Goal: Task Accomplishment & Management: Manage account settings

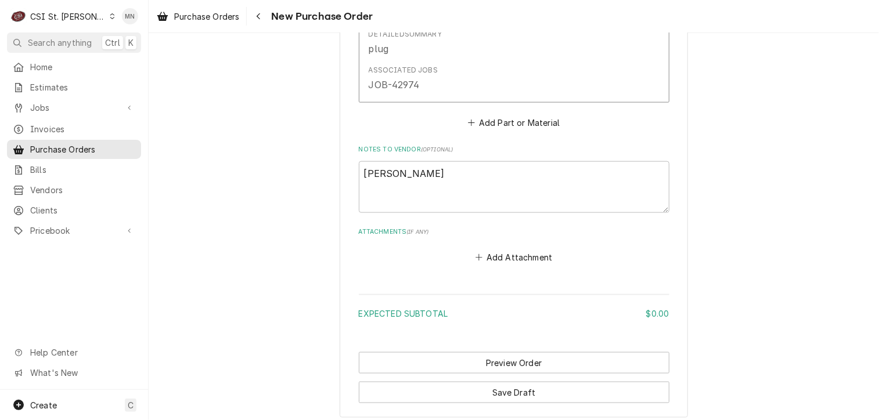
scroll to position [755, 0]
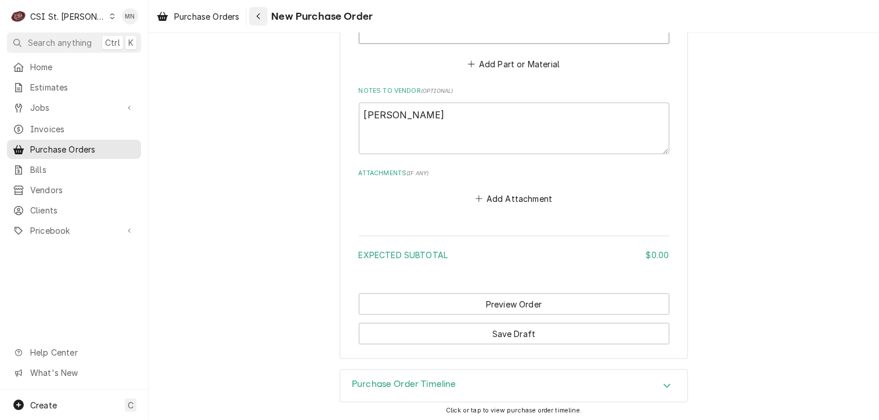
click at [258, 17] on icon "Navigate back" at bounding box center [258, 16] width 5 height 8
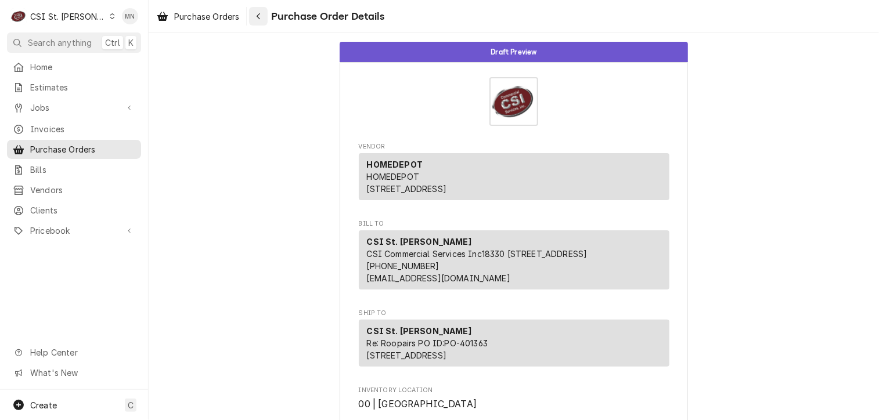
click at [260, 13] on icon "Navigate back" at bounding box center [258, 16] width 5 height 8
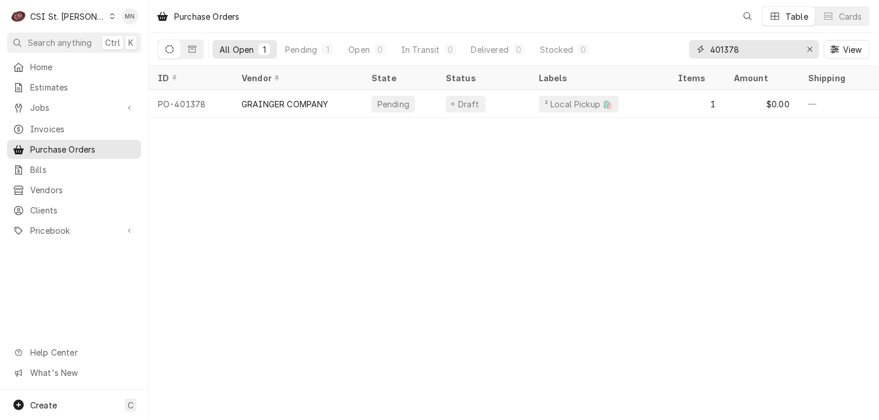
drag, startPoint x: 679, startPoint y: 56, endPoint x: 610, endPoint y: 56, distance: 69.7
click at [610, 56] on div "All Open 1 Pending 1 Open 0 In Transit 0 Delivered 0 Stocked 0 401378 View" at bounding box center [514, 49] width 712 height 33
type input "401359"
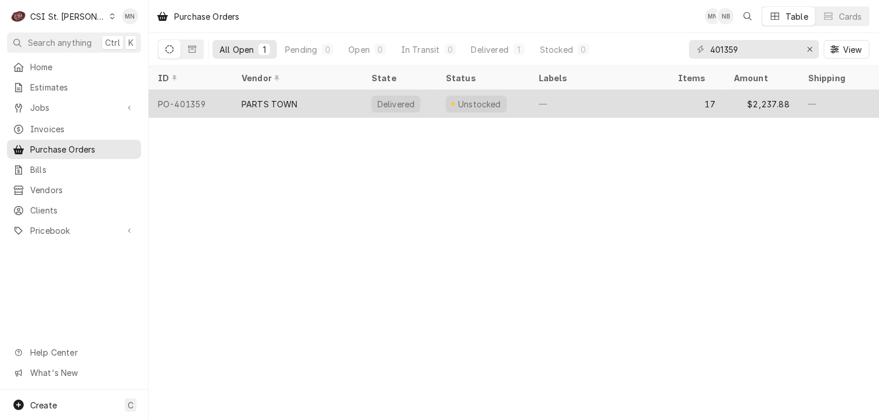
click at [342, 100] on div "PARTS TOWN" at bounding box center [297, 104] width 130 height 28
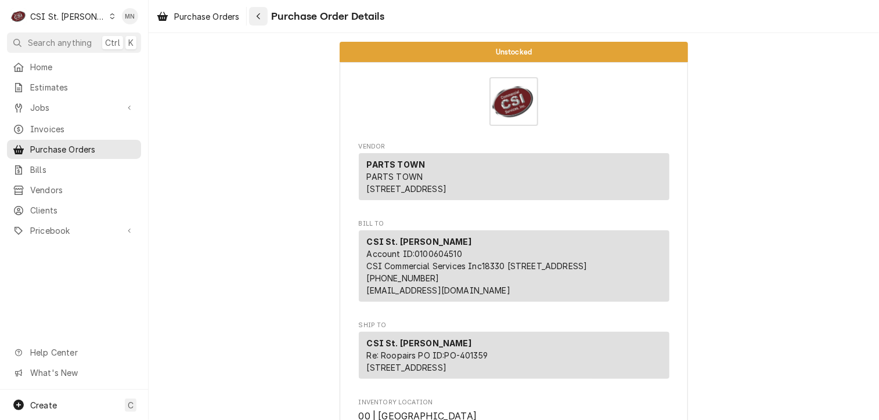
click at [261, 15] on icon "Navigate back" at bounding box center [258, 16] width 5 height 8
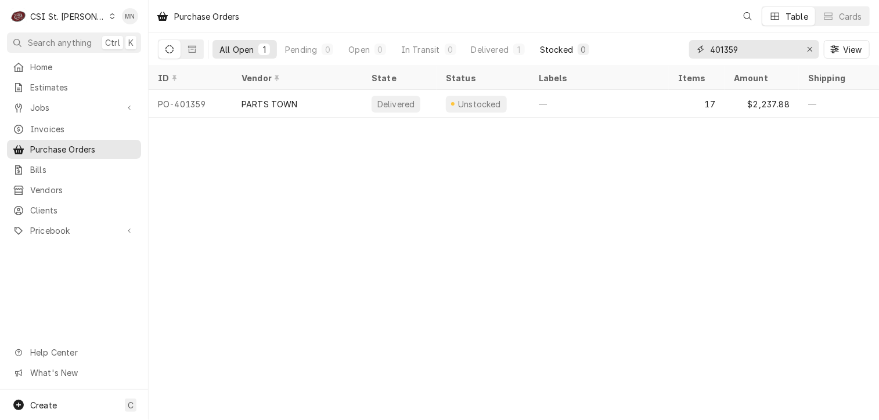
drag, startPoint x: 745, startPoint y: 46, endPoint x: 578, endPoint y: 42, distance: 167.3
click at [582, 42] on div "All Open 1 Pending 0 Open 0 In Transit 0 Delivered 1 Stocked 0 401359 View" at bounding box center [514, 49] width 712 height 33
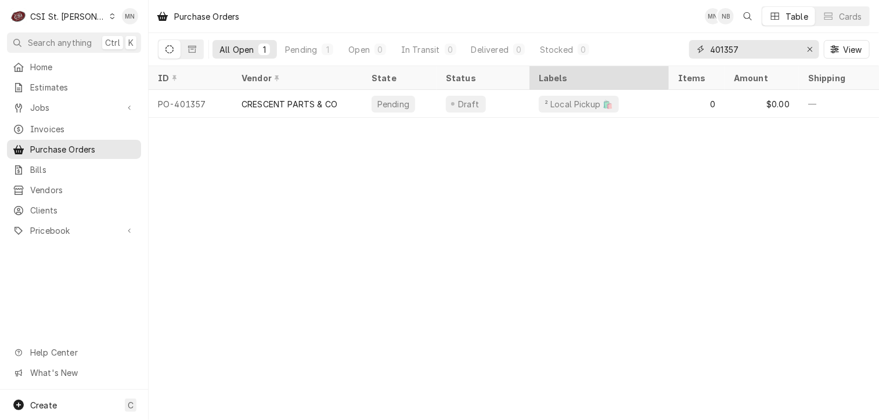
drag, startPoint x: 744, startPoint y: 51, endPoint x: 599, endPoint y: 67, distance: 146.0
click at [613, 63] on div "All Open 1 Pending 1 Open 0 In Transit 0 Delivered 0 Stocked 0 401357 View" at bounding box center [514, 49] width 712 height 33
drag, startPoint x: 665, startPoint y: 51, endPoint x: 656, endPoint y: 51, distance: 9.9
click at [657, 51] on div "All Open 1 Pending 1 Open 0 In Transit 0 Delivered 0 Stocked 0 401376 View" at bounding box center [514, 49] width 712 height 33
drag, startPoint x: 754, startPoint y: 49, endPoint x: 578, endPoint y: 70, distance: 177.2
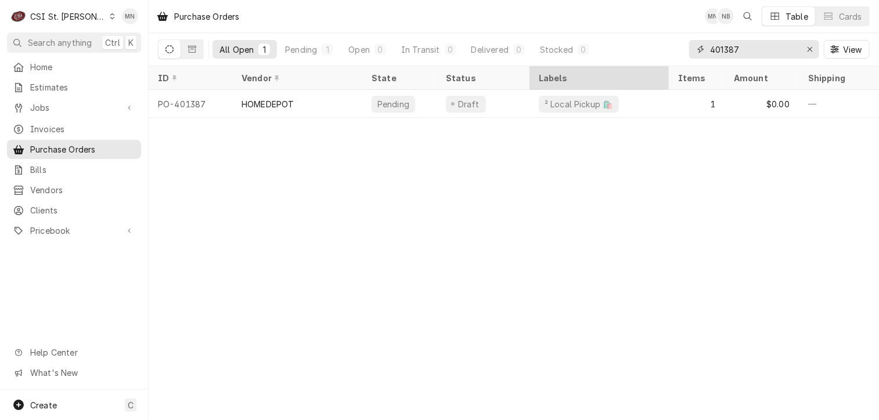
click at [595, 66] on div "All Open 1 Pending 1 Open 0 In Transit 0 Delivered 0 Stocked 0 401387 View" at bounding box center [514, 49] width 730 height 33
click at [741, 49] on input "401378" at bounding box center [753, 49] width 87 height 19
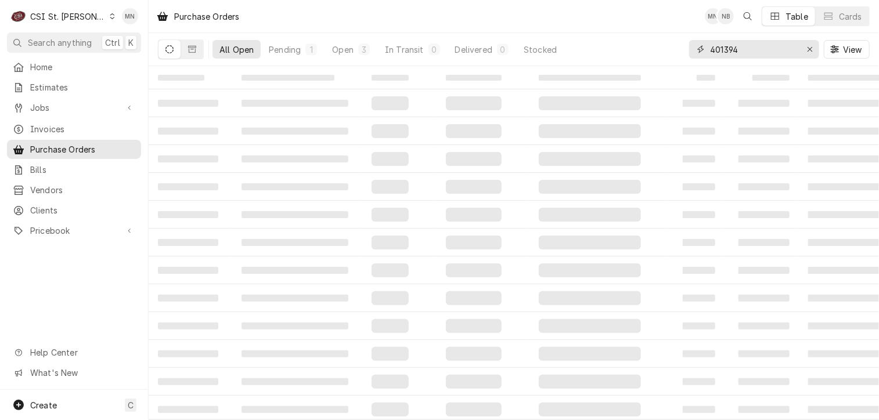
type input "401394"
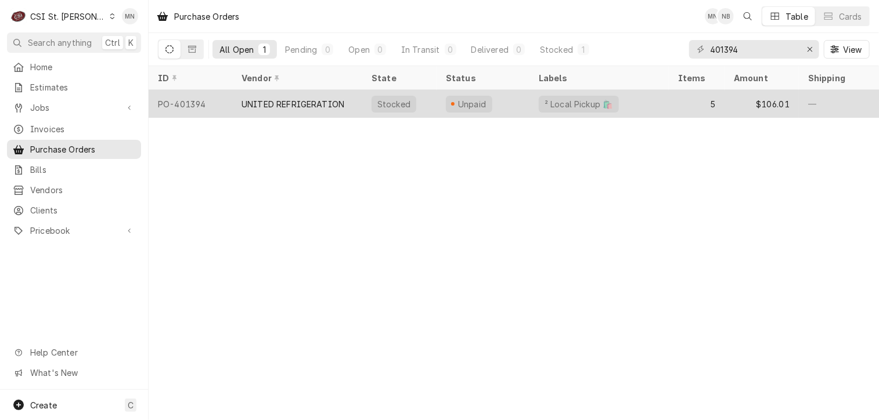
click at [197, 111] on div "PO-401394" at bounding box center [191, 104] width 84 height 28
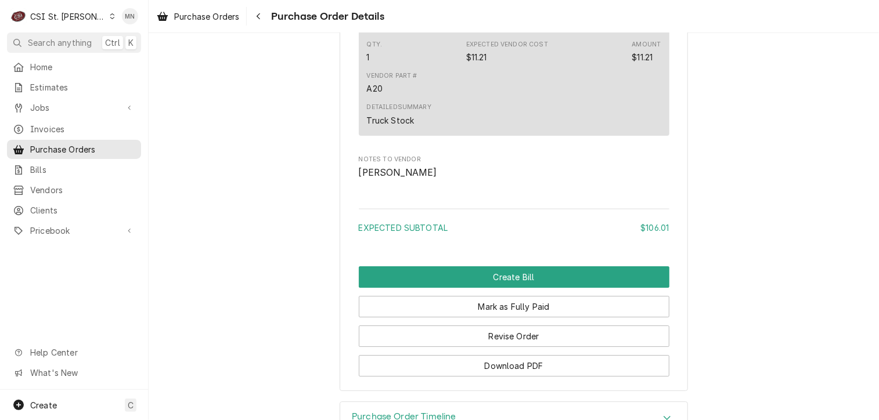
scroll to position [1986, 0]
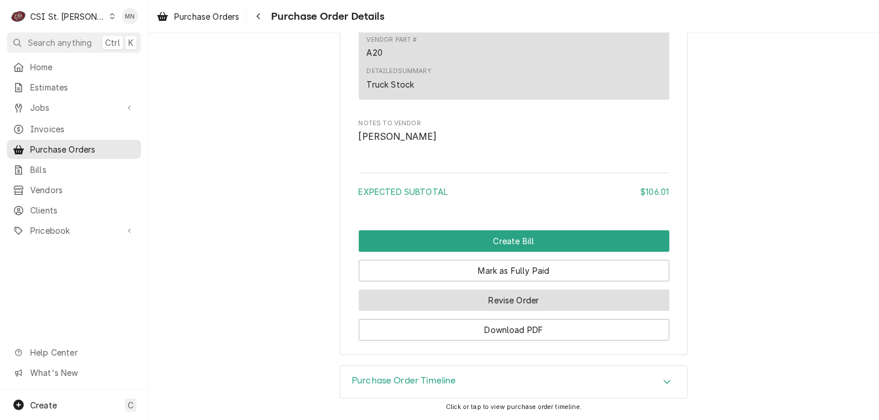
click at [512, 298] on button "Revise Order" at bounding box center [514, 300] width 311 height 21
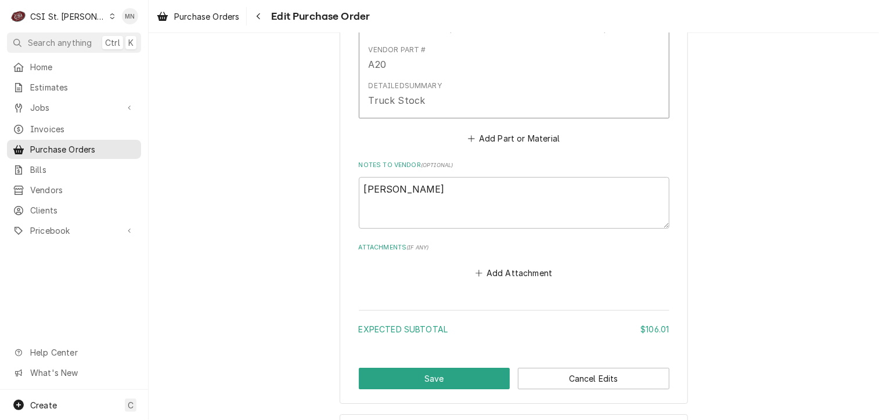
scroll to position [1857, 0]
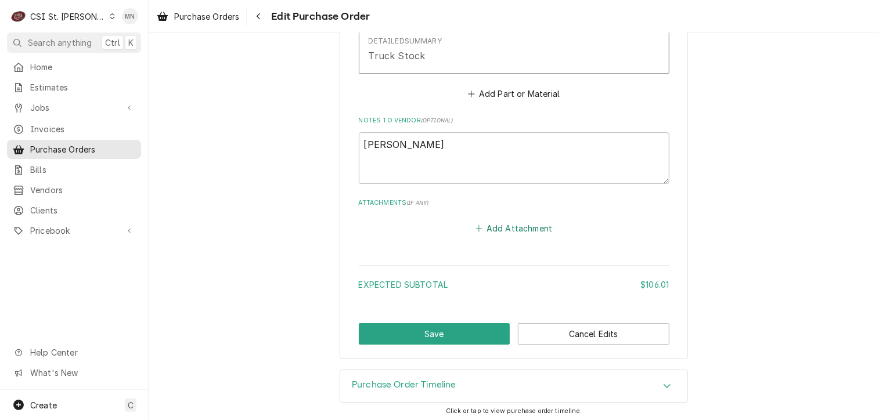
click at [498, 223] on button "Add Attachment" at bounding box center [513, 229] width 81 height 16
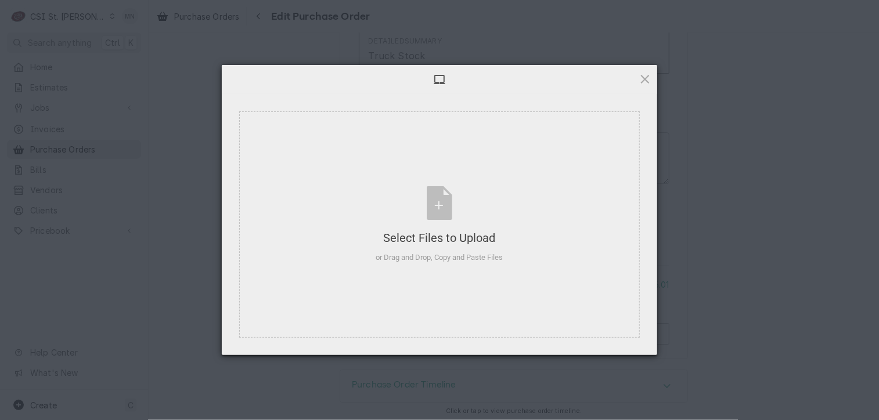
type textarea "x"
click at [451, 220] on div "Select Files to Upload or Drag and Drop, Copy and Paste Files" at bounding box center [439, 224] width 127 height 77
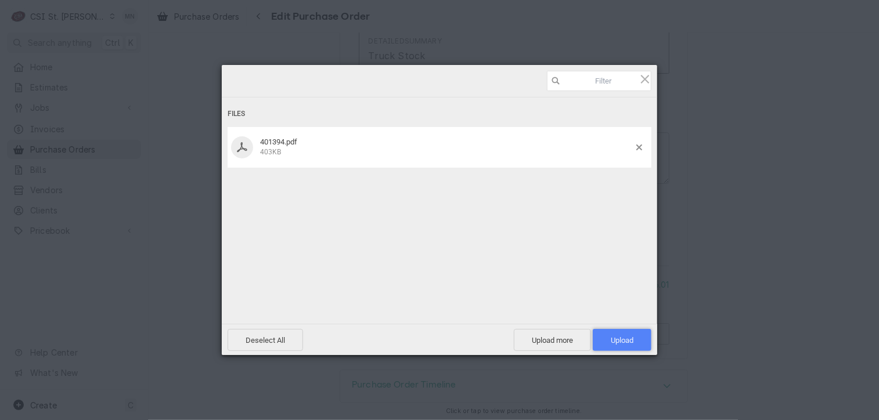
click at [625, 339] on span "Upload 1" at bounding box center [622, 340] width 23 height 9
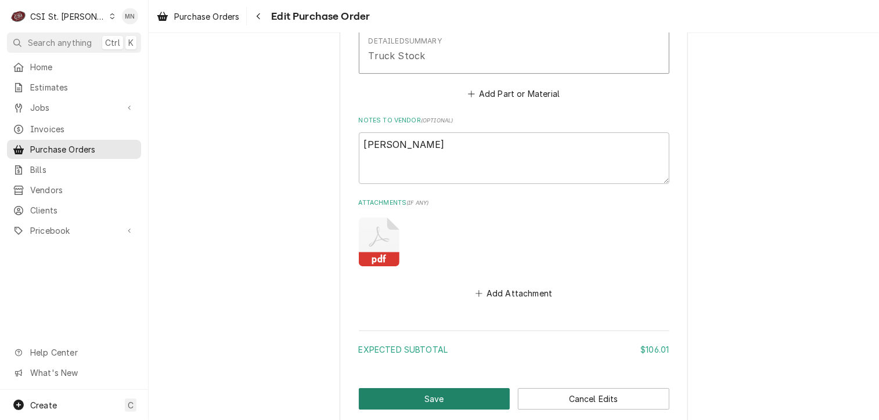
click at [439, 394] on button "Save" at bounding box center [435, 398] width 152 height 21
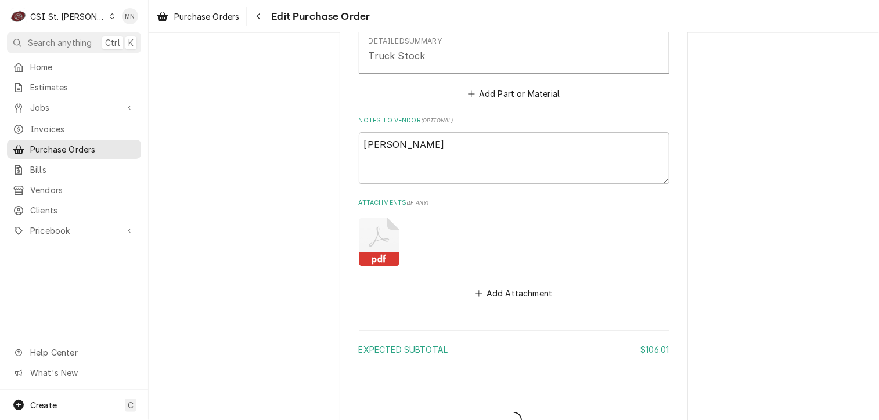
type textarea "x"
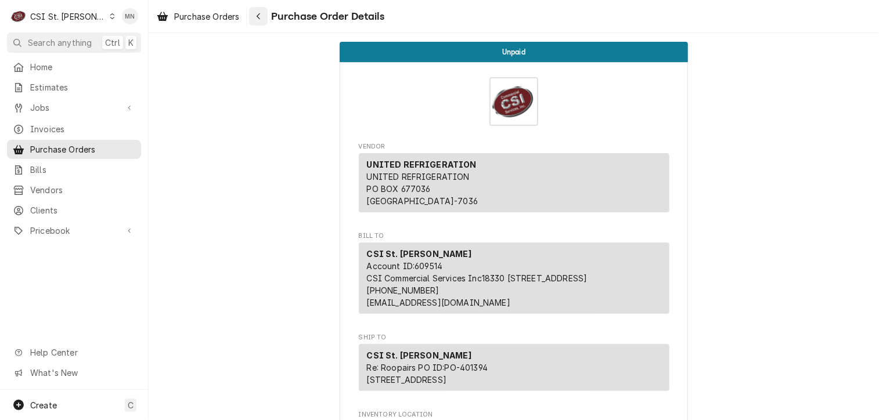
click at [262, 18] on div "Navigate back" at bounding box center [259, 16] width 12 height 12
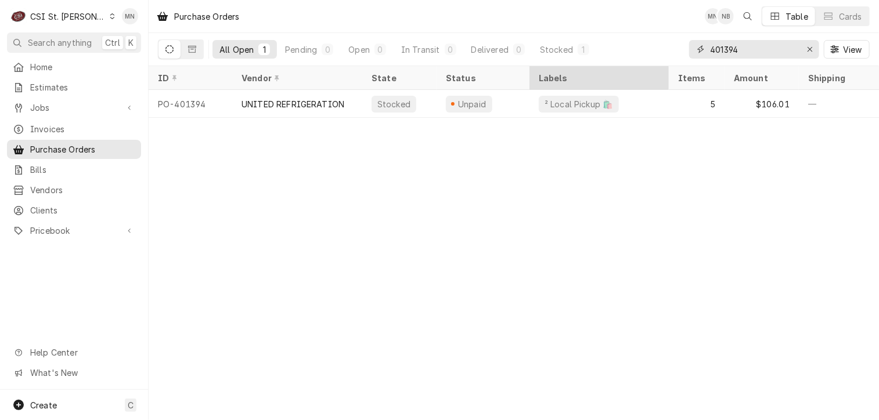
drag, startPoint x: 739, startPoint y: 52, endPoint x: 557, endPoint y: 87, distance: 184.4
click at [611, 64] on div "All Open 1 Pending 0 Open 0 In Transit 0 Delivered 0 Stocked 1 401394 View" at bounding box center [514, 49] width 712 height 33
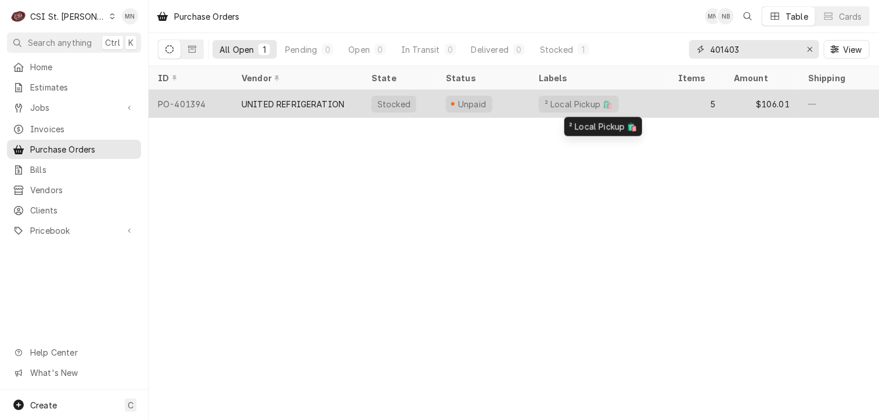
type input "401403"
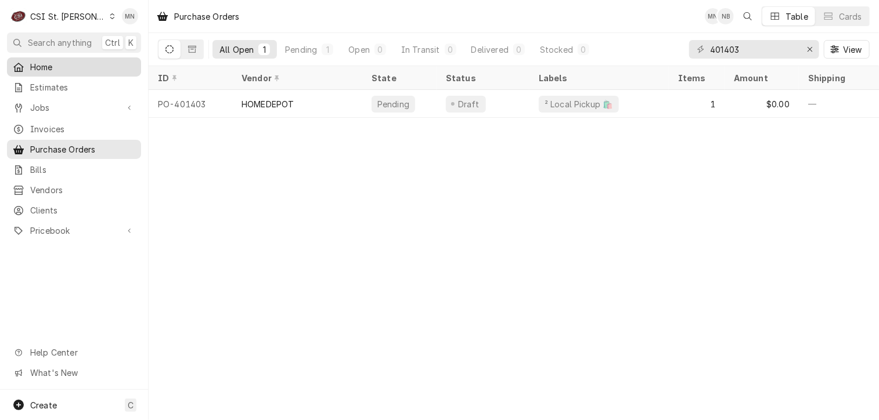
click at [49, 61] on span "Home" at bounding box center [82, 67] width 105 height 12
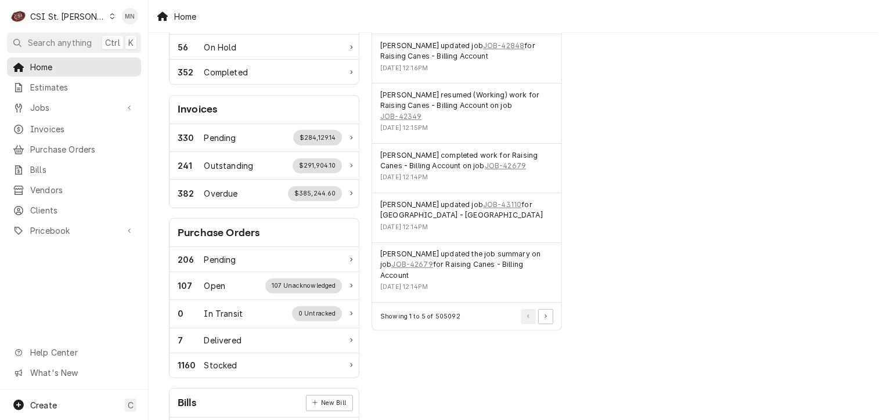
scroll to position [290, 0]
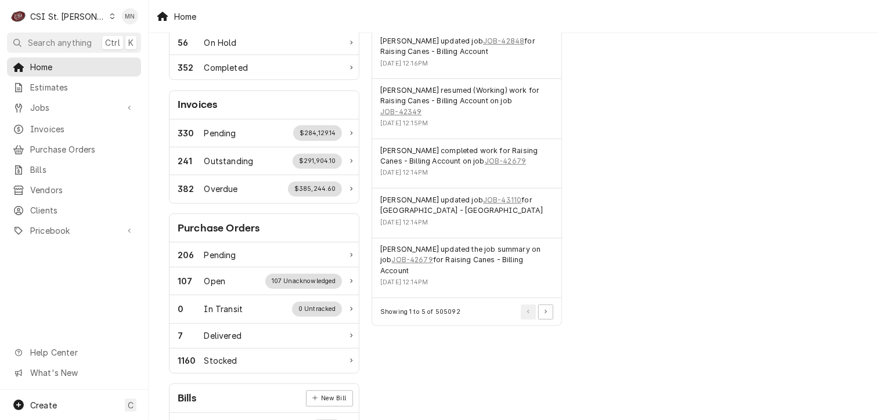
click at [665, 106] on div "Work Status Estimates 2 Pending $22,350.00 274 Sent $3,255,745.45 38 Approved $…" at bounding box center [514, 130] width 730 height 775
click at [67, 150] on span "Purchase Orders" at bounding box center [82, 149] width 105 height 12
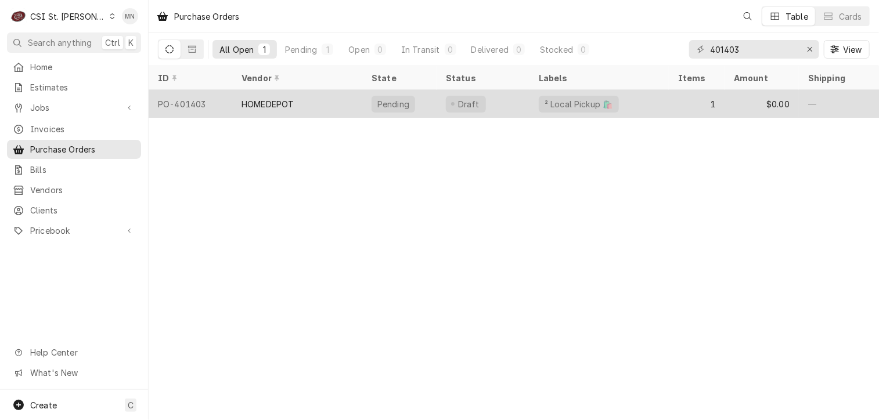
click at [299, 111] on div "HOMEDEPOT" at bounding box center [297, 104] width 130 height 28
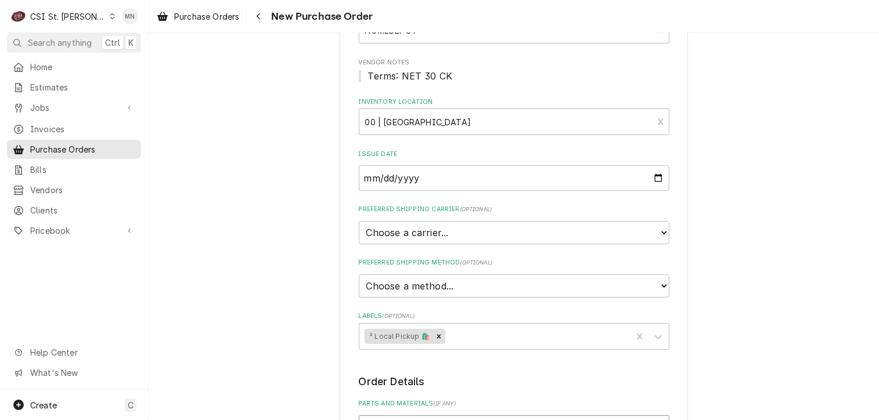
scroll to position [1, 0]
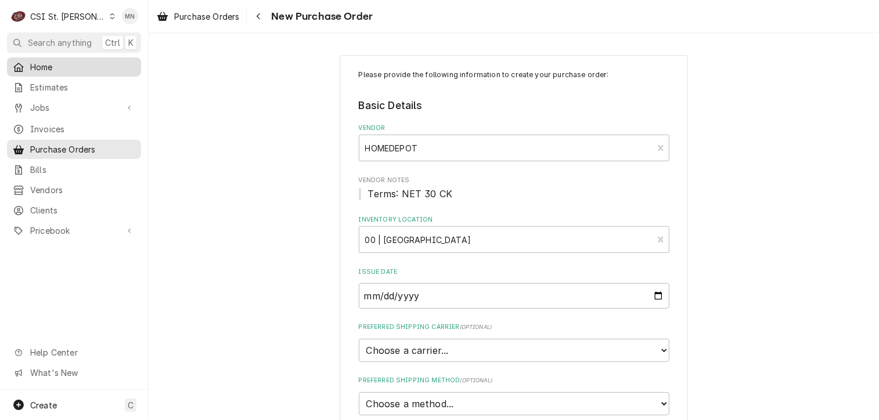
click at [60, 71] on div "Home" at bounding box center [73, 67] width 129 height 15
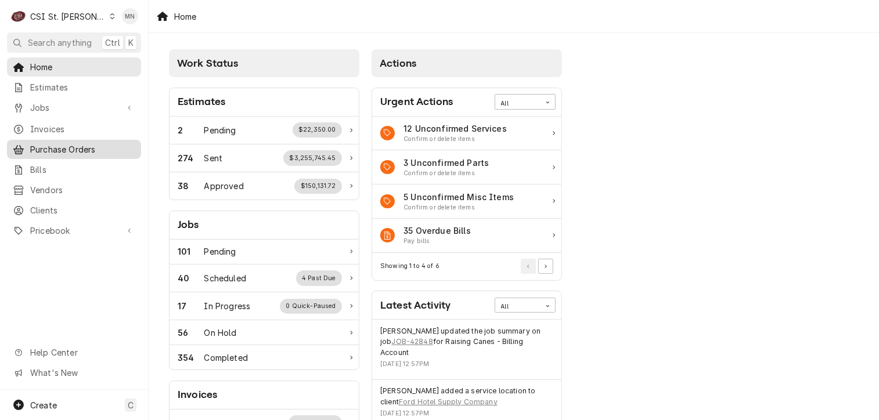
click at [66, 143] on span "Purchase Orders" at bounding box center [82, 149] width 105 height 12
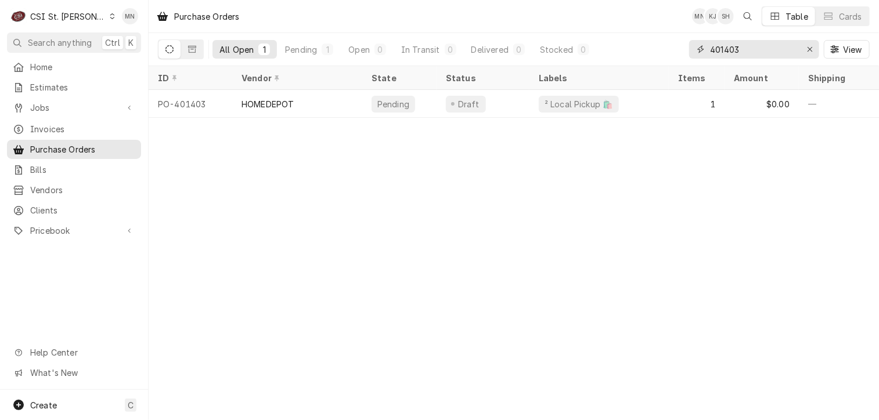
drag, startPoint x: 769, startPoint y: 51, endPoint x: 621, endPoint y: 52, distance: 148.6
click at [629, 51] on div "All Open 1 Pending 1 Open 0 In Transit 0 Delivered 0 Stocked 0 401403 View" at bounding box center [514, 49] width 712 height 33
type input "401359"
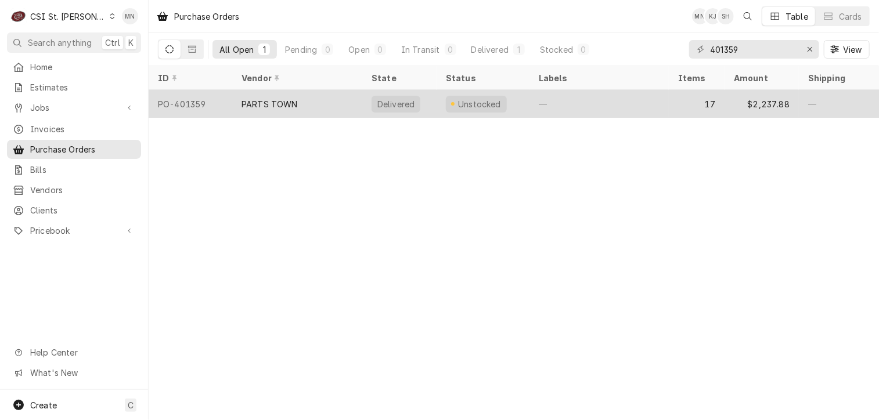
click at [285, 111] on div "PARTS TOWN" at bounding box center [297, 104] width 130 height 28
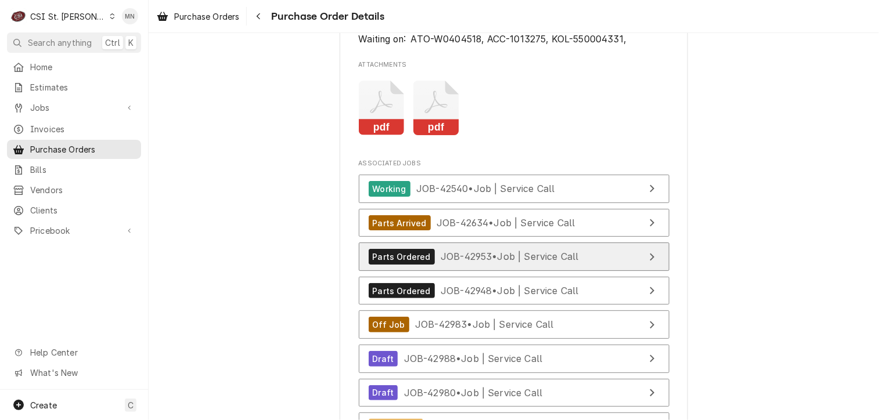
scroll to position [4877, 0]
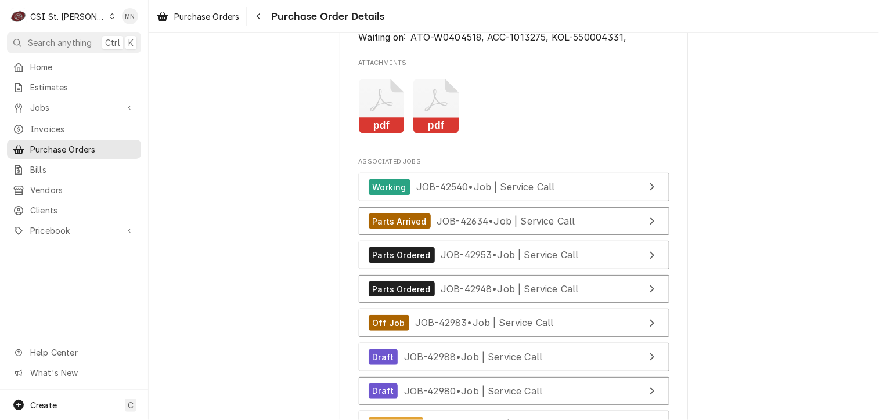
click at [431, 134] on icon "Attachments" at bounding box center [436, 106] width 46 height 55
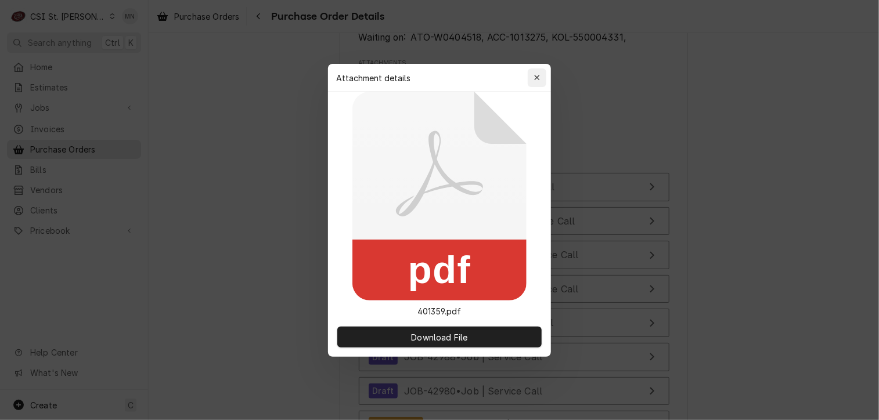
click at [536, 75] on icon "button" at bounding box center [537, 78] width 6 height 8
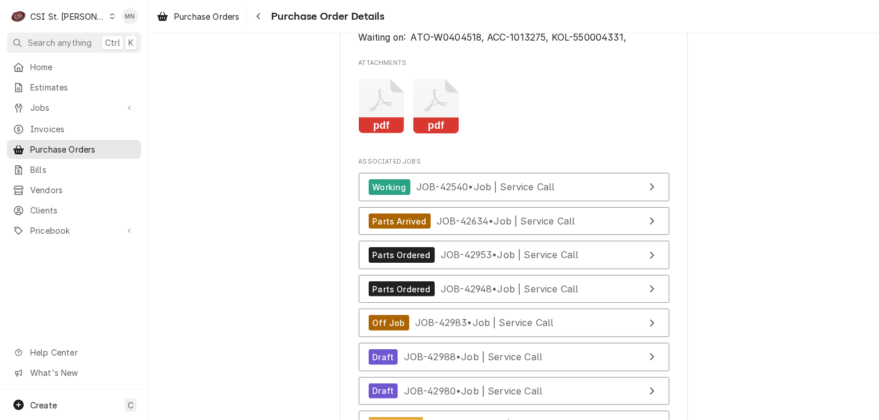
click at [388, 134] on icon "pdf" at bounding box center [382, 106] width 46 height 55
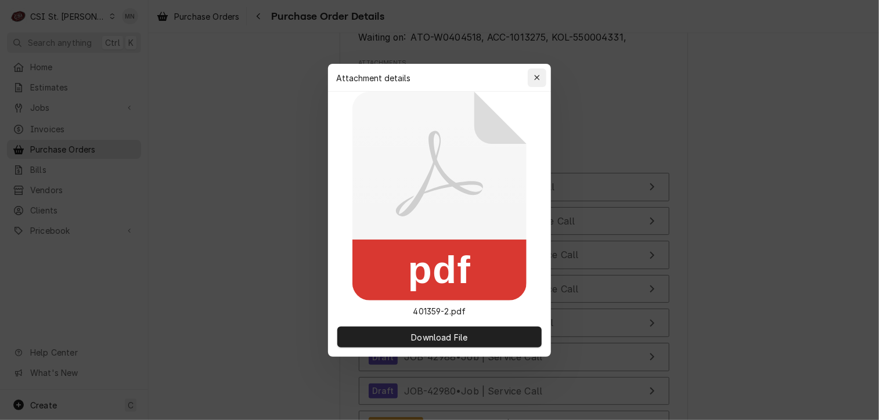
click at [540, 77] on icon "button" at bounding box center [537, 78] width 6 height 8
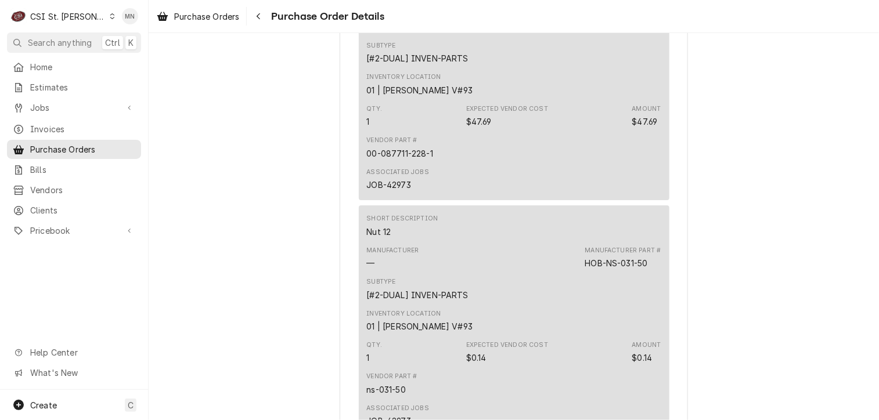
scroll to position [4413, 0]
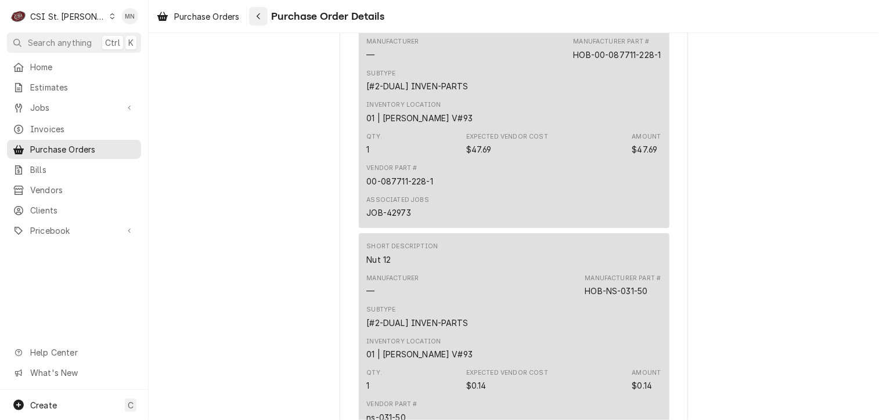
click at [257, 13] on icon "Navigate back" at bounding box center [258, 16] width 5 height 8
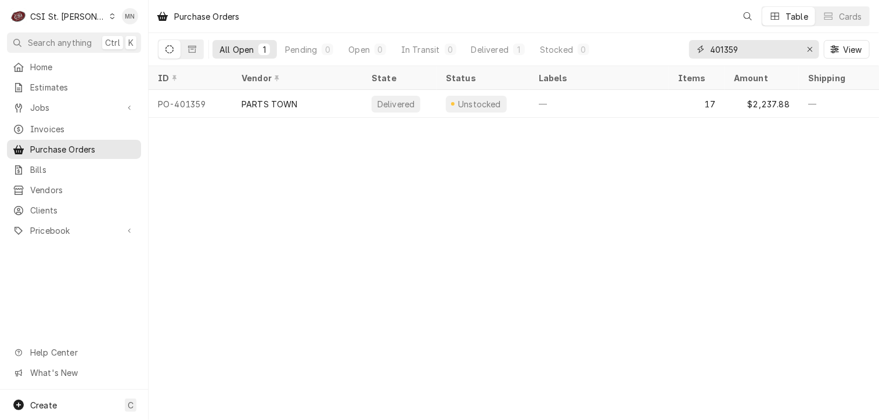
drag, startPoint x: 773, startPoint y: 49, endPoint x: 632, endPoint y: 55, distance: 141.8
click at [635, 55] on div "All Open 1 Pending 0 Open 0 In Transit 0 Delivered 1 Stocked 0 401359 View" at bounding box center [514, 49] width 712 height 33
type input "401357"
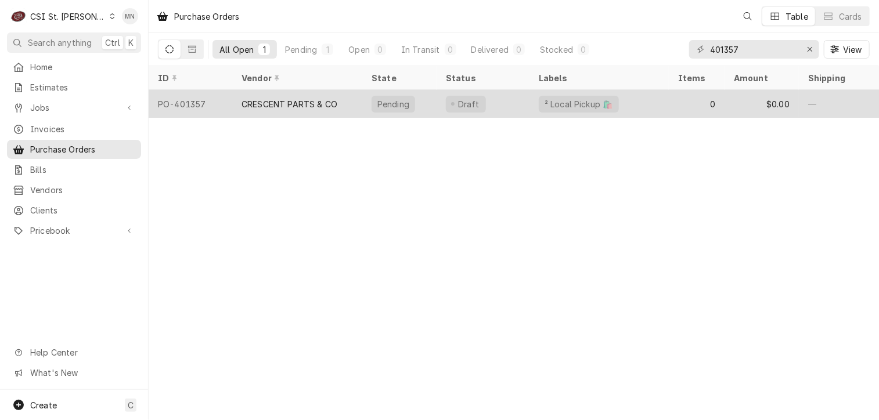
click at [350, 112] on div "CRESCENT PARTS & CO" at bounding box center [297, 104] width 130 height 28
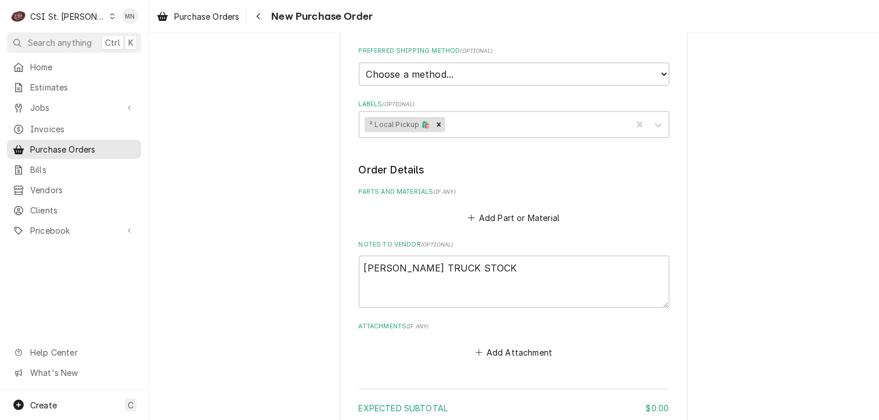
scroll to position [665, 0]
click at [506, 344] on button "Add Attachment" at bounding box center [513, 352] width 81 height 16
type textarea "x"
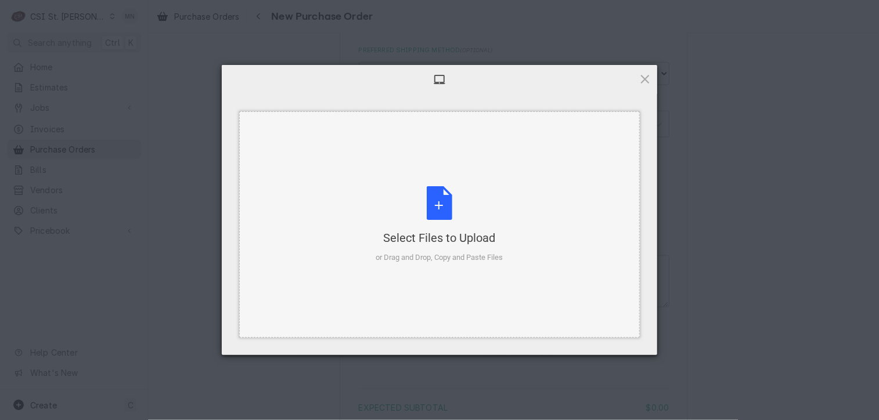
click at [455, 214] on div "Select Files to Upload or Drag and Drop, Copy and Paste Files" at bounding box center [439, 224] width 127 height 77
click at [434, 223] on div "Select Files to Upload or Drag and Drop, Copy and Paste Files" at bounding box center [439, 224] width 127 height 77
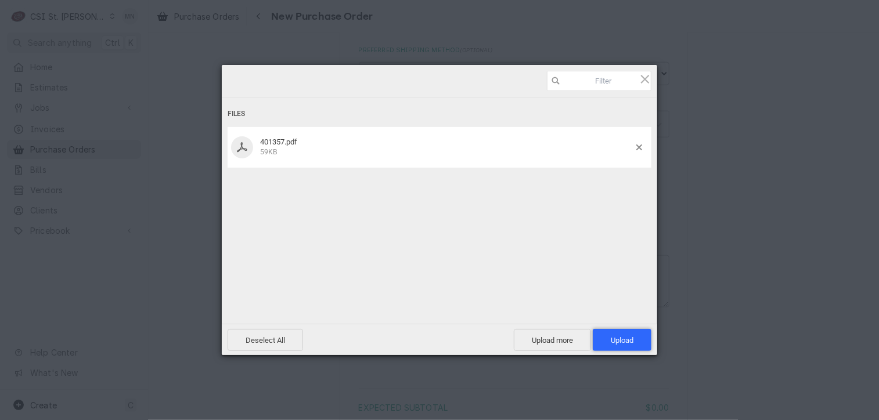
click at [613, 345] on span "Upload 1" at bounding box center [622, 340] width 59 height 22
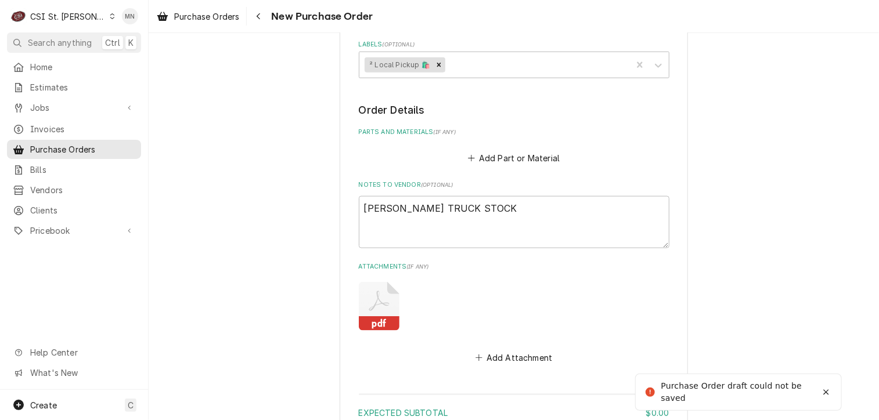
type textarea "x"
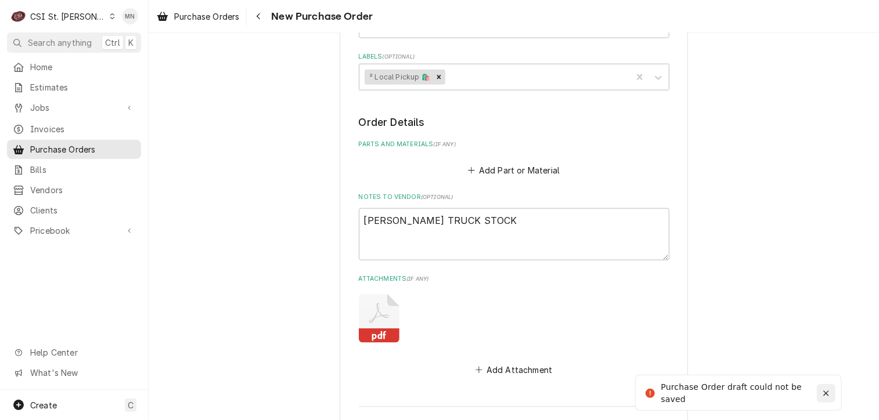
click at [829, 396] on icon "Notifications alt+T" at bounding box center [826, 394] width 8 height 8
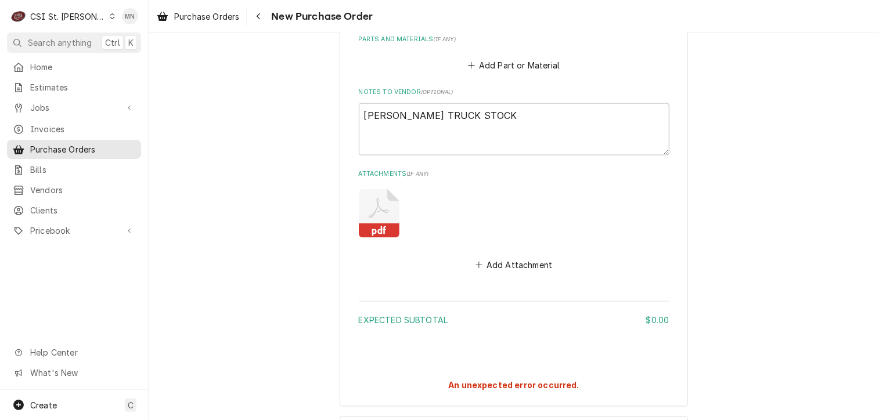
scroll to position [820, 0]
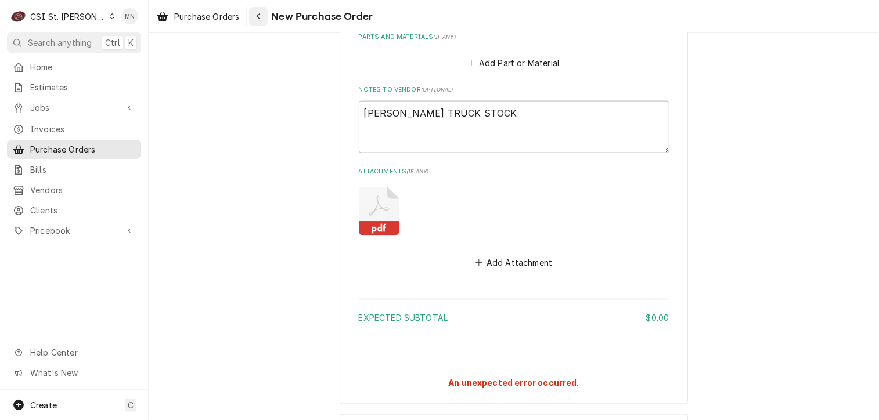
click at [258, 16] on icon "Navigate back" at bounding box center [258, 16] width 5 height 8
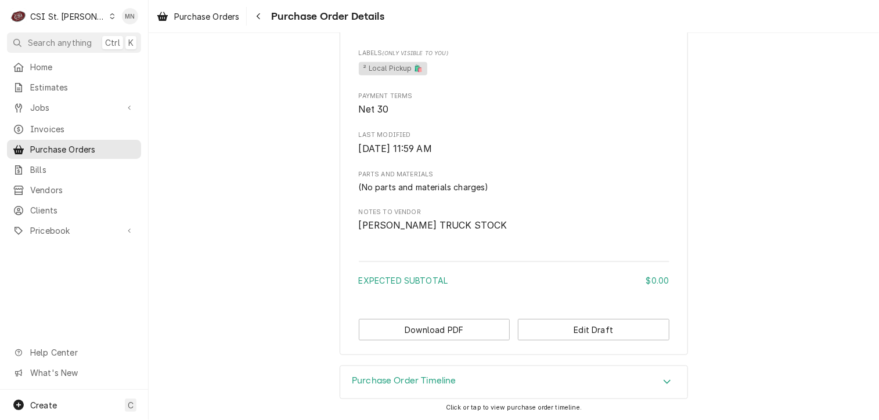
scroll to position [542, 0]
click at [592, 325] on button "Edit Draft" at bounding box center [594, 329] width 152 height 21
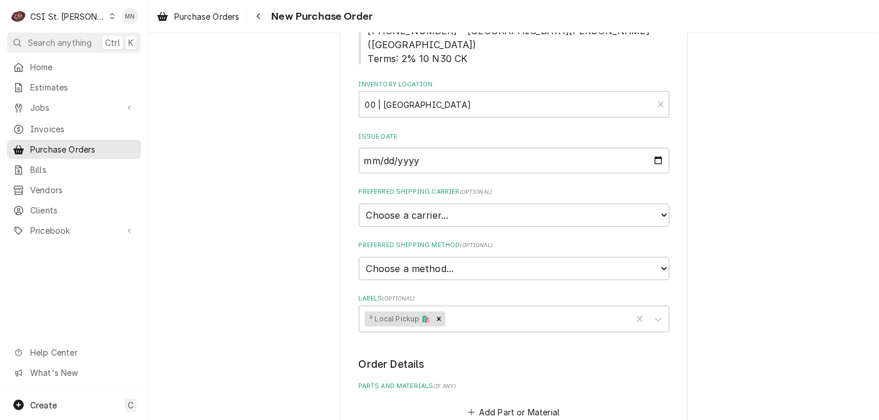
scroll to position [581, 0]
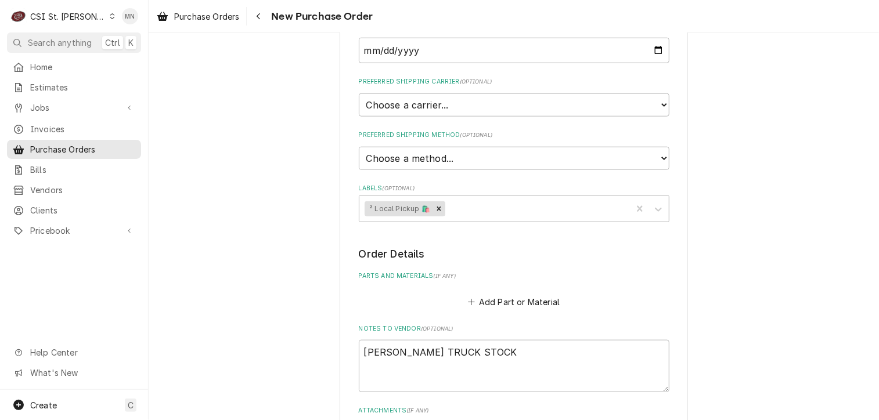
type textarea "x"
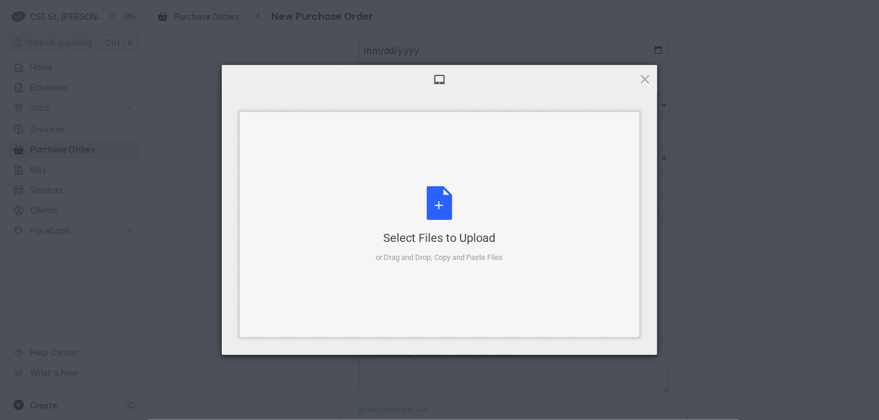
click at [447, 231] on div "Select Files to Upload" at bounding box center [439, 238] width 127 height 16
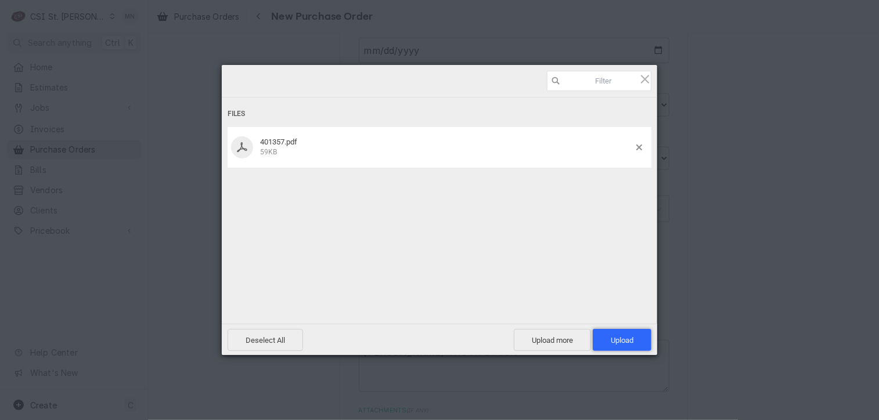
click at [619, 341] on span "Upload 1" at bounding box center [622, 340] width 23 height 9
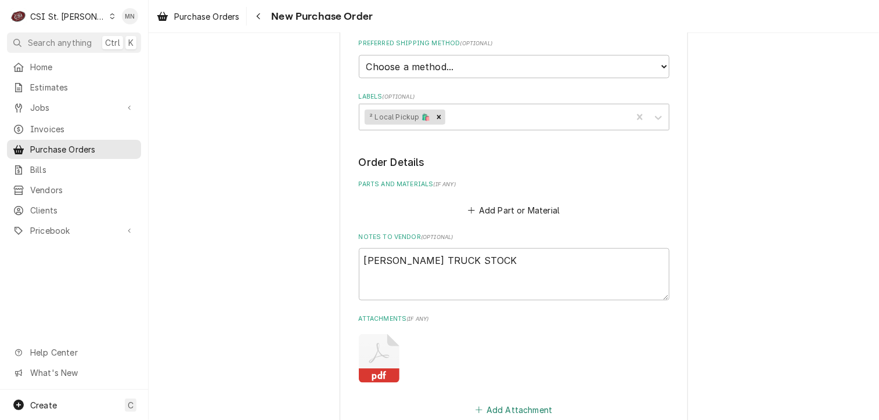
scroll to position [730, 0]
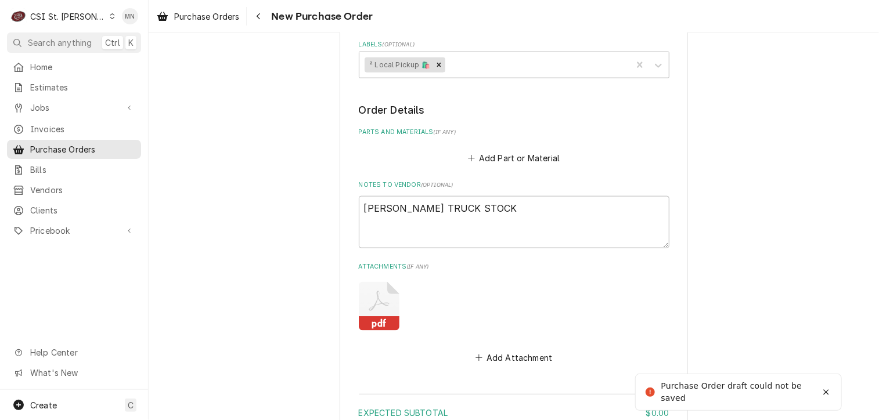
scroll to position [712, 0]
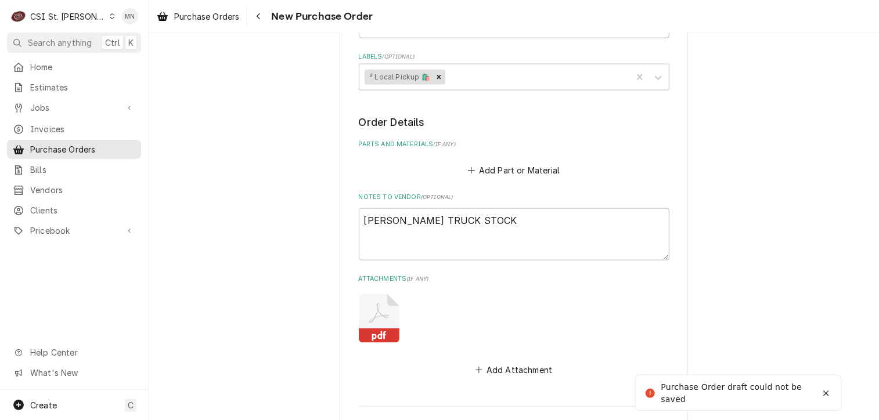
click at [815, 394] on div "Purchase Order draft could not be saved" at bounding box center [739, 393] width 156 height 24
click at [824, 392] on icon "Notifications alt+T" at bounding box center [826, 394] width 8 height 8
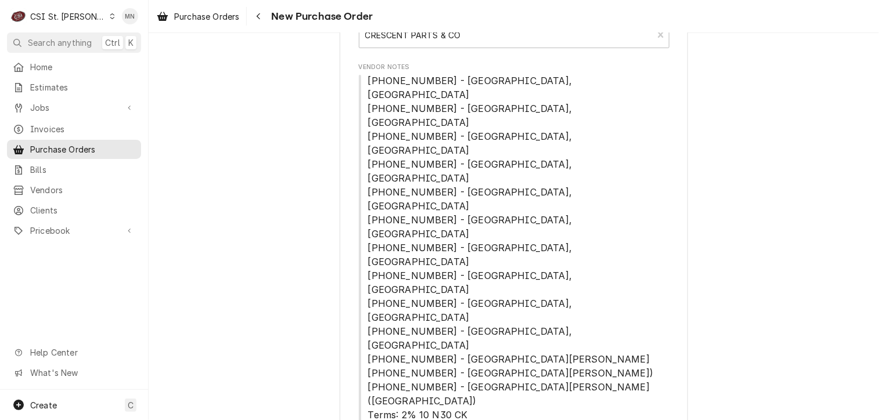
scroll to position [116, 0]
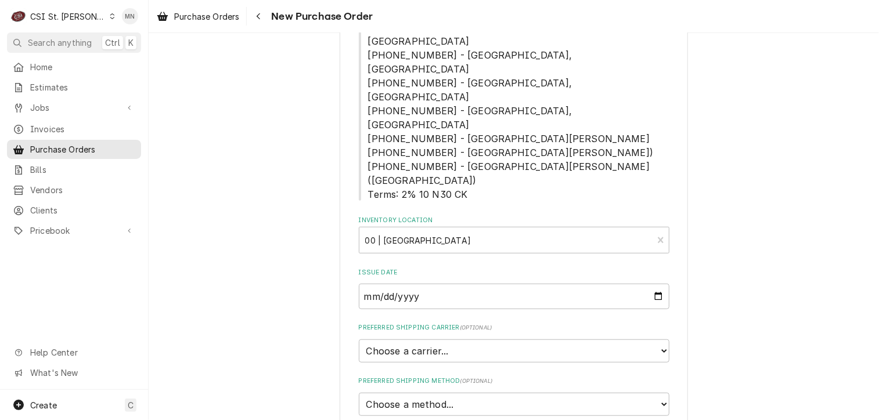
scroll to position [348, 0]
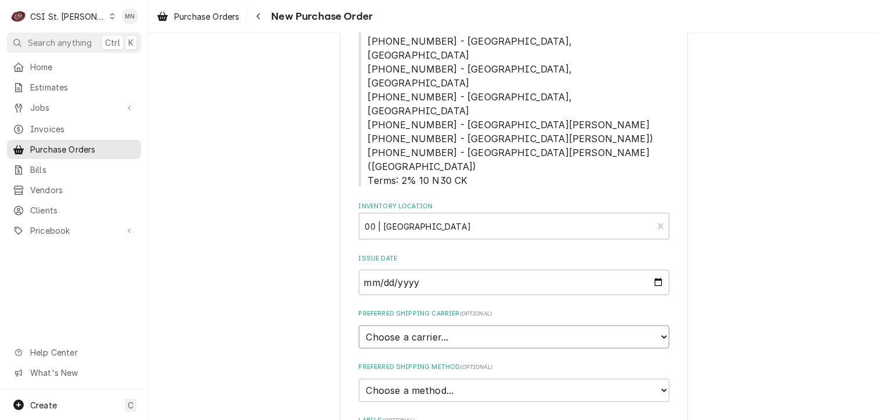
click at [567, 326] on select "Choose a carrier... U.S. Postal Service Stamps.com FedEx UPS DHL Express DHL EC…" at bounding box center [514, 337] width 311 height 23
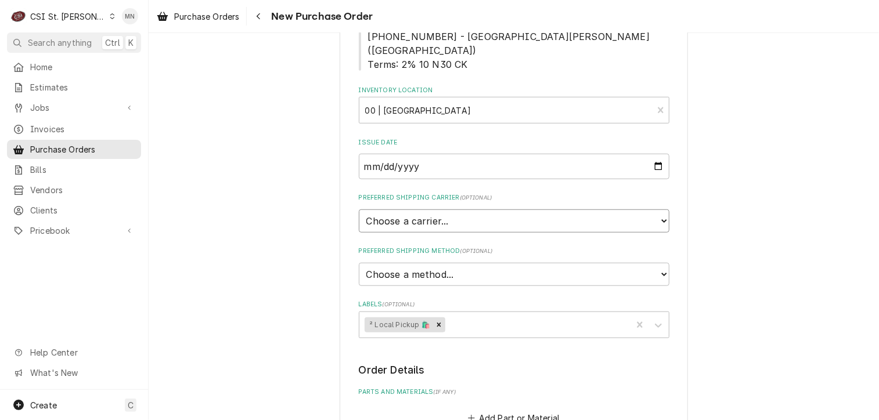
scroll to position [639, 0]
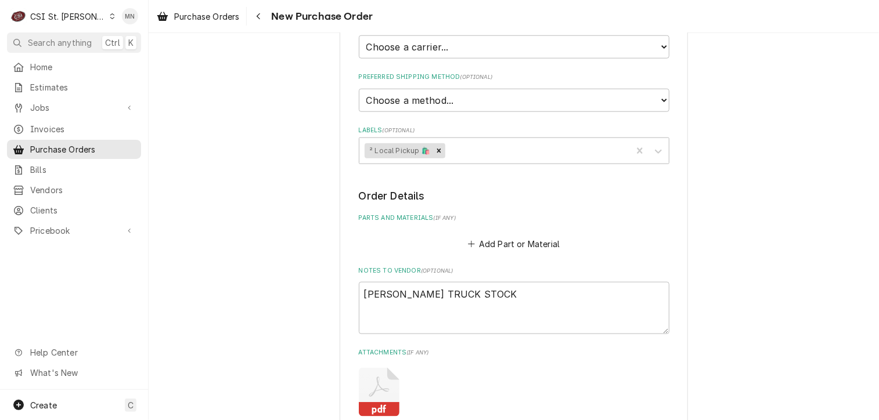
type textarea "x"
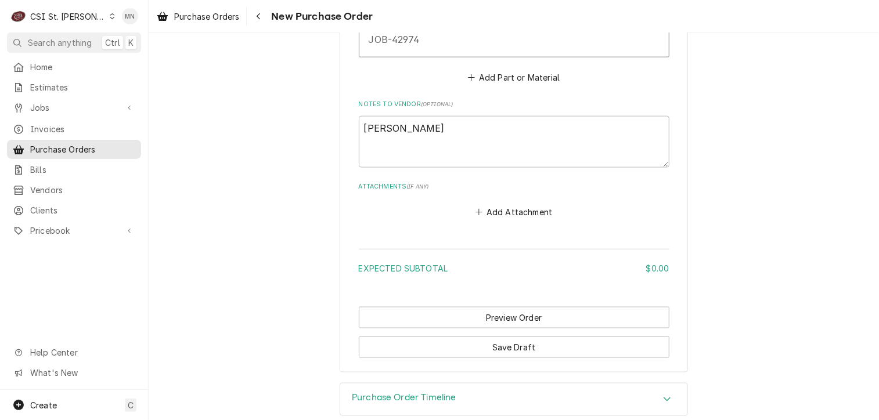
scroll to position [755, 0]
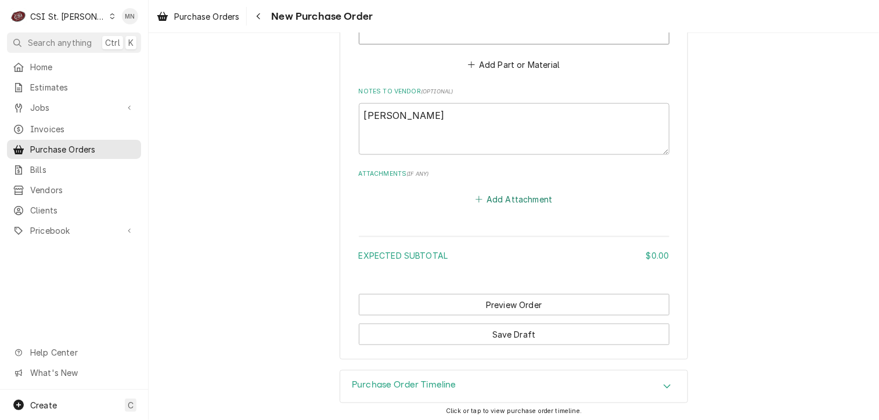
click at [521, 192] on button "Add Attachment" at bounding box center [513, 200] width 81 height 16
type textarea "x"
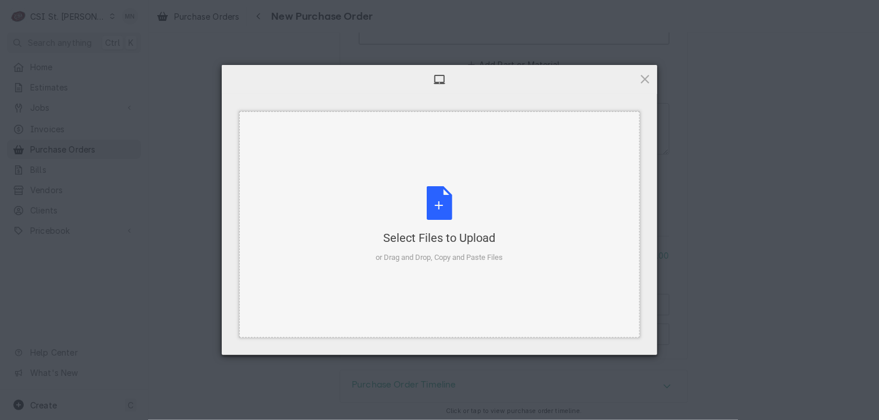
click at [435, 201] on div "Select Files to Upload or Drag and Drop, Copy and Paste Files" at bounding box center [439, 224] width 127 height 77
click at [436, 183] on div "Select Files to Upload or Drag and Drop, Copy and Paste Files" at bounding box center [439, 224] width 401 height 226
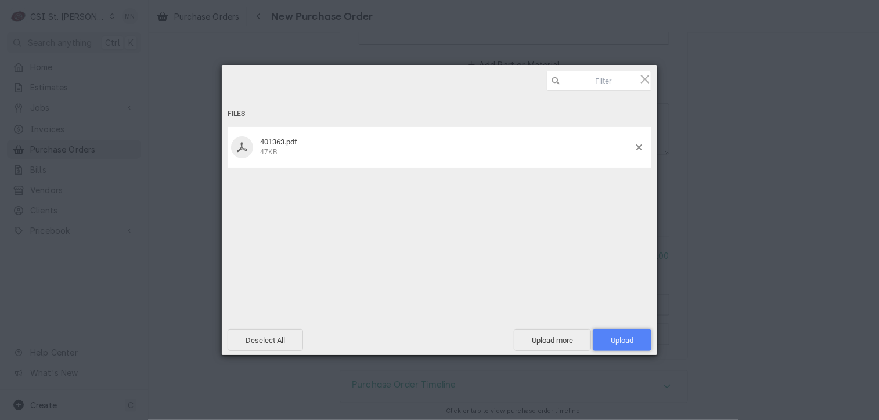
click at [625, 343] on span "Upload 1" at bounding box center [622, 340] width 23 height 9
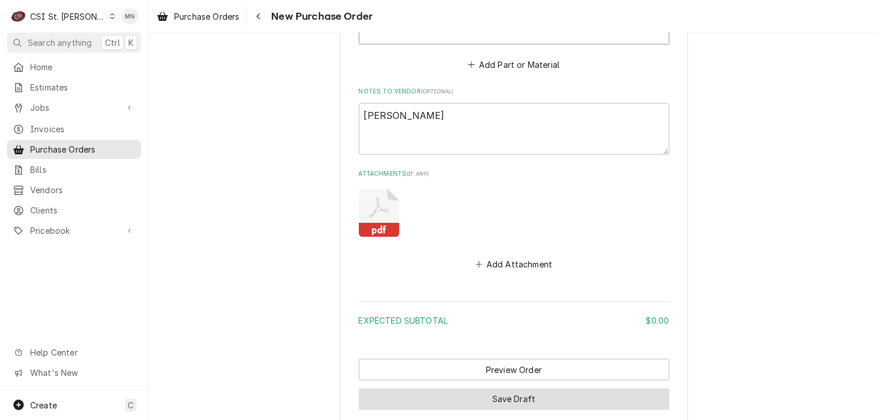
click at [498, 397] on button "Save Draft" at bounding box center [514, 399] width 311 height 21
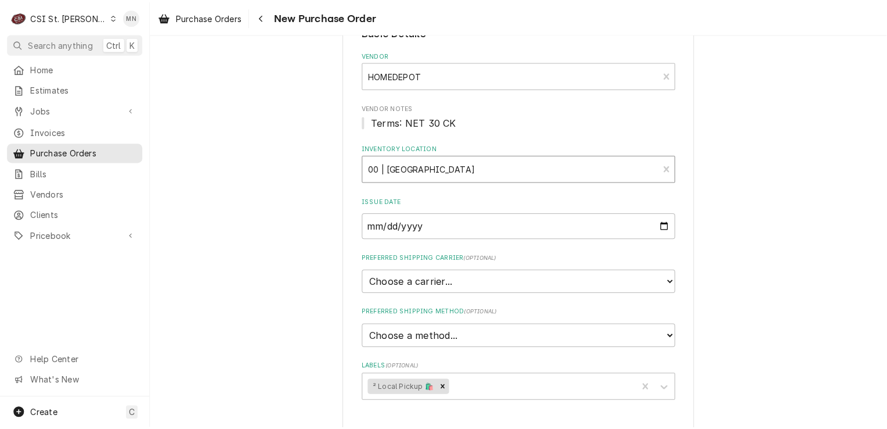
scroll to position [58, 0]
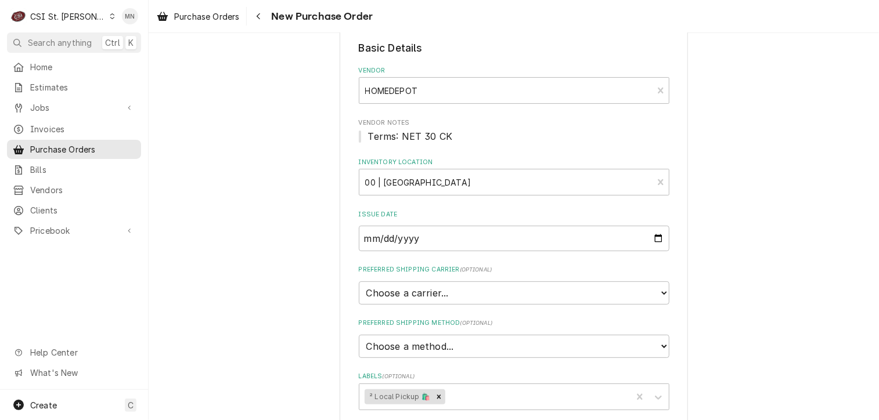
type textarea "x"
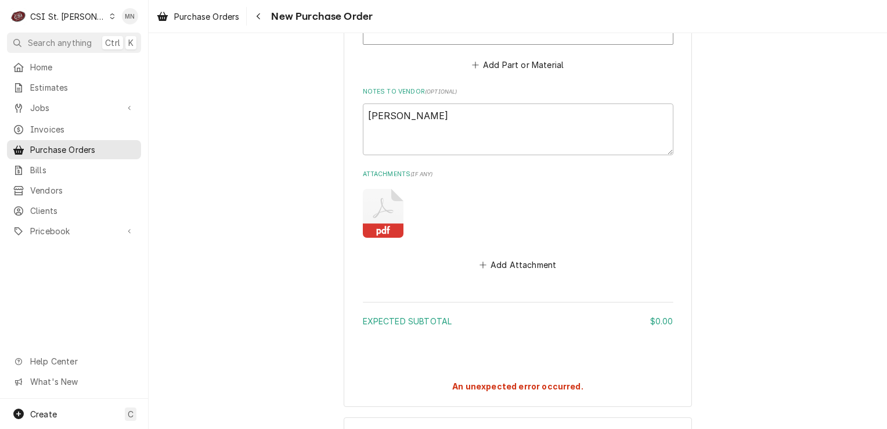
scroll to position [794, 0]
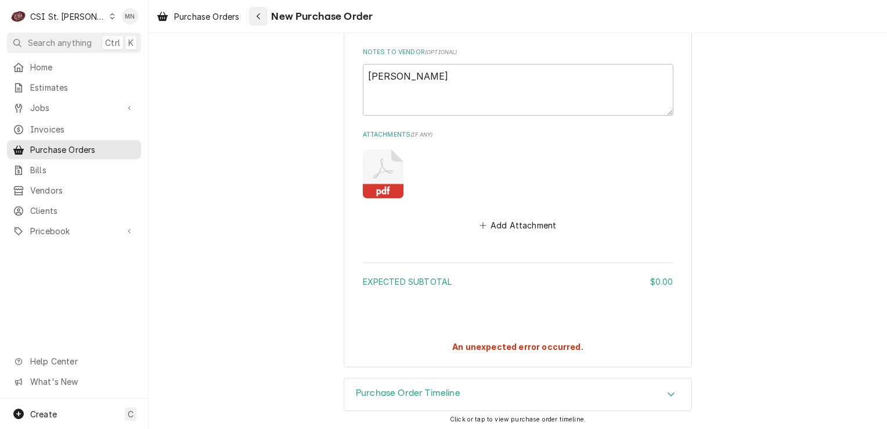
click at [258, 18] on icon "Navigate back" at bounding box center [258, 16] width 5 height 8
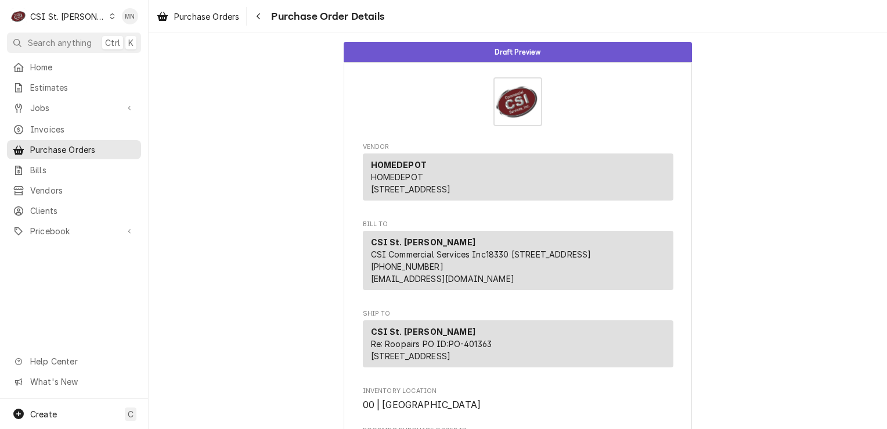
click at [257, 19] on icon "Navigate back" at bounding box center [258, 16] width 5 height 8
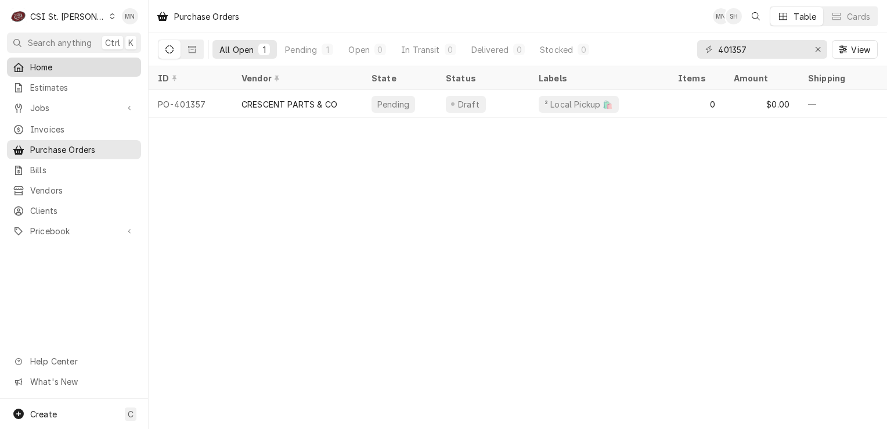
click at [52, 70] on span "Home" at bounding box center [82, 67] width 105 height 12
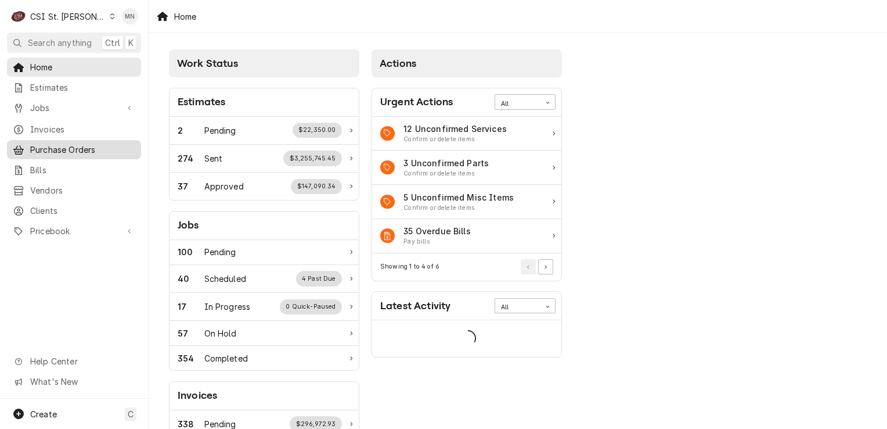
click at [72, 143] on span "Purchase Orders" at bounding box center [82, 149] width 105 height 12
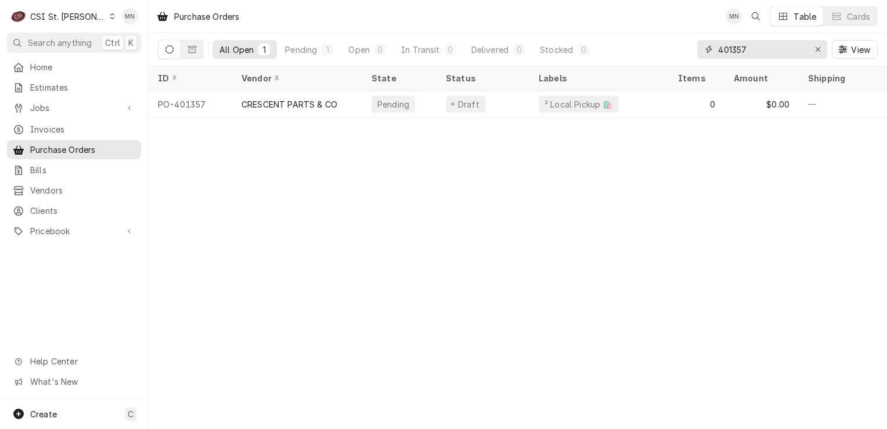
drag, startPoint x: 761, startPoint y: 52, endPoint x: 568, endPoint y: 63, distance: 193.1
click at [568, 63] on div "All Open 1 Pending 1 Open 0 In Transit 0 Delivered 0 Stocked 0 401357 View" at bounding box center [518, 49] width 720 height 33
type input "401363"
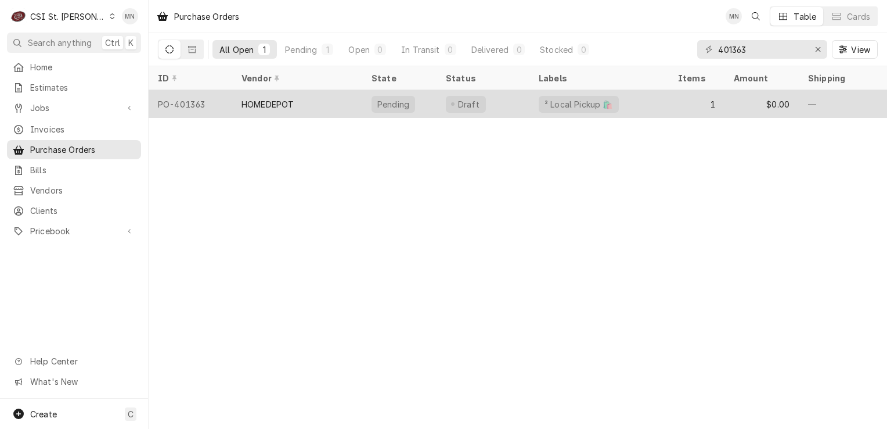
click at [307, 105] on div "HOMEDEPOT" at bounding box center [297, 104] width 130 height 28
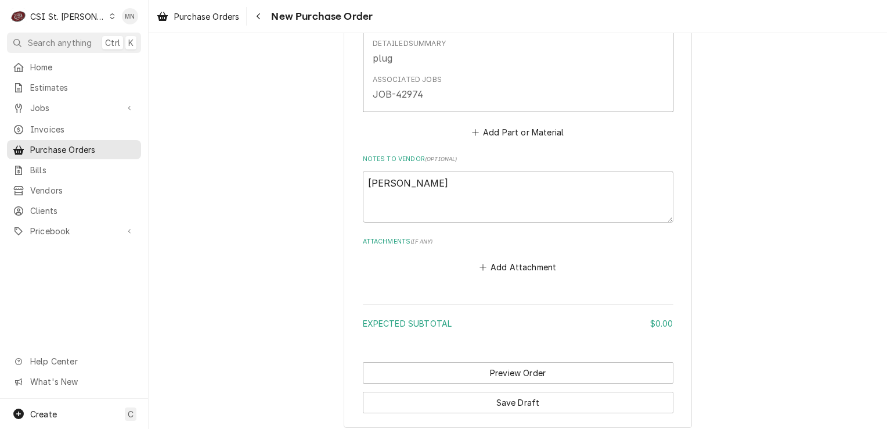
scroll to position [747, 0]
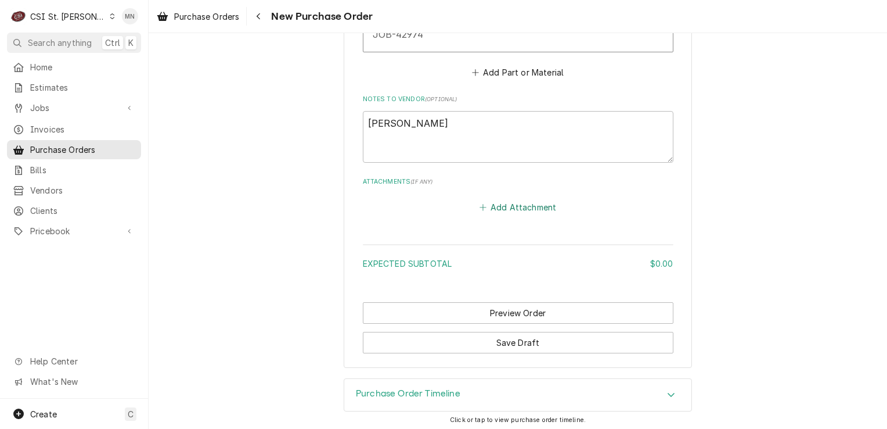
click at [516, 211] on button "Add Attachment" at bounding box center [517, 207] width 81 height 16
type textarea "x"
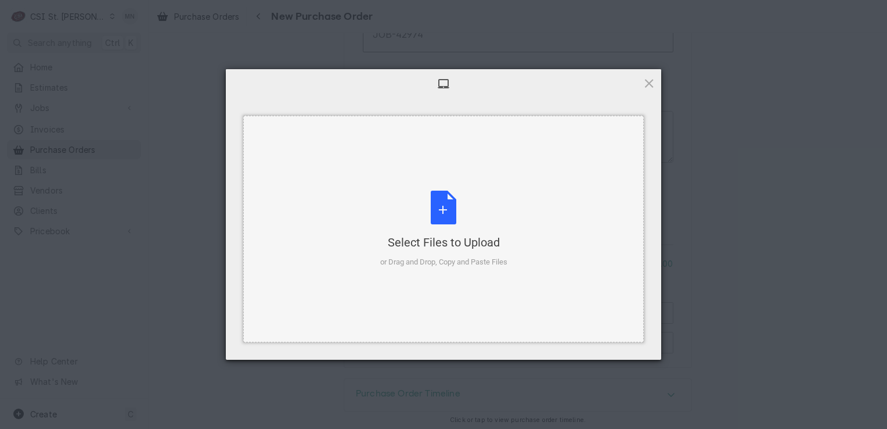
click at [452, 204] on div "Select Files to Upload or Drag and Drop, Copy and Paste Files" at bounding box center [443, 228] width 127 height 77
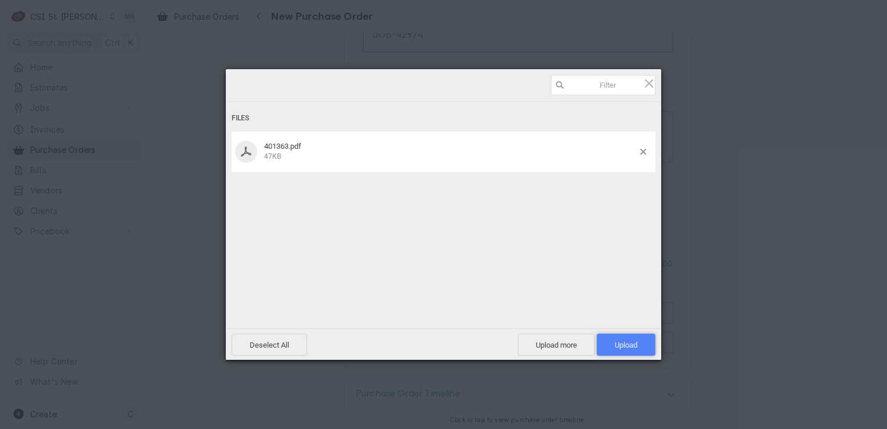
click at [638, 352] on span "Upload 1" at bounding box center [626, 344] width 59 height 22
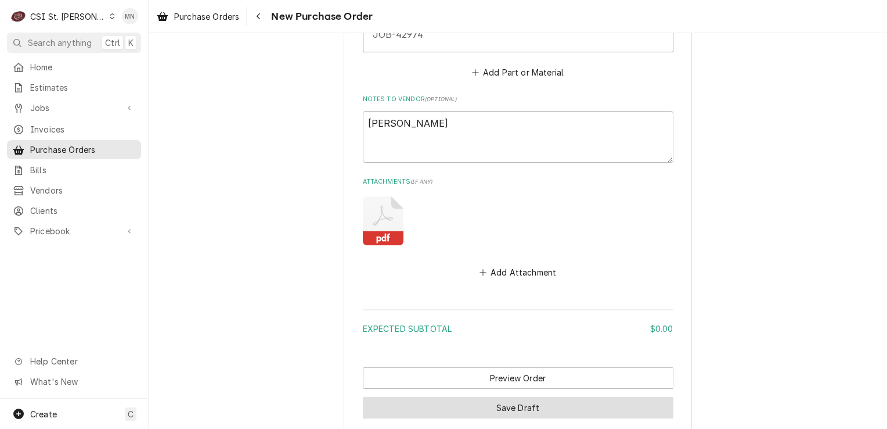
click at [509, 404] on button "Save Draft" at bounding box center [518, 407] width 311 height 21
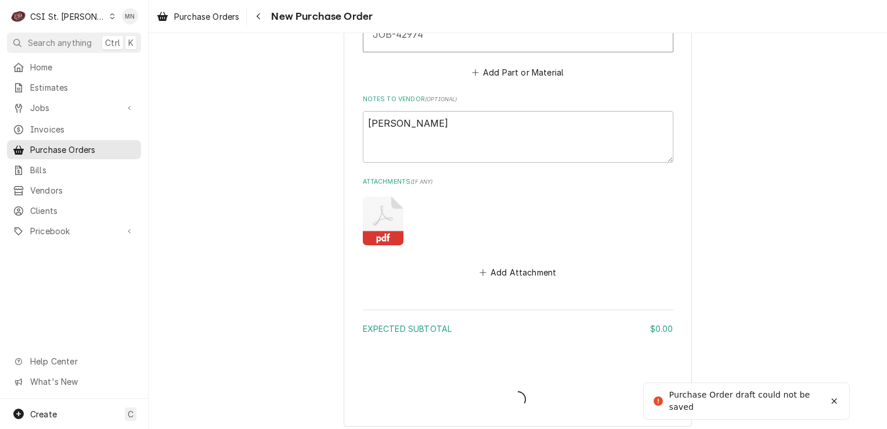
type textarea "x"
click at [833, 408] on button "Notifications alt+T" at bounding box center [834, 402] width 19 height 19
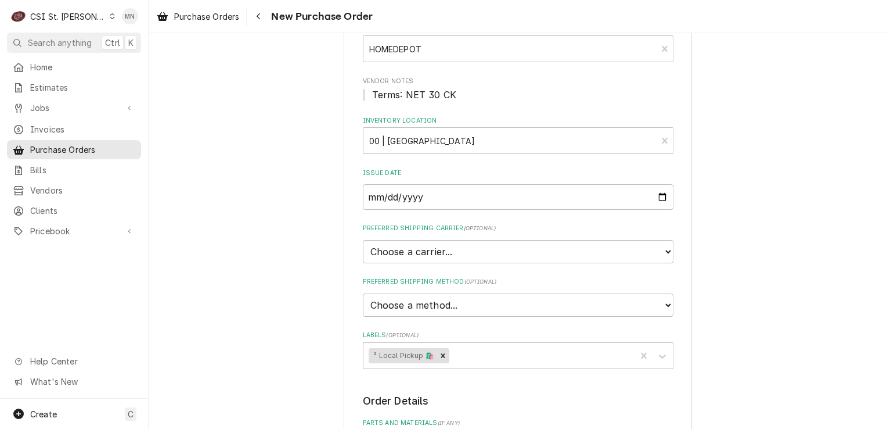
scroll to position [0, 0]
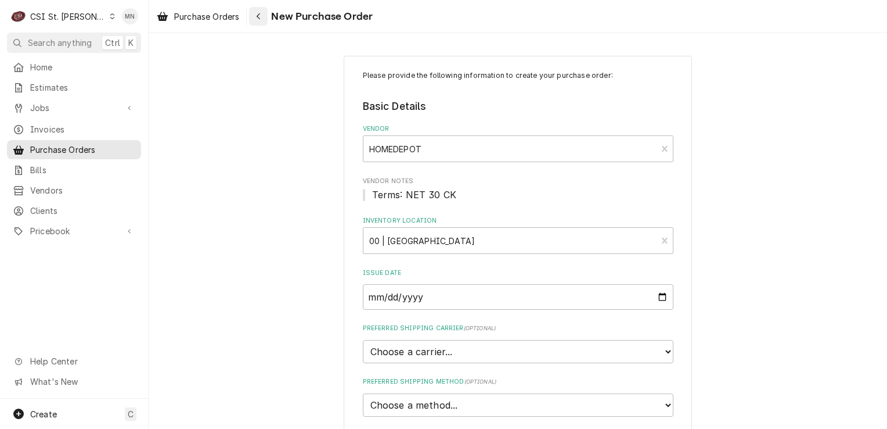
click at [261, 21] on div "Navigate back" at bounding box center [259, 16] width 12 height 12
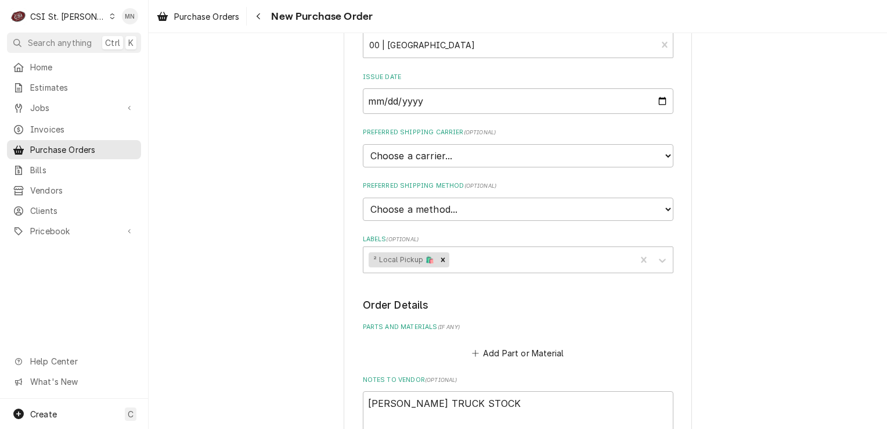
scroll to position [697, 0]
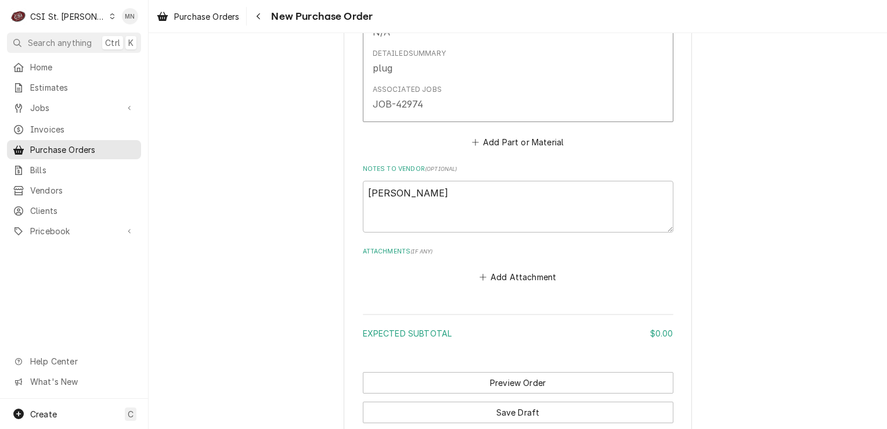
scroll to position [747, 0]
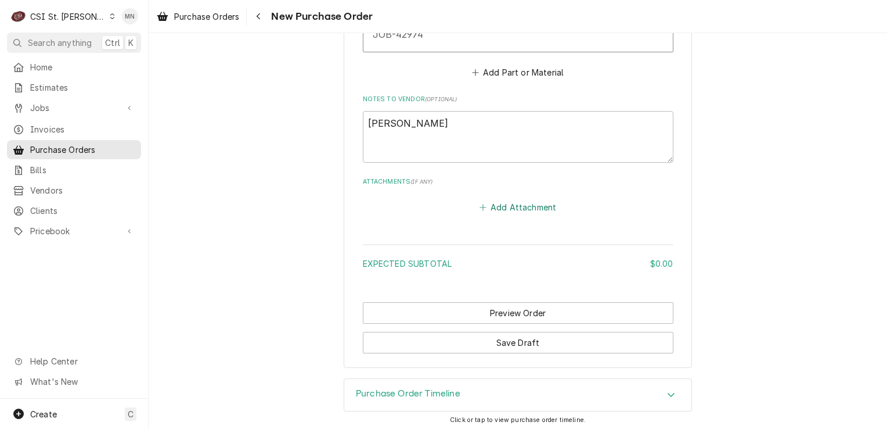
click at [506, 201] on button "Add Attachment" at bounding box center [517, 207] width 81 height 16
type textarea "x"
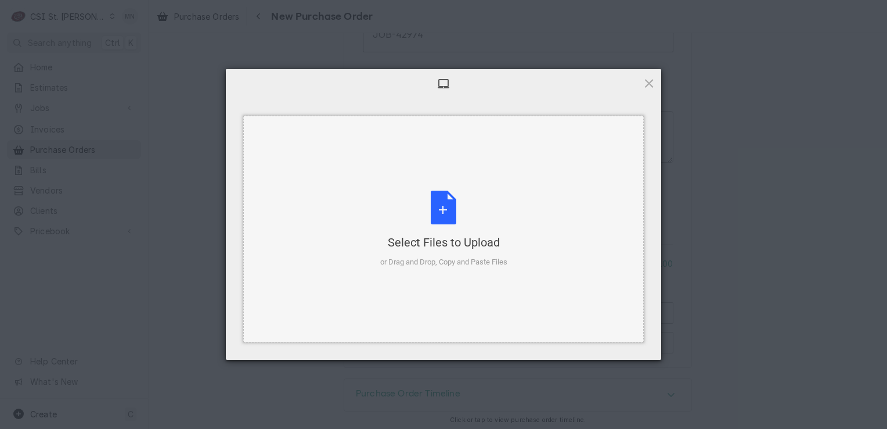
click at [444, 200] on div "Select Files to Upload or Drag and Drop, Copy and Paste Files" at bounding box center [443, 228] width 127 height 77
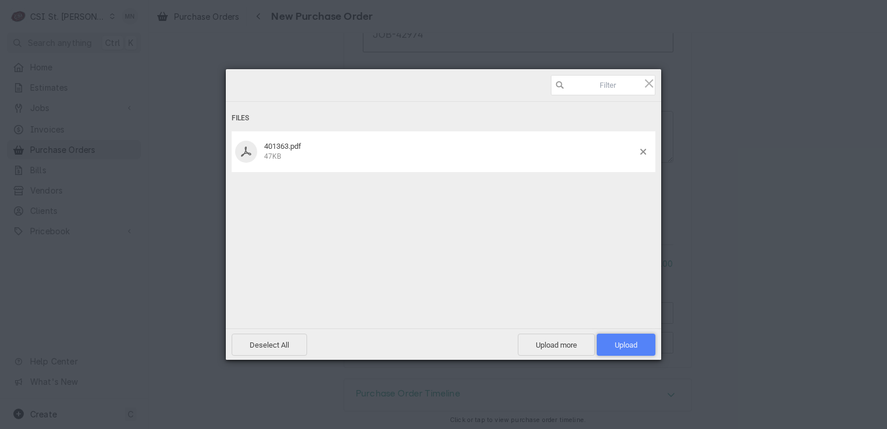
click at [622, 343] on span "Upload 1" at bounding box center [626, 344] width 23 height 9
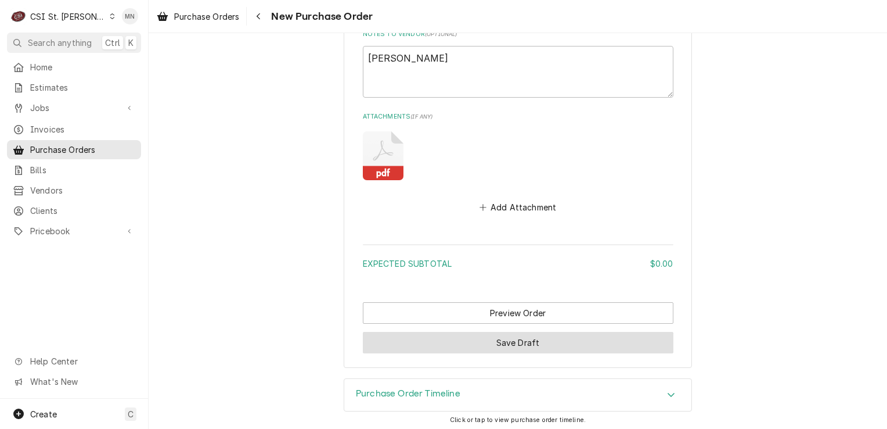
click at [463, 338] on button "Save Draft" at bounding box center [518, 342] width 311 height 21
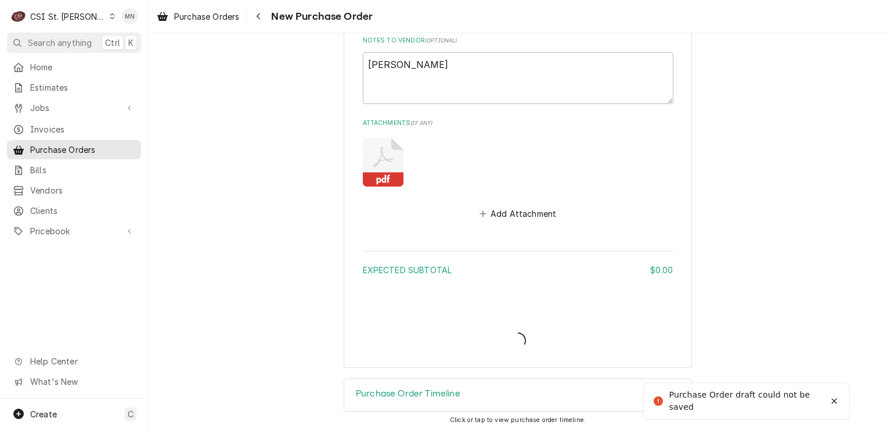
type textarea "x"
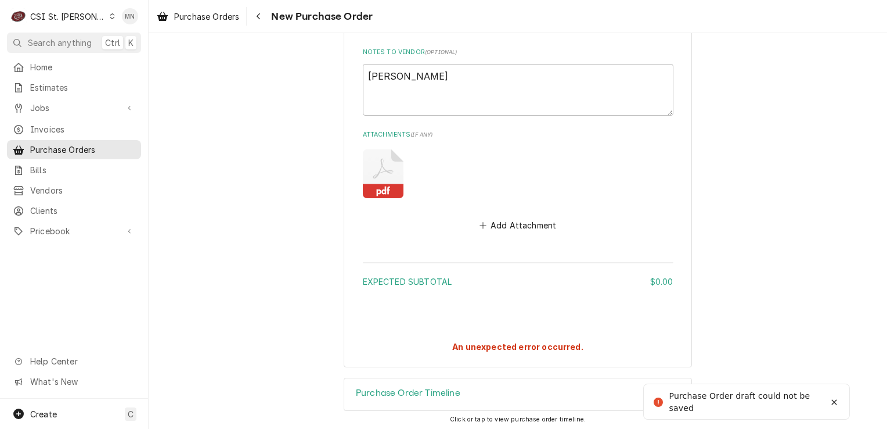
click at [659, 401] on icon "Notifications alt+T" at bounding box center [658, 401] width 9 height 9
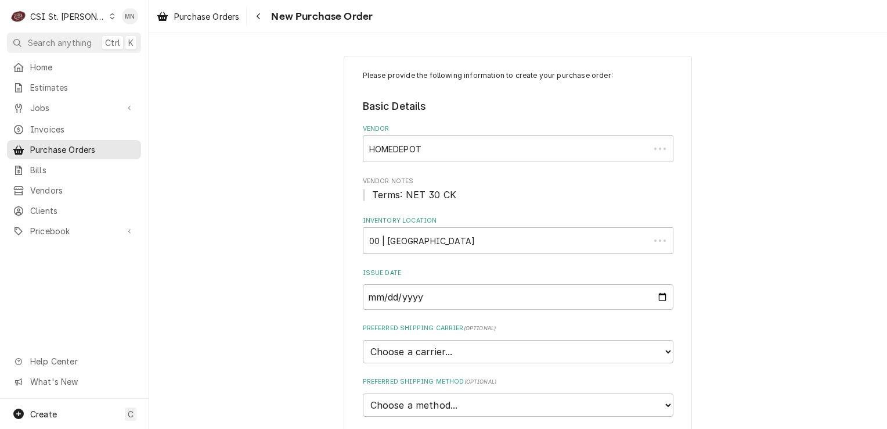
type textarea "x"
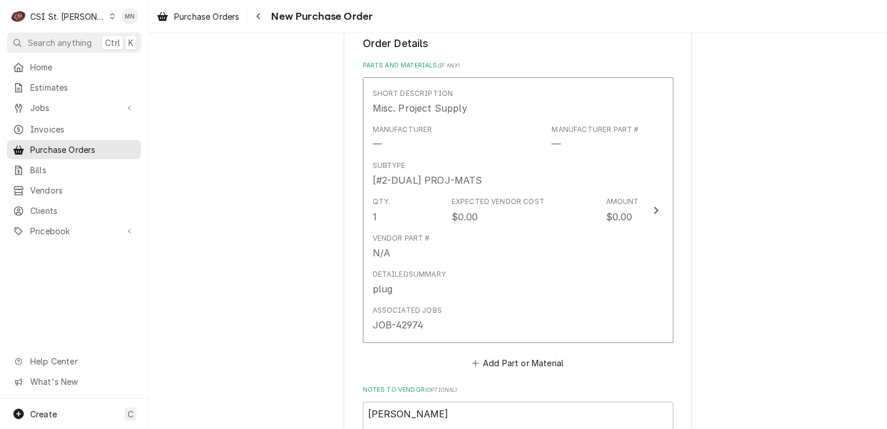
scroll to position [225, 0]
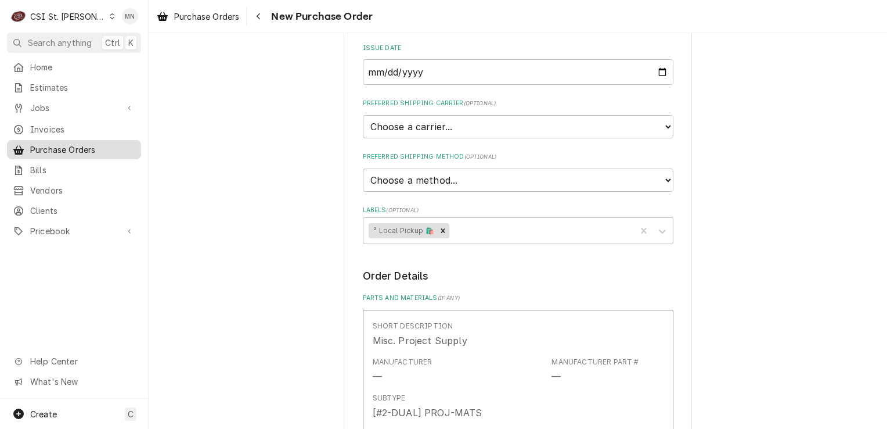
click at [34, 145] on span "Purchase Orders" at bounding box center [82, 149] width 105 height 12
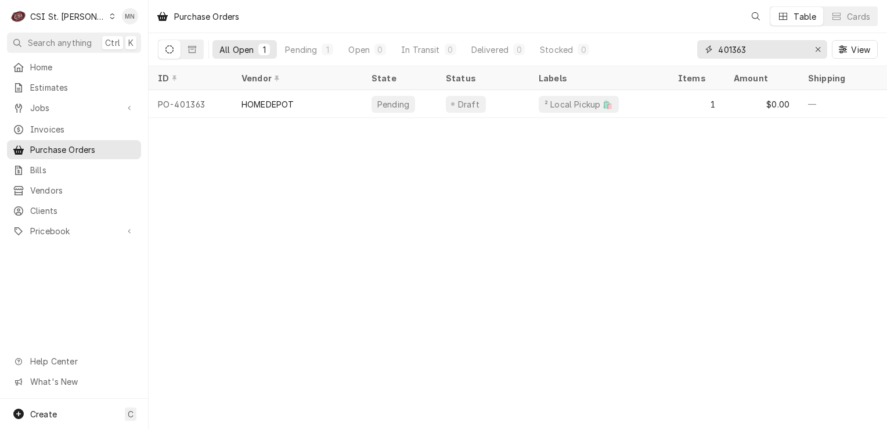
drag, startPoint x: 770, startPoint y: 55, endPoint x: 676, endPoint y: 53, distance: 93.5
click at [686, 55] on div "All Open 1 Pending 1 Open 0 In Transit 0 Delivered 0 Stocked 0 401363 View" at bounding box center [518, 49] width 720 height 33
type input "401388"
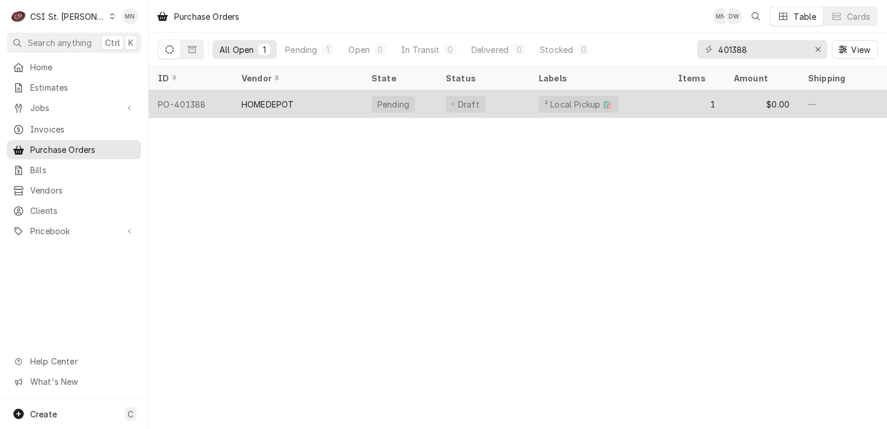
click at [282, 110] on div "HOMEDEPOT" at bounding box center [297, 104] width 130 height 28
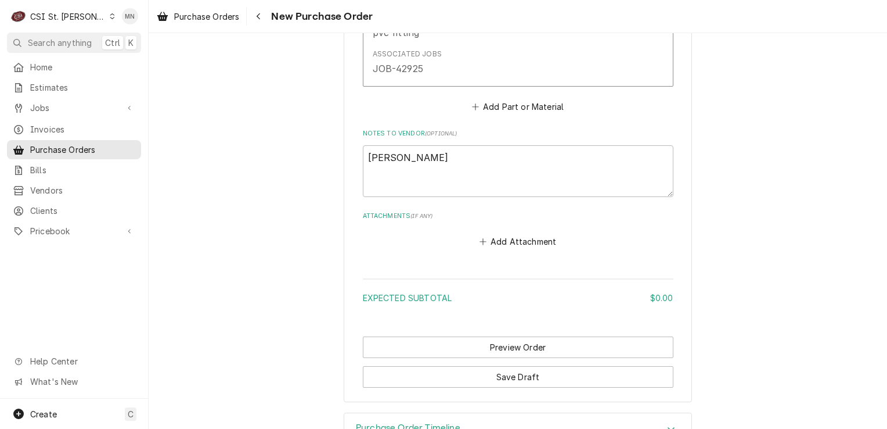
scroll to position [747, 0]
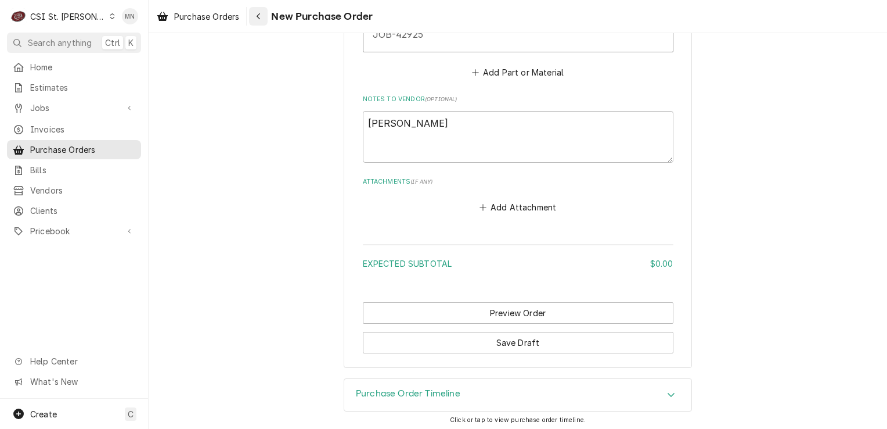
click at [264, 19] on div "Navigate back" at bounding box center [259, 16] width 12 height 12
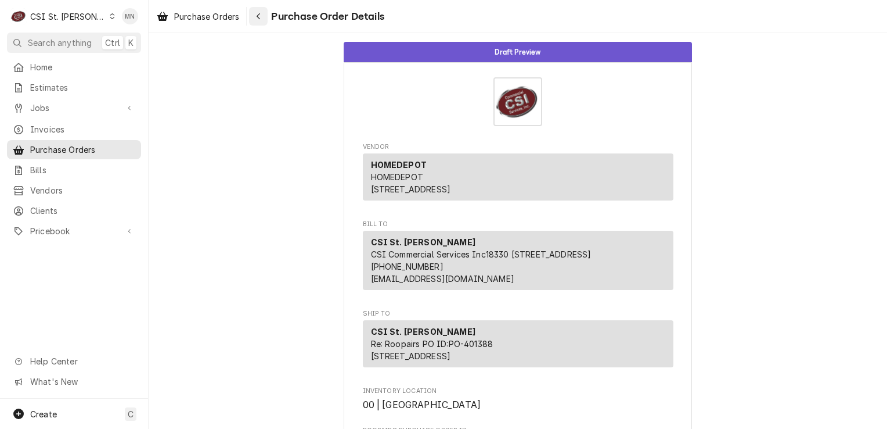
click at [261, 14] on icon "Navigate back" at bounding box center [258, 16] width 5 height 8
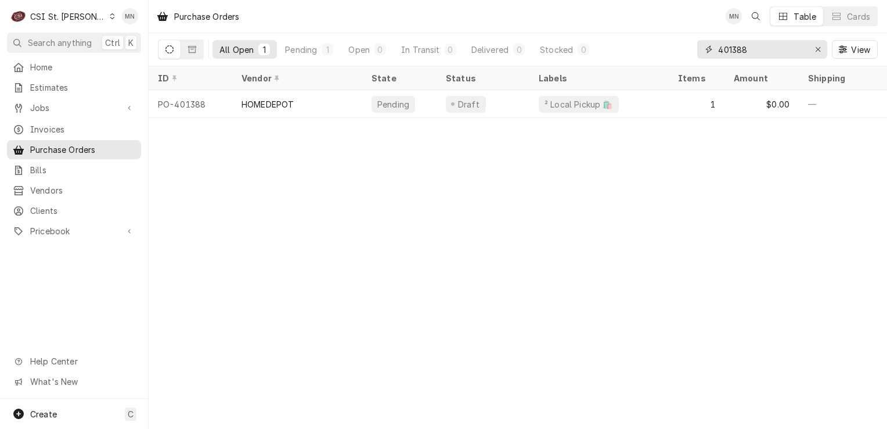
drag, startPoint x: 774, startPoint y: 52, endPoint x: 622, endPoint y: 52, distance: 151.5
click at [677, 53] on div "All Open 1 Pending 1 Open 0 In Transit 0 Delivered 0 Stocked 0 401388 View" at bounding box center [518, 49] width 720 height 33
type input "401403"
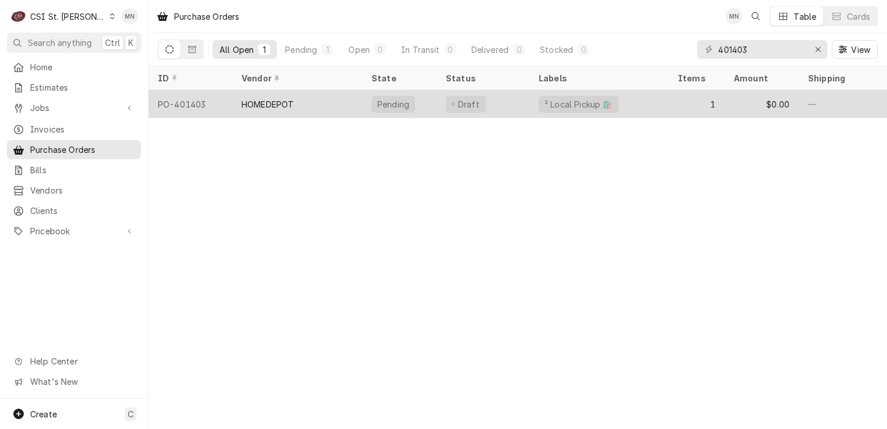
click at [293, 98] on div "HOMEDEPOT" at bounding box center [268, 104] width 52 height 12
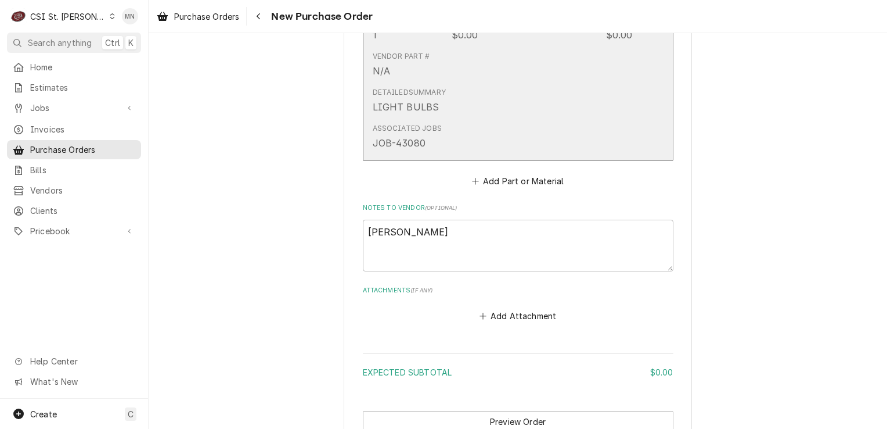
scroll to position [747, 0]
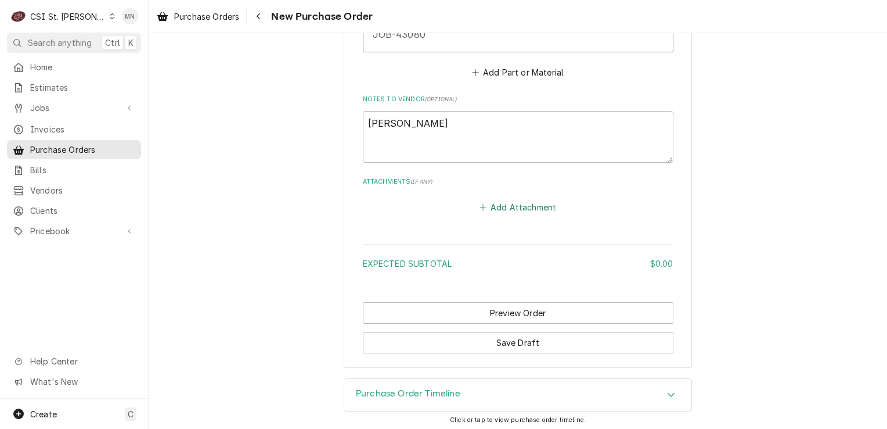
click at [492, 206] on button "Add Attachment" at bounding box center [517, 207] width 81 height 16
type textarea "x"
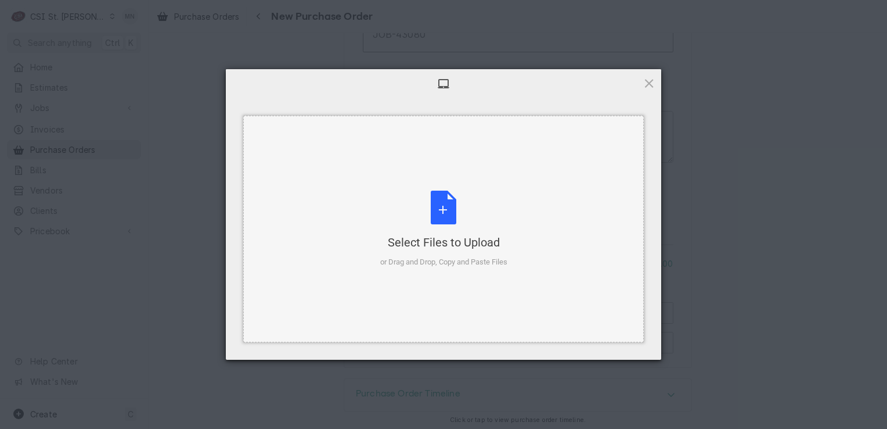
click at [498, 217] on div "Select Files to Upload or Drag and Drop, Copy and Paste Files" at bounding box center [443, 228] width 127 height 77
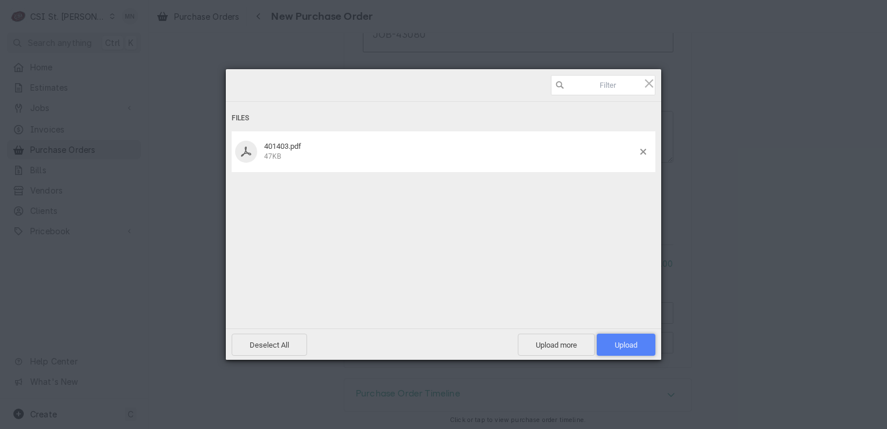
click at [633, 346] on span "Upload 1" at bounding box center [626, 344] width 23 height 9
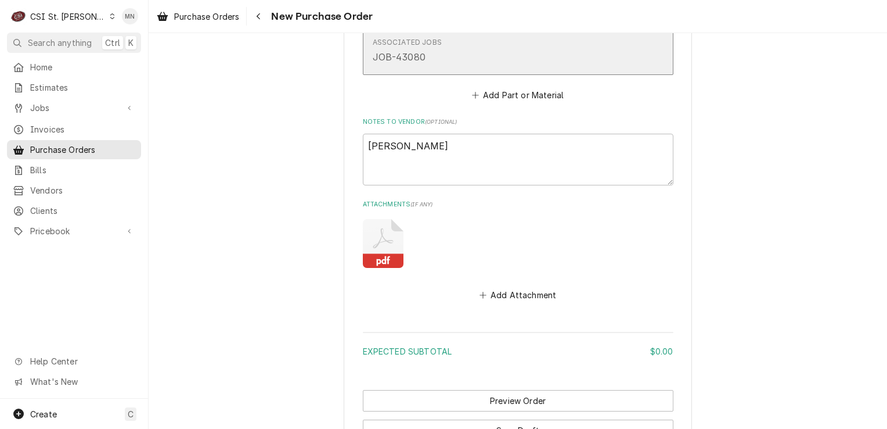
scroll to position [812, 0]
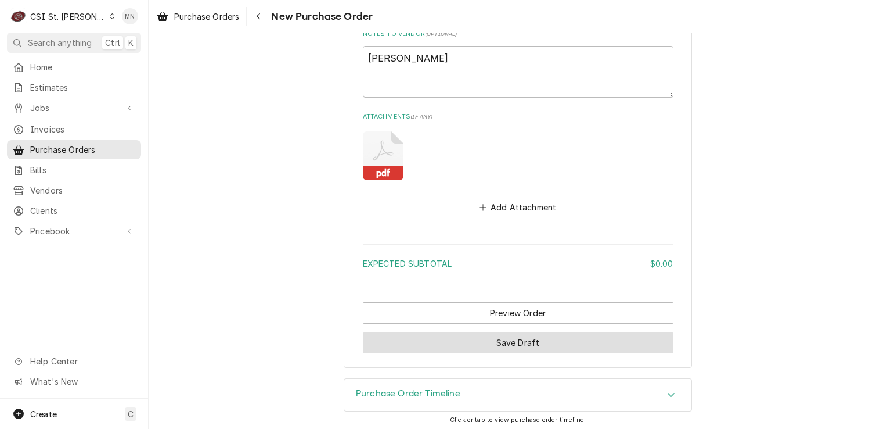
click at [531, 332] on button "Save Draft" at bounding box center [518, 342] width 311 height 21
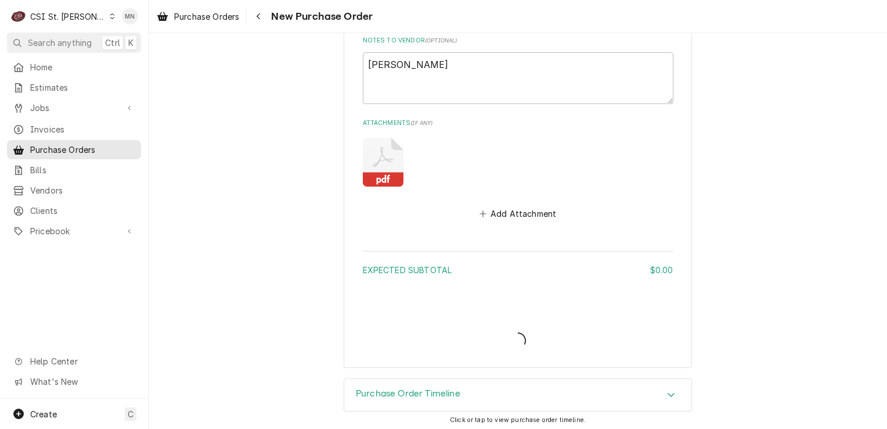
type textarea "x"
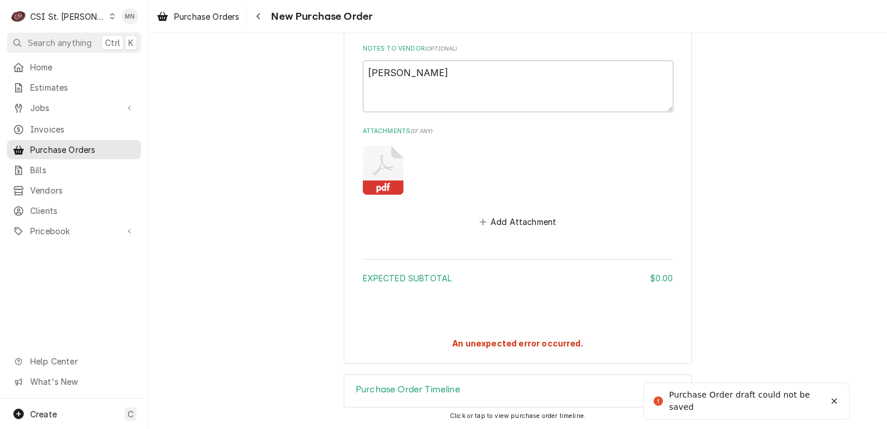
scroll to position [794, 0]
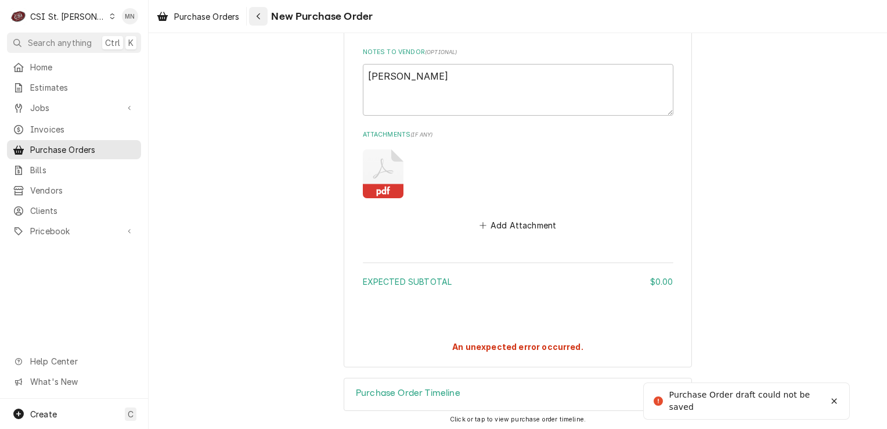
click at [259, 17] on icon "Navigate back" at bounding box center [258, 16] width 5 height 8
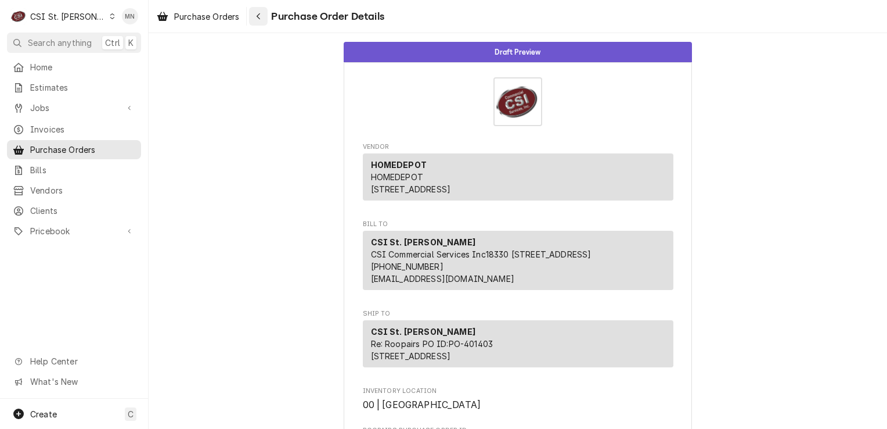
click at [254, 17] on div "Navigate back" at bounding box center [259, 16] width 12 height 12
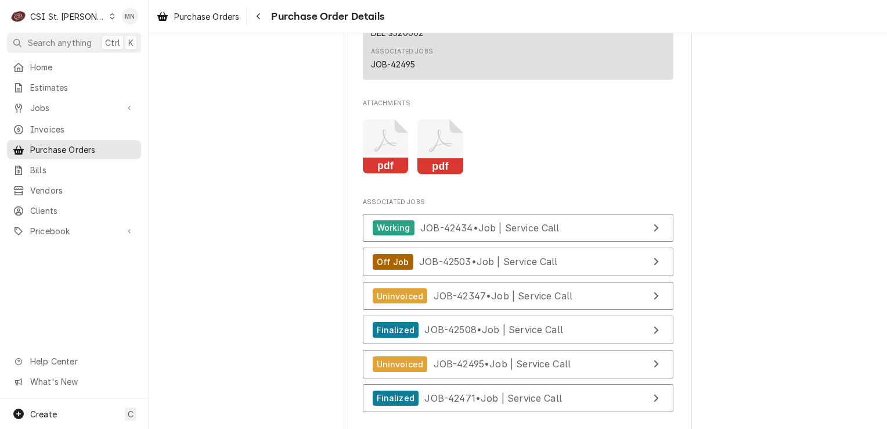
scroll to position [4181, 0]
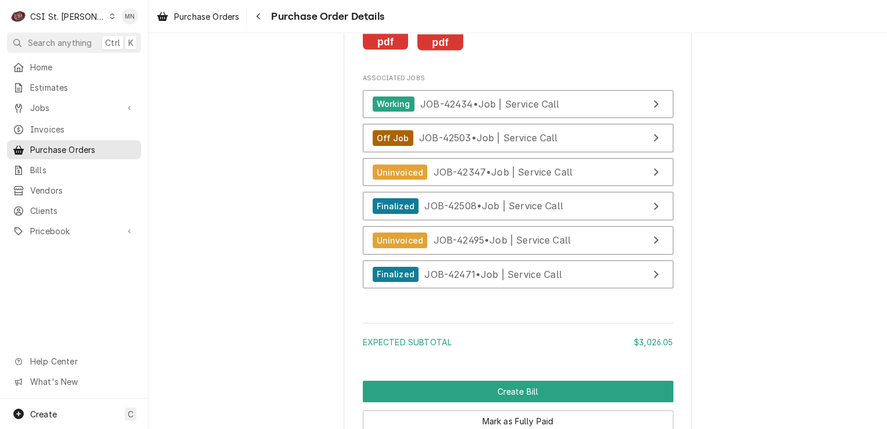
click at [365, 51] on rect "Attachments" at bounding box center [386, 42] width 46 height 16
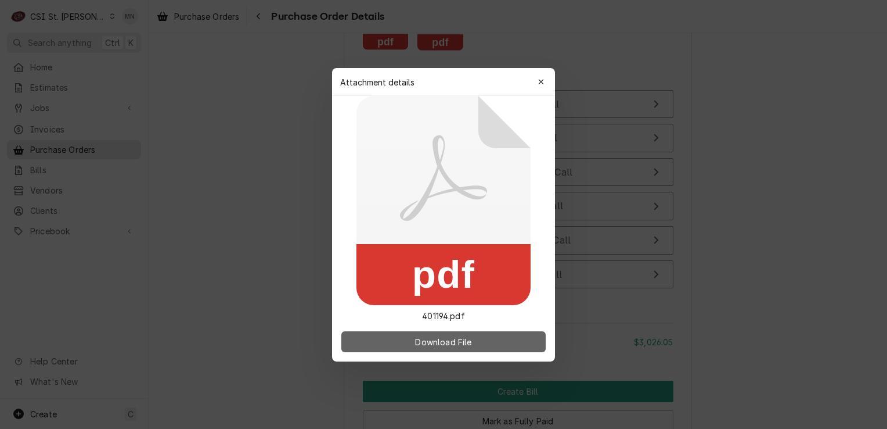
click at [441, 340] on span "Download File" at bounding box center [443, 341] width 61 height 12
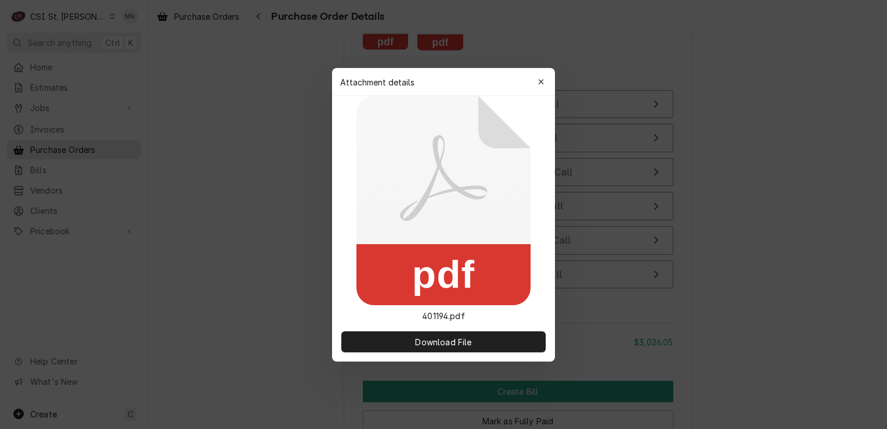
click at [539, 82] on icon "button" at bounding box center [541, 82] width 6 height 8
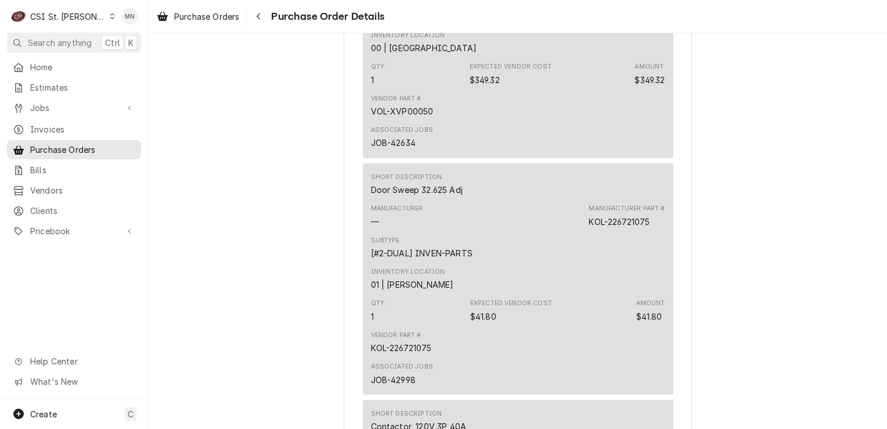
scroll to position [4006, 0]
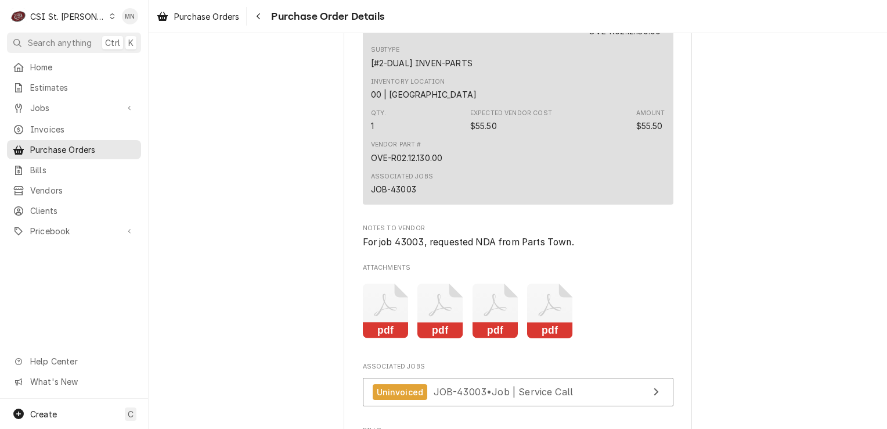
scroll to position [1394, 0]
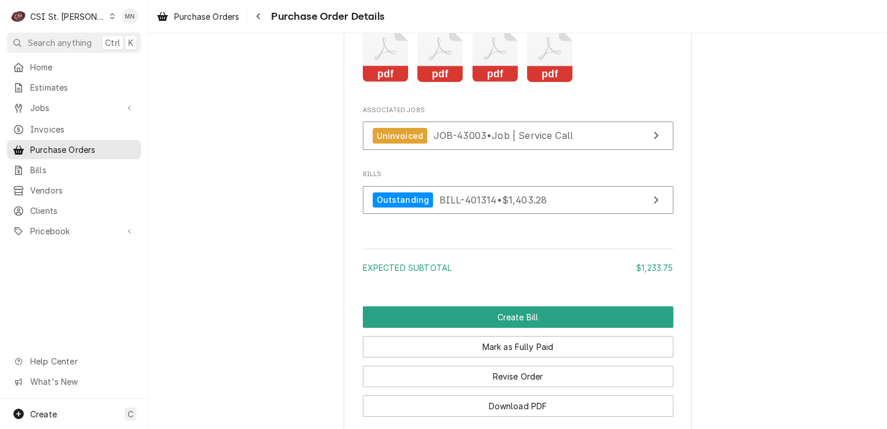
click at [487, 82] on rect "Attachments" at bounding box center [496, 74] width 46 height 16
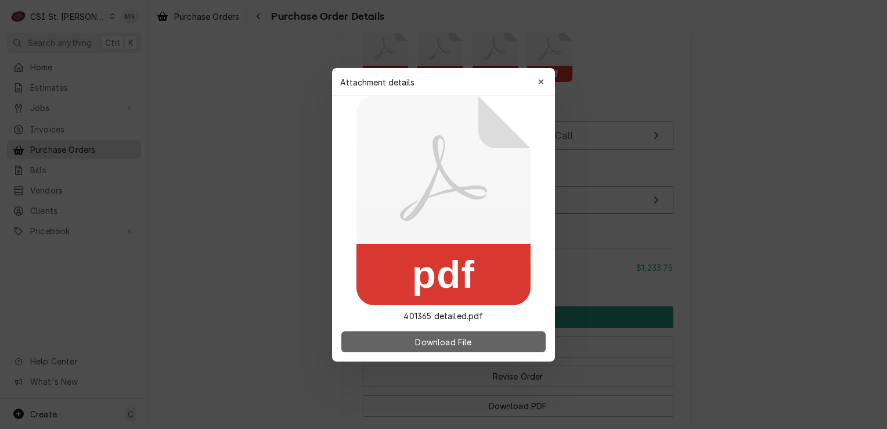
click at [445, 340] on span "Download File" at bounding box center [443, 341] width 61 height 12
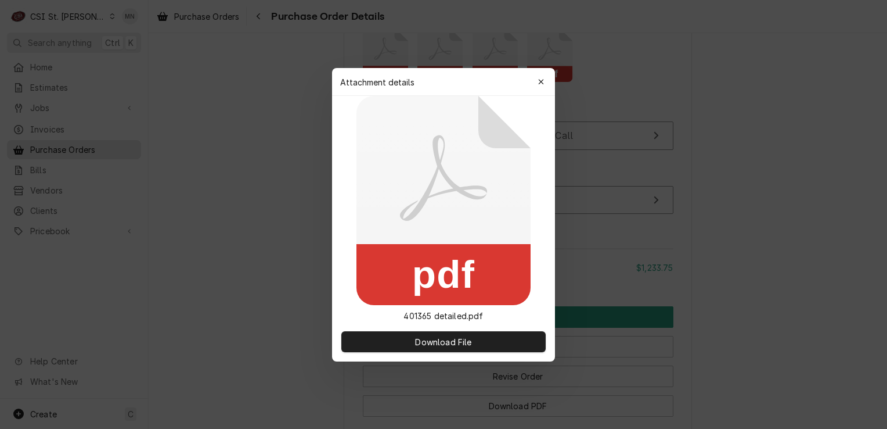
click at [530, 85] on div "Attachment details Close" at bounding box center [443, 82] width 223 height 28
click at [536, 82] on div "button" at bounding box center [541, 82] width 12 height 12
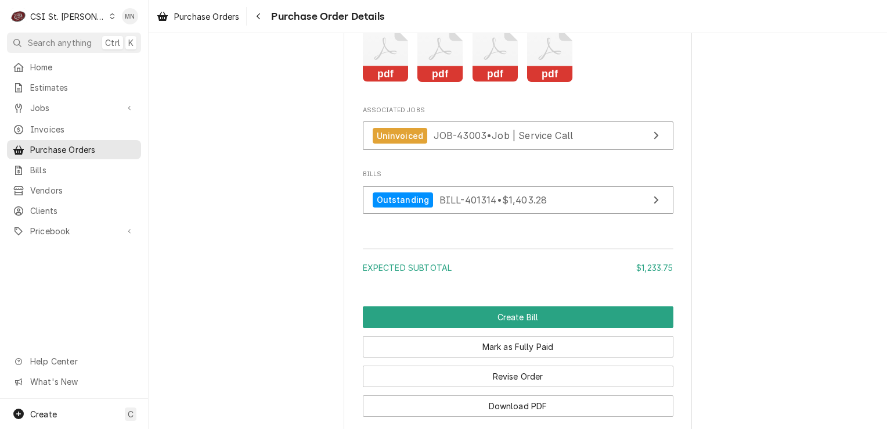
click at [552, 82] on icon "Attachments" at bounding box center [550, 54] width 46 height 55
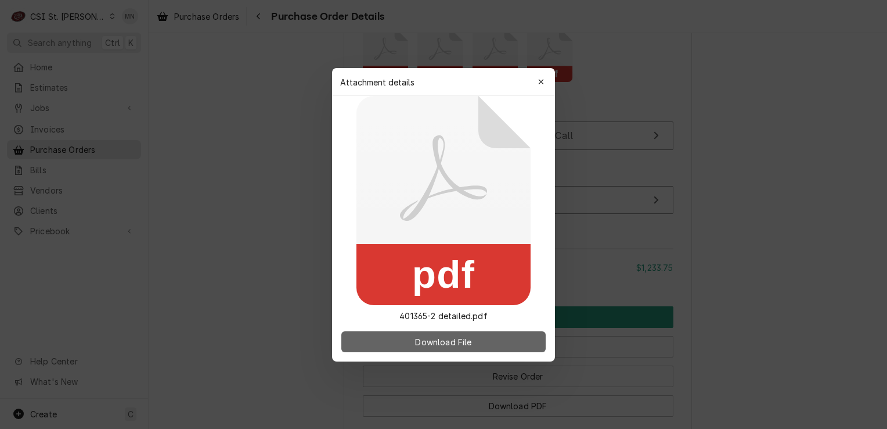
click at [433, 334] on button "Download File" at bounding box center [443, 341] width 204 height 21
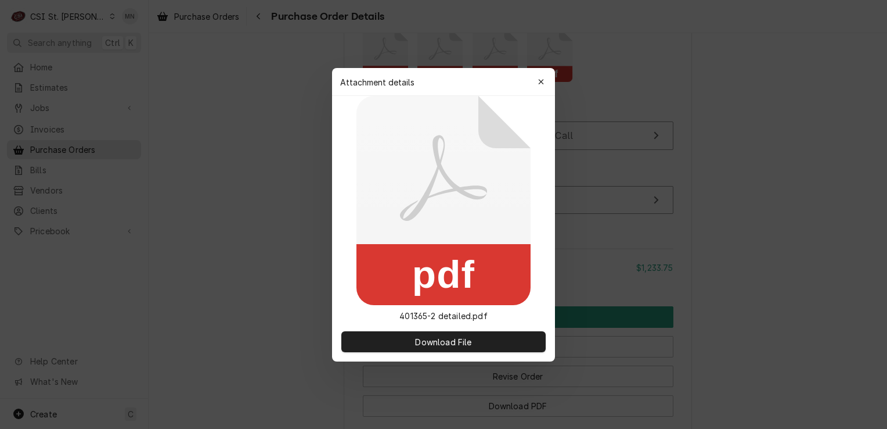
click at [541, 80] on icon "button" at bounding box center [541, 82] width 6 height 8
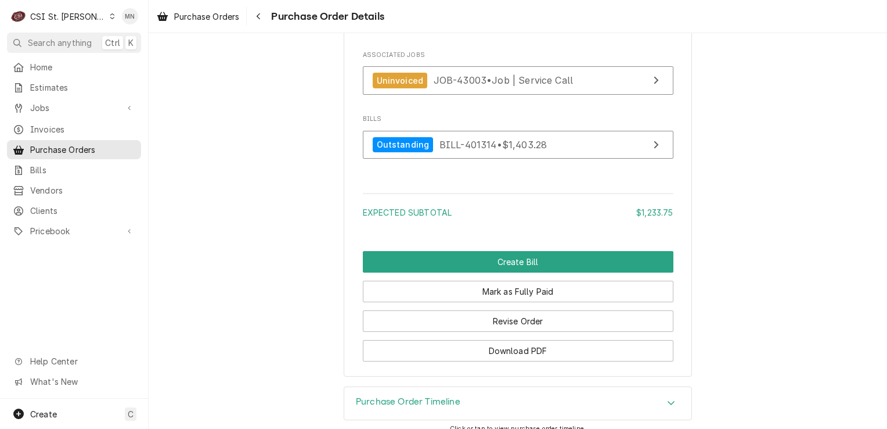
scroll to position [1496, 0]
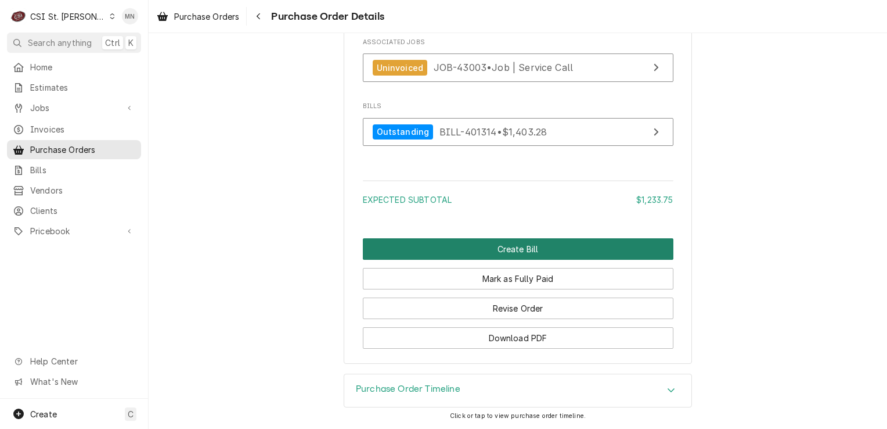
click at [561, 254] on button "Create Bill" at bounding box center [518, 248] width 311 height 21
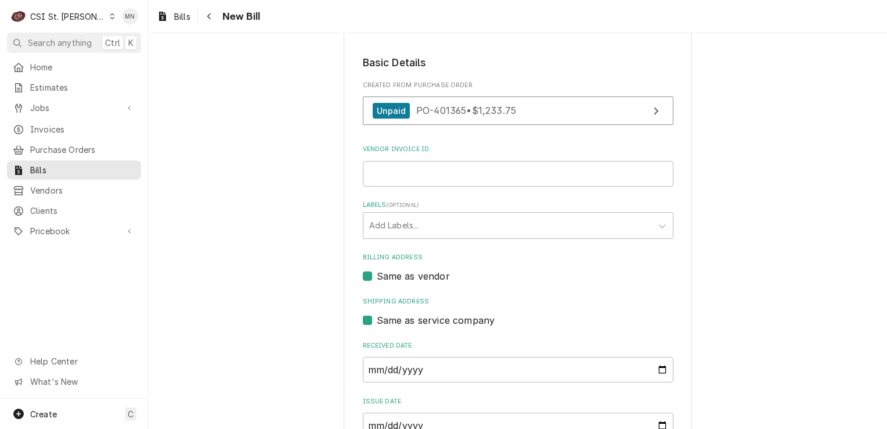
scroll to position [174, 0]
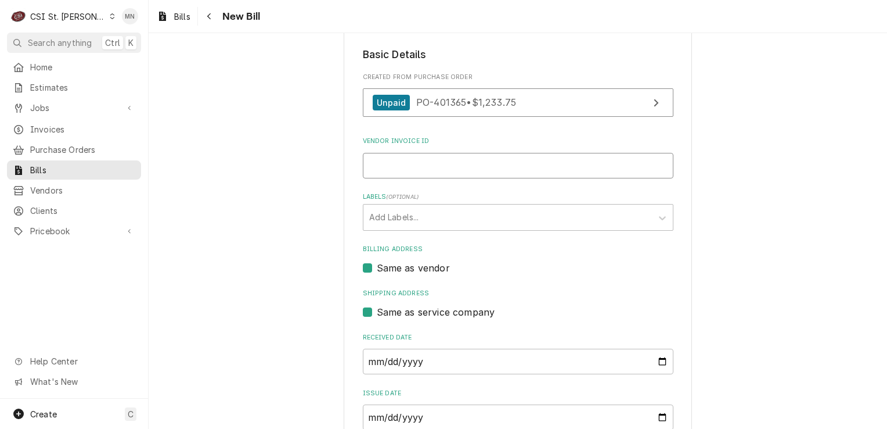
click at [395, 167] on input "Vendor Invoice ID" at bounding box center [518, 166] width 311 height 26
click at [422, 159] on input "Vendor Invoice ID" at bounding box center [518, 166] width 311 height 26
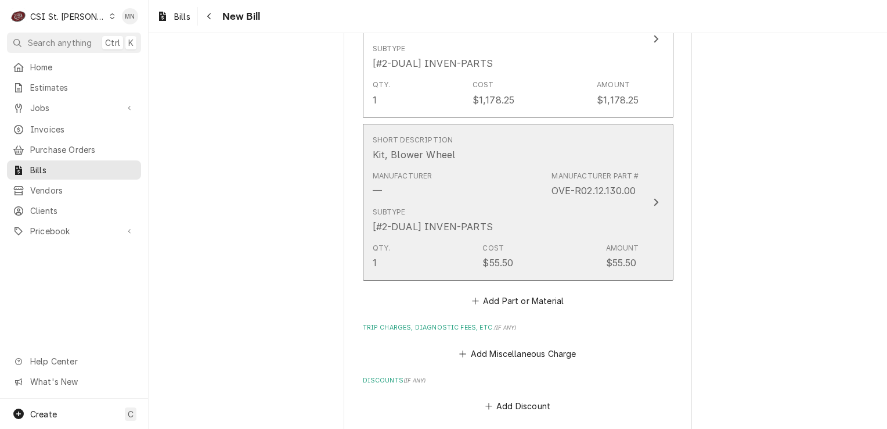
scroll to position [1045, 0]
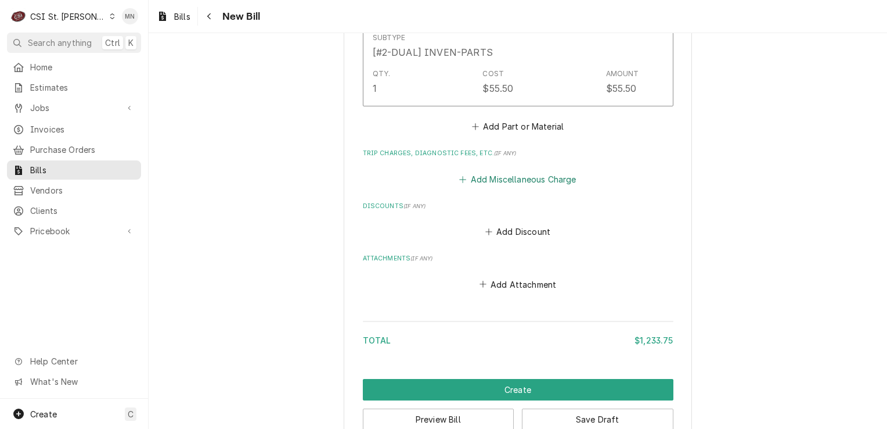
type input "2107062777"
click at [530, 178] on button "Add Miscellaneous Charge" at bounding box center [518, 179] width 121 height 16
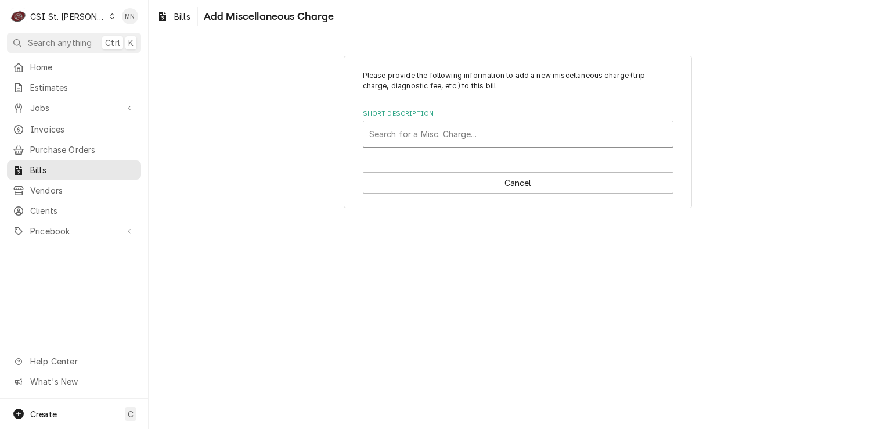
click at [451, 138] on div "Short Description" at bounding box center [518, 134] width 298 height 21
type input "ac"
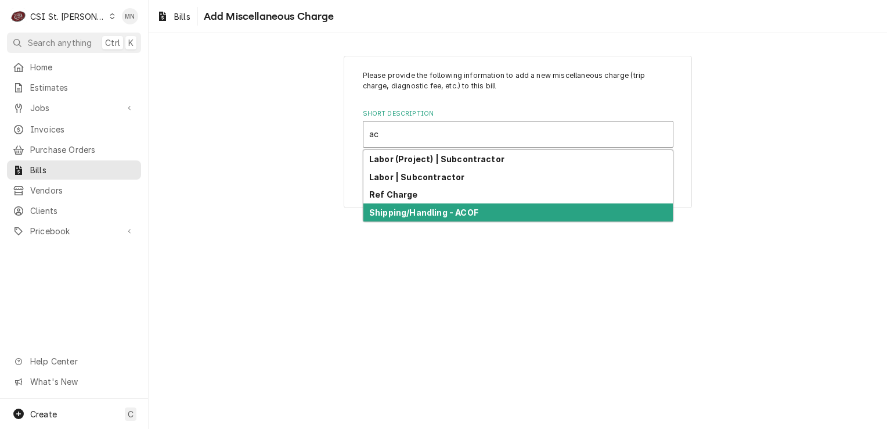
click at [425, 210] on strong "Shipping/Handling - ACOF" at bounding box center [423, 212] width 109 height 10
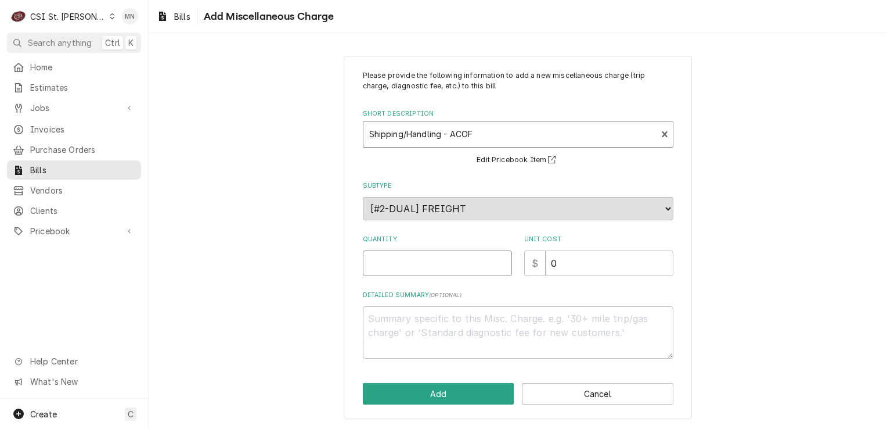
click at [404, 261] on input "Quantity" at bounding box center [437, 263] width 149 height 26
type textarea "x"
type input "1"
click at [566, 264] on input "0" at bounding box center [610, 263] width 128 height 26
type textarea "x"
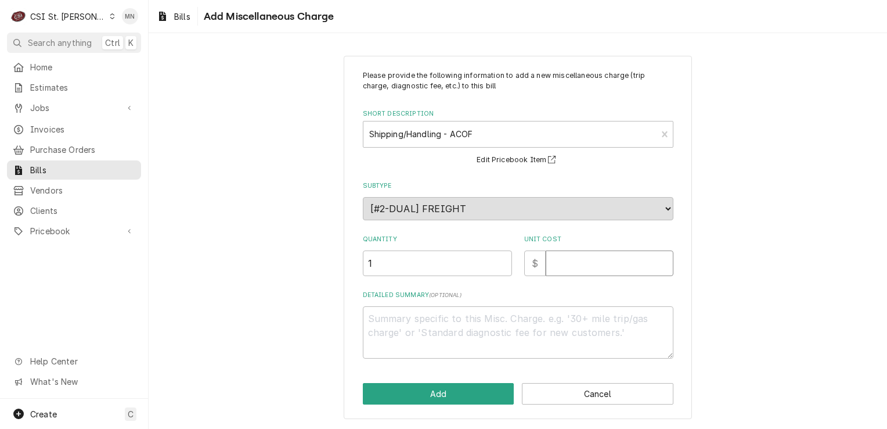
type textarea "x"
type input "1"
type textarea "x"
type input "16"
type textarea "x"
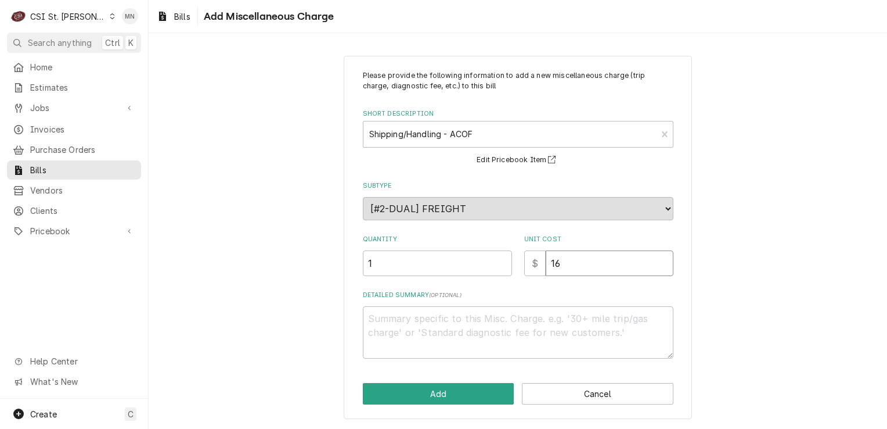
type input "169"
type textarea "x"
type input "169.5"
type textarea "x"
type input "169.53"
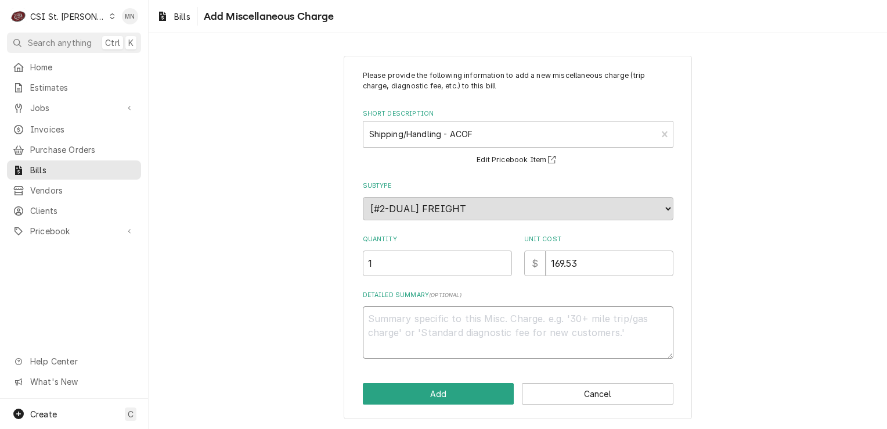
type textarea "x"
type textarea "A"
type textarea "x"
type textarea "AC"
type textarea "x"
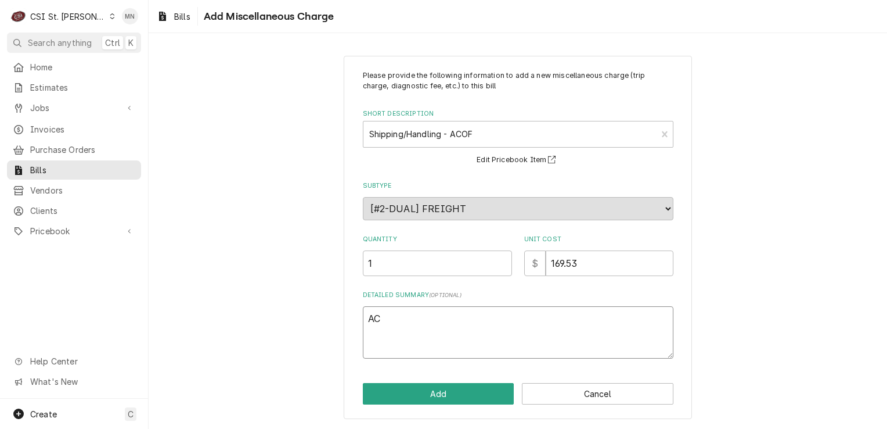
type textarea "ACO"
type textarea "x"
type textarea "ACOF"
type textarea "x"
type textarea "ACOF"
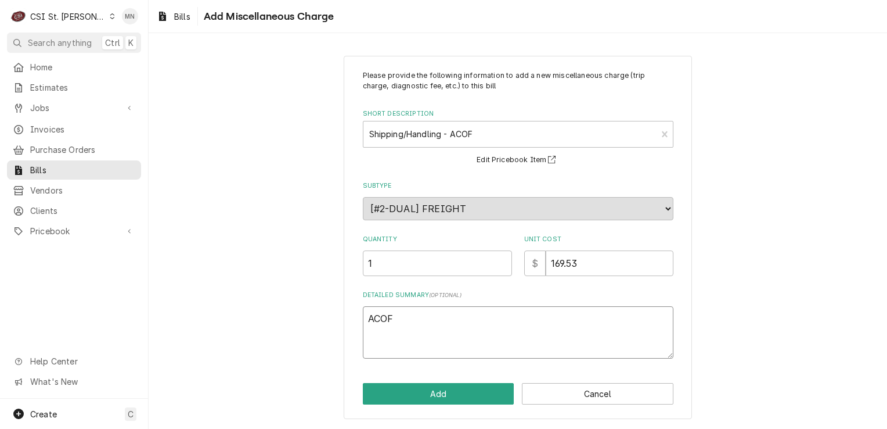
type textarea "x"
type textarea "ACOF N"
type textarea "x"
type textarea "ACOF Ne"
type textarea "x"
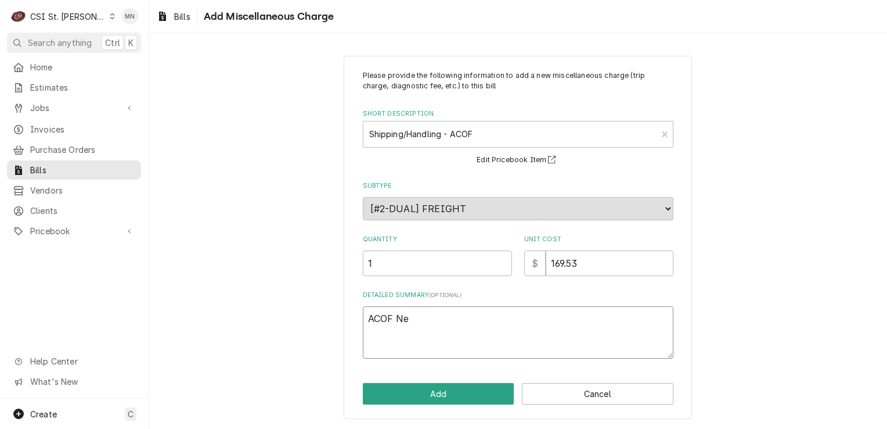
type textarea "ACOF Nex"
type textarea "x"
type textarea "ACOF Next"
type textarea "x"
type textarea "ACOF Next"
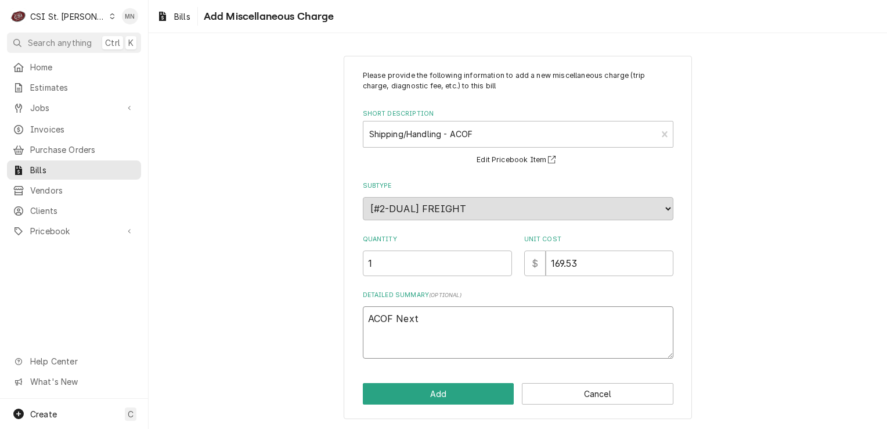
type textarea "x"
type textarea "ACOF Next D"
type textarea "x"
type textarea "ACOF Next Da"
type textarea "x"
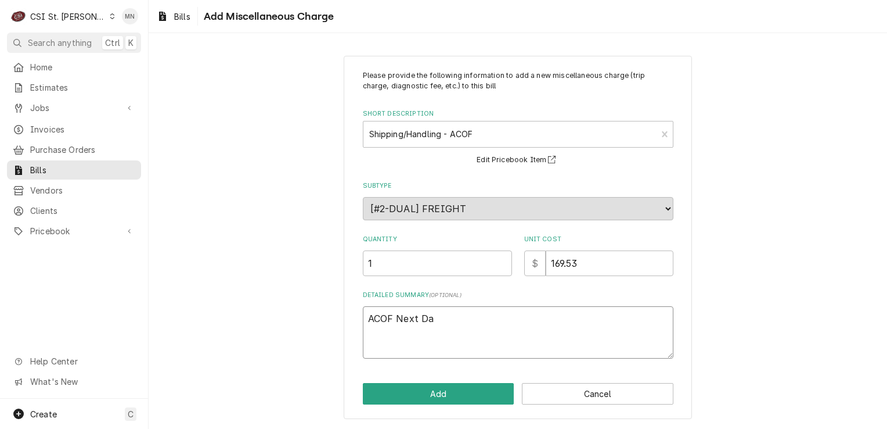
type textarea "ACOF Next Day"
type textarea "x"
type textarea "ACOF Next Day"
type textarea "x"
type textarea "ACOF Next Day A"
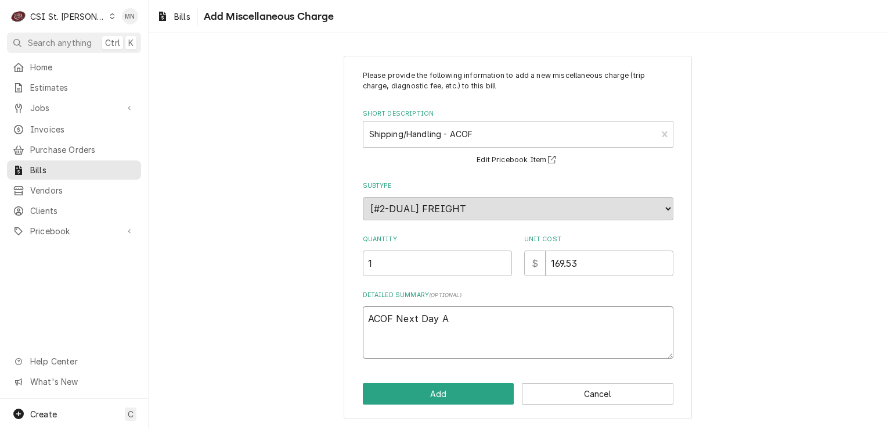
type textarea "x"
type textarea "ACOF Next Day Ai"
type textarea "x"
type textarea "ACOF Next Day Air"
type textarea "x"
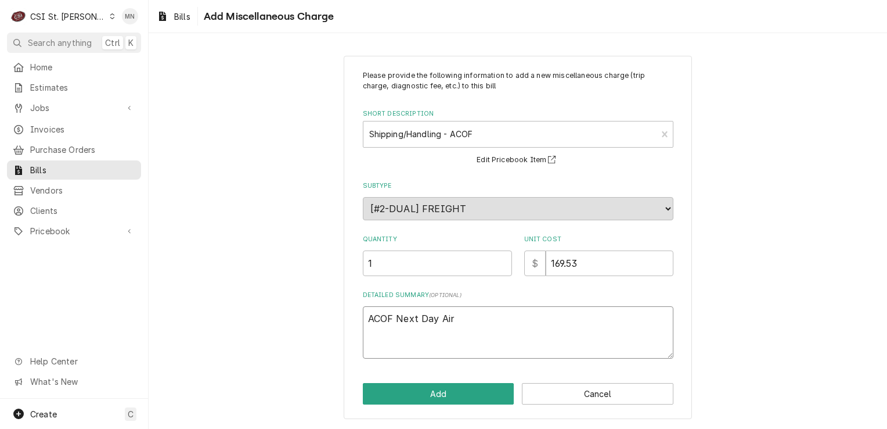
type textarea "ACOF Next Day Air"
type textarea "x"
type textarea "ACOF Next Day Air P"
type textarea "x"
type textarea "ACOF Next Day Air Pa"
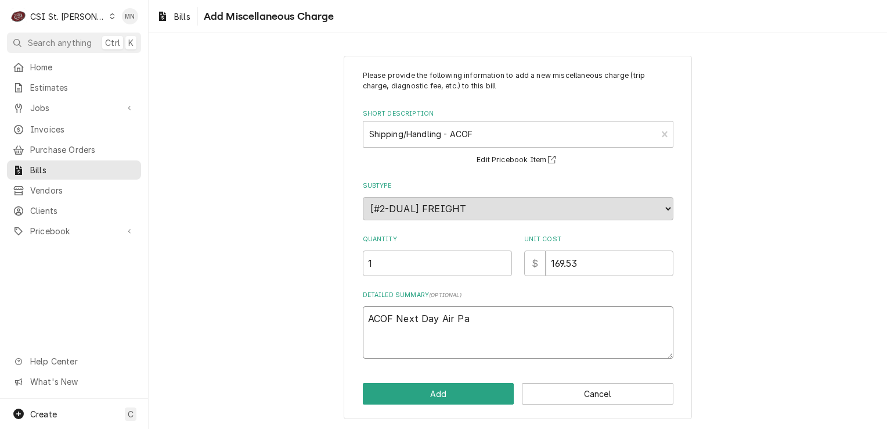
type textarea "x"
type textarea "ACOF Next Day Air Par"
type textarea "x"
type textarea "ACOF Next Day Air Part"
type textarea "x"
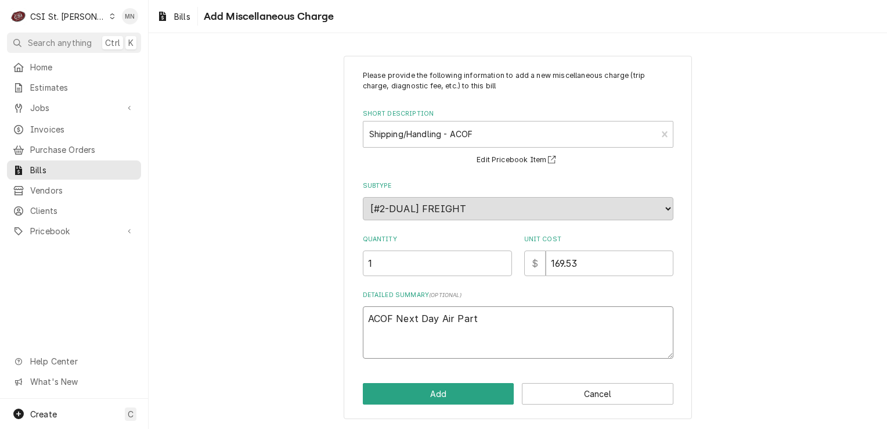
type textarea "ACOF Next Day Air Parts"
type textarea "x"
type textarea "ACOF Next Day Air Partst"
type textarea "x"
type textarea "ACOF Next Day Air Partstw"
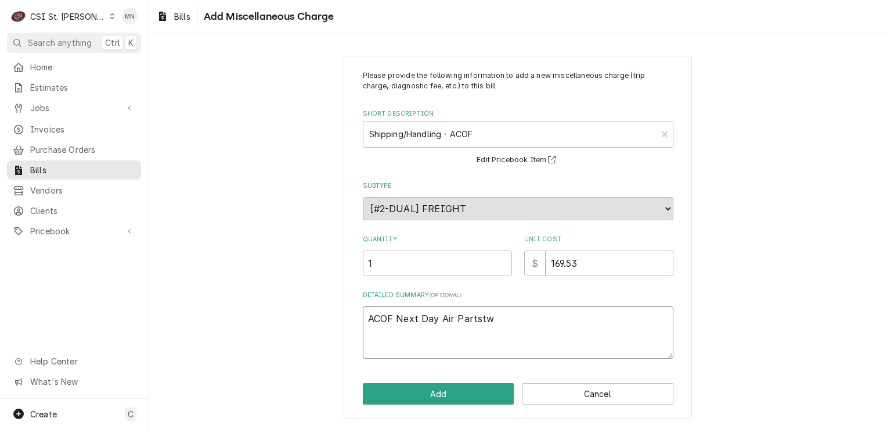
type textarea "x"
type textarea "ACOF Next Day Air Partstwo"
type textarea "x"
type textarea "ACOF Next Day Air Partstwon"
type textarea "x"
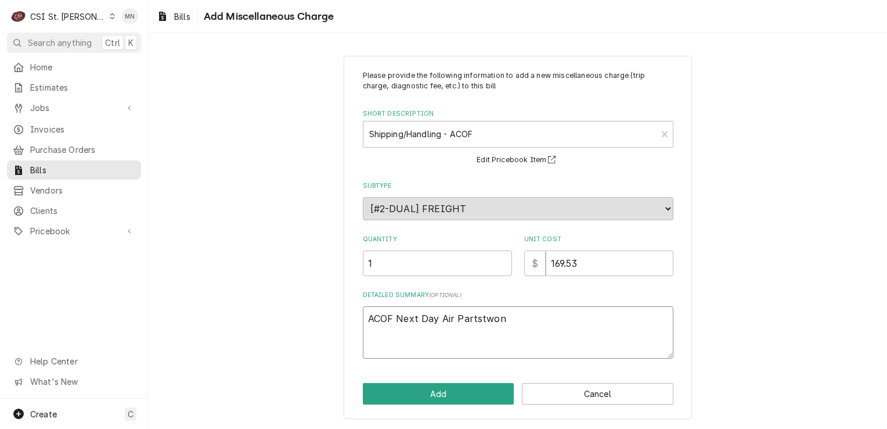
type textarea "ACOF Next Day Air Partstwon"
type textarea "x"
type textarea "ACOF Next Day Air Partstwon"
type textarea "x"
type textarea "ACOF Next Day Air Partstwo"
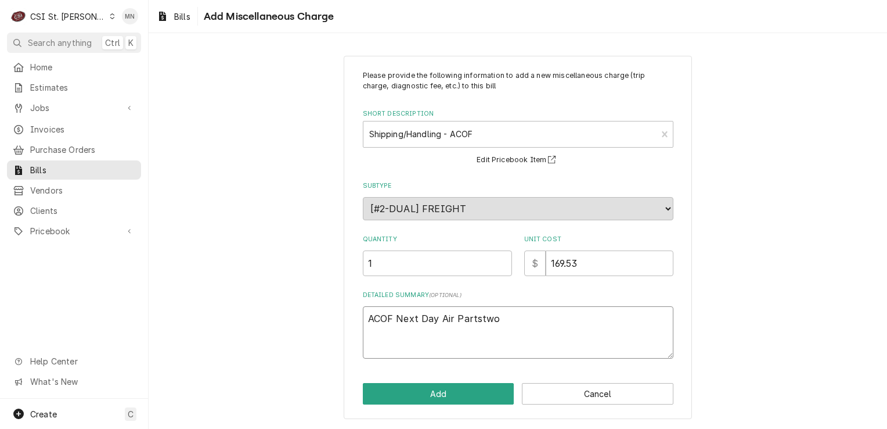
type textarea "x"
type textarea "ACOF Next Day Air Partstw"
type textarea "x"
type textarea "ACOF Next Day Air Partst"
type textarea "x"
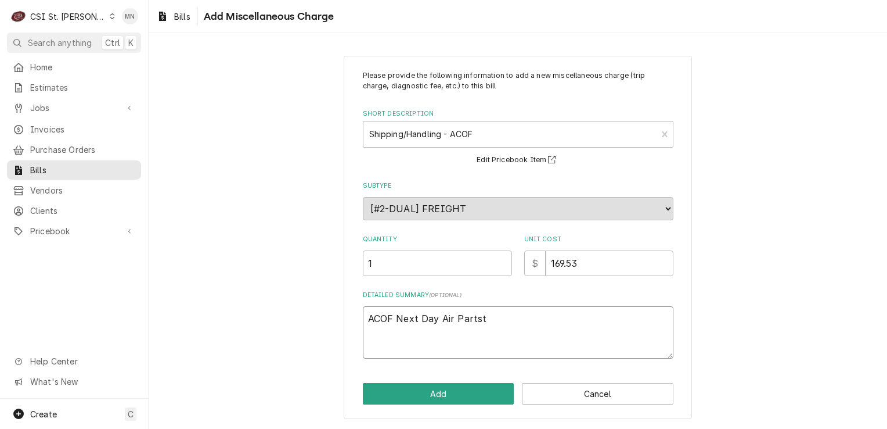
type textarea "ACOF Next Day Air Partsto"
type textarea "x"
type textarea "ACOF Next Day Air Partstow"
type textarea "x"
type textarea "ACOF Next Day Air Partstown"
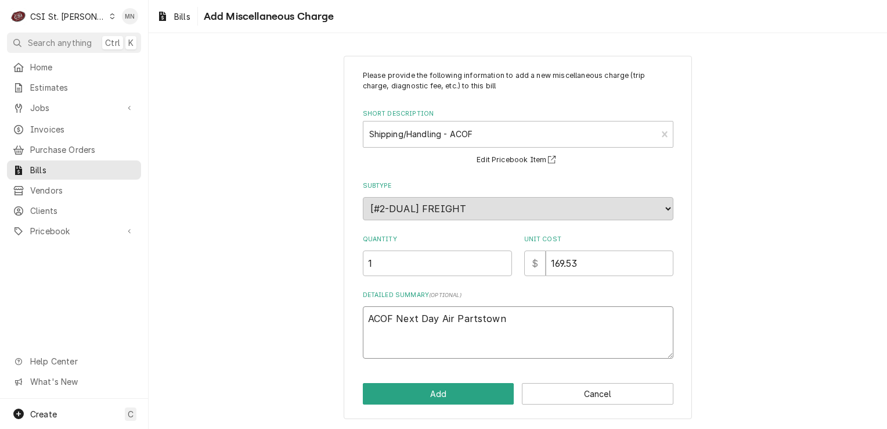
type textarea "x"
type textarea "ACOF Next Day Air Partstown"
type textarea "x"
type textarea "ACOF Next Day Air Partstown 1"
type textarea "x"
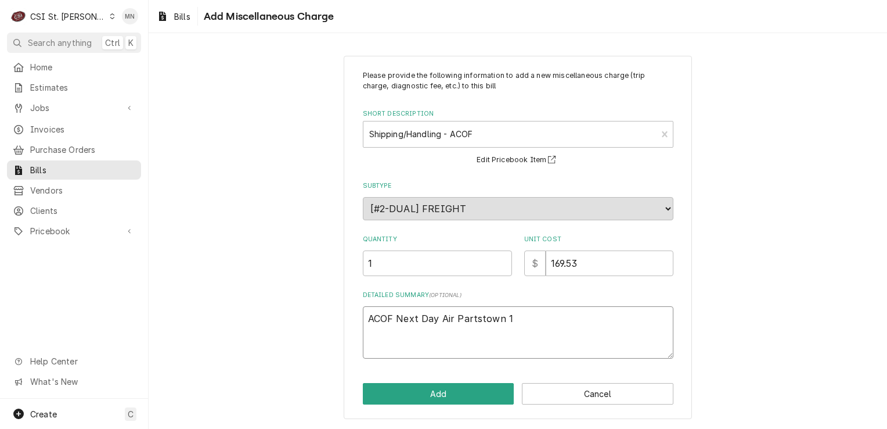
type textarea "ACOF Next Day Air Partstown"
type textarea "x"
type textarea "ACOF Next Day Air Partstown 2"
type textarea "x"
type textarea "ACOF Next Day Air Partstown 21"
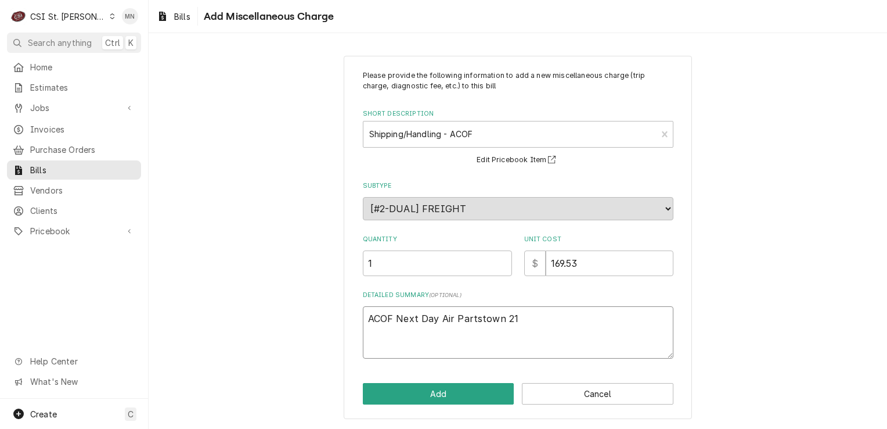
type textarea "x"
type textarea "ACOF Next Day Air Partstown 210"
type textarea "x"
type textarea "ACOF Next Day Air Partstown 2107"
type textarea "x"
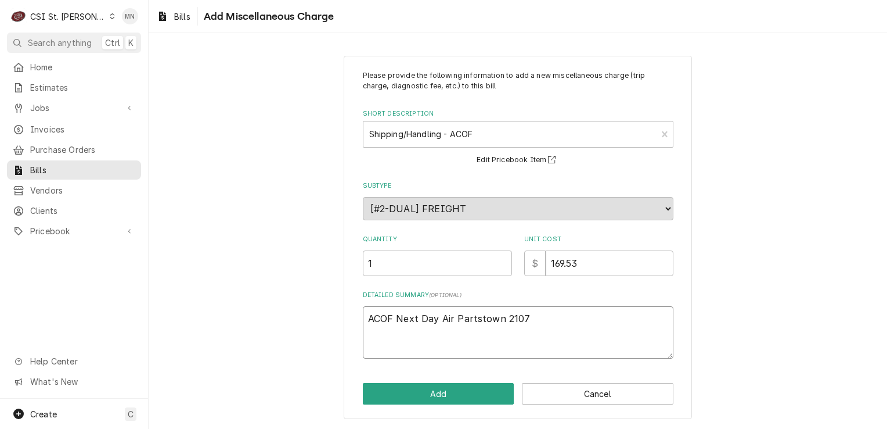
type textarea "ACOF Next Day Air Partstown 21070"
type textarea "x"
type textarea "ACOF Next Day Air Partstown 210706"
type textarea "x"
type textarea "ACOF Next Day Air Partstown 2107062"
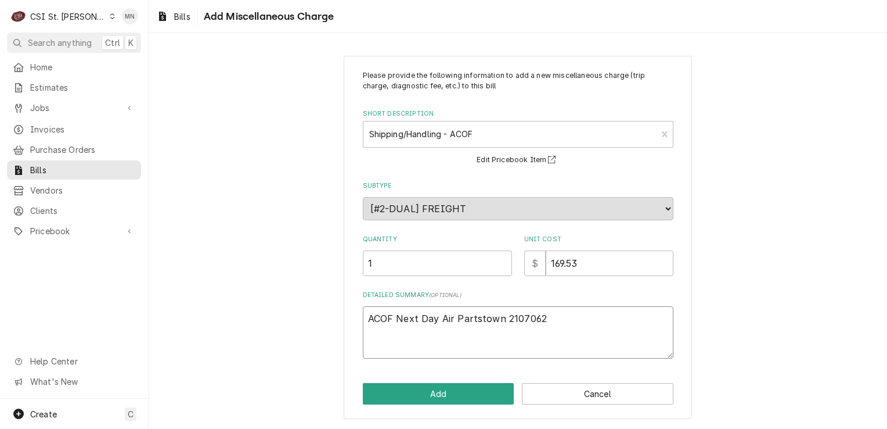
type textarea "x"
type textarea "ACOF Next Day Air Partstown 21070627"
type textarea "x"
type textarea "ACOF Next Day Air Partstown 210706277"
type textarea "x"
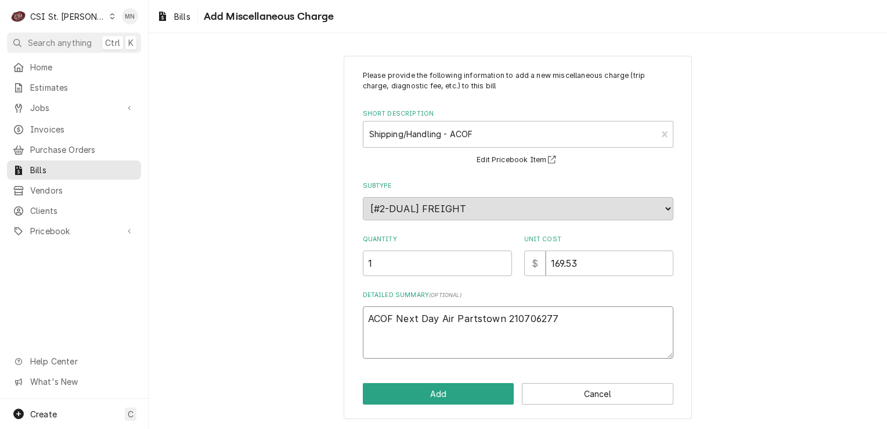
type textarea "ACOF Next Day Air Partstown 2107062777"
type textarea "x"
type textarea "ACOF Next Day Air Partstown 2107062777"
type textarea "x"
type textarea "ACOF Next Day Air Partstown 2107062777"
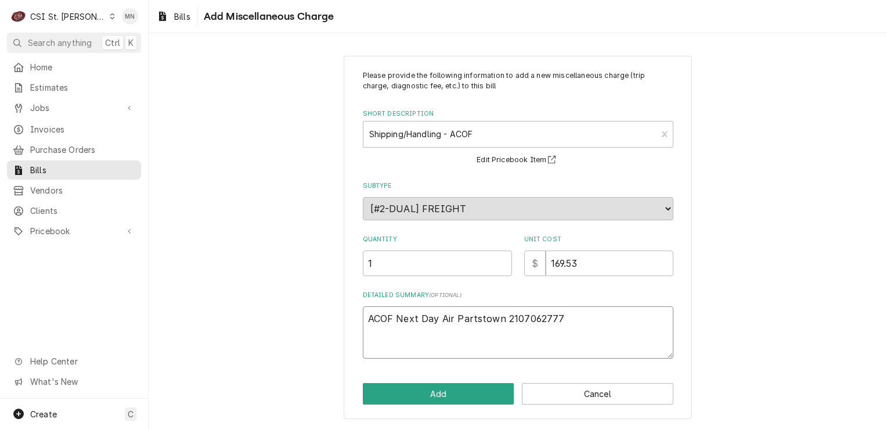
type textarea "x"
type textarea "ACOF Next Day Air Partstown 210706277"
type textarea "x"
type textarea "ACOF Next Day Air Partstown 2107062777"
type textarea "x"
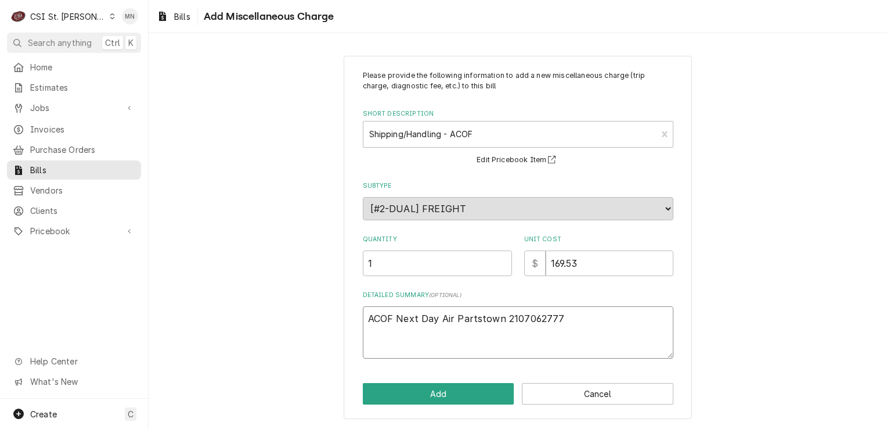
type textarea "ACOF Next Day Air Partstown 2107062777"
type textarea "x"
type textarea "ACOF Next Day Air Partstown 2107062777 $"
type textarea "x"
type textarea "ACOF Next Day Air Partstown 2107062777 $"
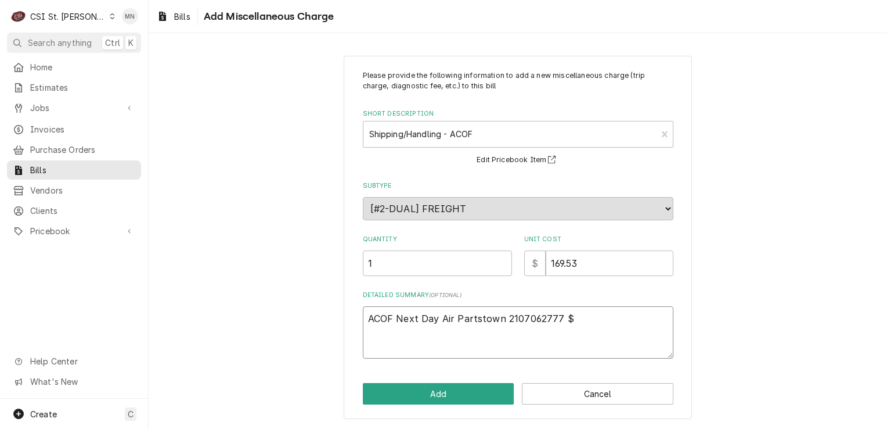
type textarea "x"
type textarea "ACOF Next Day Air Partstown 2107062777 $ 6"
type textarea "x"
type textarea "ACOF Next Day Air Partstown 2107062777 $ 61"
type textarea "x"
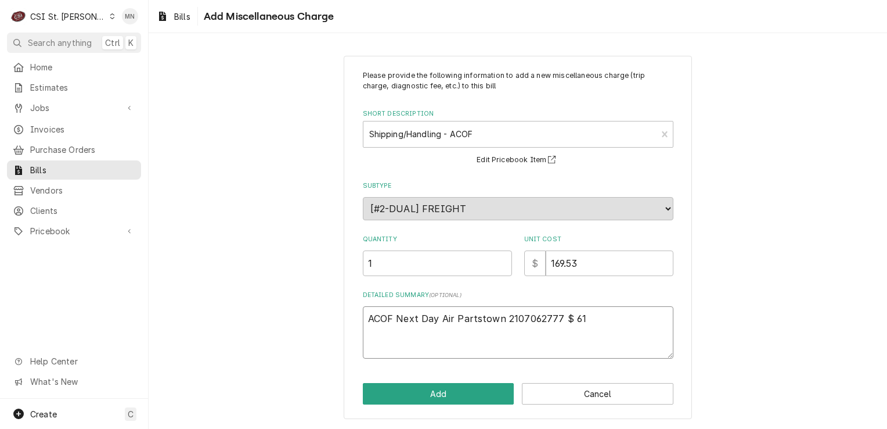
type textarea "ACOF Next Day Air Partstown 2107062777 $ 61."
type textarea "x"
type textarea "ACOF Next Day Air Partstown 2107062777 $ 61.2"
type textarea "x"
type textarea "ACOF Next Day Air Partstown 2107062777 $ 61.29"
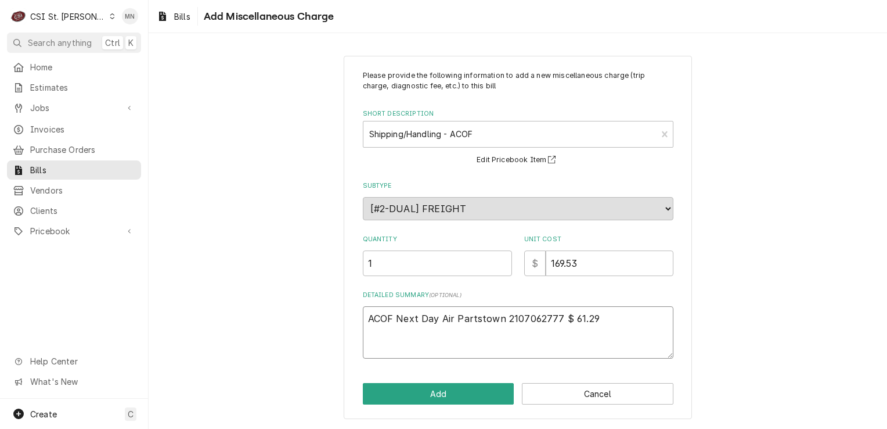
type textarea "x"
type textarea "ACOF Next Day Air Partstown 2107062777 $ 61.29"
type textarea "x"
type textarea "ACOF Next Day Air Partstown 2107062777 $ 61.29 P"
type textarea "x"
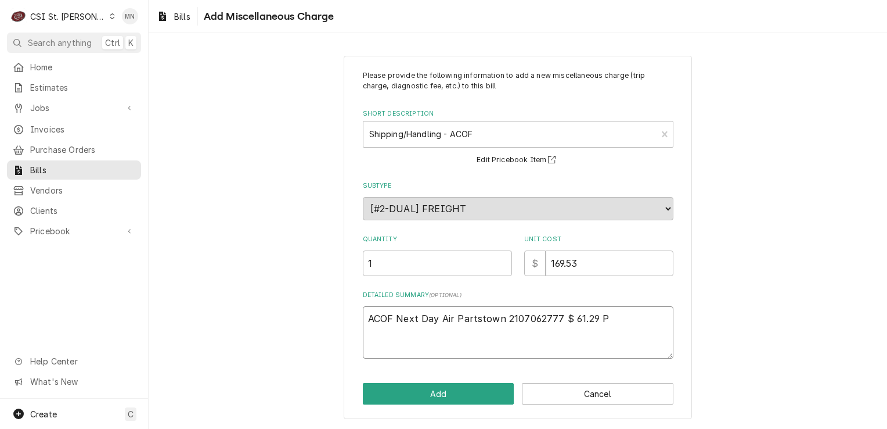
type textarea "ACOF Next Day Air Partstown 2107062777 $ 61.29 Pa"
type textarea "x"
type textarea "ACOF Next Day Air Partstown 2107062777 $ 61.29 Par"
type textarea "x"
type textarea "ACOF Next Day Air Partstown 2107062777 $ 61.29 Part"
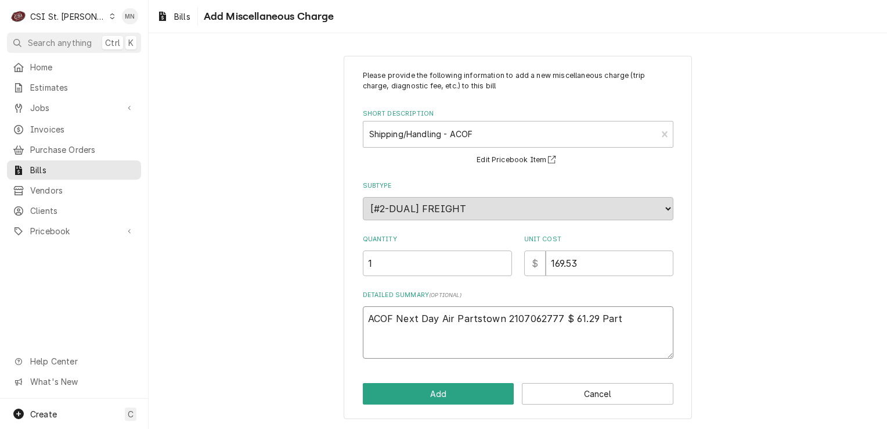
type textarea "x"
type textarea "ACOF Next Day Air Partstown 2107062777 $ 61.29 Parts"
type textarea "x"
type textarea "ACOF Next Day Air Partstown 2107062777 $ 61.29 Partst"
type textarea "x"
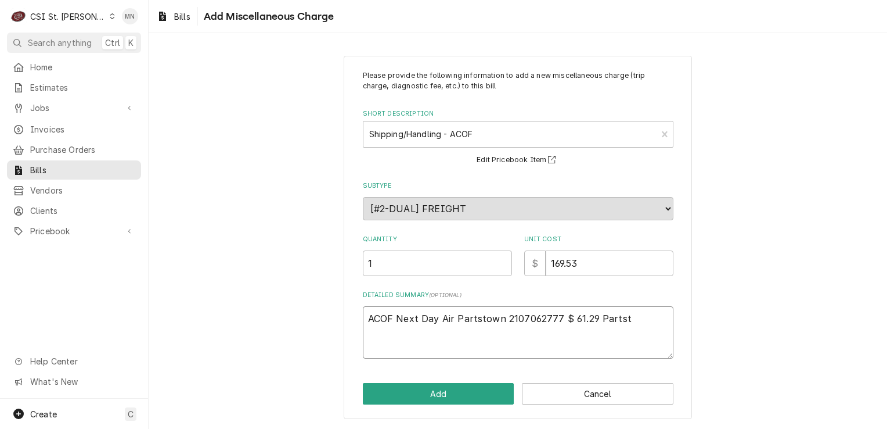
type textarea "ACOF Next Day Air Partstown 2107062777 $ 61.29 Partsto"
type textarea "x"
type textarea "ACOF Next Day Air Partstown 2107062777 $ 61.29 Partstow"
type textarea "x"
type textarea "ACOF Next Day Air Partstown 2107062777 $ 61.29 Partstown"
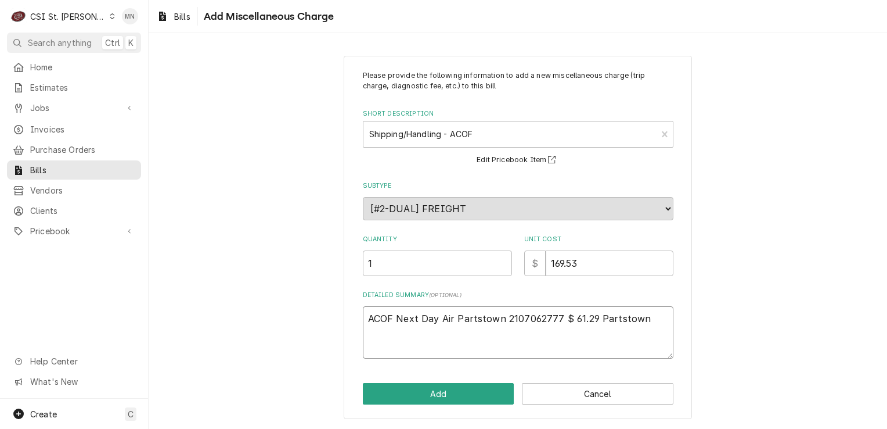
type textarea "x"
type textarea "ACOF Next Day Air Partstown 2107062777 $ 61.29 Partstown"
click at [641, 319] on textarea "ACOF Next Day Air Partstown 2107062777 $ 61.29 Partstown" at bounding box center [518, 332] width 311 height 52
click at [642, 319] on textarea "ACOF Next Day Air Partstown 2107062777 $ 61.29 Partstown" at bounding box center [518, 332] width 311 height 52
type textarea "x"
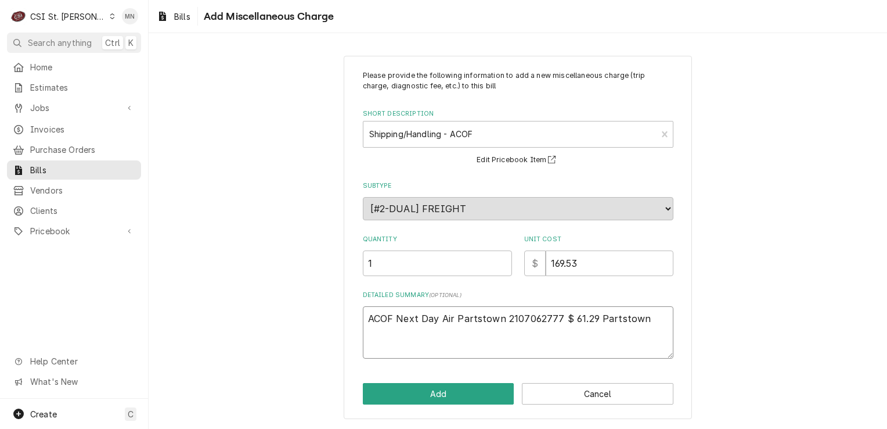
type textarea "ACOF Next Day Air Partstown 2107062777 $ 61.29 Partstown 2"
type textarea "x"
type textarea "ACOF Next Day Air Partstown 2107062777 $ 61.29 Partstown 21"
type textarea "x"
type textarea "ACOF Next Day Air Partstown 2107062777 $ 61.29 Partstown 210"
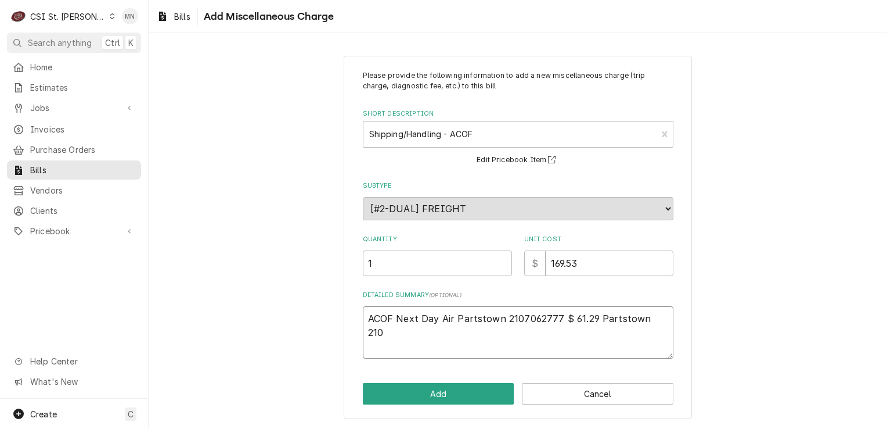
type textarea "x"
type textarea "ACOF Next Day Air Partstown 2107062777 $ 61.29 Partstown 2107"
type textarea "x"
type textarea "ACOF Next Day Air Partstown 2107062777 $ 61.29 Partstown 21070"
type textarea "x"
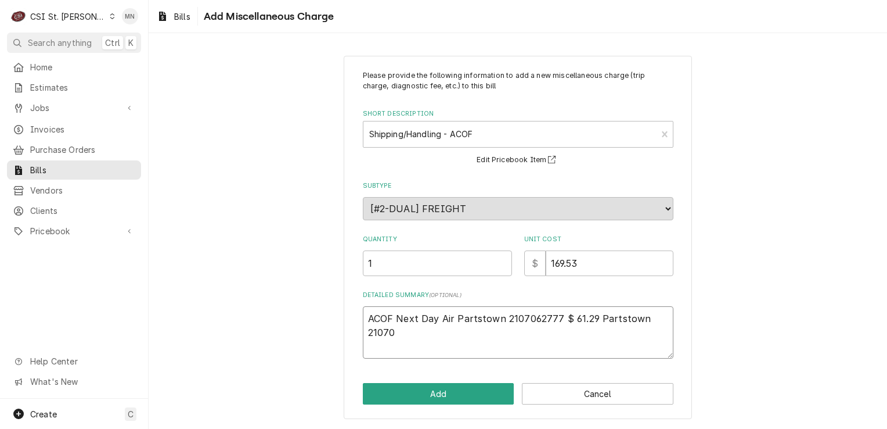
type textarea "ACOF Next Day Air Partstown 2107062777 $ 61.29 Partstown 210706"
type textarea "x"
type textarea "ACOF Next Day Air Partstown 2107062777 $ 61.29 Partstown 2107062"
type textarea "x"
type textarea "ACOF Next Day Air Partstown 2107062777 $ 61.29 Partstown 21070627"
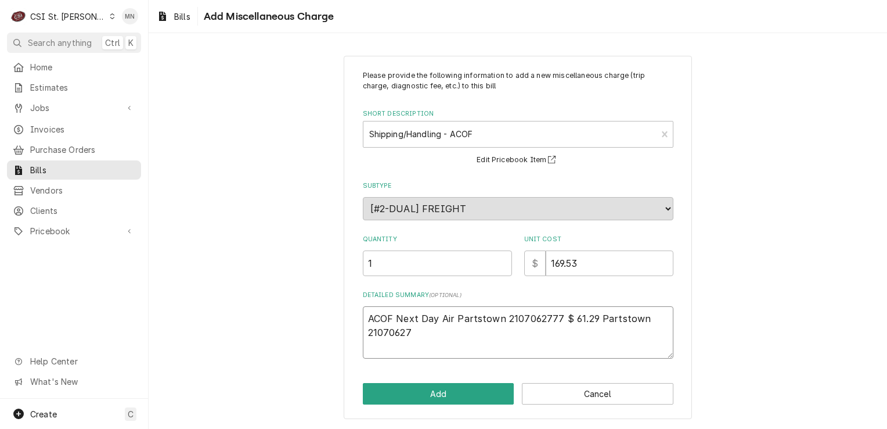
type textarea "x"
type textarea "ACOF Next Day Air Partstown 2107062777 $ 61.29 Partstown 210706277"
type textarea "x"
type textarea "ACOF Next Day Air Partstown 2107062777 $ 61.29 Partstown 2107062776"
type textarea "x"
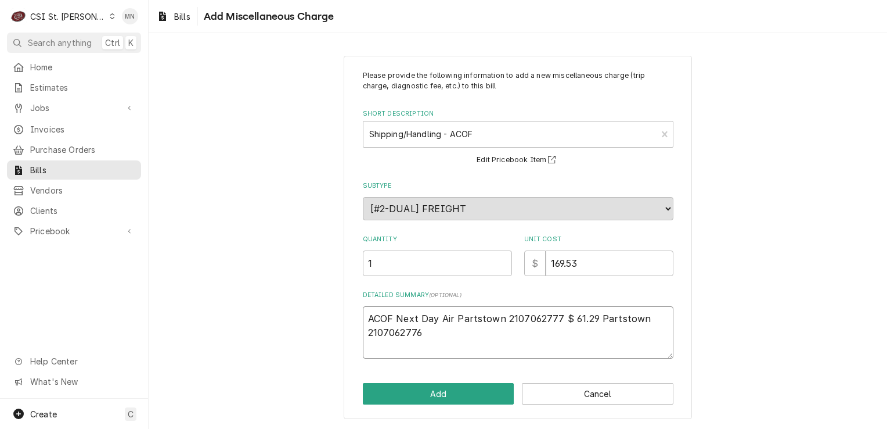
type textarea "ACOF Next Day Air Partstown 2107062777 $ 61.29 Partstown 2107062776"
type textarea "x"
type textarea "ACOF Next Day Air Partstown 2107062777 $ 61.29 Partstown 2107062776 $"
type textarea "x"
type textarea "ACOF Next Day Air Partstown 2107062777 $ 61.29 Partstown 2107062776 $"
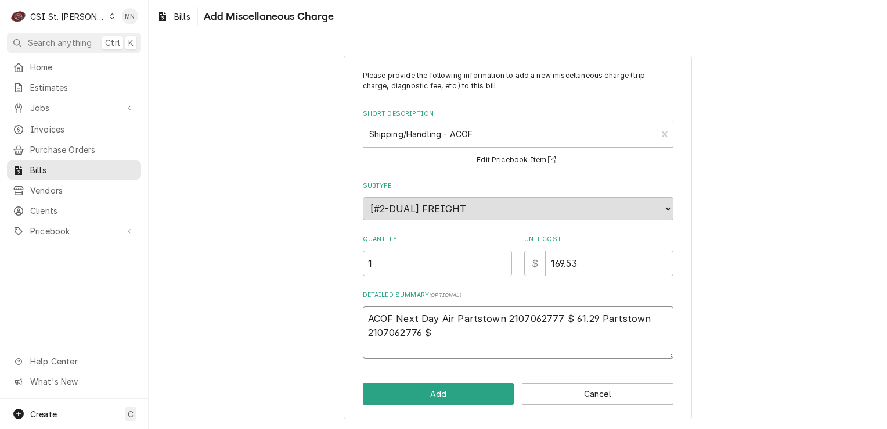
type textarea "x"
type textarea "ACOF Next Day Air Partstown 2107062777 $ 61.29 Partstown 2107062776 $ 1"
type textarea "x"
type textarea "ACOF Next Day Air Partstown 2107062777 $ 61.29 Partstown 2107062776 $ 10"
type textarea "x"
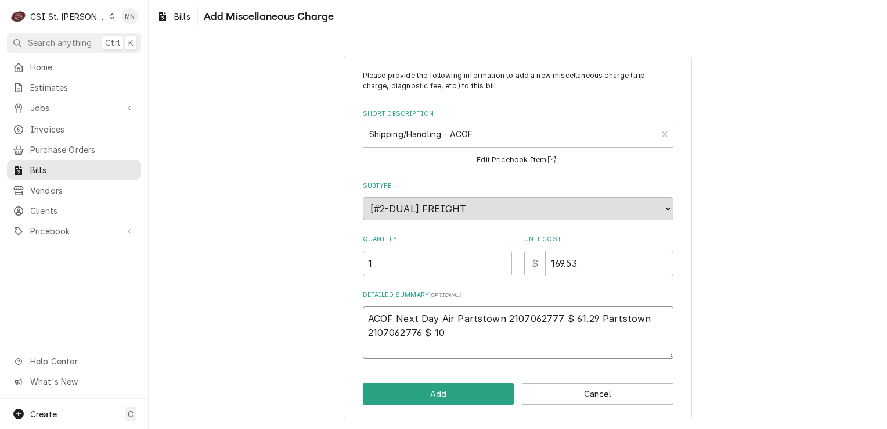
type textarea "ACOF Next Day Air Partstown 2107062777 $ 61.29 Partstown 2107062776 $ 108"
type textarea "x"
type textarea "ACOF Next Day Air Partstown 2107062777 $ 61.29 Partstown 2107062776 $ 108."
type textarea "x"
type textarea "ACOF Next Day Air Partstown 2107062777 $ 61.29 Partstown 2107062776 $ 108.2"
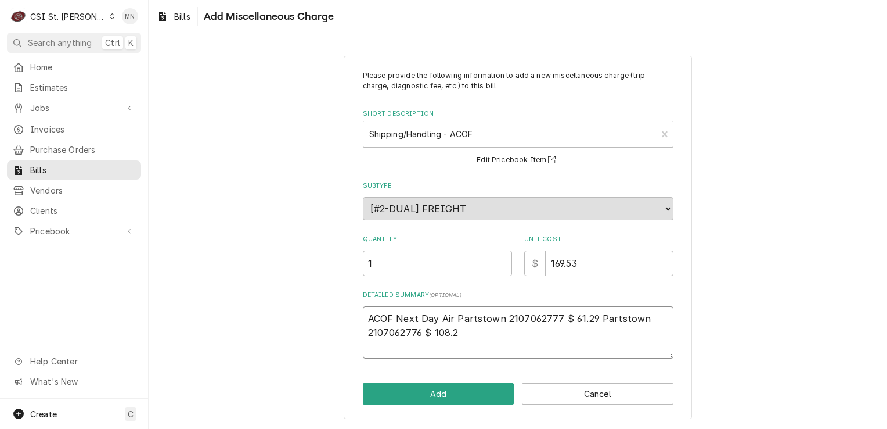
type textarea "x"
type textarea "ACOF Next Day Air Partstown 2107062777 $ 61.29 Partstown 2107062776 $ 108.24"
type textarea "x"
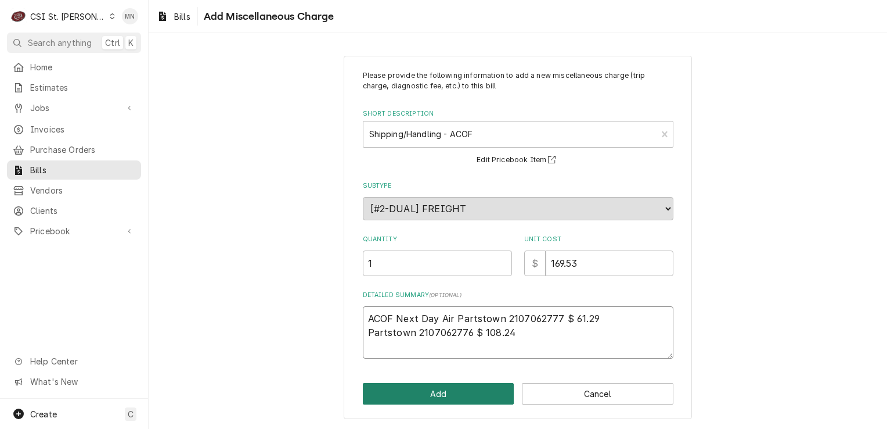
type textarea "ACOF Next Day Air Partstown 2107062777 $ 61.29 Partstown 2107062776 $ 108.24"
click at [478, 389] on button "Add" at bounding box center [439, 393] width 152 height 21
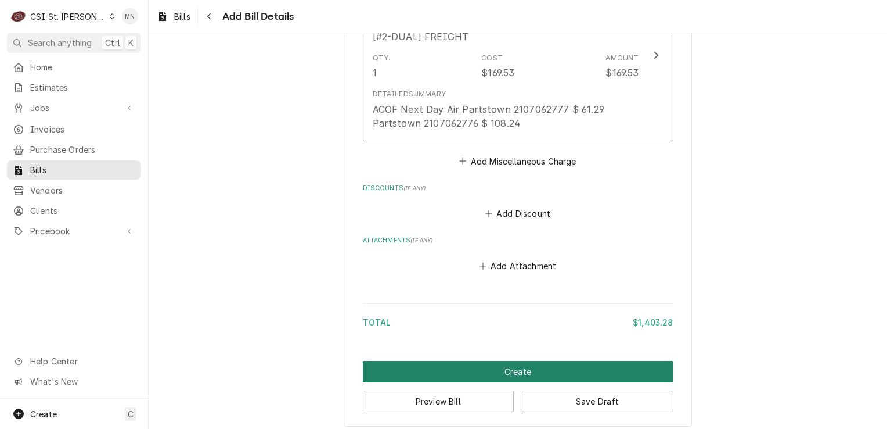
scroll to position [1245, 0]
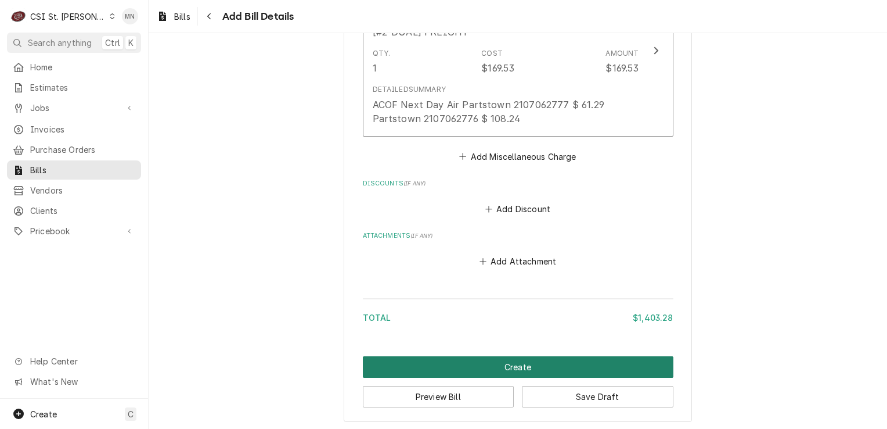
click at [518, 368] on button "Create" at bounding box center [518, 366] width 311 height 21
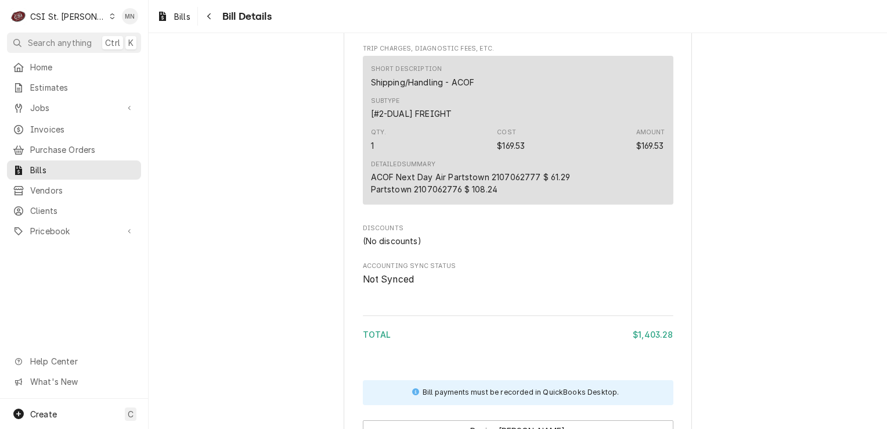
scroll to position [1100, 0]
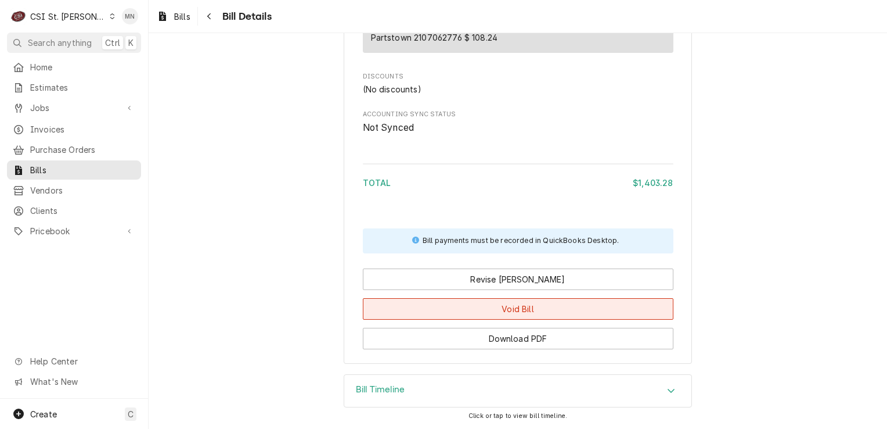
click at [499, 308] on button "Void Bill" at bounding box center [518, 308] width 311 height 21
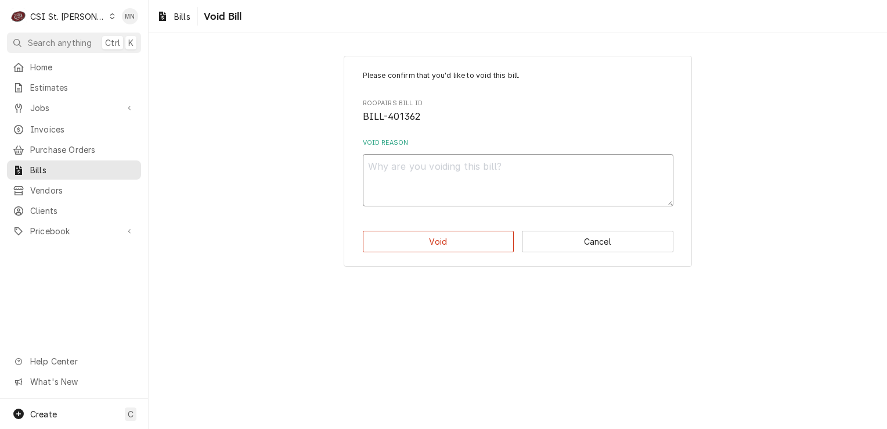
click at [411, 178] on textarea "Void Reason" at bounding box center [518, 180] width 311 height 52
type textarea "x"
type textarea "d"
type textarea "x"
type textarea "du"
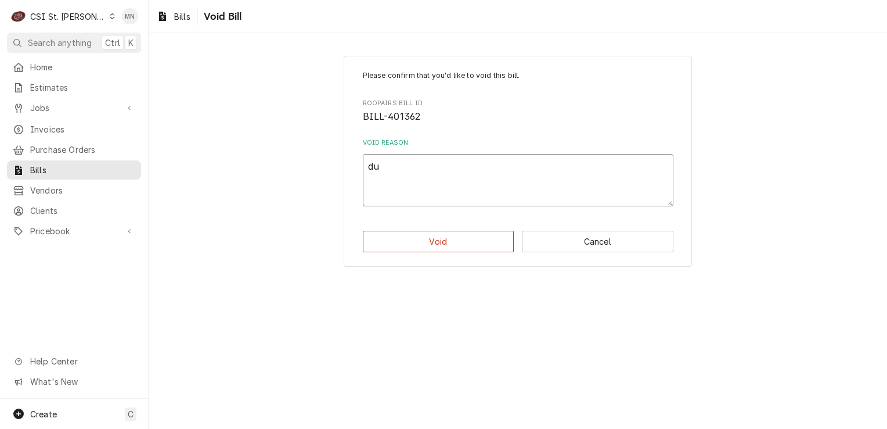
type textarea "x"
type textarea "dup"
type textarea "x"
type textarea "dupl"
type textarea "x"
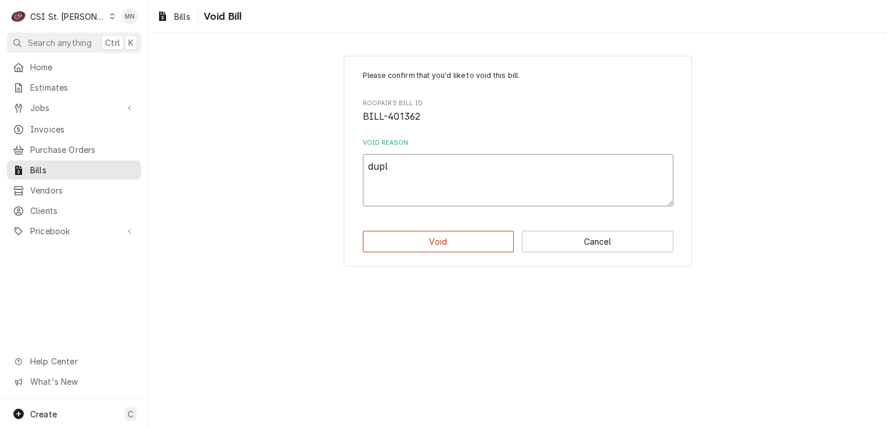
type textarea "dupli"
type textarea "x"
type textarea "duplic"
type textarea "x"
type textarea "duplica"
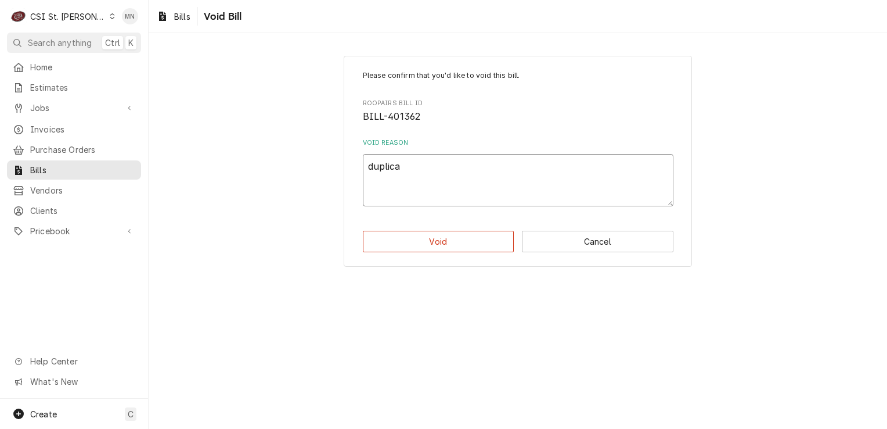
type textarea "x"
type textarea "duplicat"
type textarea "x"
type textarea "duplicate"
type textarea "x"
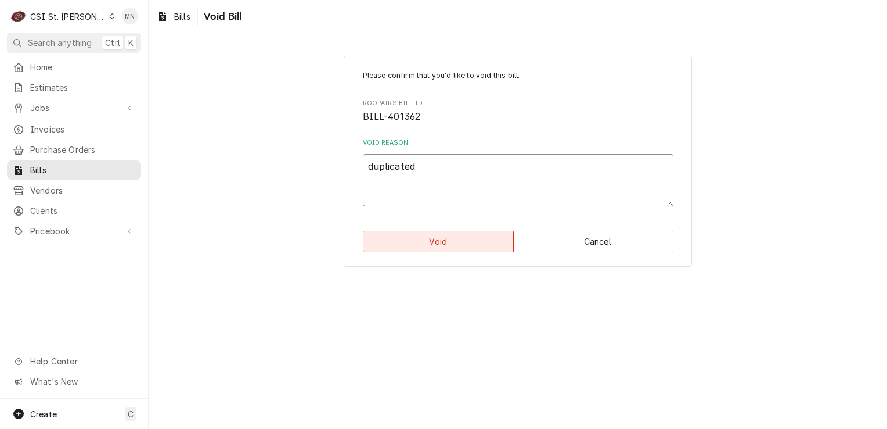
type textarea "duplicated"
click at [434, 244] on button "Void" at bounding box center [439, 241] width 152 height 21
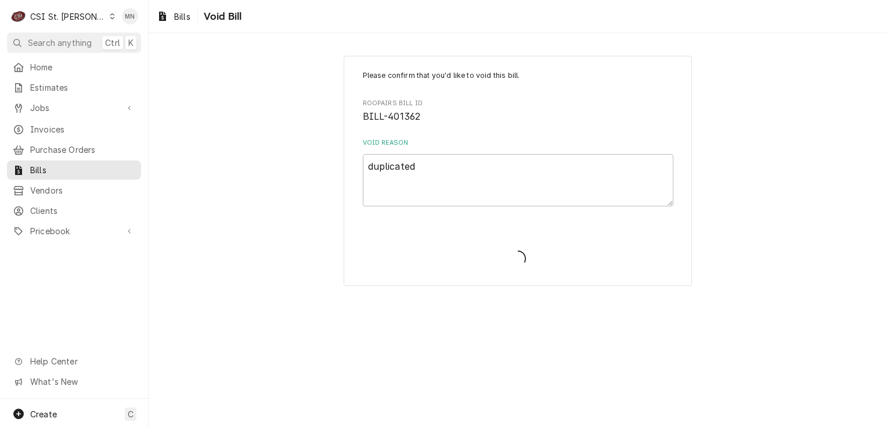
type textarea "x"
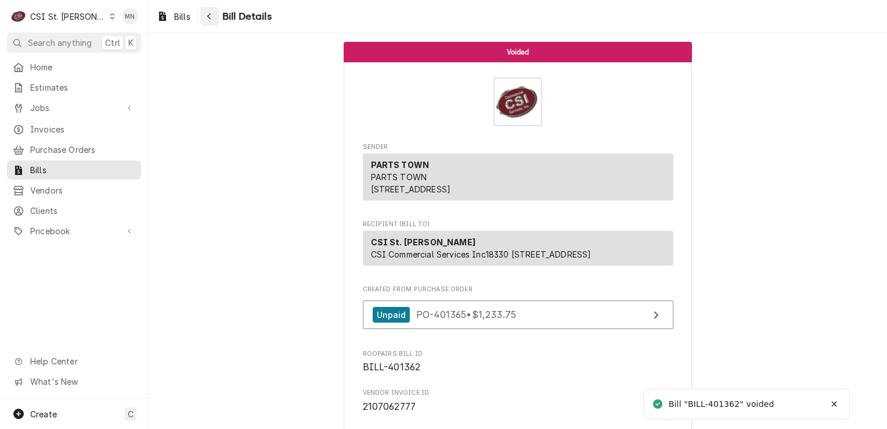
click at [207, 17] on div "Navigate back" at bounding box center [210, 16] width 12 height 12
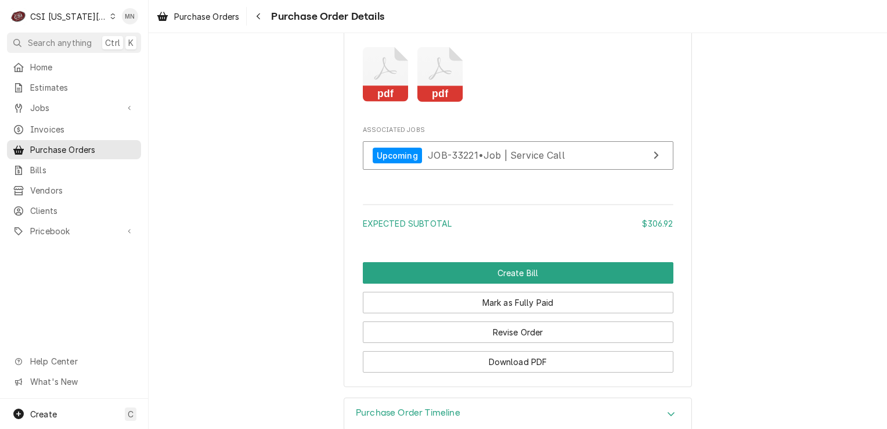
scroll to position [1800, 0]
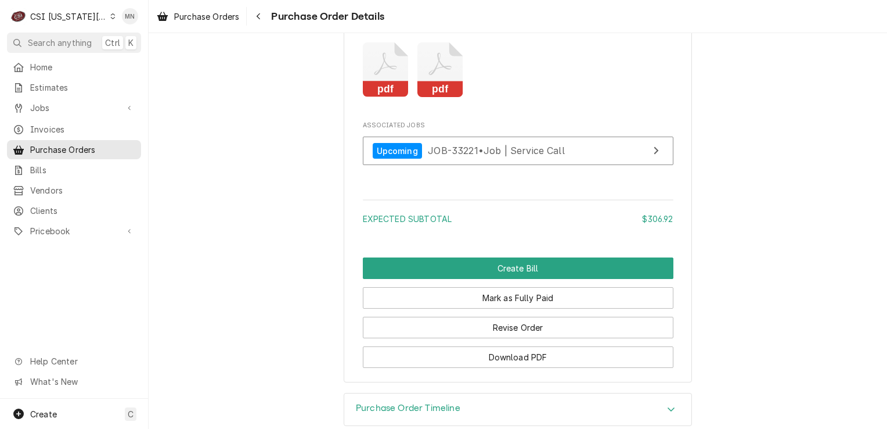
click at [439, 98] on icon "Attachments" at bounding box center [440, 69] width 46 height 55
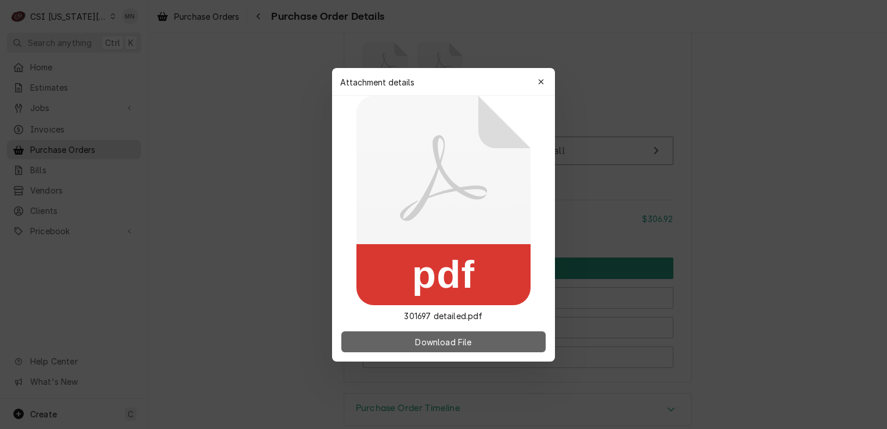
click at [432, 339] on span "Download File" at bounding box center [443, 341] width 61 height 12
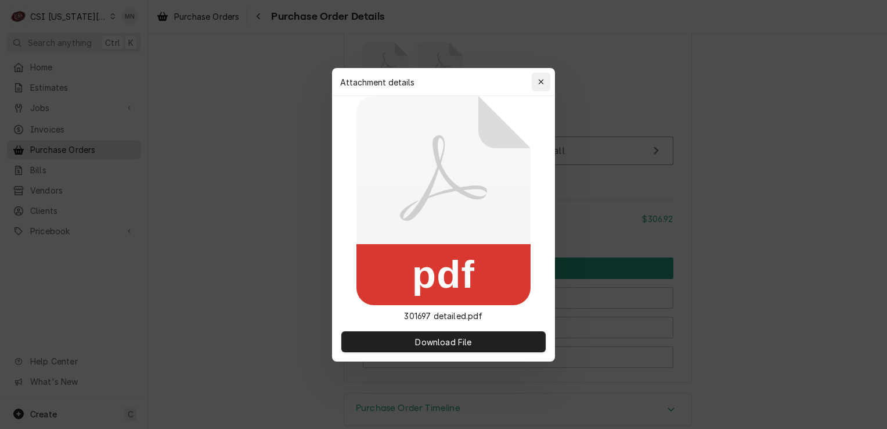
click at [532, 84] on button "button" at bounding box center [541, 82] width 19 height 19
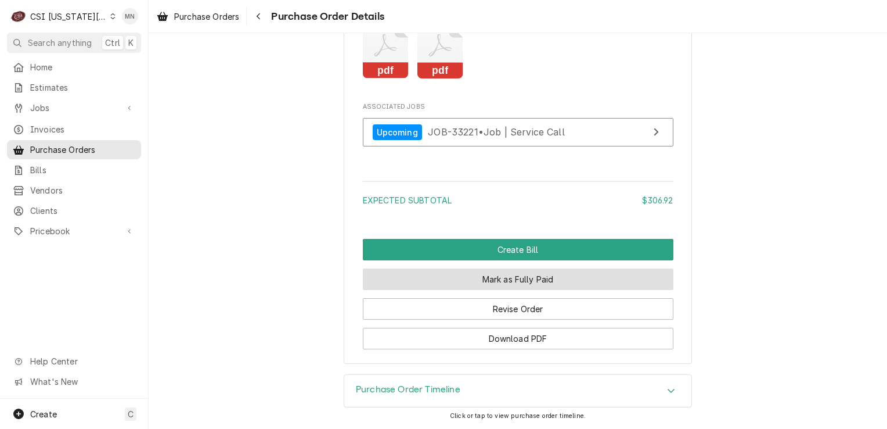
scroll to position [1853, 0]
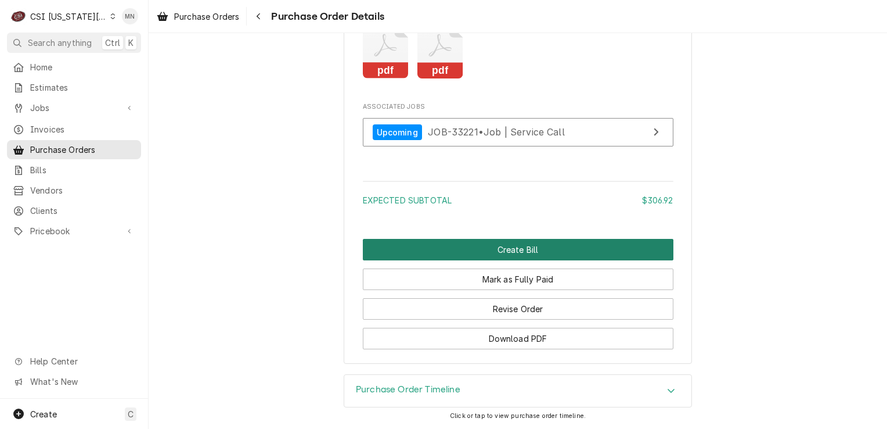
click at [498, 250] on button "Create Bill" at bounding box center [518, 249] width 311 height 21
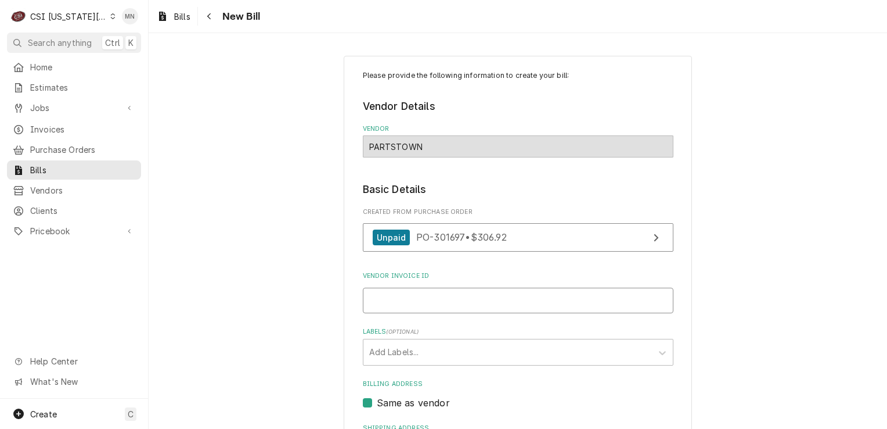
drag, startPoint x: 431, startPoint y: 300, endPoint x: 440, endPoint y: 297, distance: 8.5
click at [431, 300] on input "Vendor Invoice ID" at bounding box center [518, 300] width 311 height 26
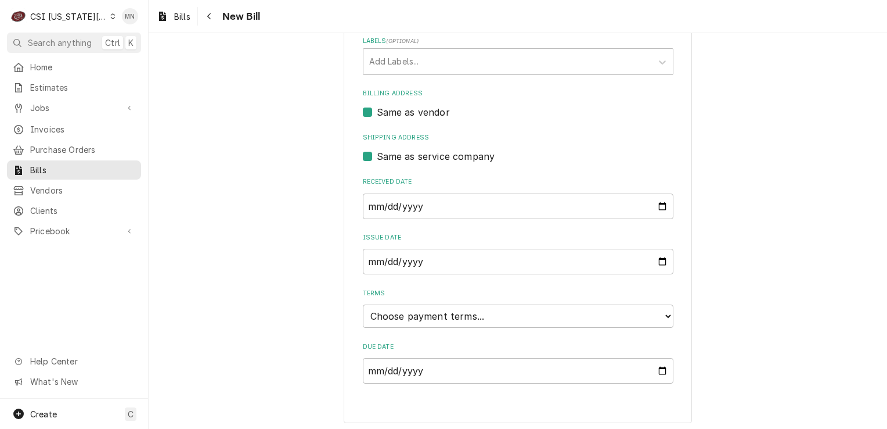
scroll to position [292, 0]
type input "2107101857"
click at [506, 315] on select "Choose payment terms... Same Day Net 7 Net 14 Net 21 Net 30 Net 45 Net 60 Net 90" at bounding box center [518, 314] width 311 height 23
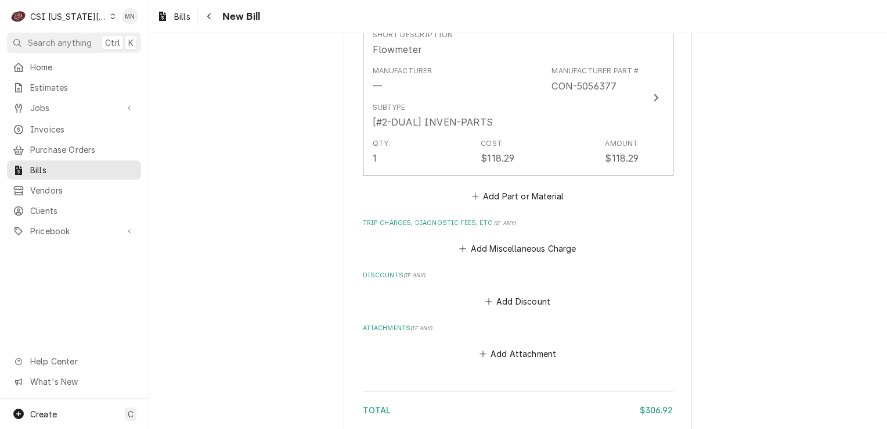
scroll to position [1354, 0]
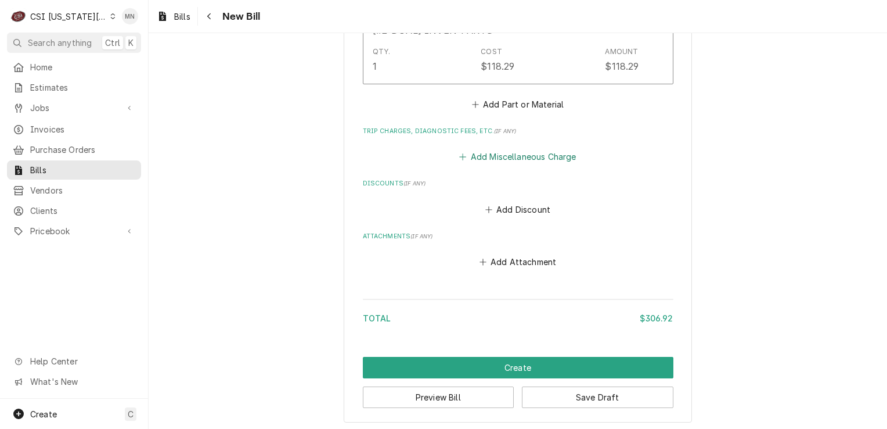
click at [539, 152] on button "Add Miscellaneous Charge" at bounding box center [518, 157] width 121 height 16
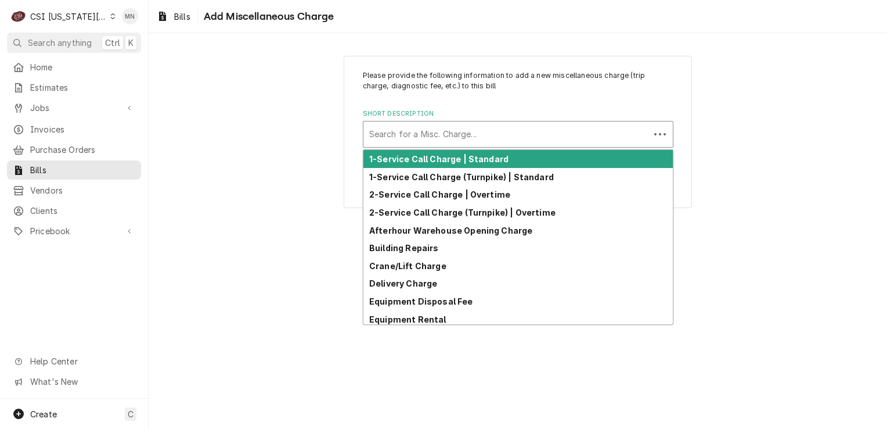
click at [447, 141] on div "Short Description" at bounding box center [506, 134] width 275 height 21
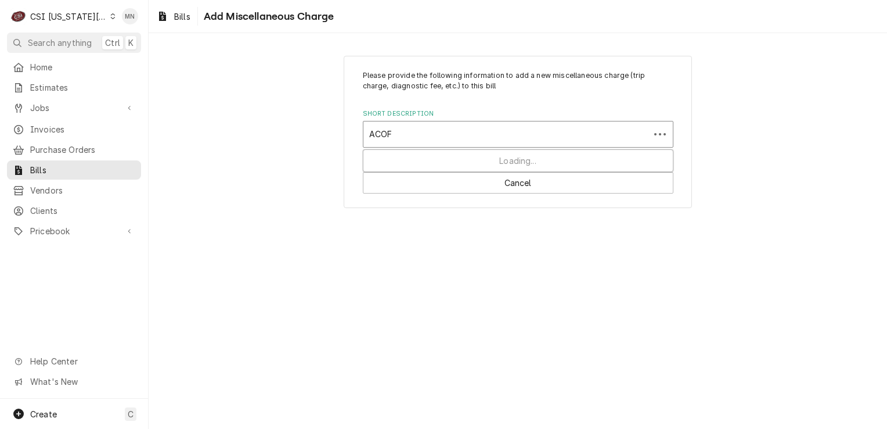
type input "ACOF"
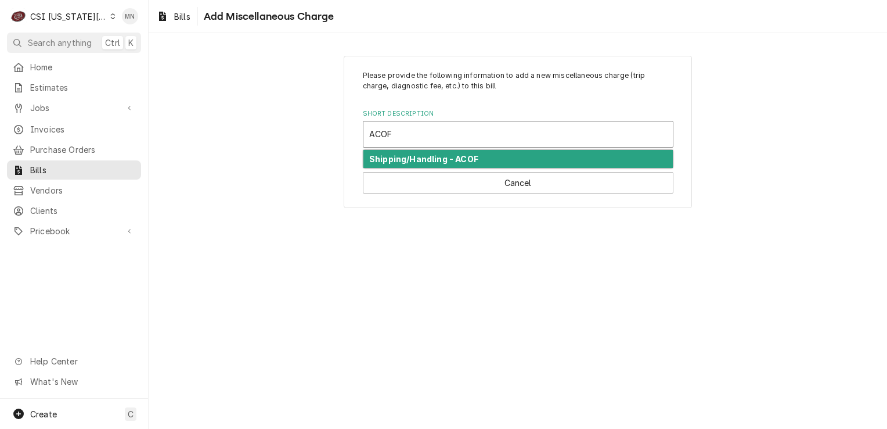
click at [452, 157] on strong "Shipping/Handling - ACOF" at bounding box center [423, 159] width 109 height 10
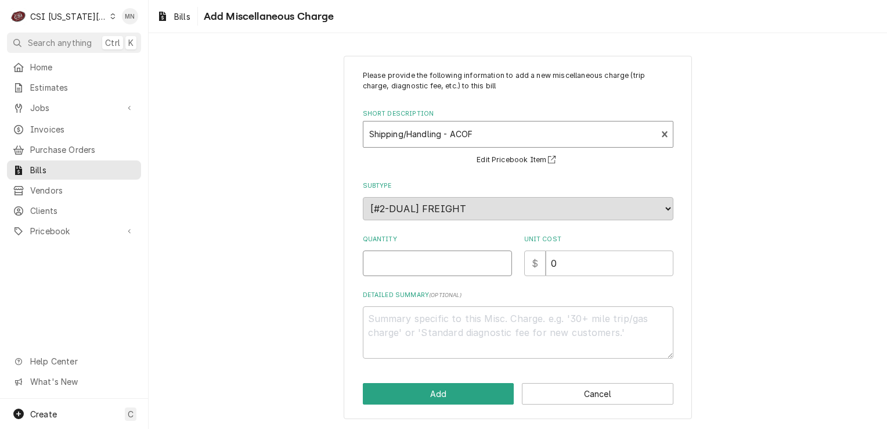
click at [425, 267] on input "Quantity" at bounding box center [437, 263] width 149 height 26
type textarea "x"
type input "1"
type textarea "x"
type input "6"
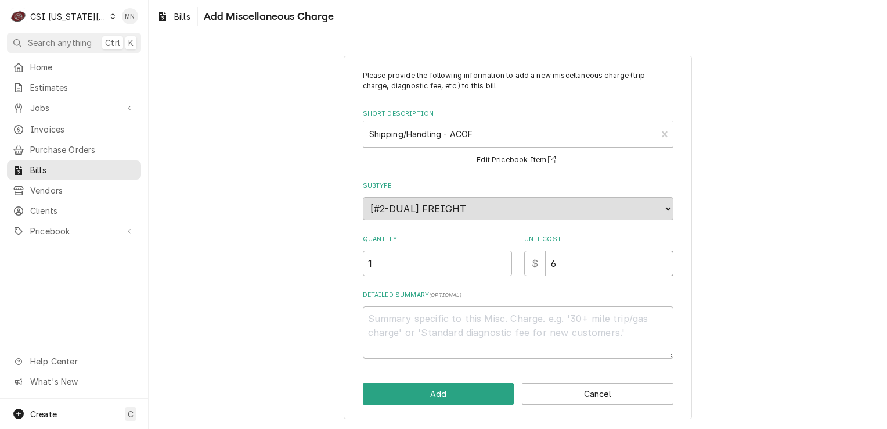
type textarea "x"
type input "61"
type textarea "x"
type input "61.2"
type textarea "x"
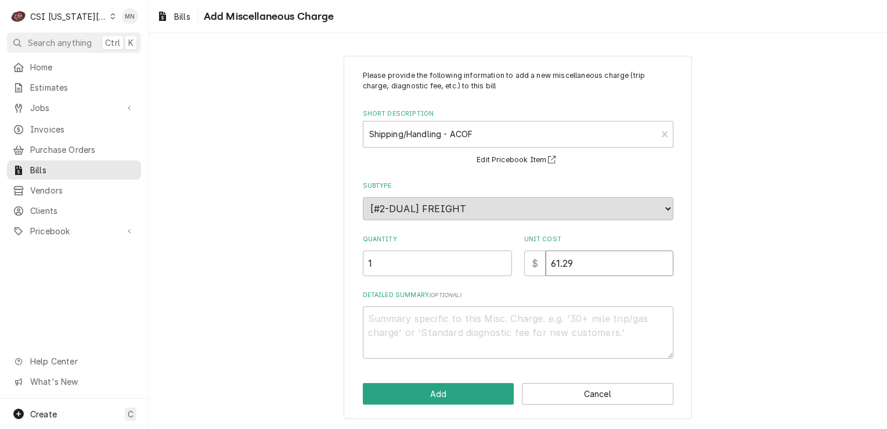
type input "61.29"
click at [430, 319] on textarea "Detailed Summary ( optional )" at bounding box center [518, 332] width 311 height 52
type textarea "x"
type textarea "N"
type textarea "x"
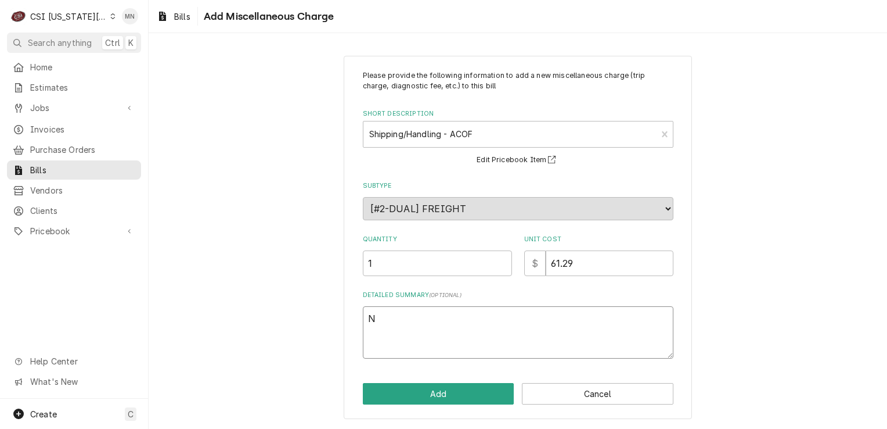
type textarea "Ne"
type textarea "x"
type textarea "Nex"
type textarea "x"
type textarea "Next"
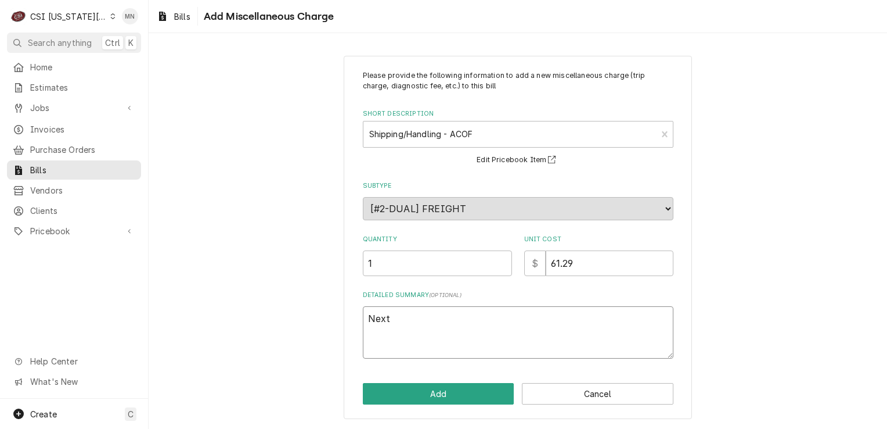
type textarea "x"
type textarea "Next"
type textarea "x"
type textarea "Next D"
type textarea "x"
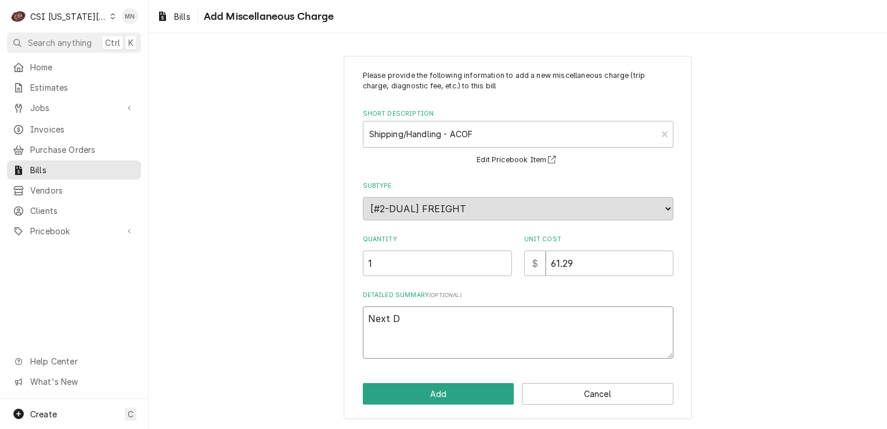
type textarea "Next Da"
type textarea "x"
type textarea "Next Day"
type textarea "x"
type textarea "Next Day"
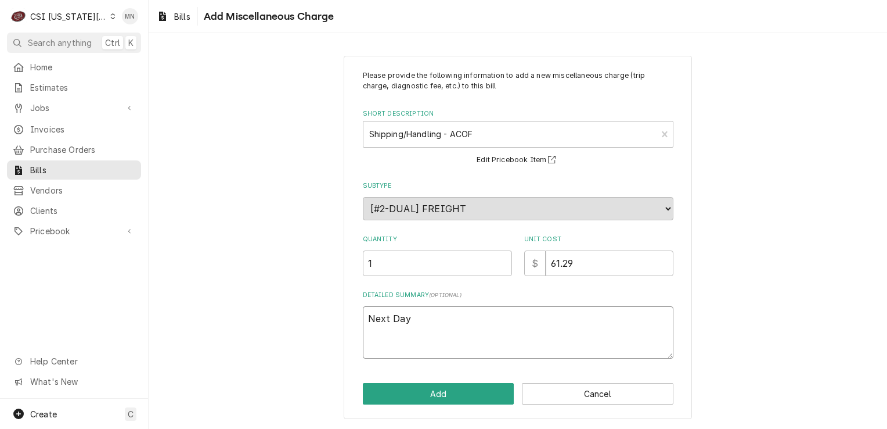
type textarea "x"
type textarea "Next Day A"
type textarea "x"
type textarea "Next Day Ai"
type textarea "x"
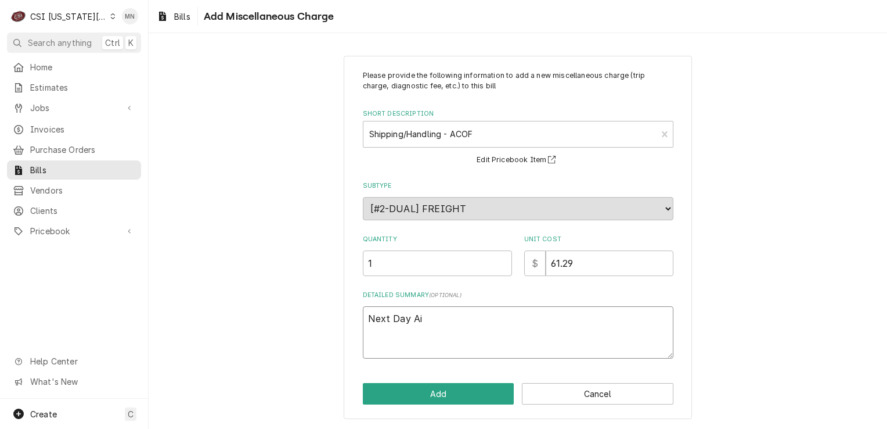
type textarea "Next Day Air"
type textarea "x"
type textarea "Next Day Air"
type textarea "x"
type textarea "Next Day Air $"
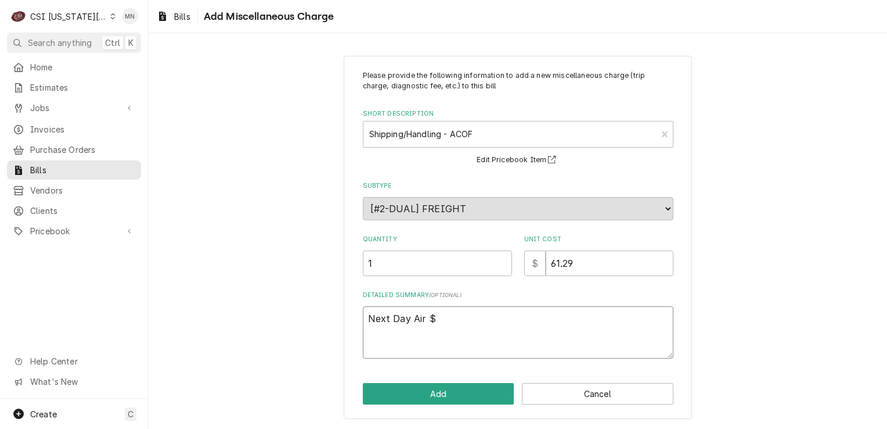
type textarea "x"
type textarea "Next Day Air $"
type textarea "x"
type textarea "Next Day Air $ 6"
type textarea "x"
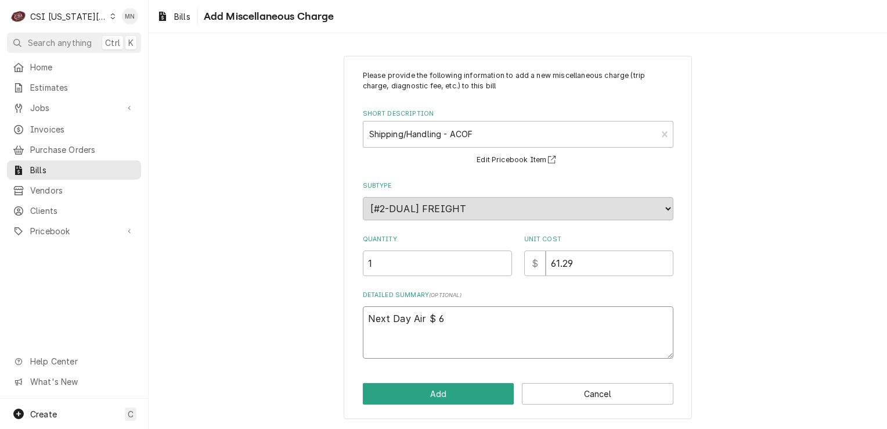
type textarea "Next Day Air $ 61"
type textarea "x"
type textarea "Next Day Air $ 61."
type textarea "x"
type textarea "Next Day Air $ 61.2"
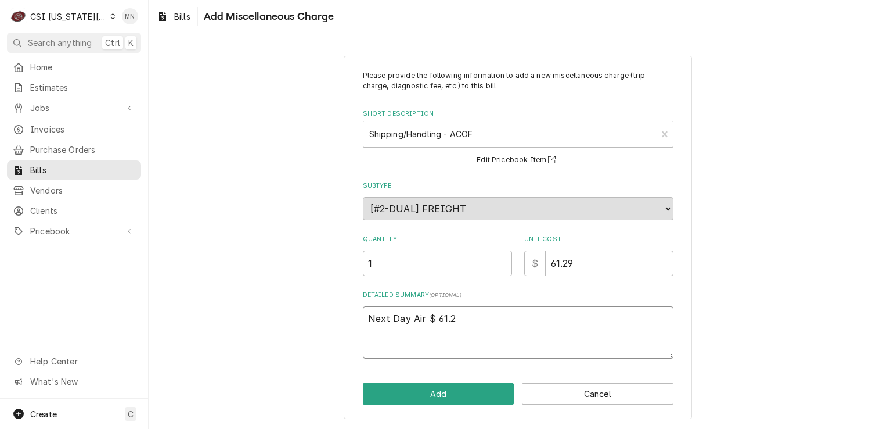
type textarea "x"
type textarea "Next Day Air $ 61.29"
type textarea "x"
type textarea "Next Day Air $ 61.29"
type textarea "x"
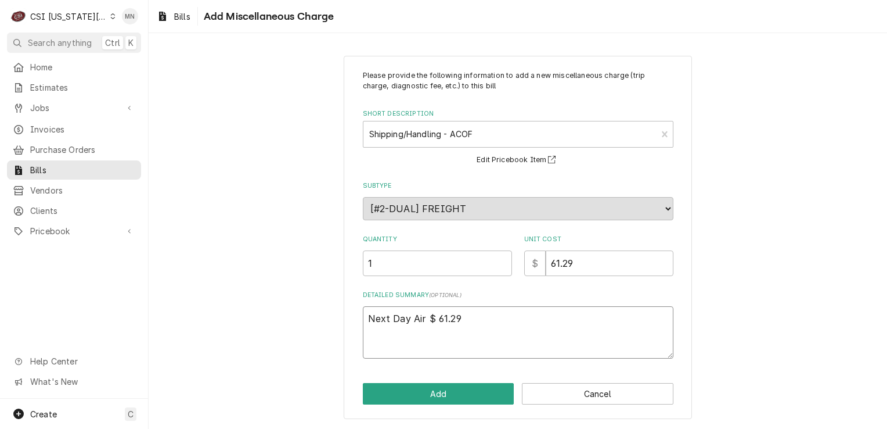
type textarea "Next Day Air $ 61.29 P"
type textarea "x"
type textarea "Next Day Air $ 61.29 Pa"
type textarea "x"
type textarea "Next Day Air $ 61.29 Par"
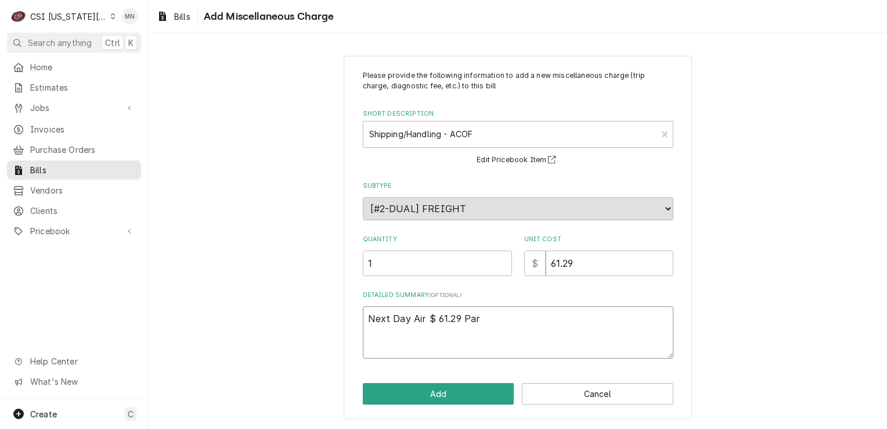
type textarea "x"
type textarea "Next Day Air $ 61.29 Part"
type textarea "x"
type textarea "Next Day Air $ 61.29 Parts"
type textarea "x"
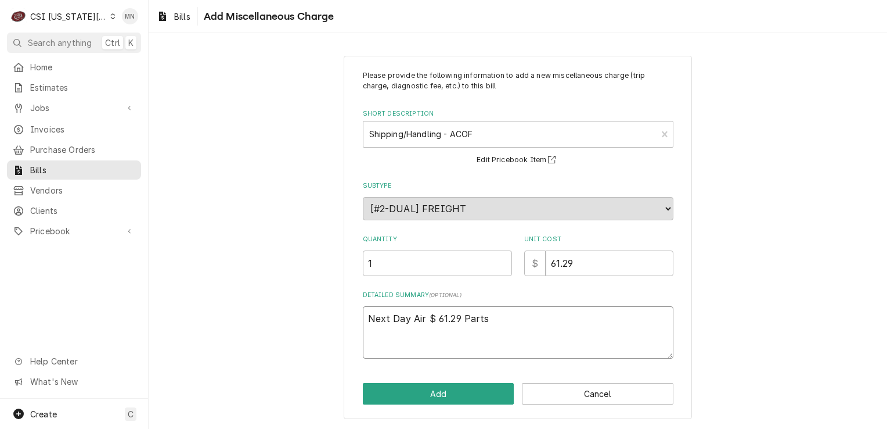
type textarea "Next Day Air $ 61.29 Partst"
type textarea "x"
type textarea "Next Day Air $ 61.29 Partstt"
type textarea "x"
type textarea "Next Day Air $ 61.29 Partstto"
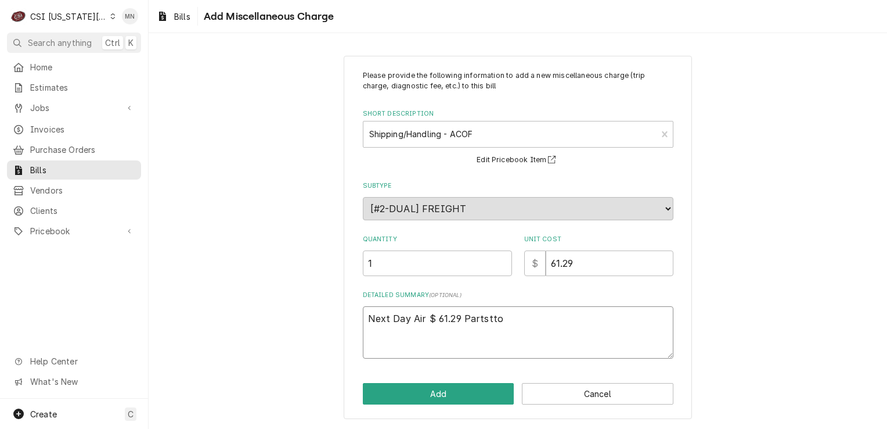
type textarea "x"
type textarea "Next Day Air $ 61.29 Partstt"
type textarea "x"
type textarea "Next Day Air $ 61.29 Partst"
type textarea "x"
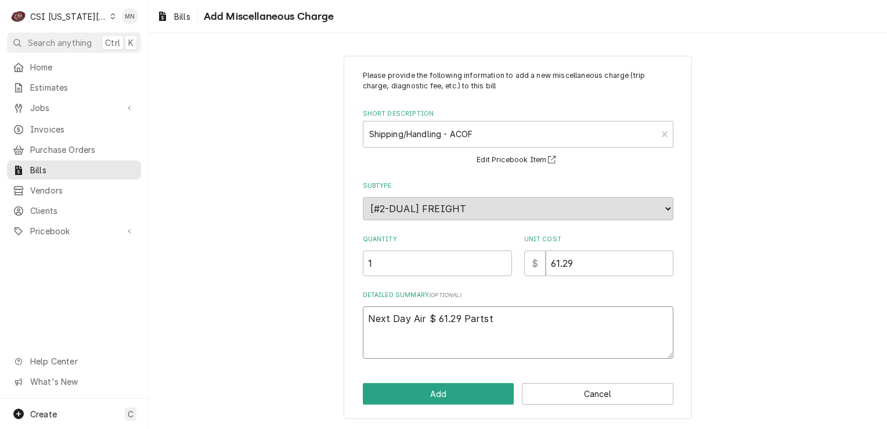
type textarea "Next Day Air $ 61.29 Partsto"
type textarea "x"
type textarea "Next Day Air $ 61.29 Partstow"
type textarea "x"
type textarea "Next Day Air $ 61.29 Partstown"
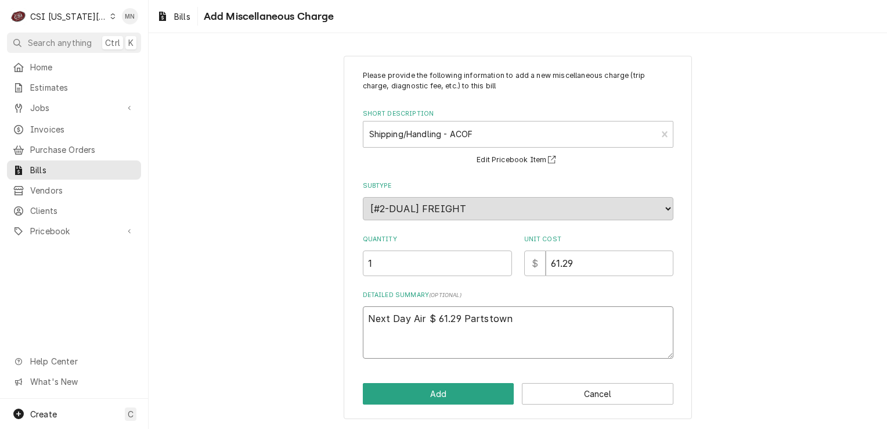
type textarea "x"
type textarea "Next Day Air $ 61.29 Partstown"
type textarea "x"
type textarea "Next Day Air $ 61.29 Partstown 2"
type textarea "x"
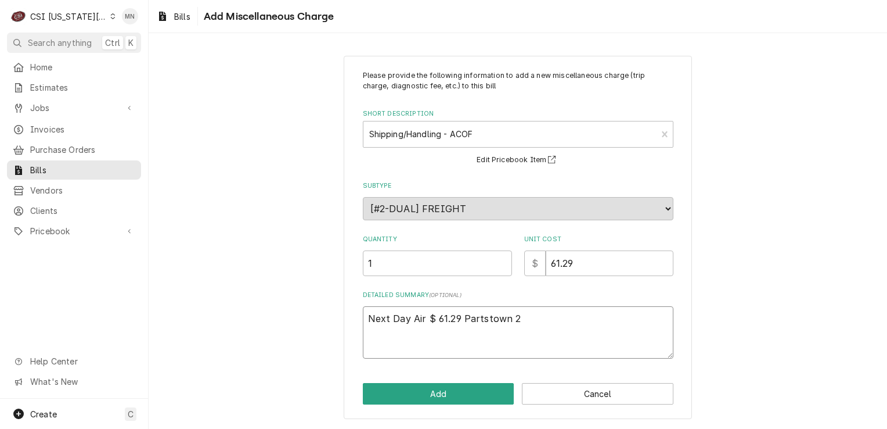
type textarea "Next Day Air $ 61.29 Partstown 21"
type textarea "x"
type textarea "Next Day Air $ 61.29 Partstown 210"
type textarea "x"
type textarea "Next Day Air $ 61.29 Partstown 2107"
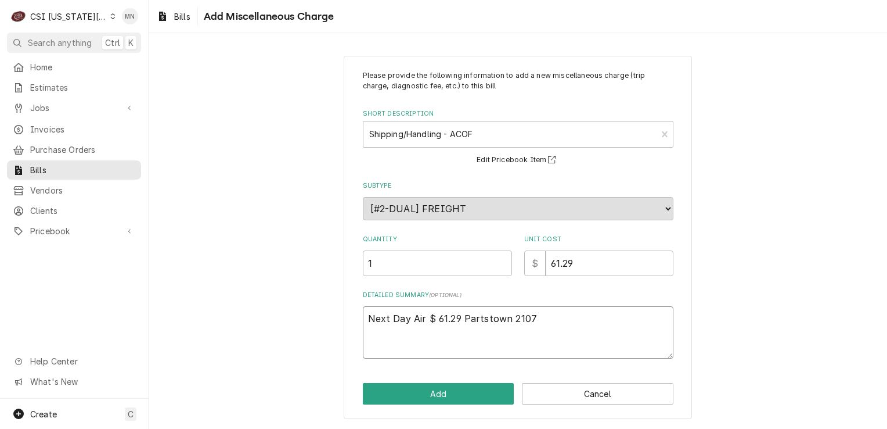
type textarea "x"
type textarea "Next Day Air $ 61.29 Partstown 21071"
type textarea "x"
type textarea "Next Day Air $ 61.29 Partstown 210710"
type textarea "x"
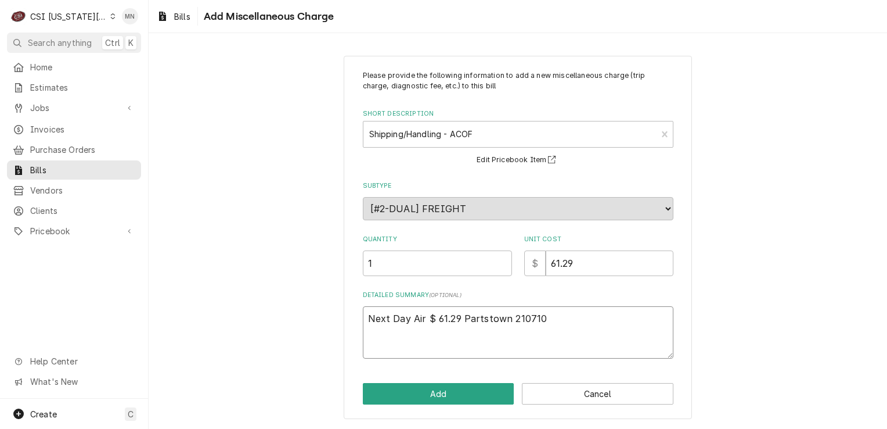
type textarea "Next Day Air $ 61.29 Partstown 2107101"
type textarea "x"
type textarea "Next Day Air $ 61.29 Partstown 21071018"
type textarea "x"
type textarea "Next Day Air $ 61.29 Partstown 210710185"
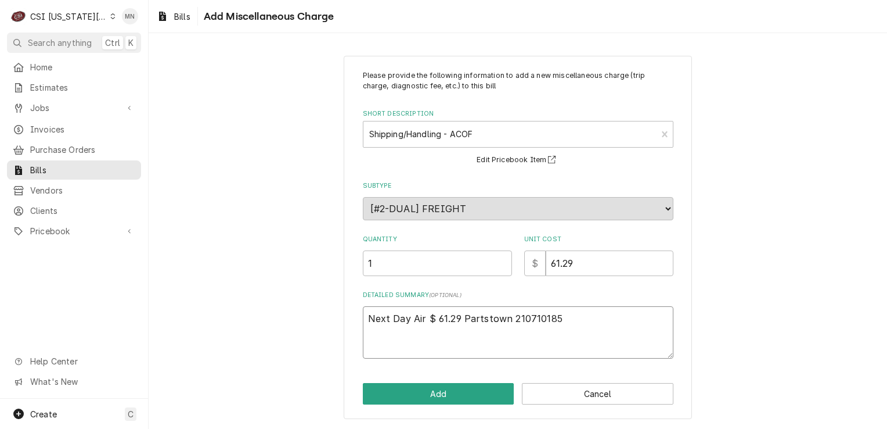
type textarea "x"
type textarea "Next Day Air $ 61.29 Partstown 2107101857"
click at [450, 395] on button "Add" at bounding box center [439, 393] width 152 height 21
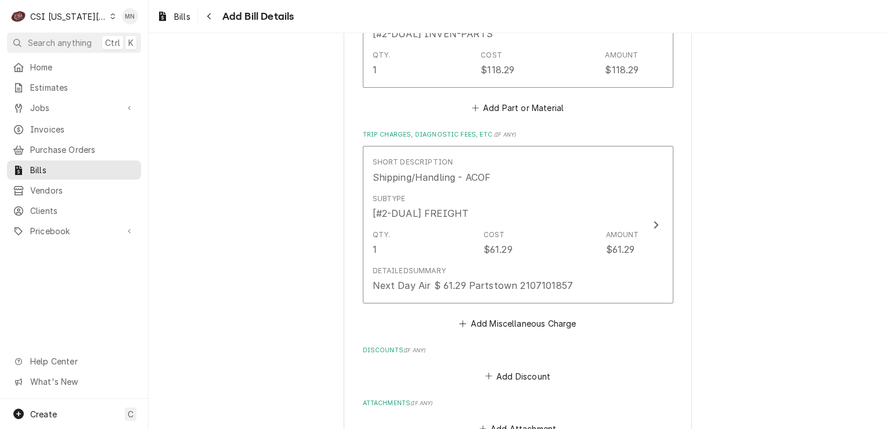
scroll to position [1481, 0]
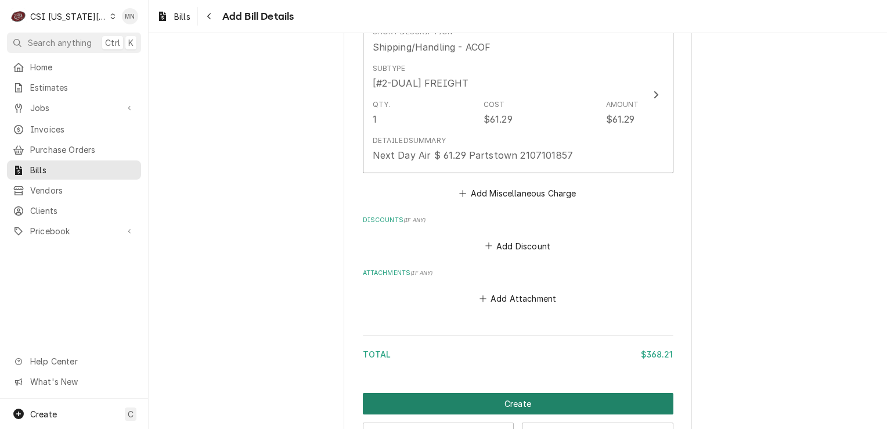
click at [542, 401] on button "Create" at bounding box center [518, 403] width 311 height 21
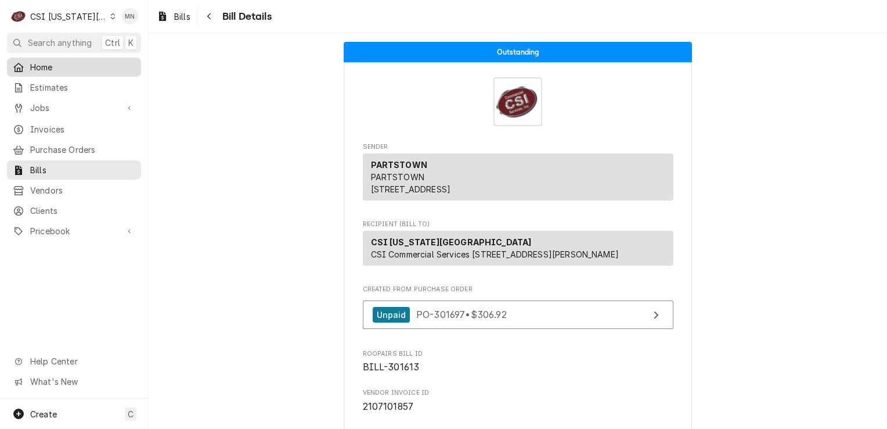
click at [41, 69] on span "Home" at bounding box center [82, 67] width 105 height 12
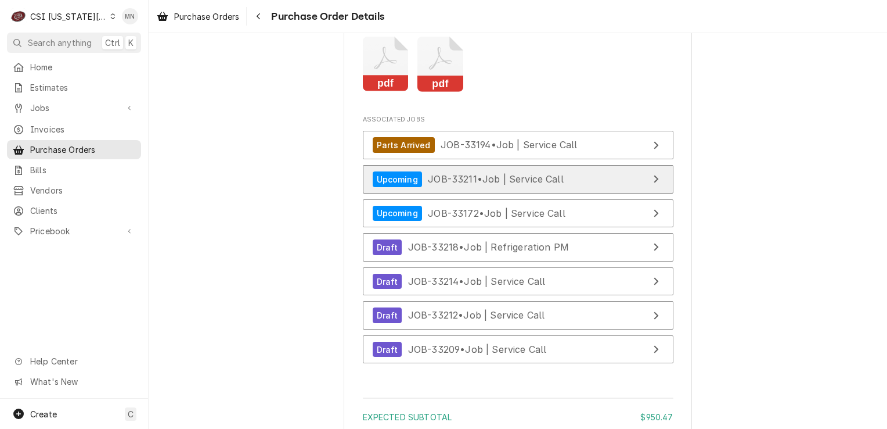
scroll to position [2206, 0]
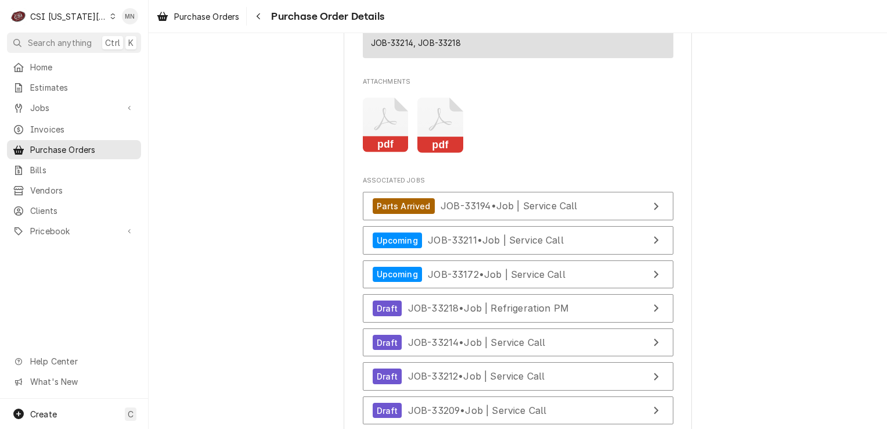
click at [435, 131] on icon "Attachments" at bounding box center [440, 119] width 23 height 23
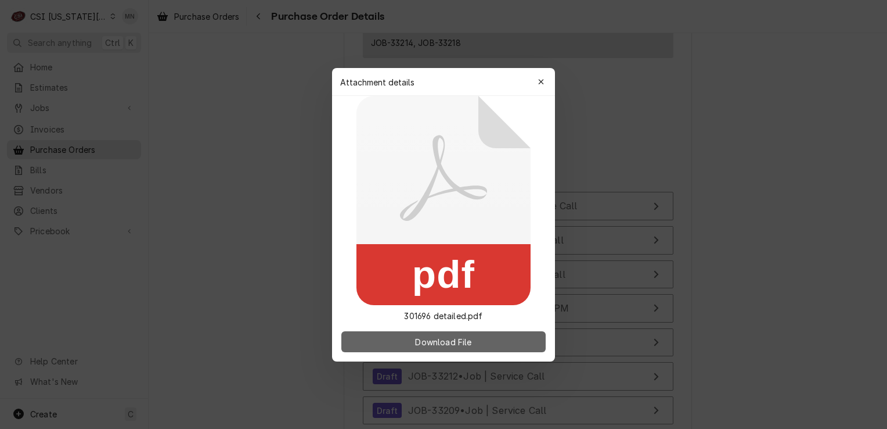
click at [441, 340] on span "Download File" at bounding box center [443, 341] width 61 height 12
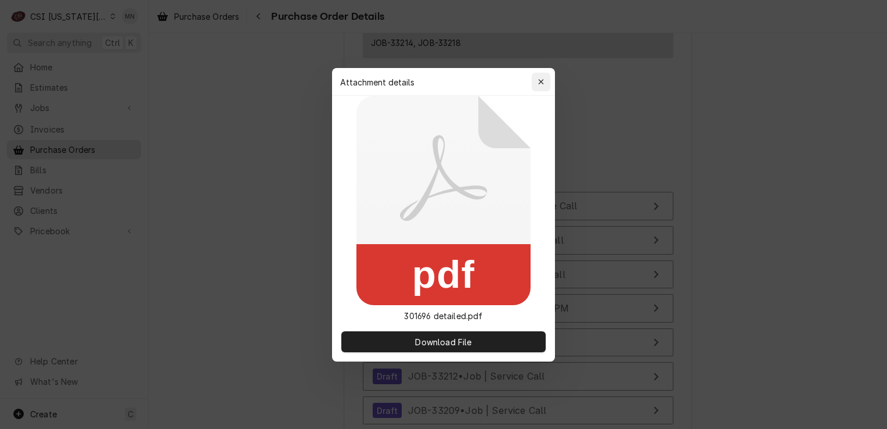
click at [545, 84] on div "button" at bounding box center [541, 82] width 12 height 12
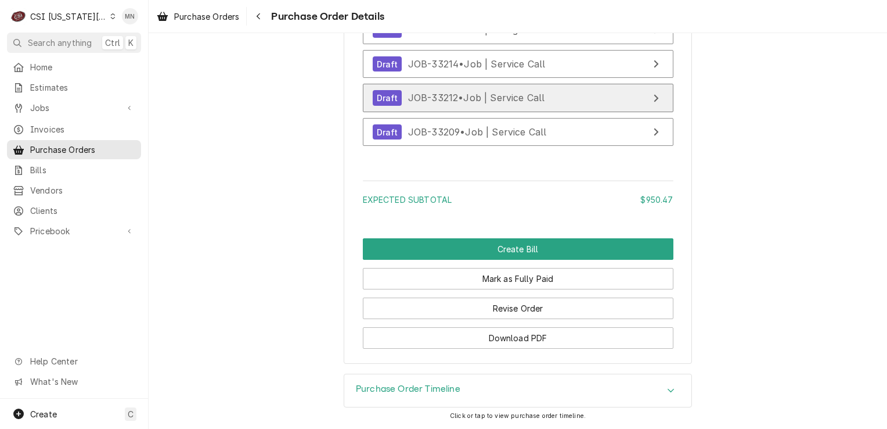
scroll to position [2518, 0]
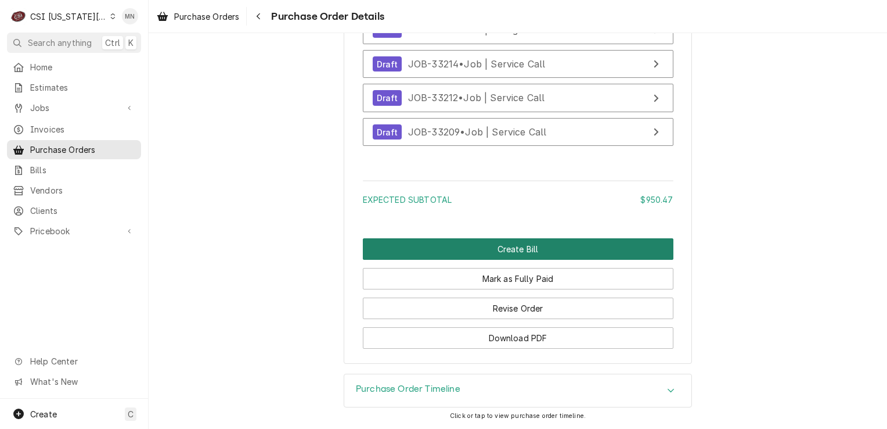
click at [500, 254] on button "Create Bill" at bounding box center [518, 248] width 311 height 21
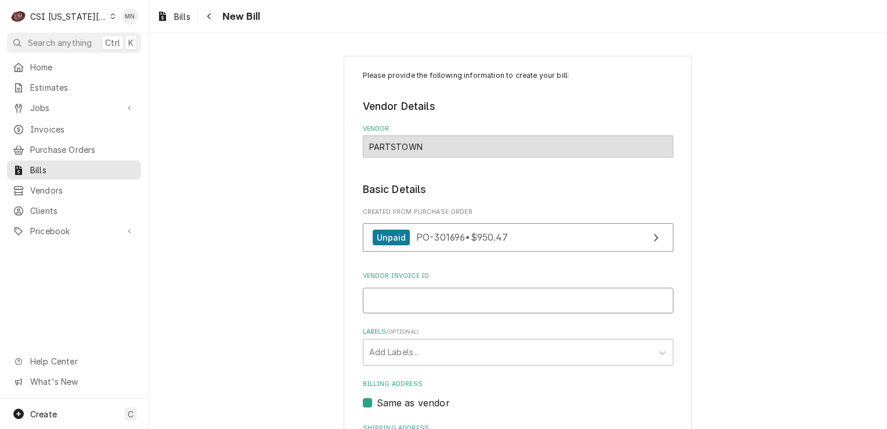
click at [433, 296] on input "Vendor Invoice ID" at bounding box center [518, 300] width 311 height 26
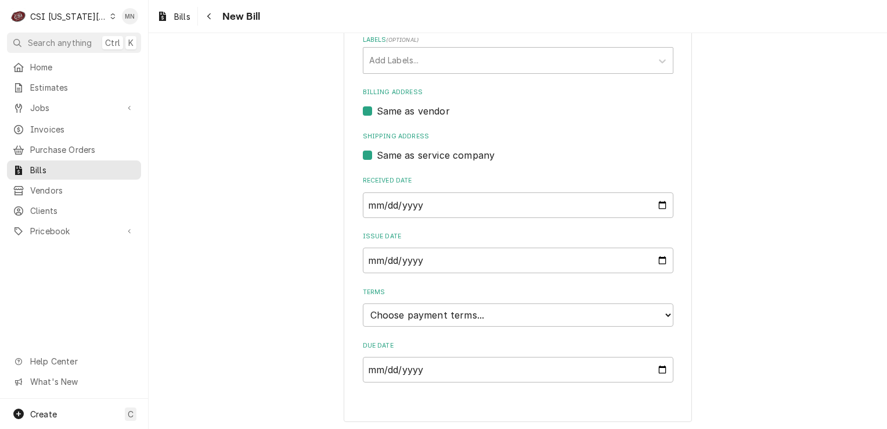
scroll to position [292, 0]
type input "2107089404"
click at [469, 315] on select "Choose payment terms... Same Day Net 7 Net 14 Net 21 Net 30 Net 45 Net 60 Net 90" at bounding box center [518, 314] width 311 height 23
click at [470, 319] on select "Choose payment terms... Same Day Net 7 Net 14 Net 21 Net 30 Net 45 Net 60 Net 90" at bounding box center [518, 314] width 311 height 23
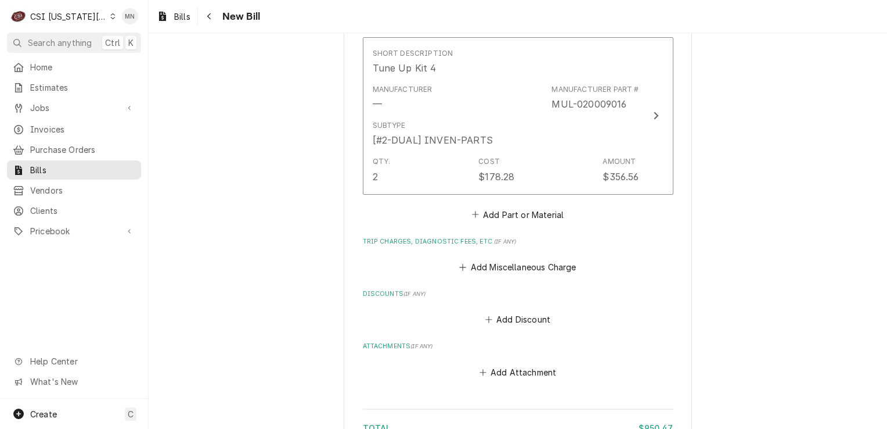
scroll to position [1686, 0]
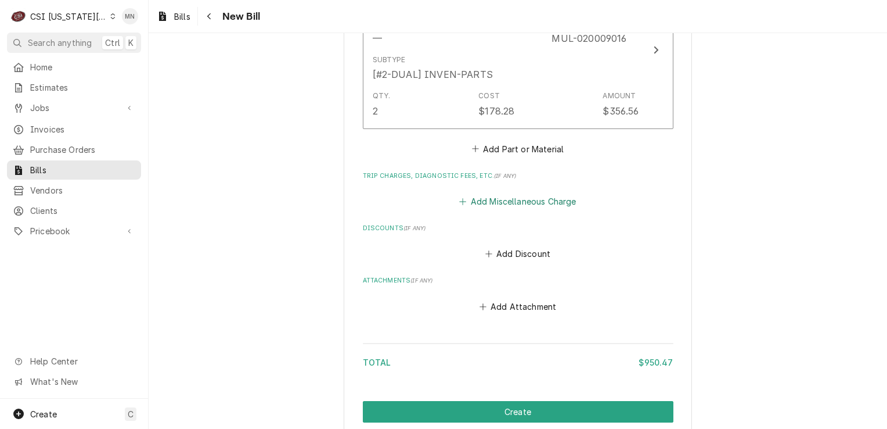
click at [510, 197] on button "Add Miscellaneous Charge" at bounding box center [518, 201] width 121 height 16
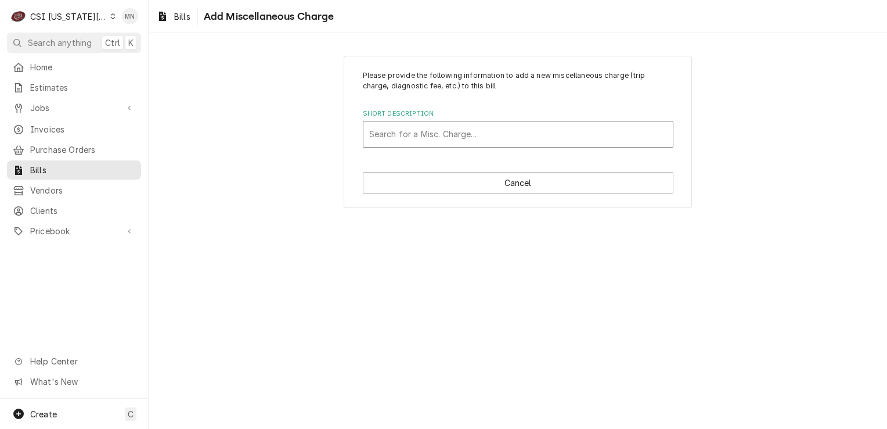
click at [428, 135] on div "Short Description" at bounding box center [518, 134] width 298 height 21
type input "ACOF"
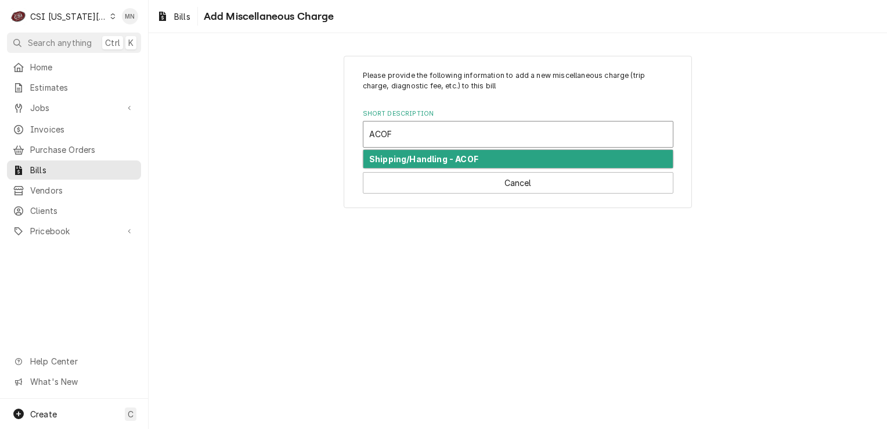
click at [424, 154] on strong "Shipping/Handling - ACOF" at bounding box center [423, 159] width 109 height 10
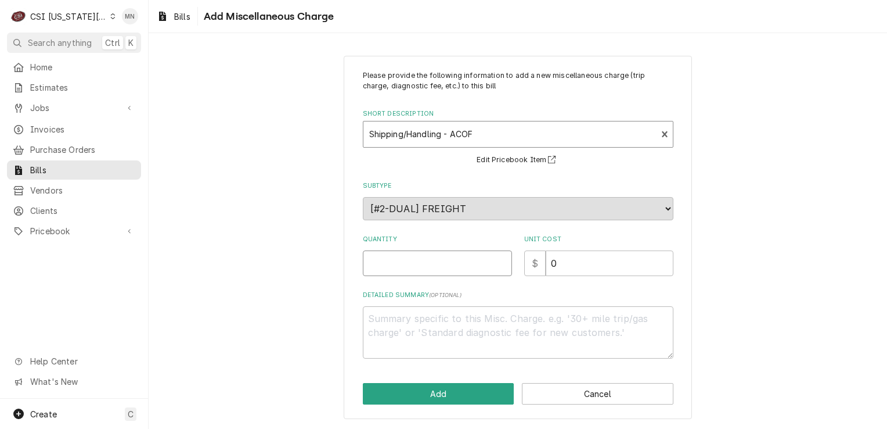
click at [427, 254] on input "Quantity" at bounding box center [437, 263] width 149 height 26
type textarea "x"
type input "1"
type textarea "x"
type input "2"
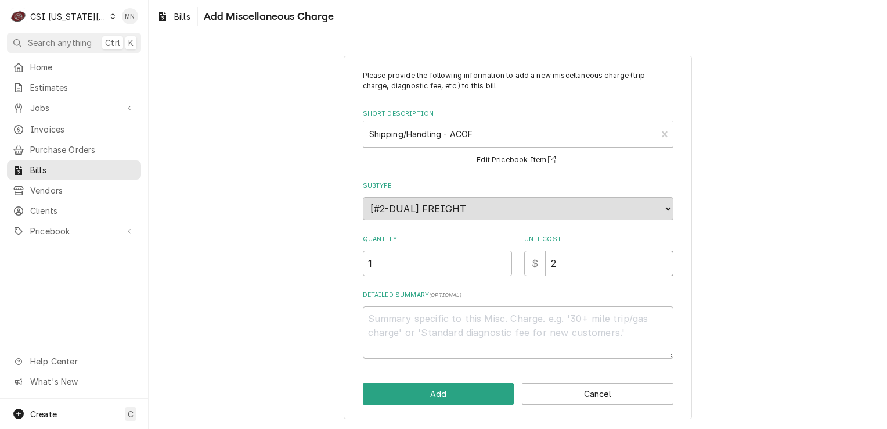
type textarea "x"
type input "26"
type textarea "x"
type input "26.1"
type textarea "x"
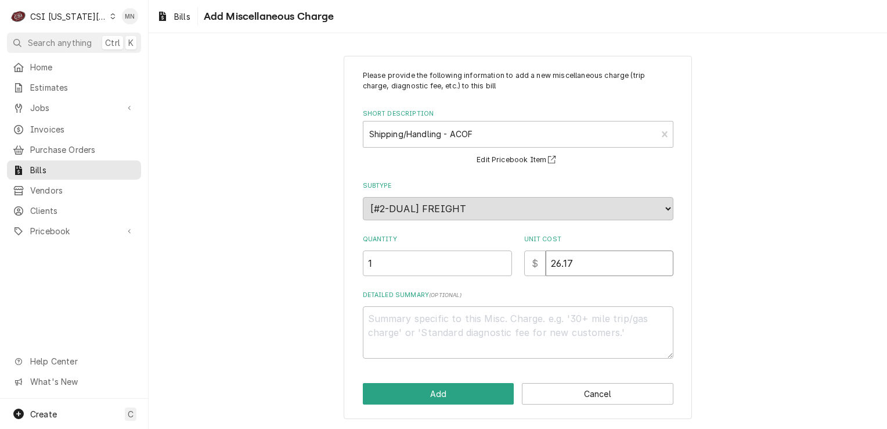
type input "26.17"
type textarea "x"
type textarea "a"
type textarea "x"
type textarea "aO"
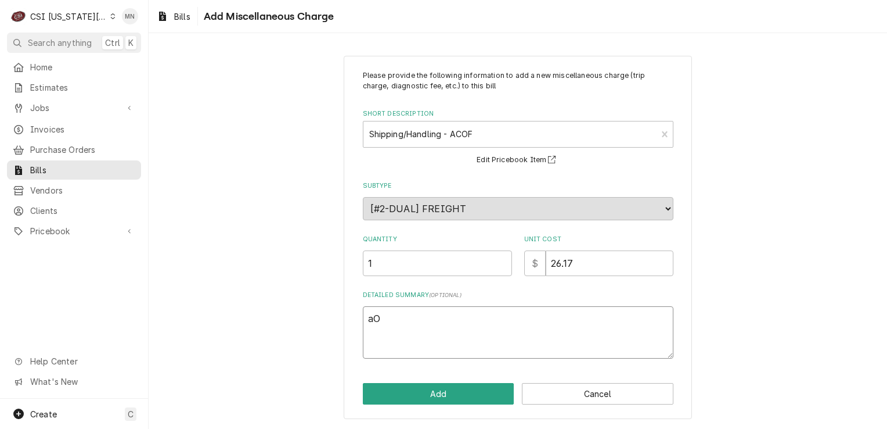
type textarea "x"
type textarea "aOC"
type textarea "x"
type textarea "aO"
type textarea "x"
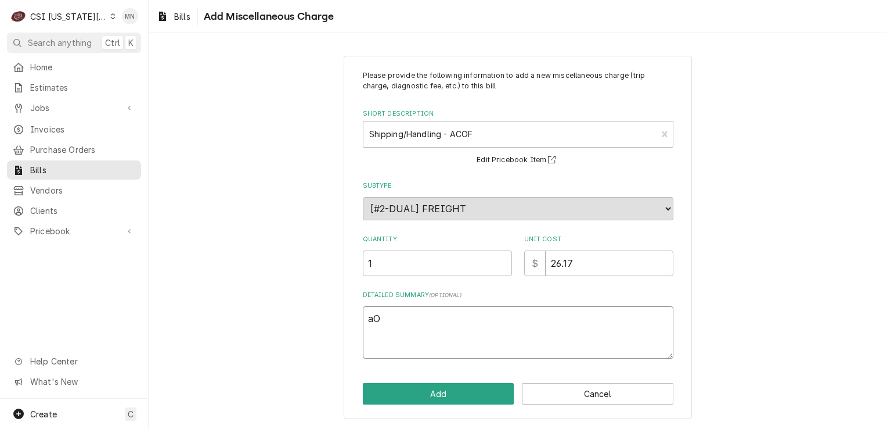
type textarea "a"
type textarea "x"
type textarea "A"
type textarea "x"
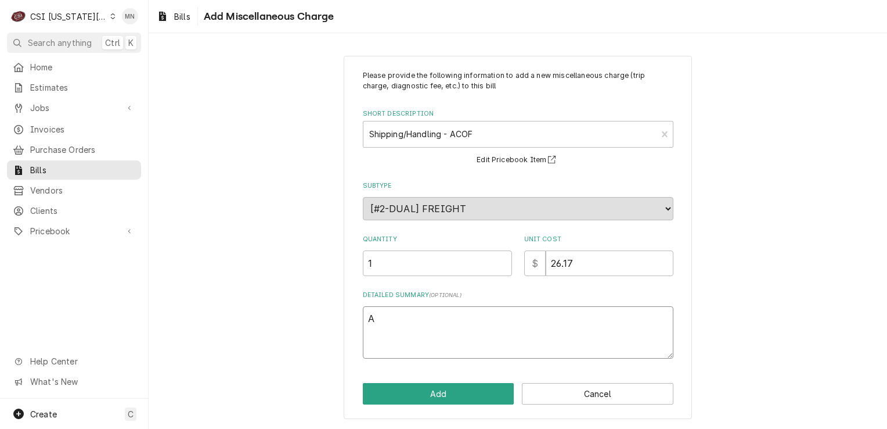
type textarea "AC"
type textarea "x"
type textarea "ACF"
type textarea "x"
type textarea "ACFO"
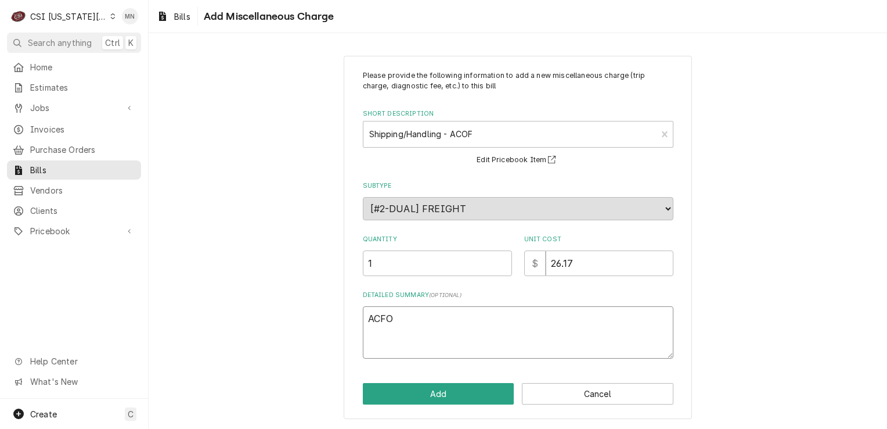
type textarea "x"
type textarea "ACF"
type textarea "x"
type textarea "AC"
type textarea "x"
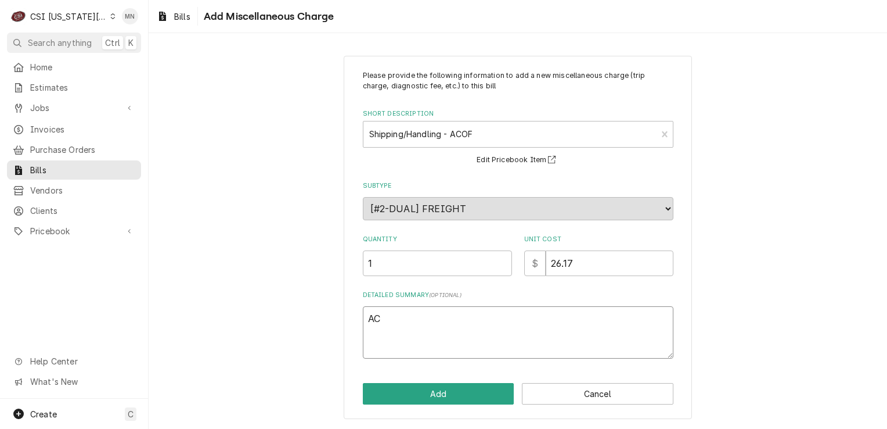
type textarea "ACO"
type textarea "x"
type textarea "ACOF"
type textarea "x"
type textarea "ACOF"
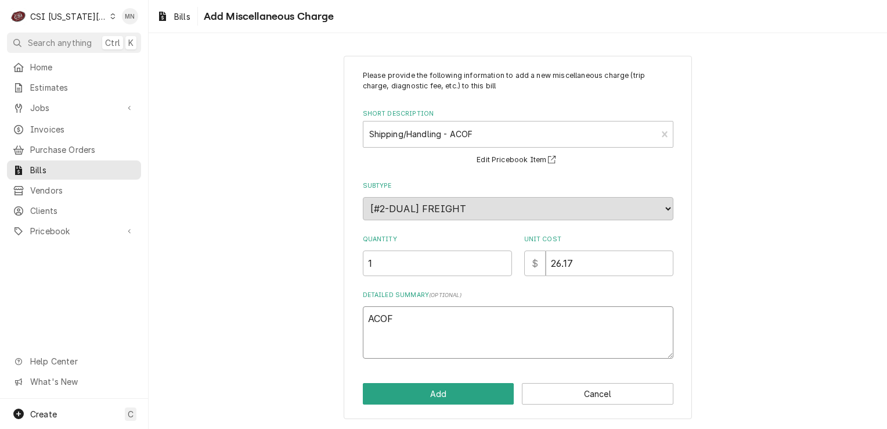
type textarea "x"
type textarea "ACOF $"
type textarea "x"
type textarea "ACOF $"
type textarea "x"
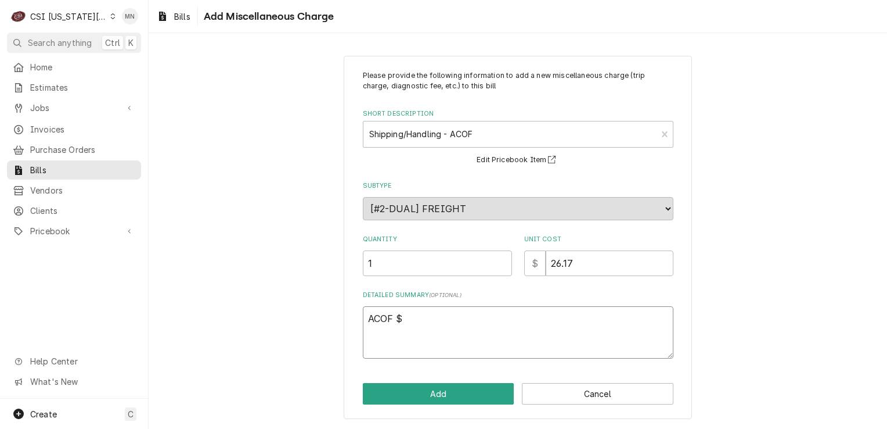
type textarea "ACOF $ 2"
type textarea "x"
type textarea "ACOF $ 26"
type textarea "x"
type textarea "ACOF $ 26."
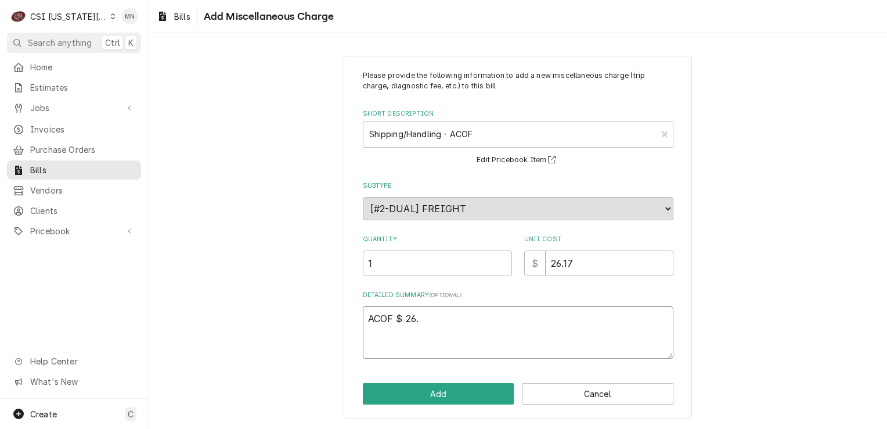
type textarea "x"
type textarea "ACOF $ 26.1"
type textarea "x"
type textarea "ACOF $ 26.17"
type textarea "x"
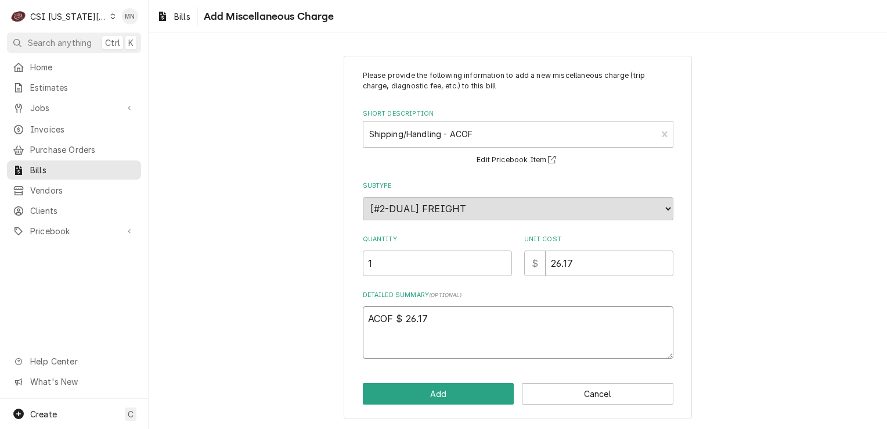
type textarea "ACOF $ 26.17"
type textarea "x"
type textarea "ACOF $ 26.17 P"
type textarea "x"
type textarea "ACOF $ 26.17 Pa"
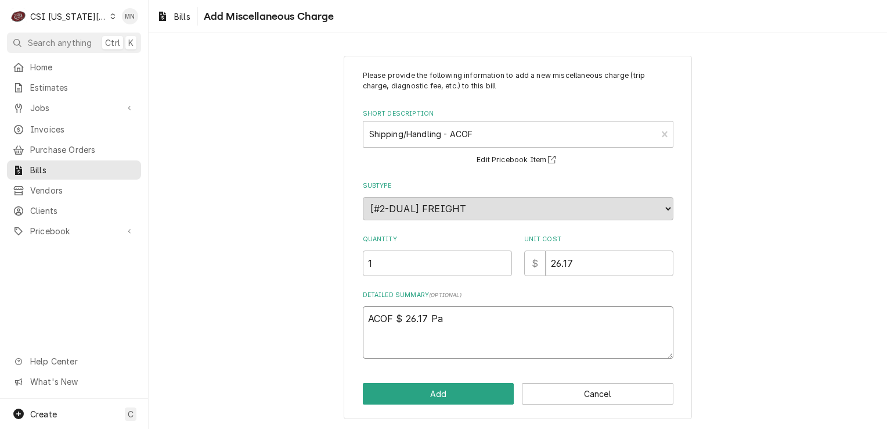
type textarea "x"
type textarea "ACOF $ 26.17 Par"
type textarea "x"
type textarea "ACOF $ 26.17 Part"
type textarea "x"
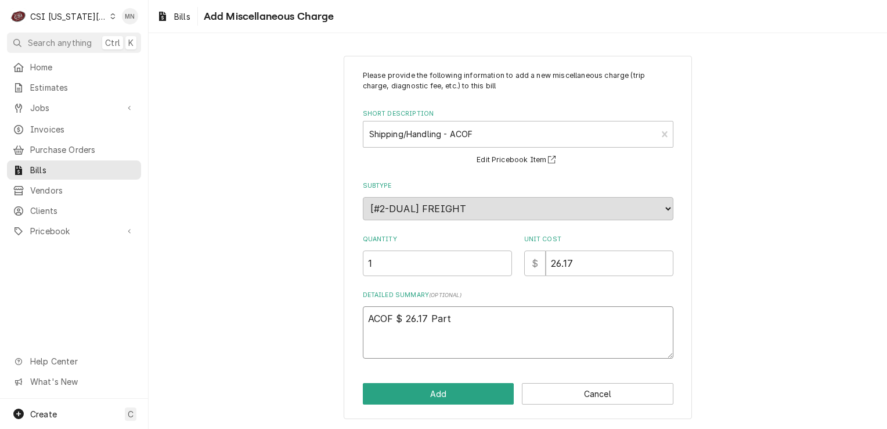
type textarea "ACOF $ 26.17 Parts"
type textarea "x"
type textarea "ACOF $ 26.17 Partst"
type textarea "x"
type textarea "ACOF $ 26.17 Partsto"
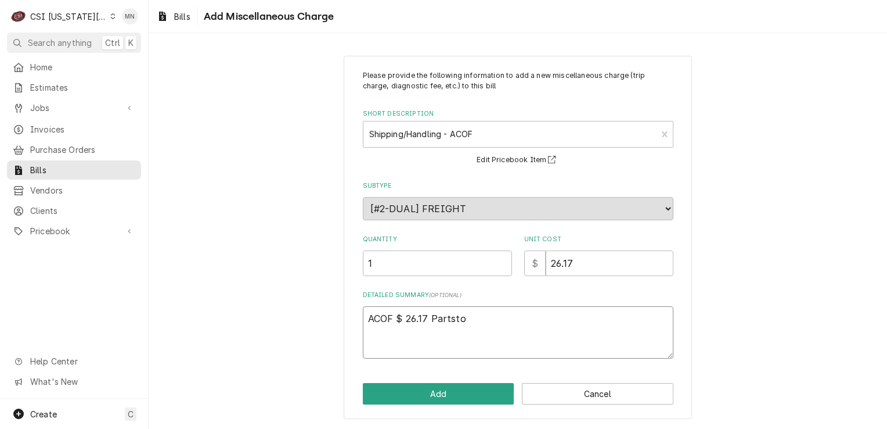
type textarea "x"
type textarea "ACOF $ 26.17 Partstow"
type textarea "x"
type textarea "ACOF $ 26.17 Partstown"
type textarea "x"
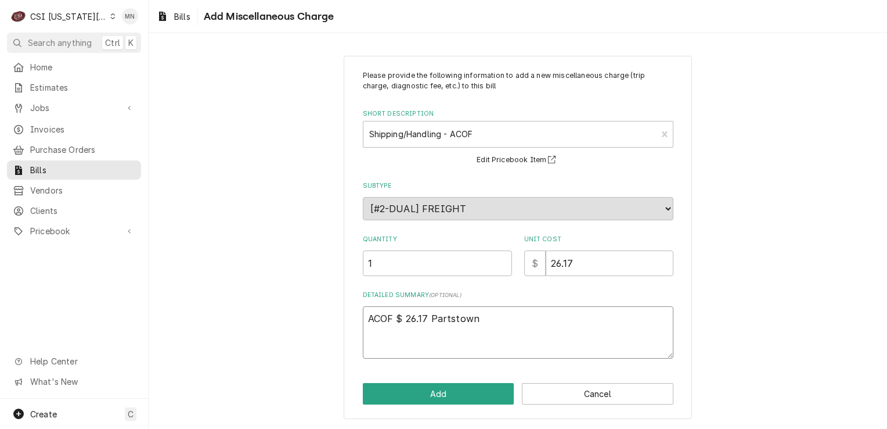
type textarea "ACOF $ 26.17 Partstown"
type textarea "x"
type textarea "ACOF $ 26.17 Partstown 2"
type textarea "x"
type textarea "ACOF $ 26.17 Partstown 21"
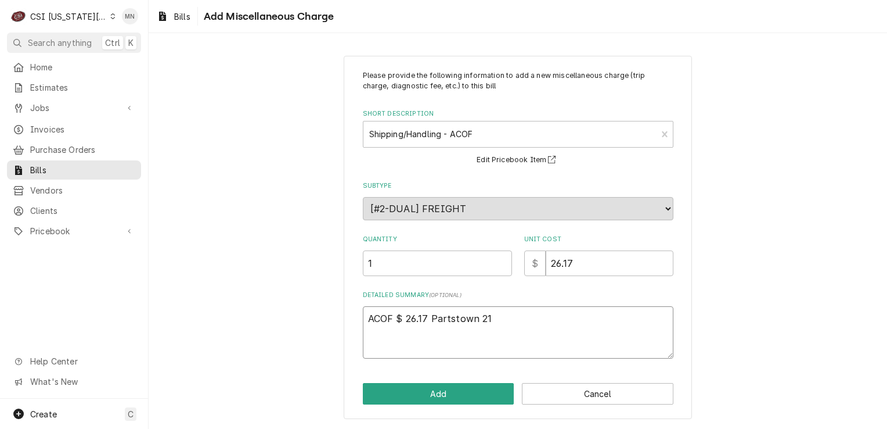
type textarea "x"
type textarea "ACOF $ 26.17 Partstown 210"
type textarea "x"
type textarea "ACOF $ 26.17 Partstown 2107"
type textarea "x"
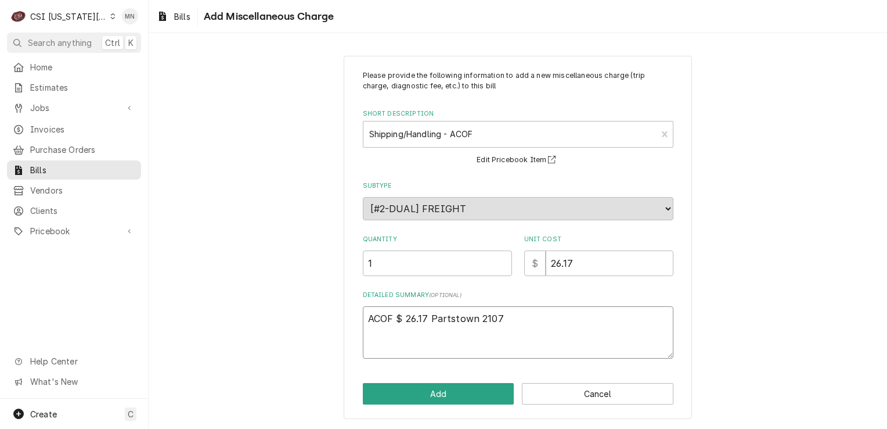
type textarea "ACOF $ 26.17 Partstown 21070"
type textarea "x"
type textarea "ACOF $ 26.17 Partstown 210708"
type textarea "x"
type textarea "ACOF $ 26.17 Partstown 2107089"
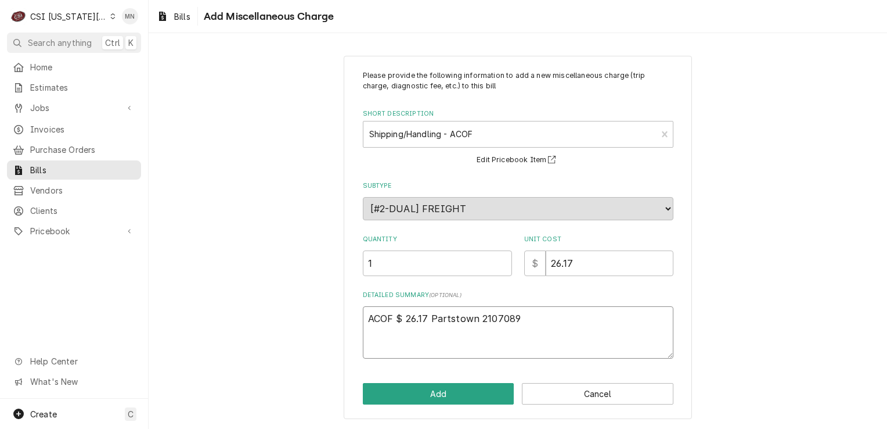
type textarea "x"
type textarea "ACOF $ 26.17 Partstown 21070894"
type textarea "x"
type textarea "ACOF $ 26.17 Partstown 210708940"
type textarea "x"
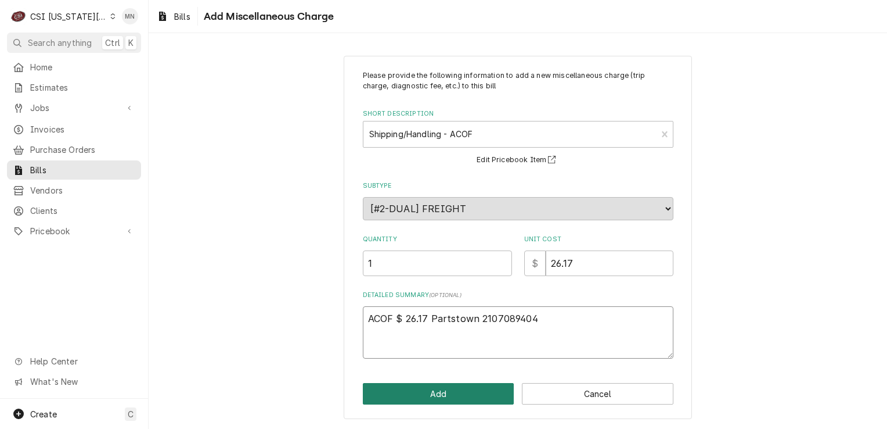
type textarea "ACOF $ 26.17 Partstown 2107089404"
click at [453, 391] on button "Add" at bounding box center [439, 393] width 152 height 21
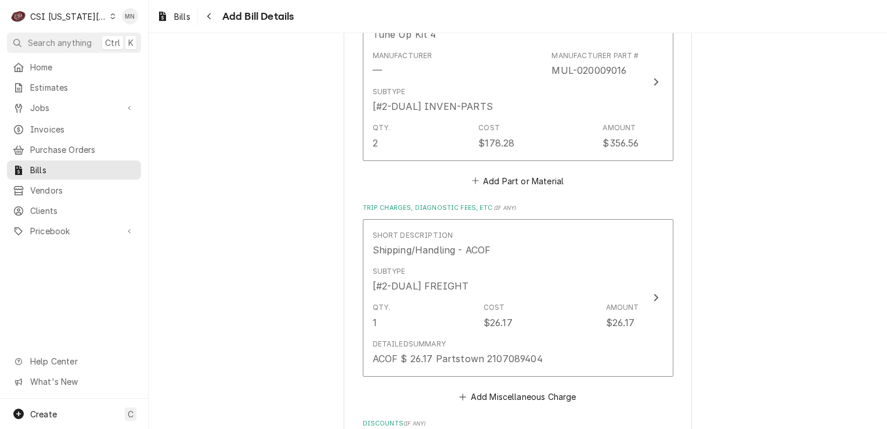
scroll to position [1856, 0]
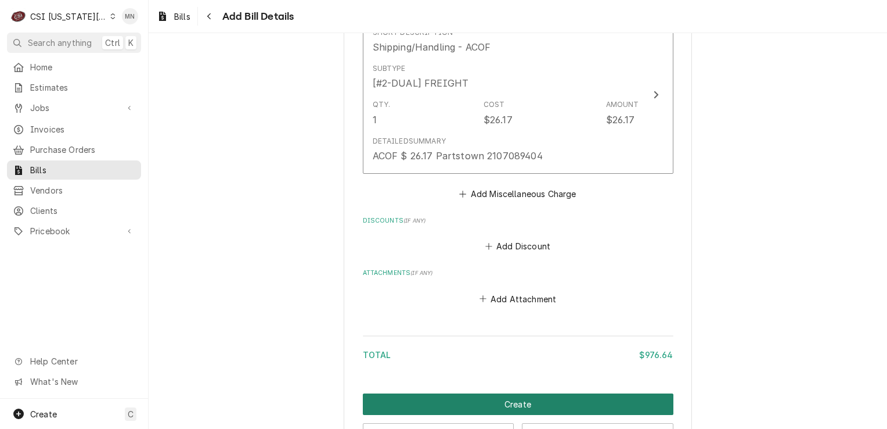
click at [499, 401] on button "Create" at bounding box center [518, 403] width 311 height 21
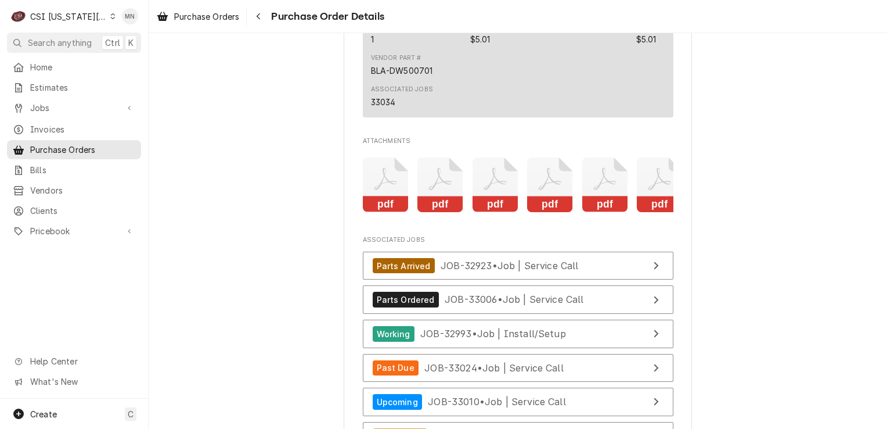
scroll to position [4239, 0]
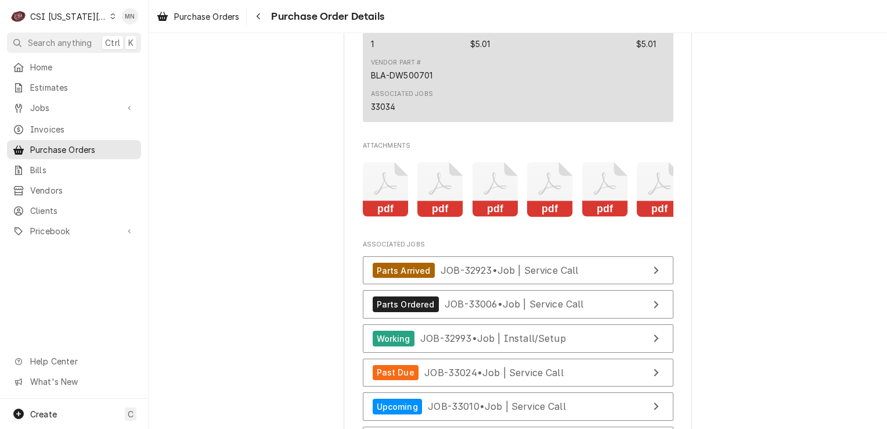
click at [382, 217] on rect "Attachments" at bounding box center [386, 209] width 46 height 16
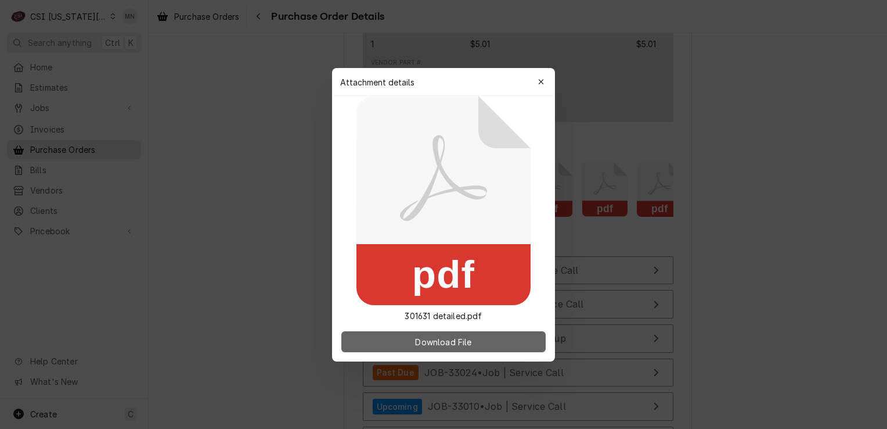
click at [429, 336] on span "Download File" at bounding box center [443, 341] width 61 height 12
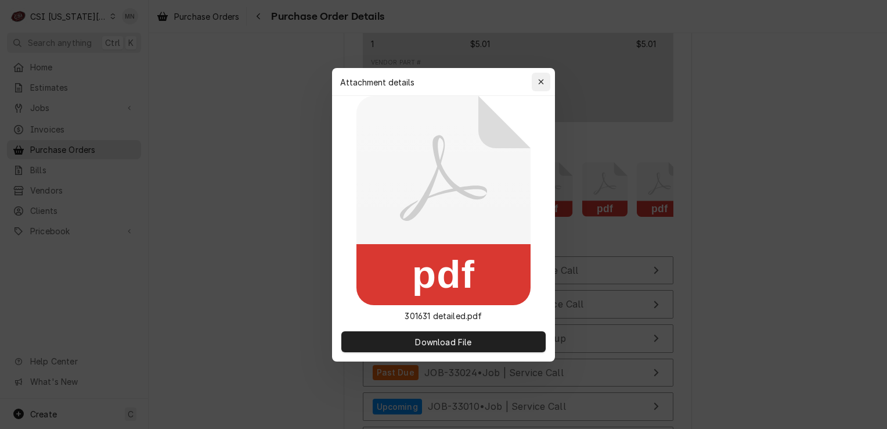
click at [539, 83] on icon "button" at bounding box center [540, 81] width 5 height 5
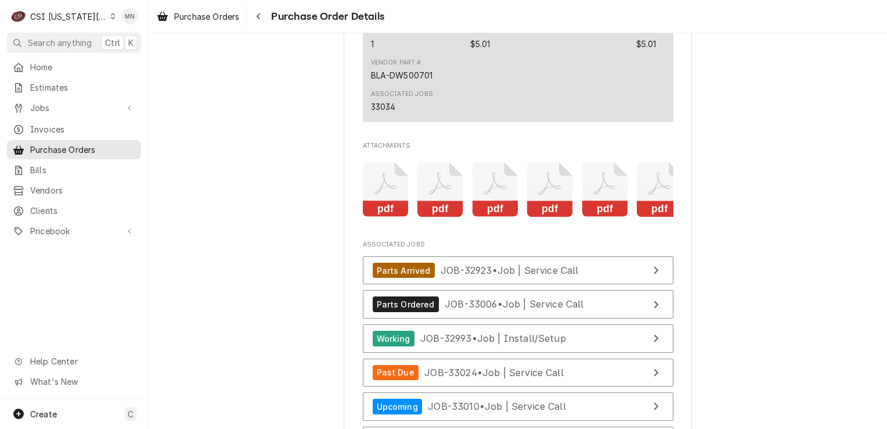
click at [445, 195] on icon "Attachments" at bounding box center [440, 183] width 23 height 23
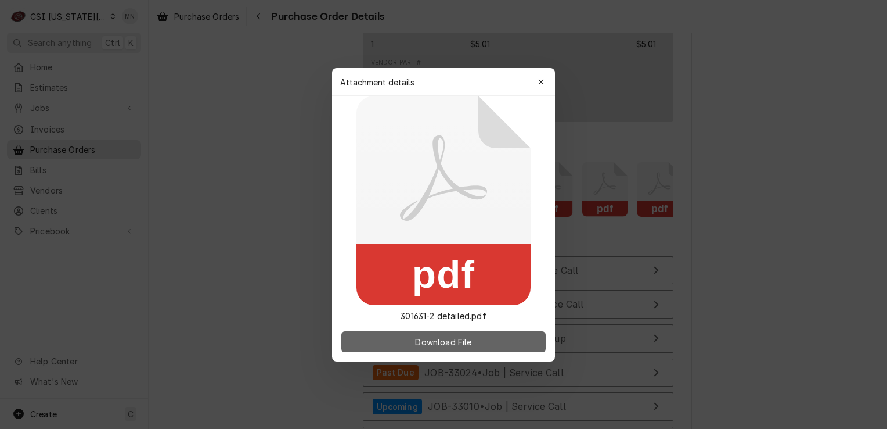
click at [452, 344] on span "Download File" at bounding box center [443, 341] width 61 height 12
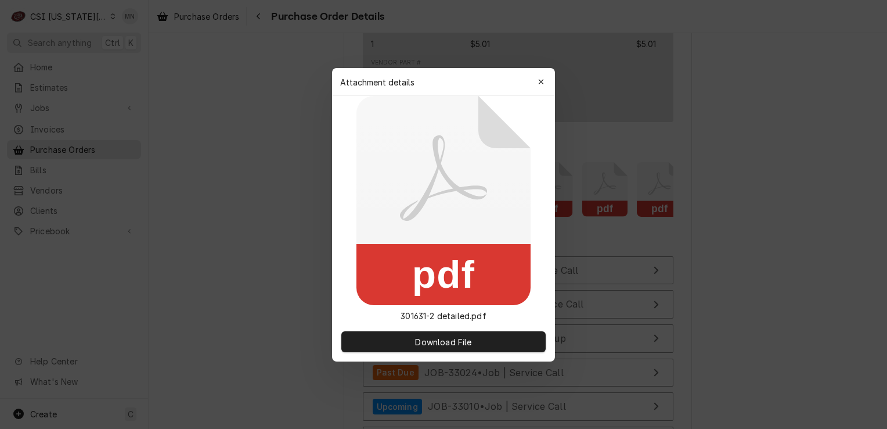
click at [538, 81] on icon "button" at bounding box center [541, 82] width 6 height 8
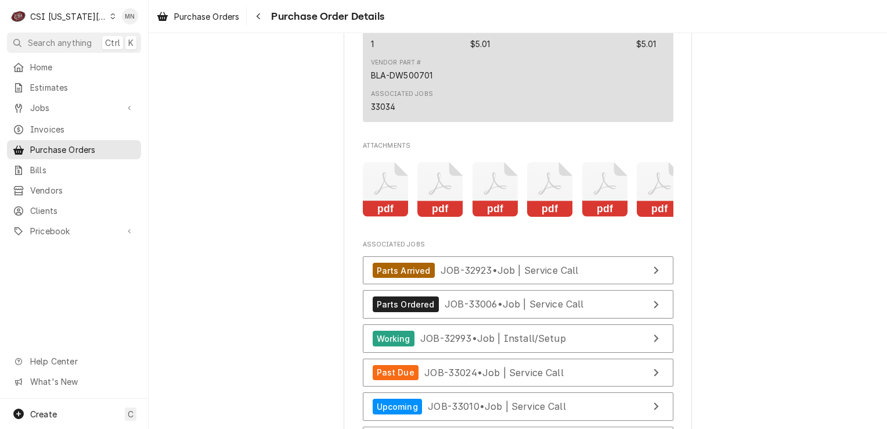
click at [505, 217] on icon "Attachments" at bounding box center [496, 189] width 46 height 55
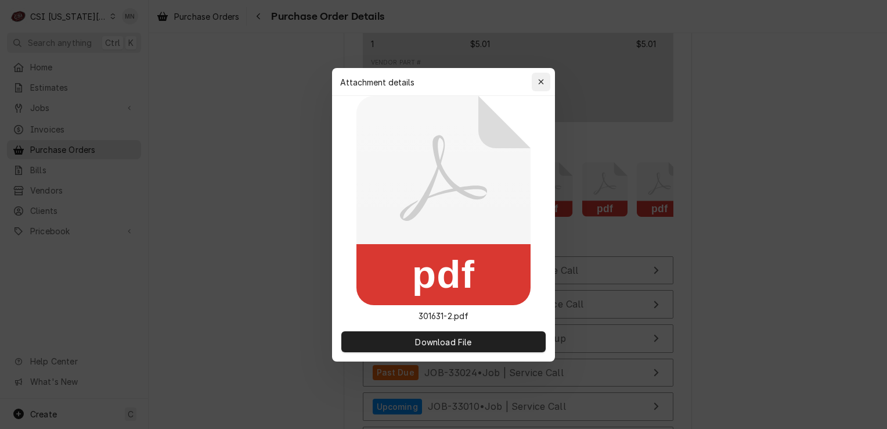
click at [537, 78] on div "button" at bounding box center [541, 82] width 12 height 12
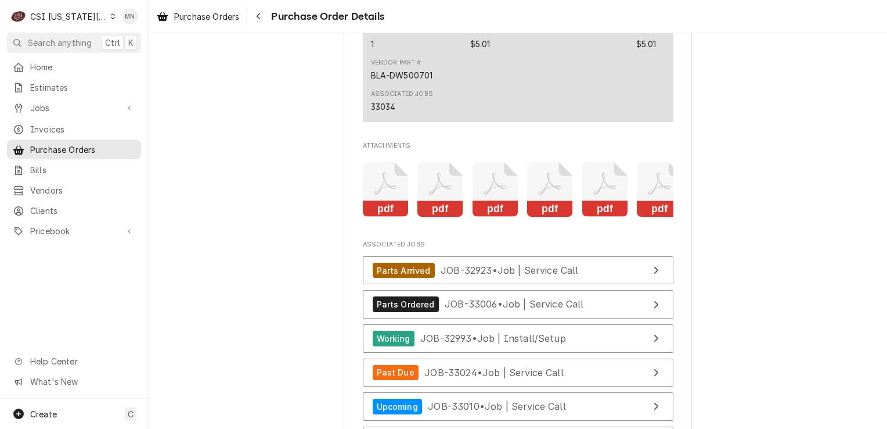
click at [556, 217] on icon "Attachments" at bounding box center [550, 189] width 46 height 55
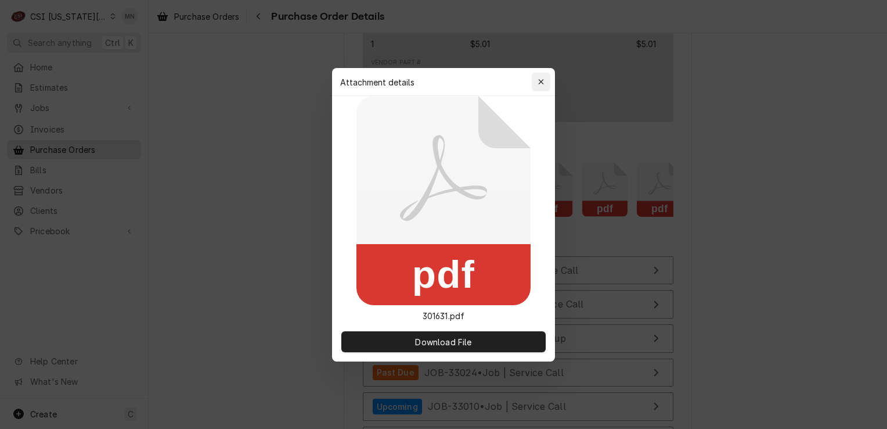
click at [545, 85] on div "button" at bounding box center [541, 82] width 12 height 12
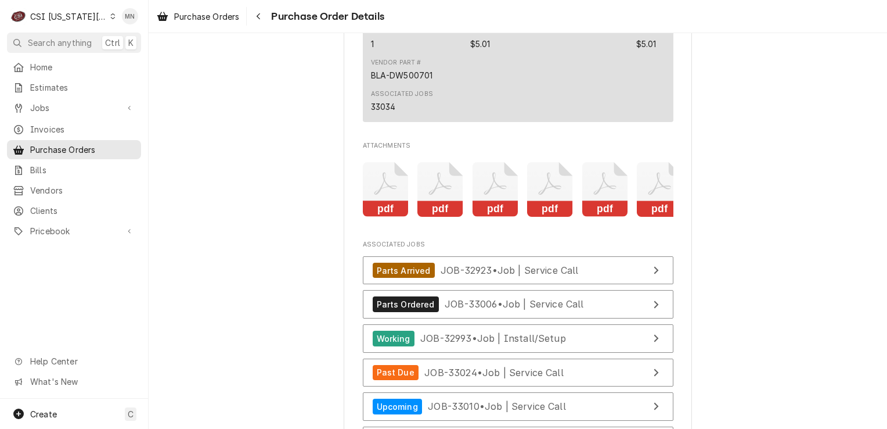
click at [600, 195] on icon "Attachments" at bounding box center [604, 183] width 23 height 23
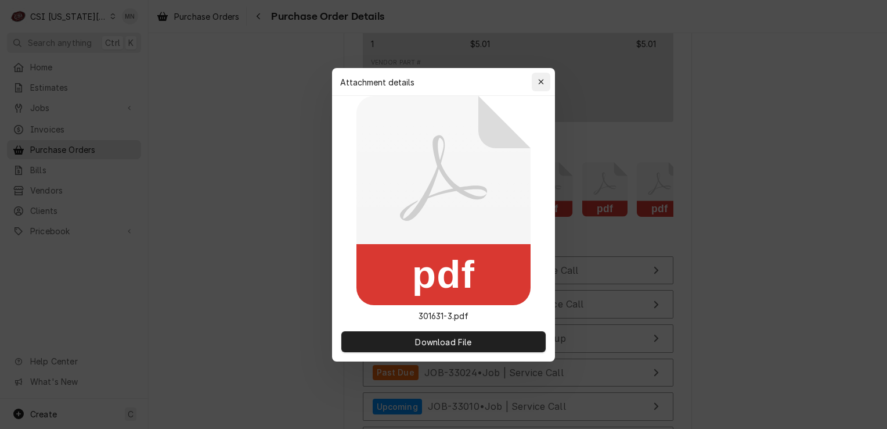
click at [541, 85] on icon "button" at bounding box center [541, 82] width 6 height 8
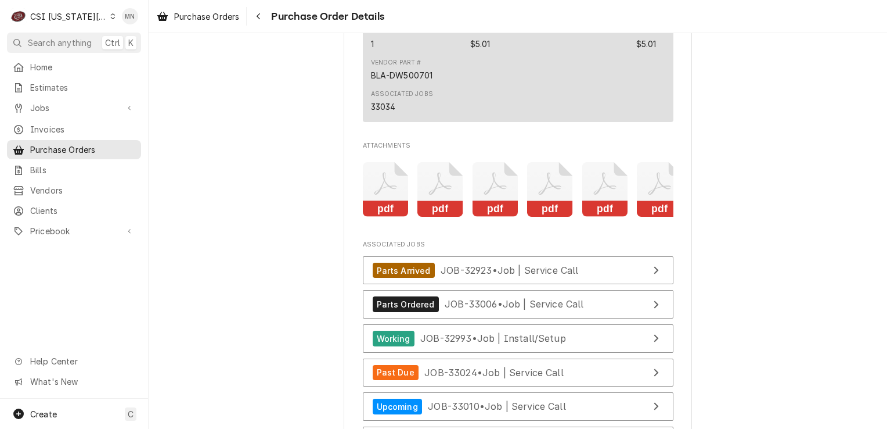
click at [649, 217] on icon "Attachments" at bounding box center [660, 189] width 46 height 55
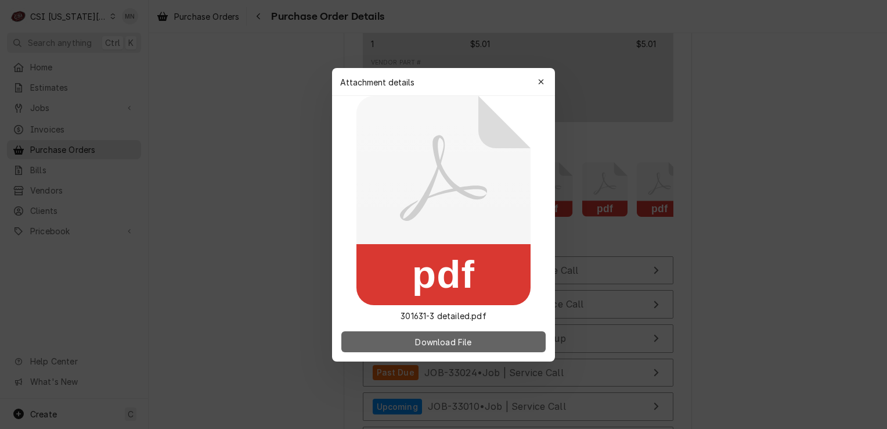
click at [473, 341] on span "Download File" at bounding box center [443, 341] width 61 height 12
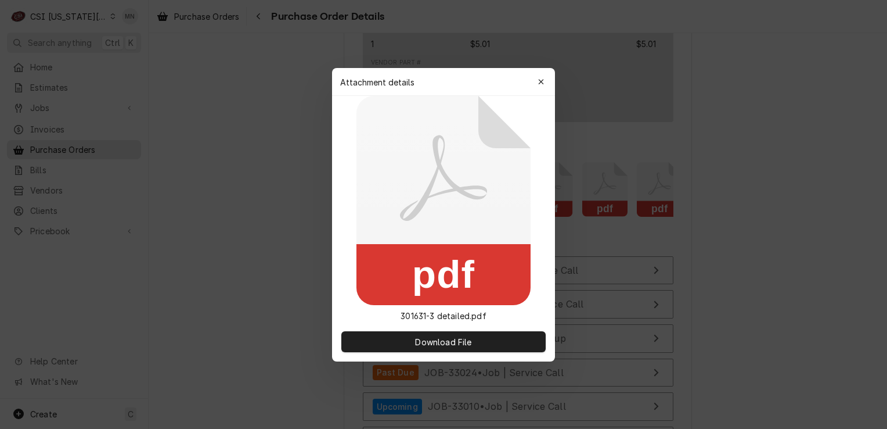
drag, startPoint x: 539, startPoint y: 82, endPoint x: 543, endPoint y: 106, distance: 23.6
click at [539, 82] on icon "button" at bounding box center [541, 82] width 6 height 8
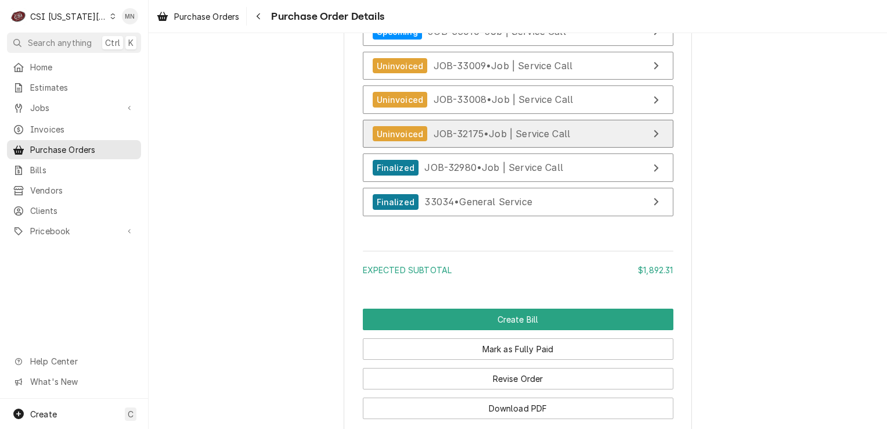
scroll to position [4724, 0]
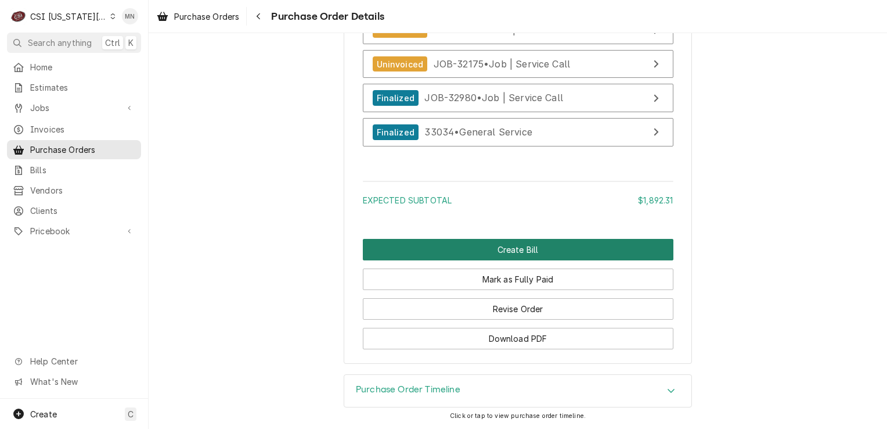
click at [532, 251] on button "Create Bill" at bounding box center [518, 249] width 311 height 21
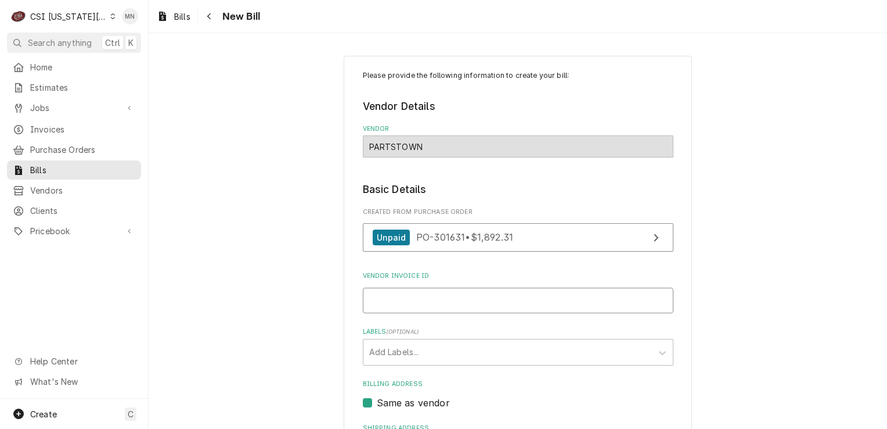
click at [425, 297] on input "Vendor Invoice ID" at bounding box center [518, 300] width 311 height 26
click at [376, 298] on input "Vendor Invoice ID" at bounding box center [518, 300] width 311 height 26
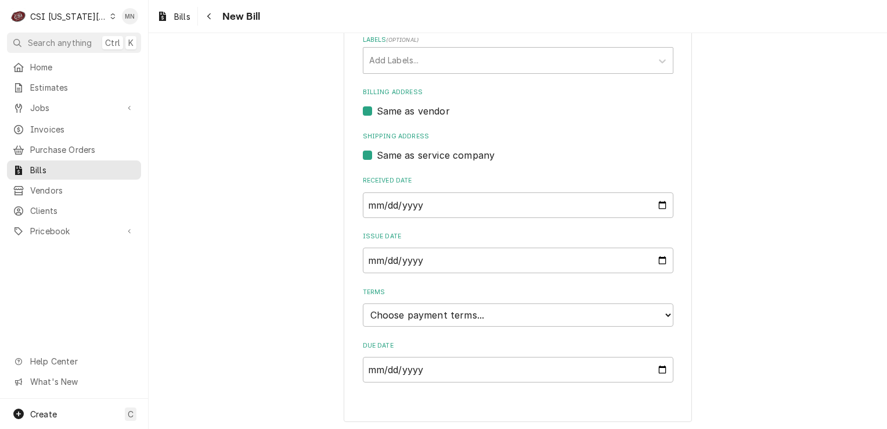
scroll to position [292, 0]
type input "2107033621"
click at [514, 312] on select "Choose payment terms... Same Day Net 7 Net 14 Net 21 Net 30 Net 45 Net 60 Net 90" at bounding box center [518, 314] width 311 height 23
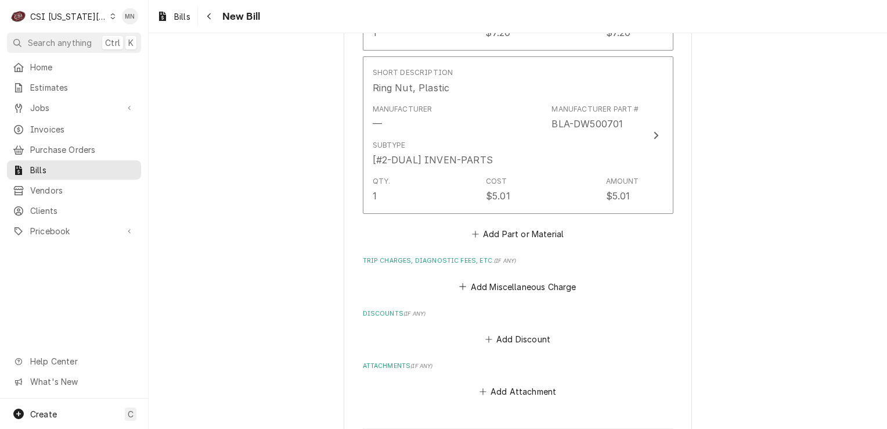
scroll to position [3145, 0]
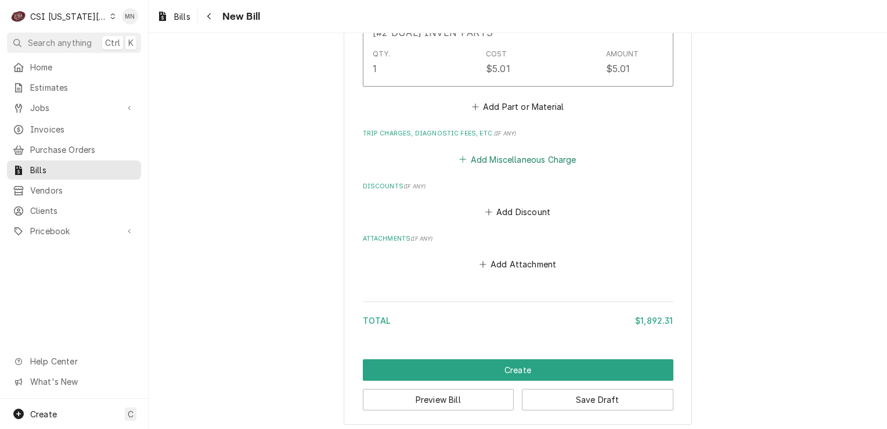
click at [499, 157] on button "Add Miscellaneous Charge" at bounding box center [518, 159] width 121 height 16
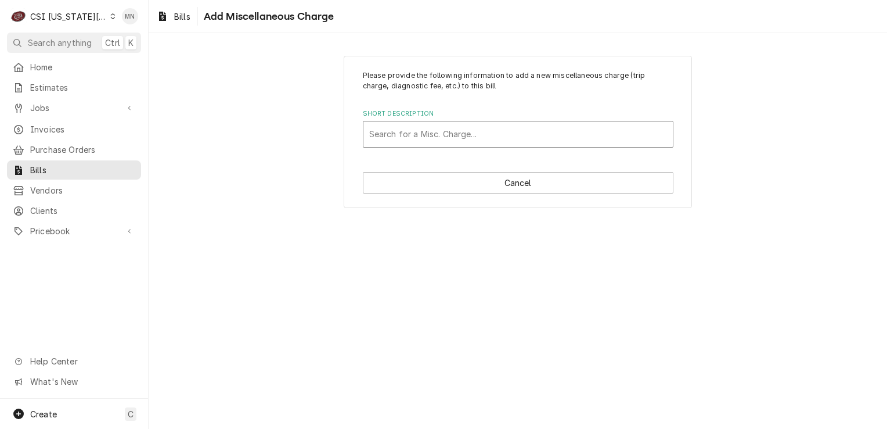
click at [404, 138] on div "Short Description" at bounding box center [518, 134] width 298 height 21
type input "ACO"
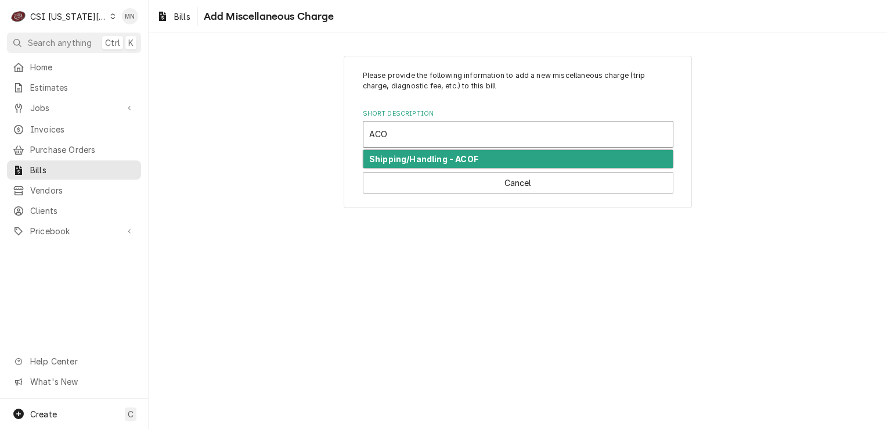
click at [406, 152] on div "Shipping/Handling - ACOF" at bounding box center [517, 159] width 309 height 18
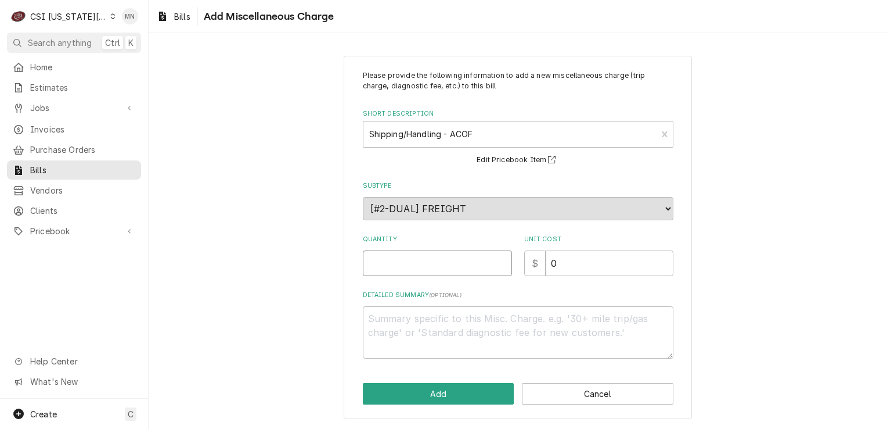
click at [424, 265] on input "Quantity" at bounding box center [437, 263] width 149 height 26
type textarea "x"
type input "1"
type textarea "x"
type input "2"
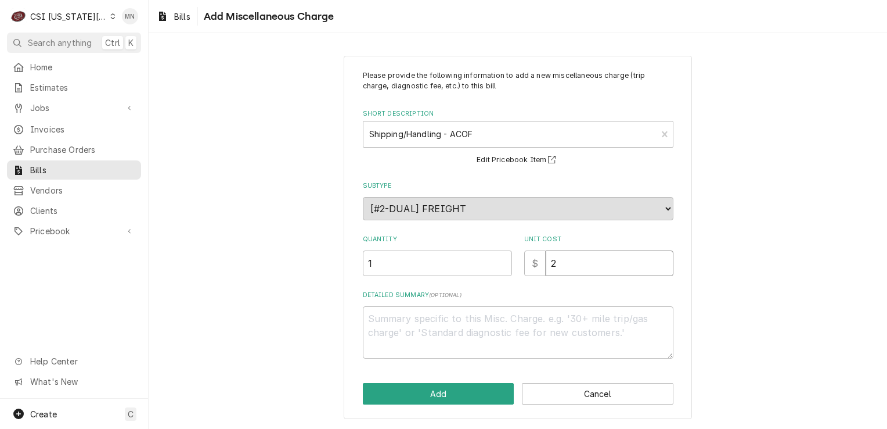
type textarea "x"
type input "20"
type textarea "x"
type input "205"
type textarea "x"
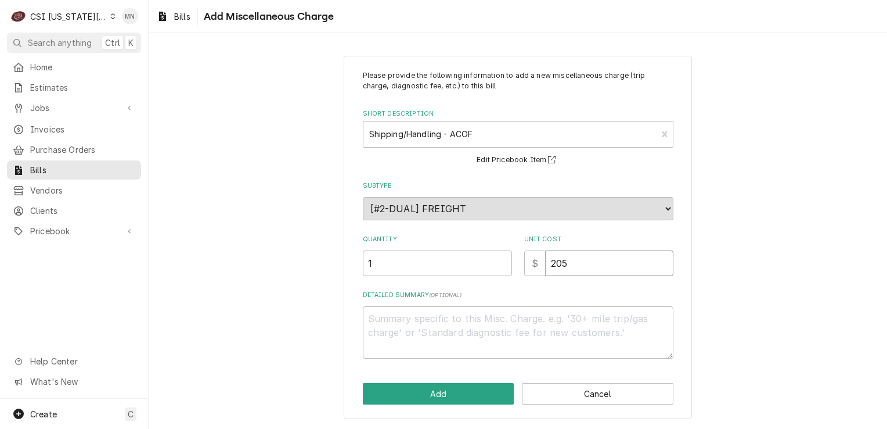
type input "205.5"
type textarea "x"
type input "205.56"
click at [409, 323] on textarea "Detailed Summary ( optional )" at bounding box center [518, 332] width 311 height 52
type textarea "x"
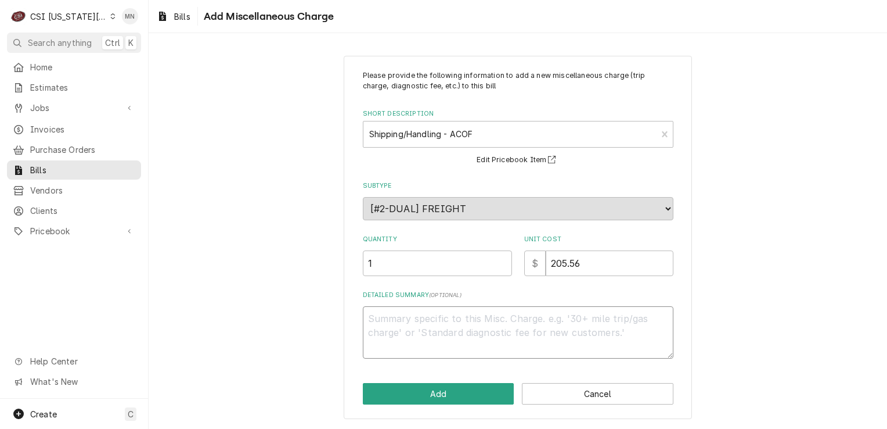
type textarea "P"
type textarea "x"
type textarea "Pa"
type textarea "x"
type textarea "Par"
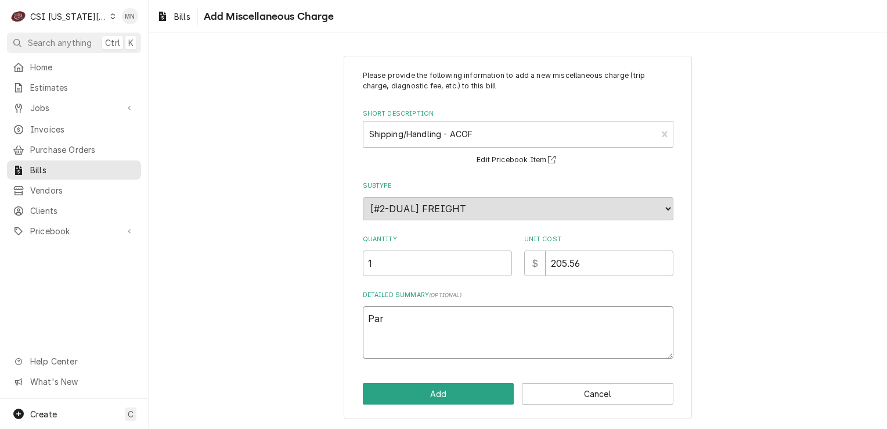
type textarea "x"
type textarea "Part"
type textarea "x"
type textarea "Parts"
type textarea "x"
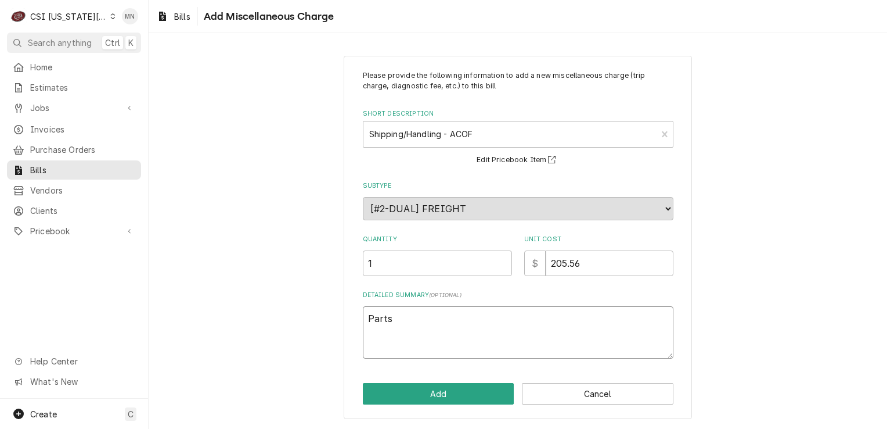
type textarea "Partst"
type textarea "x"
type textarea "Partsto"
type textarea "x"
type textarea "Partstow"
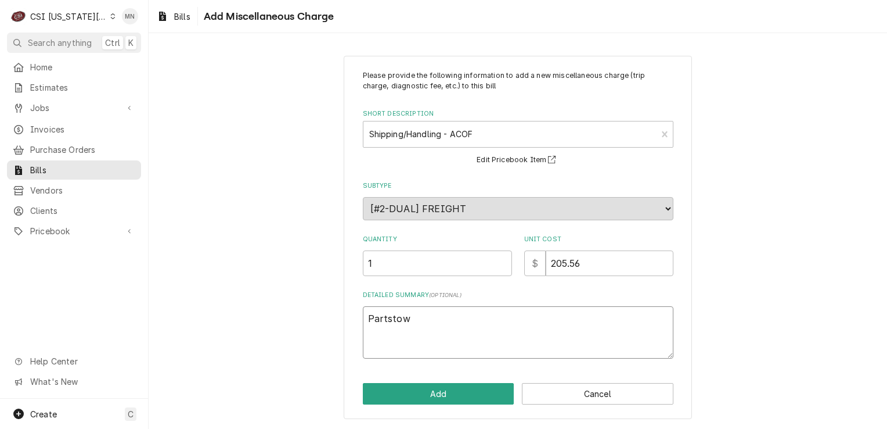
type textarea "x"
type textarea "Partstown"
type textarea "x"
type textarea "Partstown"
type textarea "x"
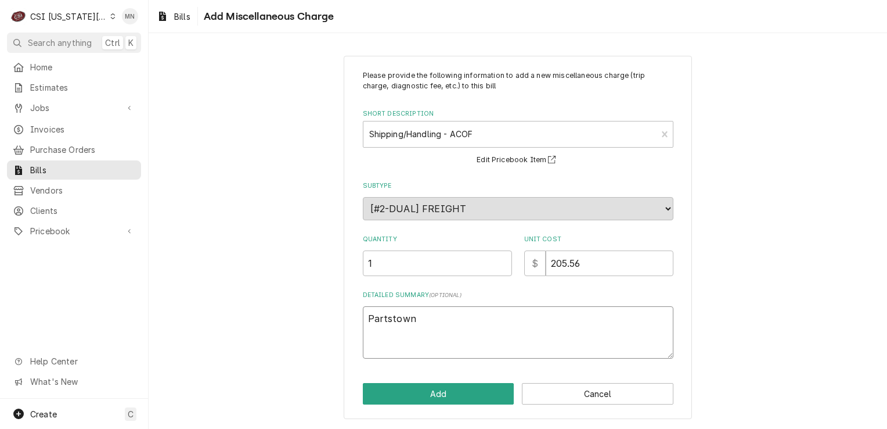
type textarea "Partstown 2"
type textarea "x"
type textarea "Partstown 21"
type textarea "x"
type textarea "Partstown 210"
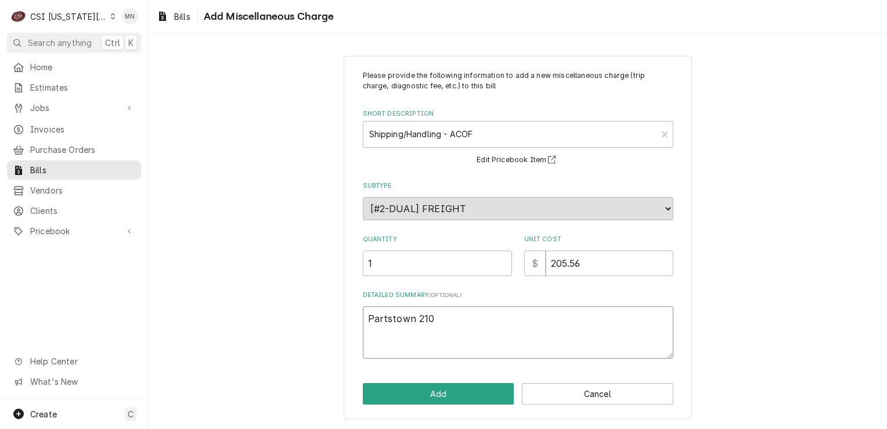
type textarea "x"
type textarea "Partstown 2107"
type textarea "x"
type textarea "Partstown 21076"
type textarea "x"
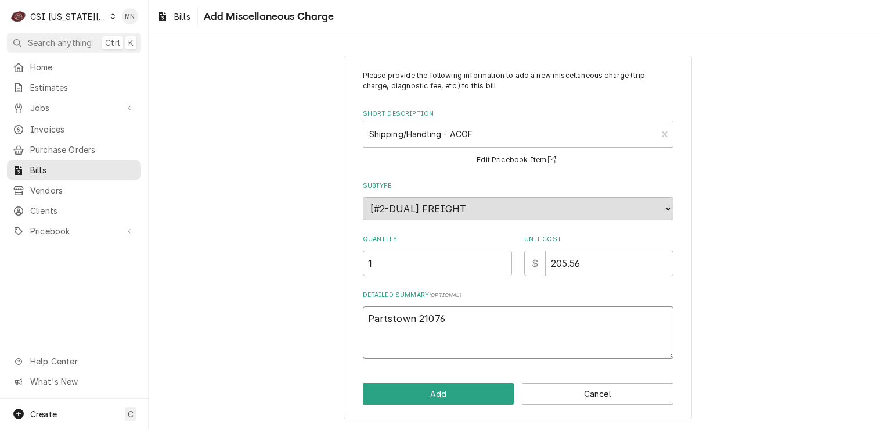
type textarea "Partstown 210760"
type textarea "x"
type textarea "Partstown 2107607"
type textarea "x"
type textarea "Partstown 21076078"
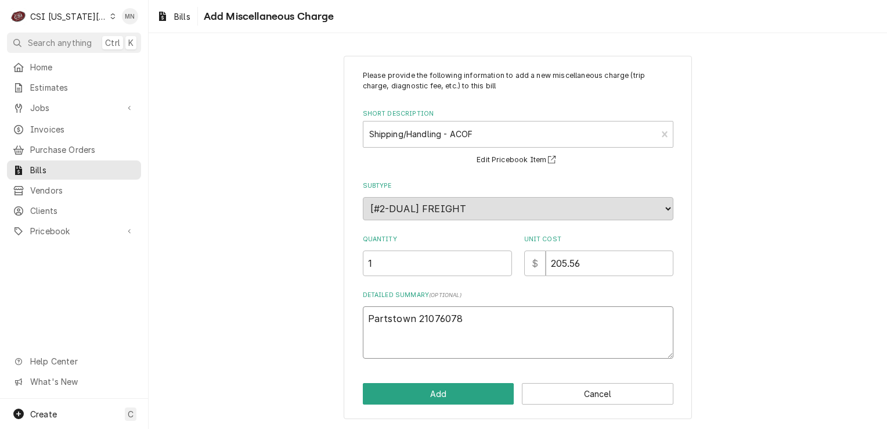
type textarea "x"
type textarea "Partstown 21076078"
type textarea "x"
type textarea "Partstown 21076078 $"
type textarea "x"
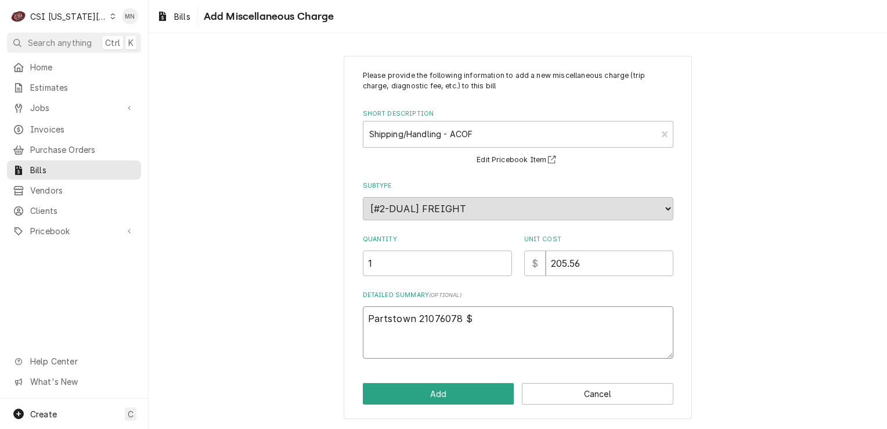
type textarea "Partstown 21076078 $"
type textarea "x"
type textarea "Partstown 21076078 $ 2"
type textarea "x"
type textarea "Partstown 21076078 $ 2."
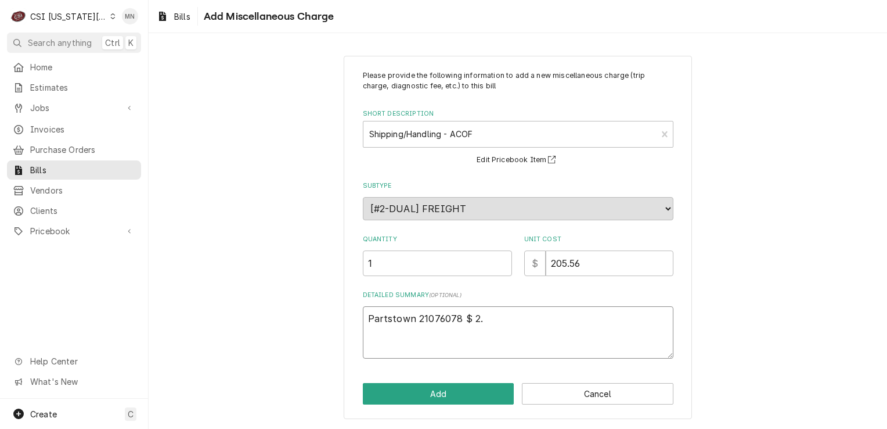
type textarea "x"
type textarea "Partstown 21076078 $ 2.7"
type textarea "x"
type textarea "Partstown 21076078 $ 2.73"
type textarea "x"
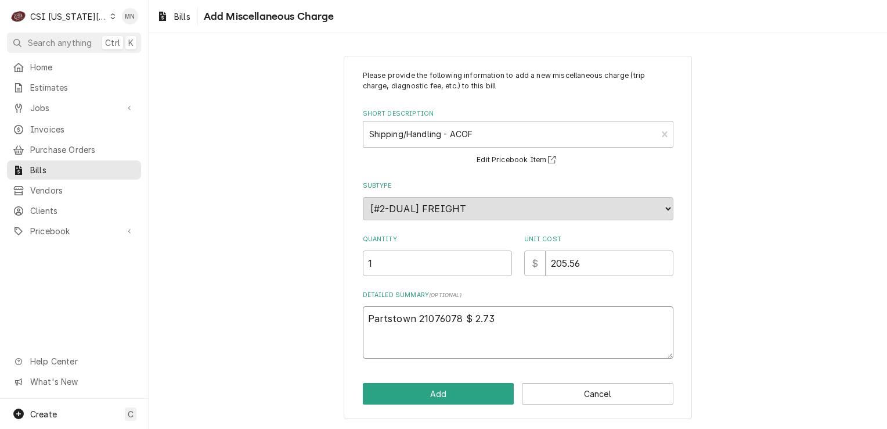
type textarea "Partstown 21076078 $ 2.73"
type textarea "x"
type textarea "Partstown 21076078 $ 2.73 P"
type textarea "x"
type textarea "Partstown 21076078 $ 2.73 Pa"
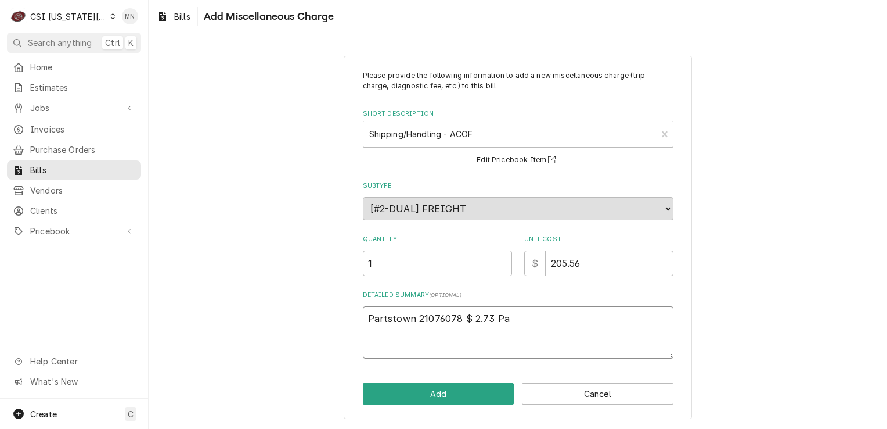
type textarea "x"
type textarea "Partstown 21076078 $ 2.73 Par"
type textarea "x"
type textarea "Partstown 21076078 $ 2.73 Part"
type textarea "x"
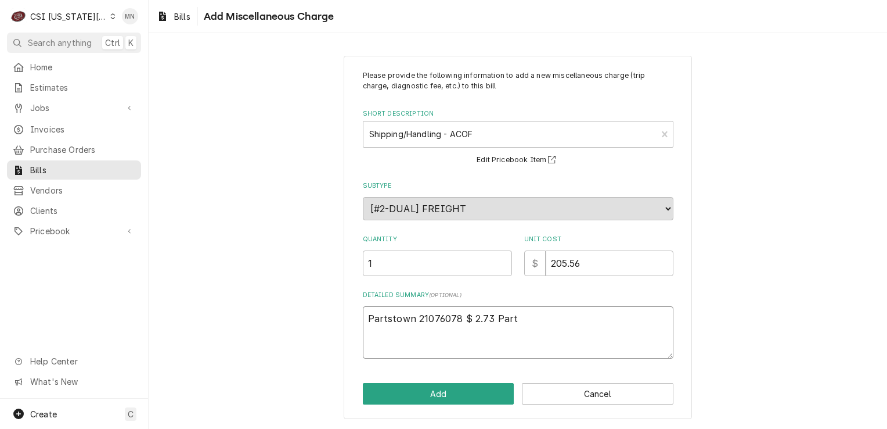
type textarea "Partstown 21076078 $ 2.73 Parts"
type textarea "x"
type textarea "Partstown 21076078 $ 2.73 Partst"
type textarea "x"
type textarea "Partstown 21076078 $ 2.73 Partsto"
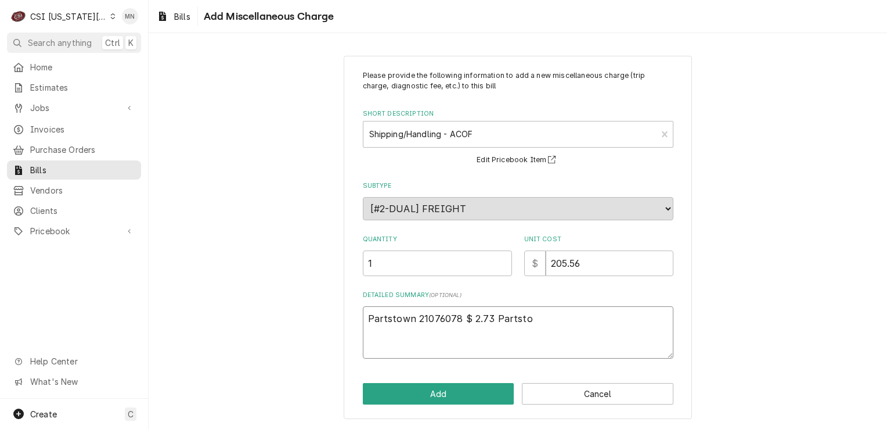
type textarea "x"
type textarea "Partstown 21076078 $ 2.73 Partstow"
type textarea "x"
type textarea "Partstown 21076078 $ 2.73 Partstown"
type textarea "x"
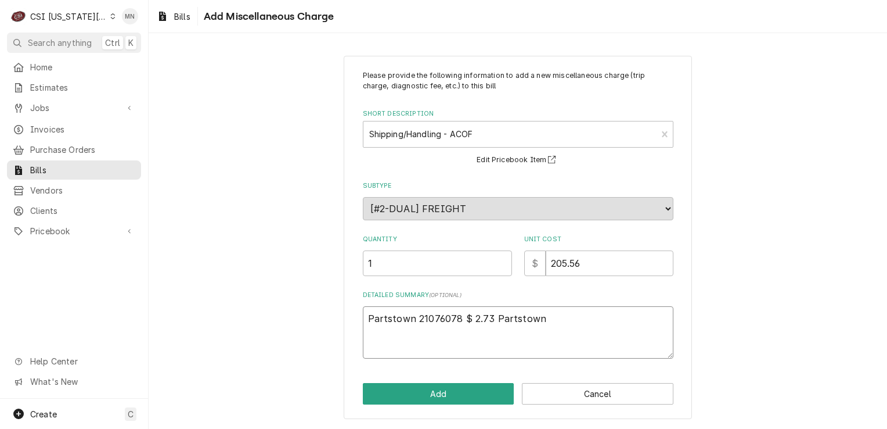
type textarea "Partstown 21076078 $ 2.73 Partstown"
type textarea "x"
type textarea "Partstown 21076078 $ 2.73 Partstown 2"
type textarea "x"
type textarea "Partstown 21076078 $ 2.73 Partstown 21"
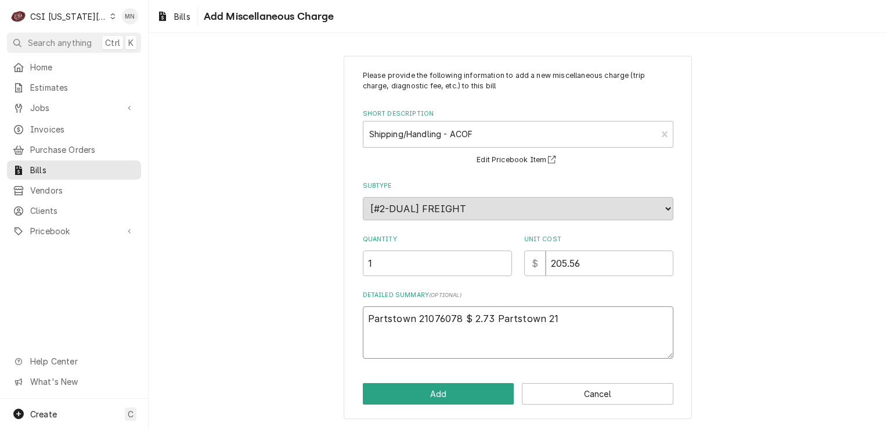
type textarea "x"
type textarea "Partstown 21076078 $ 2.73 Partstown 210"
click at [555, 318] on textarea "Partstown 21076078 $ 2.73 Partstown 210" at bounding box center [518, 332] width 311 height 52
type textarea "x"
type textarea "Partstown 21076078 $ 2.73 Partstown 2107"
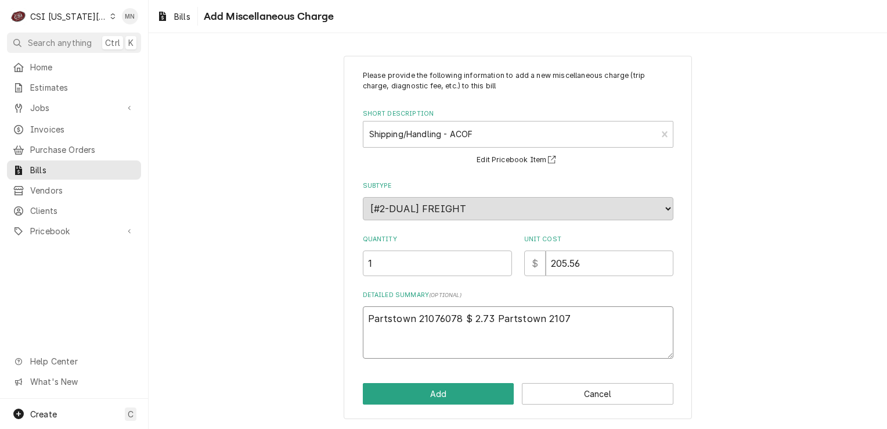
type textarea "x"
type textarea "Partstown 21076078 $ 2.73 Partstown 21070"
type textarea "x"
type textarea "Partstown 21076078 $ 2.73 Partstown 210703"
type textarea "x"
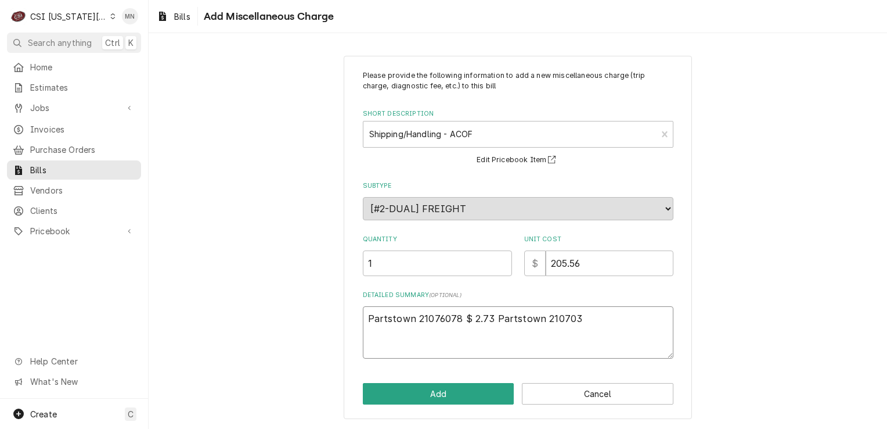
type textarea "Partstown 21076078 $ 2.73 Partstown 2107033"
type textarea "x"
type textarea "Partstown 21076078 $ 2.73 Partstown 21070336"
type textarea "x"
type textarea "Partstown 21076078 $ 2.73 Partstown 210703362"
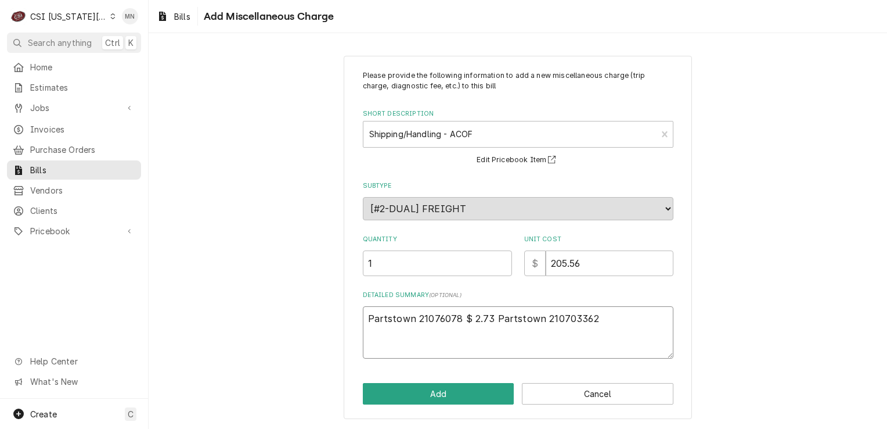
type textarea "x"
type textarea "Partstown 21076078 $ 2.73 Partstown 2107033622"
type textarea "x"
type textarea "Partstown 21076078 $ 2.73 Partstown 2107033622"
type textarea "x"
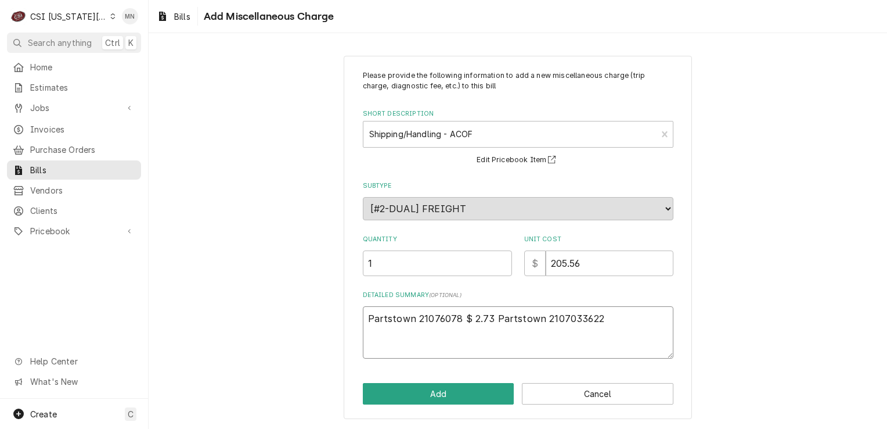
type textarea "Partstown 21076078 $ 2.73 Partstown 2107033622 $"
type textarea "x"
type textarea "Partstown 21076078 $ 2.73 Partstown 2107033622 $"
type textarea "x"
type textarea "Partstown 21076078 $ 2.73 Partstown 2107033622 $ 3"
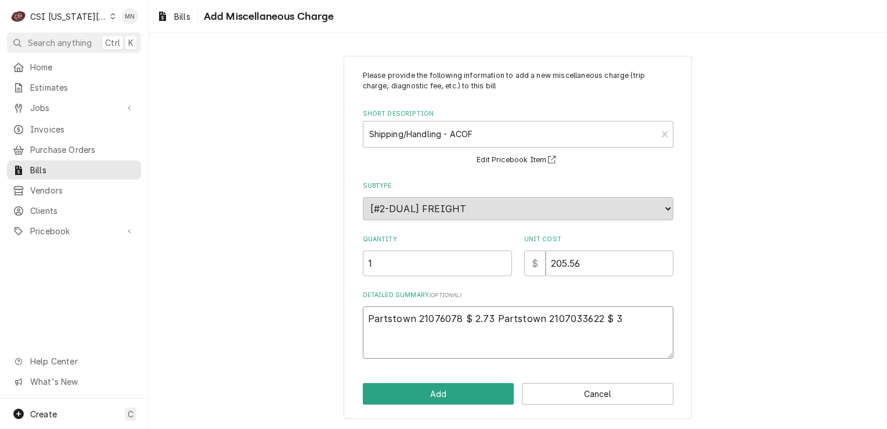
type textarea "x"
type textarea "Partstown 21076078 $ 2.73 Partstown 2107033622 $ 32"
type textarea "x"
type textarea "Partstown 21076078 $ 2.73 Partstown 2107033622 $ 32."
type textarea "x"
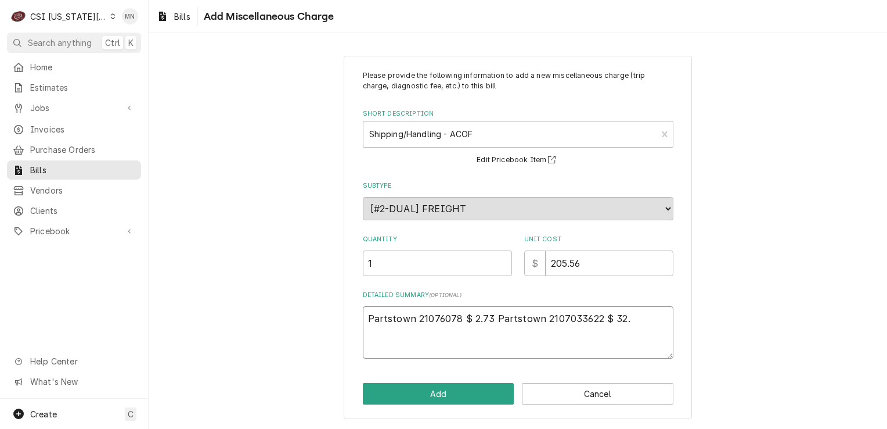
type textarea "Partstown 21076078 $ 2.73 Partstown 2107033622 $ 32.9"
type textarea "x"
type textarea "Partstown 21076078 $ 2.73 Partstown 2107033622 $ 32.95"
type textarea "x"
type textarea "Partstown 21076078 $ 2.73 Partstown 2107033622 $ 32.95"
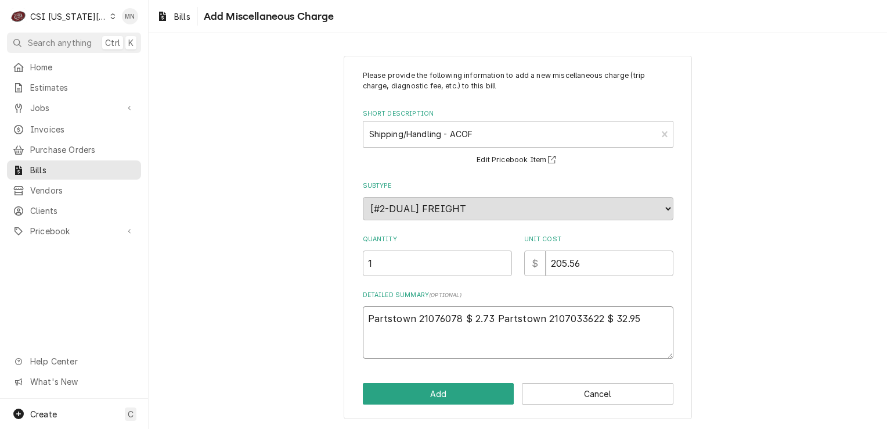
type textarea "x"
type textarea "Partstown 21076078 $ 2.73 Partstown 2107033622 $ 32.95"
type textarea "x"
type textarea "Partstown 21076078 $ 2.73 Partstown 2107033622 $ 32.95 P"
type textarea "x"
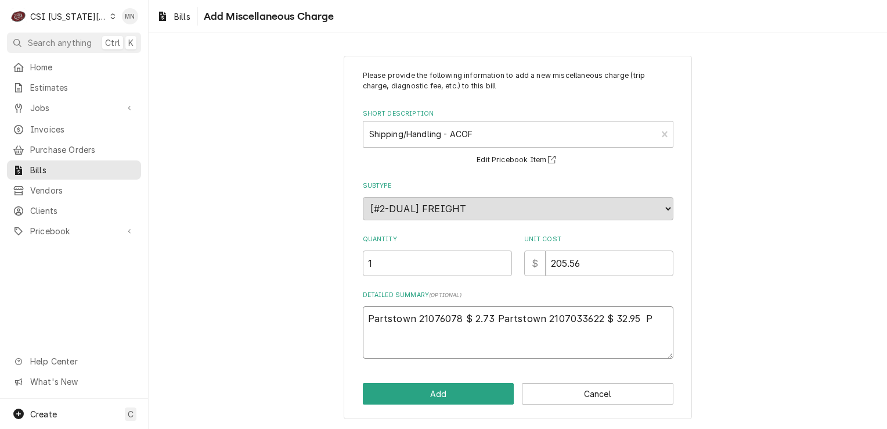
type textarea "Partstown 21076078 $ 2.73 Partstown 2107033622 $ 32.95 Pa"
type textarea "x"
type textarea "Partstown 21076078 $ 2.73 Partstown 2107033622 $ 32.95 Par"
type textarea "x"
type textarea "Partstown 21076078 $ 2.73 Partstown 2107033622 $ 32.95 Part"
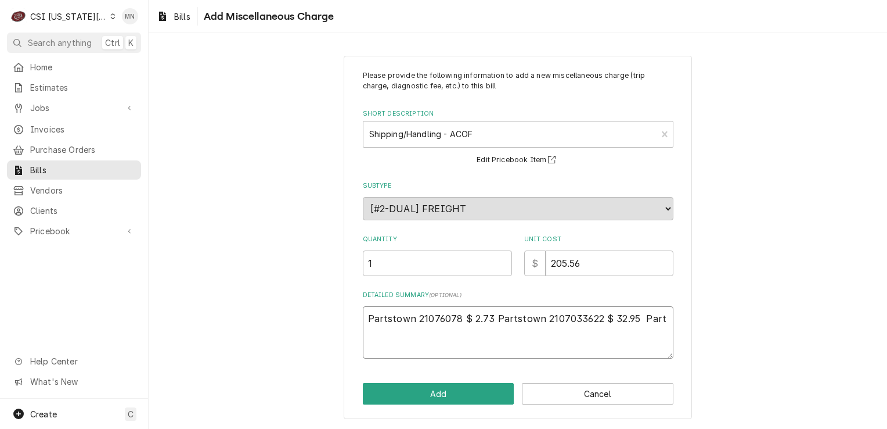
type textarea "x"
type textarea "Partstown 21076078 $ 2.73 Partstown 2107033622 $ 32.95 Parts"
type textarea "x"
type textarea "Partstown 21076078 $ 2.73 Partstown 2107033622 $ 32.95 Partst"
type textarea "x"
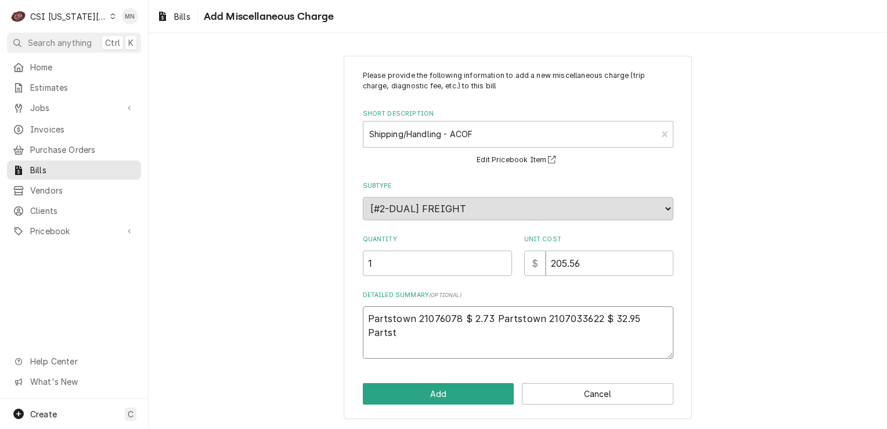
type textarea "Partstown 21076078 $ 2.73 Partstown 2107033622 $ 32.95 Partsto"
type textarea "x"
type textarea "Partstown 21076078 $ 2.73 Partstown 2107033622 $ 32.95 Partstow"
type textarea "x"
type textarea "Partstown 21076078 $ 2.73 Partstown 2107033622 $ 32.95 Partstown"
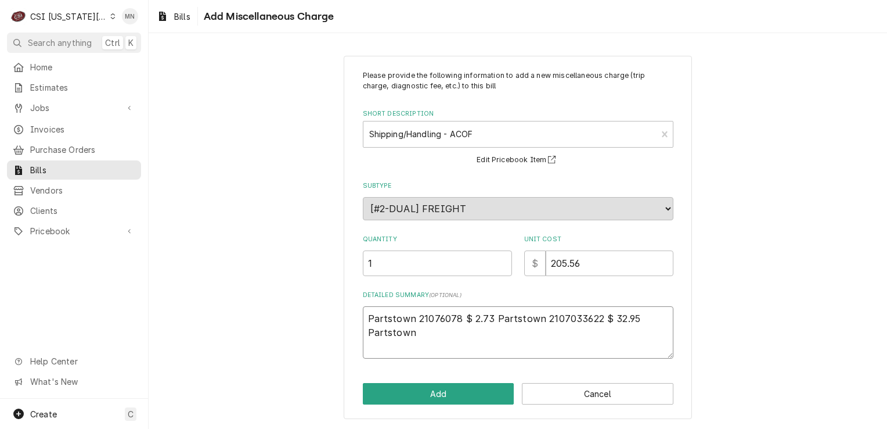
type textarea "x"
type textarea "Partstown 21076078 $ 2.73 Partstown 2107033622 $ 32.95 Partstown"
type textarea "x"
type textarea "Partstown 21076078 $ 2.73 Partstown 2107033622 $ 32.95 Partstown 2"
type textarea "x"
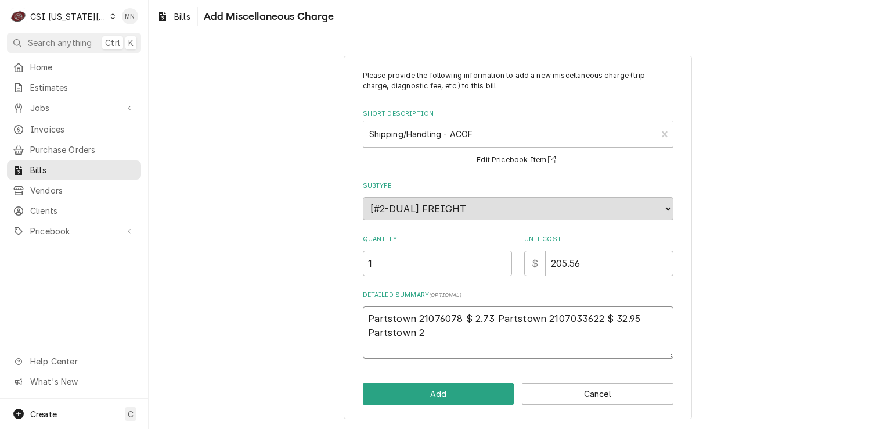
type textarea "Partstown 21076078 $ 2.73 Partstown 2107033622 $ 32.95 Partstown 21"
type textarea "x"
type textarea "Partstown 21076078 $ 2.73 Partstown 2107033622 $ 32.95 Partstown 210"
type textarea "x"
type textarea "Partstown 21076078 $ 2.73 Partstown 2107033622 $ 32.95 Partstown 2107"
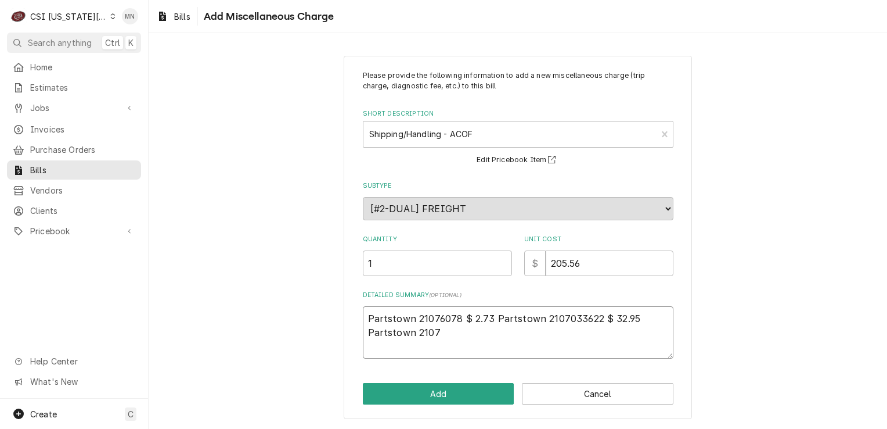
type textarea "x"
type textarea "Partstown 21076078 $ 2.73 Partstown 2107033622 $ 32.95 Partstown 21070"
type textarea "x"
type textarea "Partstown 21076078 $ 2.73 Partstown 2107033622 $ 32.95 Partstown 210703"
type textarea "x"
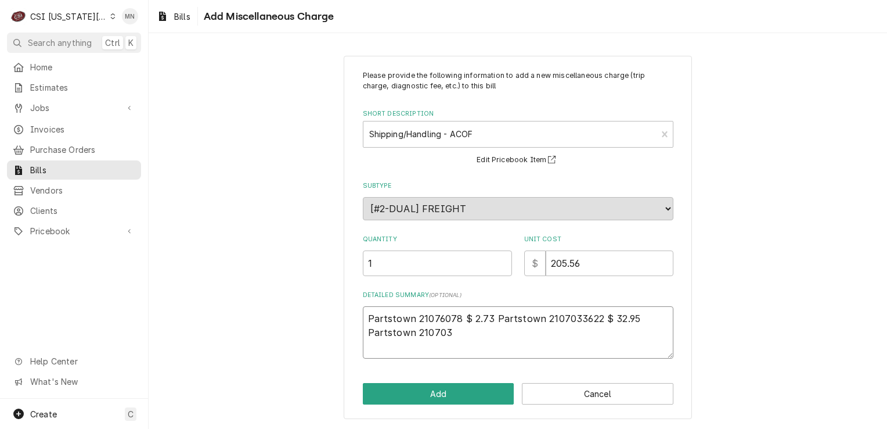
type textarea "Partstown 21076078 $ 2.73 Partstown 2107033622 $ 32.95 Partstown 2107033"
type textarea "x"
type textarea "Partstown 21076078 $ 2.73 Partstown 2107033622 $ 32.95 Partstown 21070336"
type textarea "x"
type textarea "Partstown 21076078 $ 2.73 Partstown 2107033622 $ 32.95 Partstown 210703362"
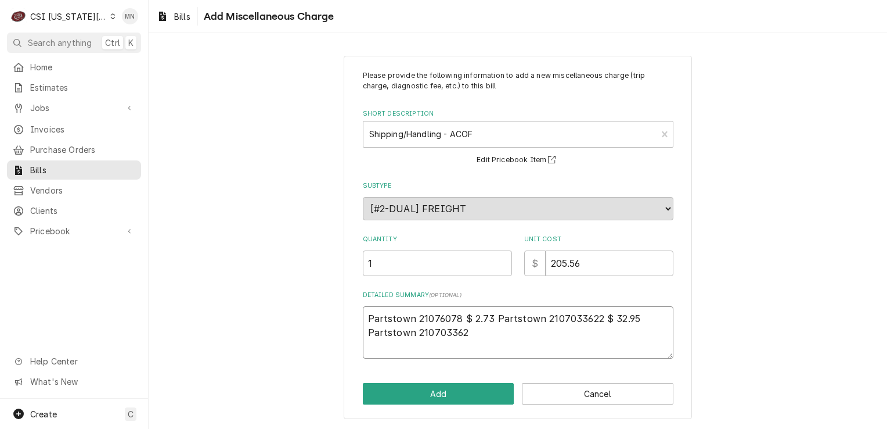
type textarea "x"
type textarea "Partstown 21076078 $ 2.73 Partstown 2107033622 $ 32.95 Partstown 2107033621"
type textarea "x"
type textarea "Partstown 21076078 $ 2.73 Partstown 2107033622 $ 32.95 Partstown 2107033621"
type textarea "x"
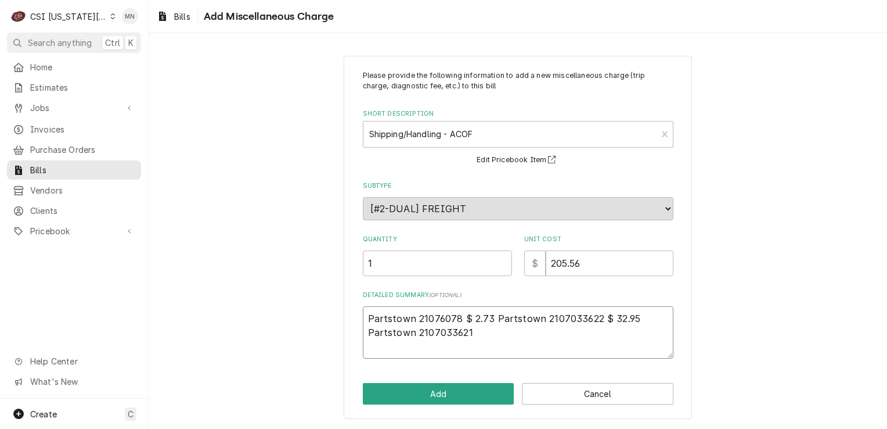
type textarea "Partstown 21076078 $ 2.73 Partstown 2107033622 $ 32.95 Partstown 2107033621 $"
type textarea "x"
type textarea "Partstown 21076078 $ 2.73 Partstown 2107033622 $ 32.95 Partstown 2107033621 $"
type textarea "x"
type textarea "Partstown 21076078 $ 2.73 Partstown 2107033622 $ 32.95 Partstown 2107033621 $ 1"
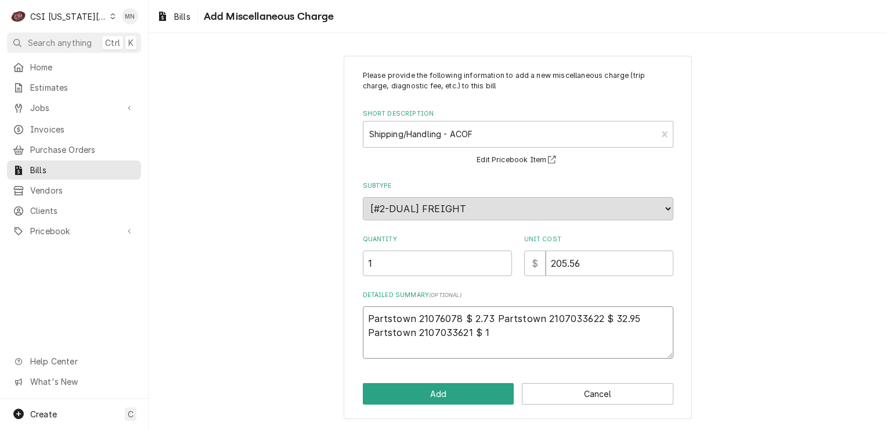
type textarea "x"
type textarea "Partstown 21076078 $ 2.73 Partstown 2107033622 $ 32.95 Partstown 2107033621 $ 16"
type textarea "x"
type textarea "Partstown 21076078 $ 2.73 Partstown 2107033622 $ 32.95 Partstown 2107033621 $ 1…"
type textarea "x"
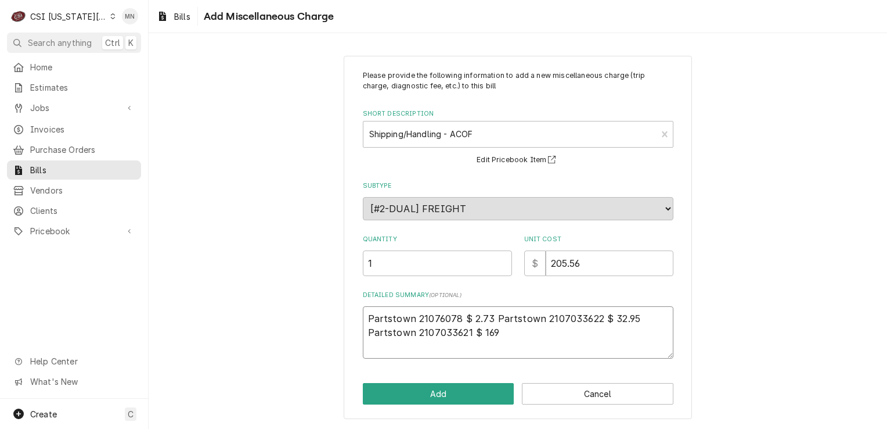
type textarea "Partstown 21076078 $ 2.73 Partstown 2107033622 $ 32.95 Partstown 2107033621 $ 1…"
type textarea "x"
type textarea "Partstown 21076078 $ 2.73 Partstown 2107033622 $ 32.95 Partstown 2107033621 $ 1…"
type textarea "x"
type textarea "Partstown 21076078 $ 2.73 Partstown 2107033622 $ 32.95 Partstown 2107033621 $ 1…"
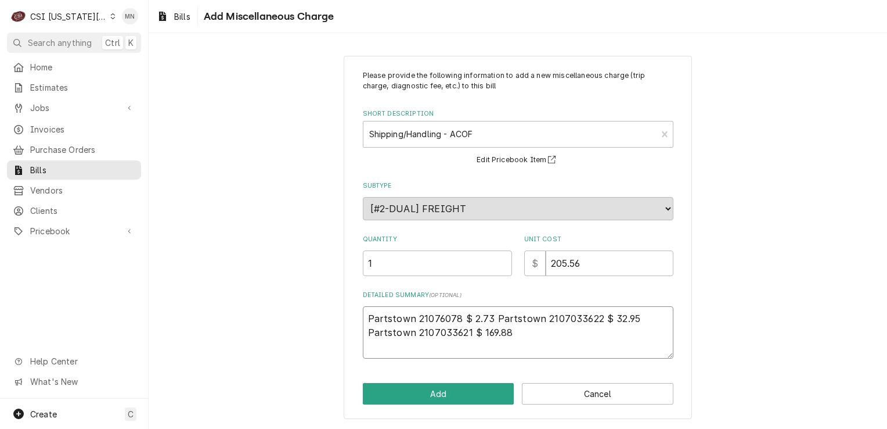
type textarea "x"
type textarea "Partstown 21076078 $ 2.73 Partstown 2107033622 $ 32.95 Partstown 2107033621 $ 1…"
type textarea "x"
type textarea "Partstown 21076078 $ 2.73 Partstown 2107033622 $ 32.95 Partstown 2107033621 $ 1…"
type textarea "x"
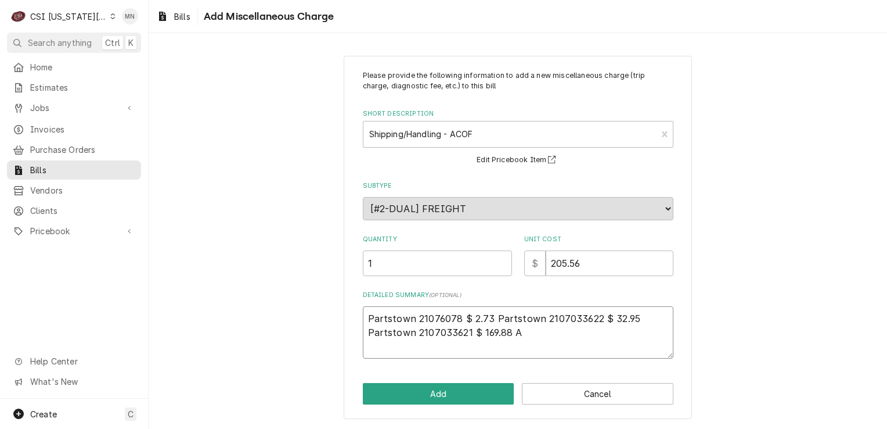
type textarea "Partstown 21076078 $ 2.73 Partstown 2107033622 $ 32.95 Partstown 2107033621 $ 1…"
type textarea "x"
type textarea "Partstown 21076078 $ 2.73 Partstown 2107033622 $ 32.95 Partstown 2107033621 $ 1…"
type textarea "x"
type textarea "Partstown 21076078 $ 2.73 Partstown 2107033622 $ 32.95 Partstown 2107033621 $ 1…"
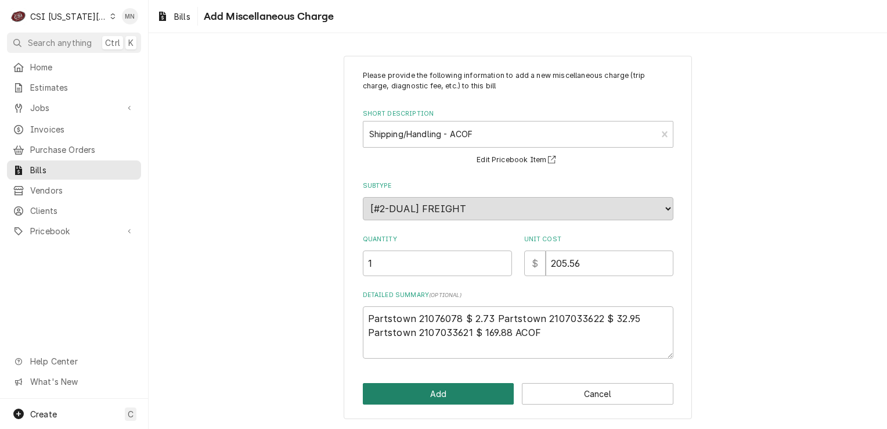
click at [447, 391] on button "Add" at bounding box center [439, 393] width 152 height 21
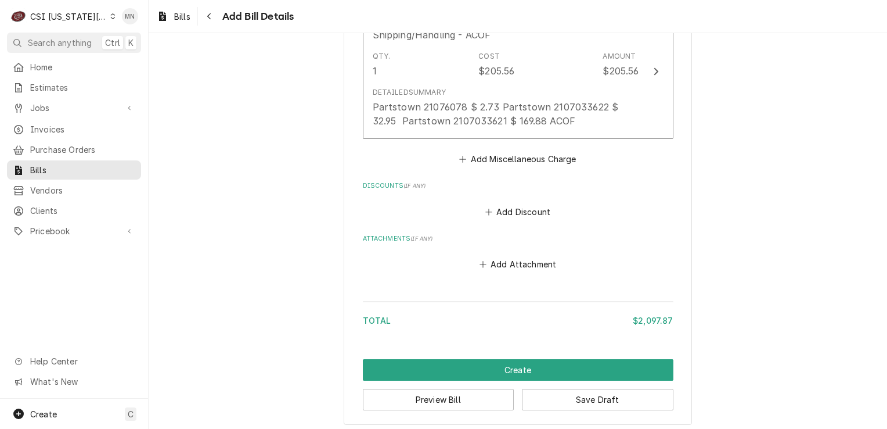
scroll to position [3286, 0]
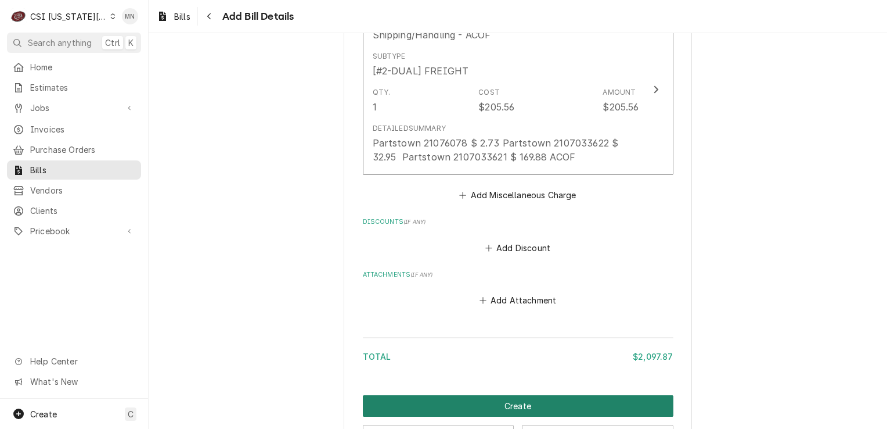
click at [507, 395] on button "Create" at bounding box center [518, 405] width 311 height 21
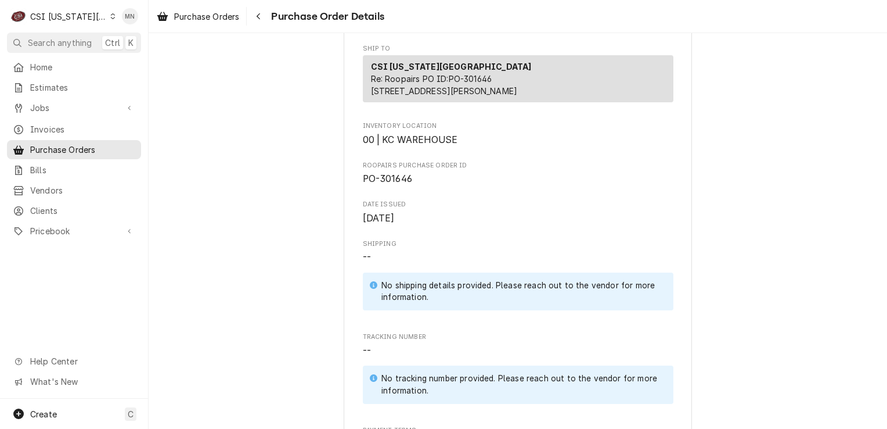
scroll to position [406, 0]
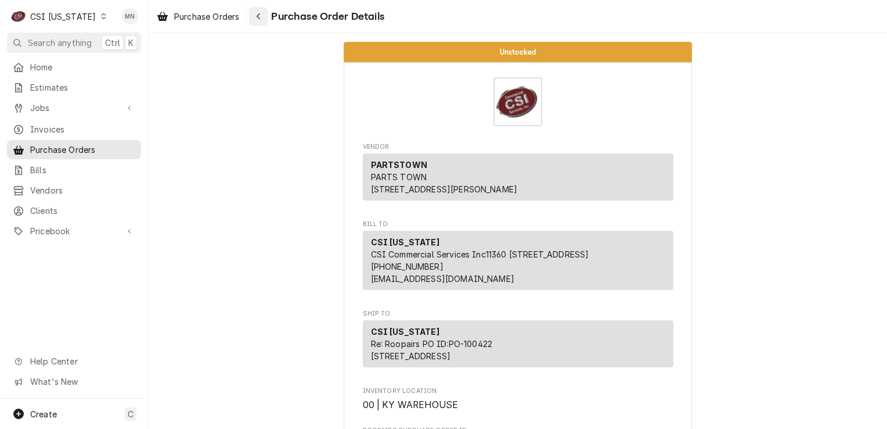
click at [263, 19] on div "Navigate back" at bounding box center [259, 16] width 12 height 12
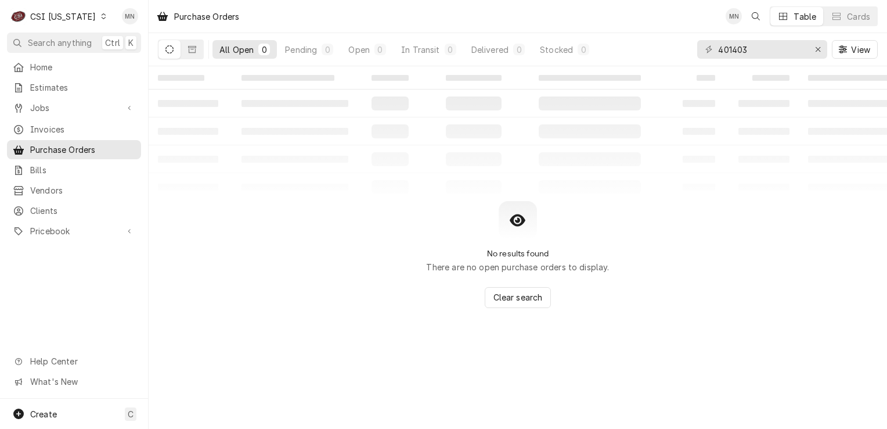
click at [101, 16] on icon "Dynamic Content Wrapper" at bounding box center [103, 16] width 5 height 6
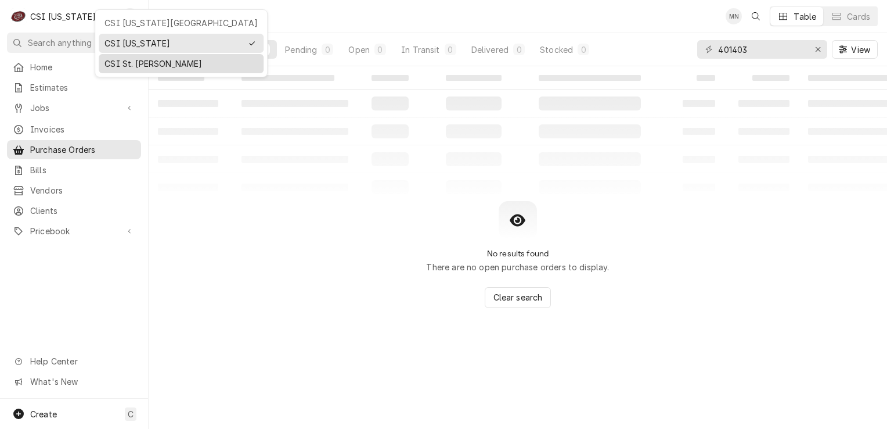
click at [118, 60] on div "CSI St. [PERSON_NAME]" at bounding box center [181, 63] width 153 height 12
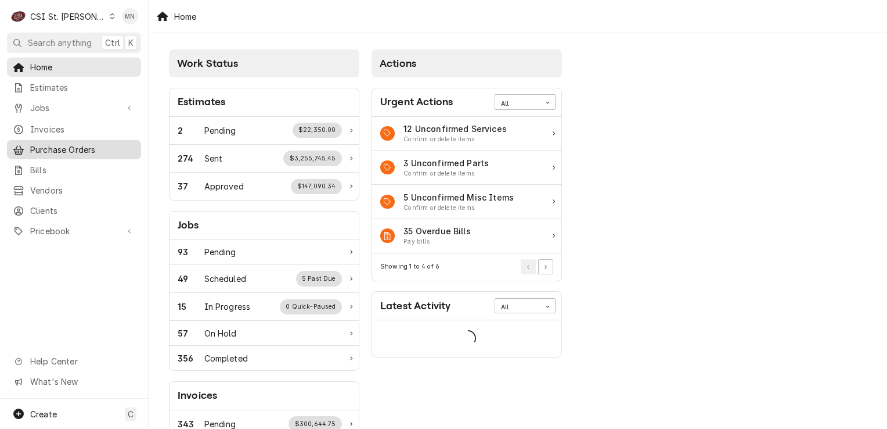
click at [35, 143] on span "Purchase Orders" at bounding box center [82, 149] width 105 height 12
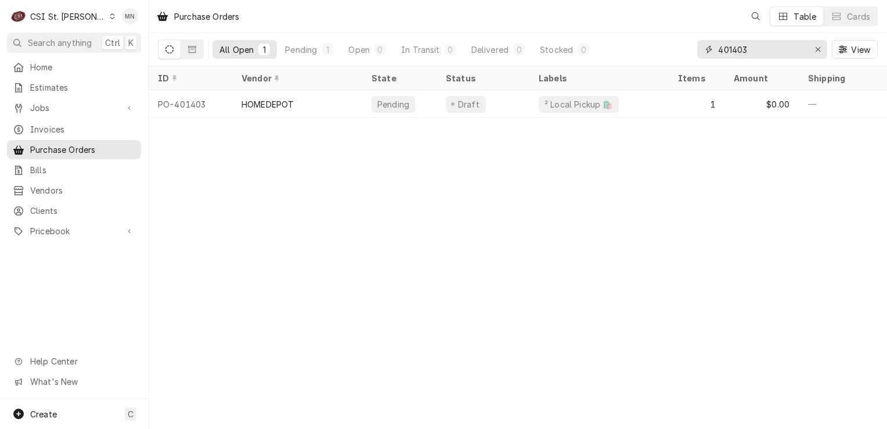
drag, startPoint x: 759, startPoint y: 51, endPoint x: 634, endPoint y: 48, distance: 125.4
click at [642, 48] on div "All Open 1 Pending 1 Open 0 In Transit 0 Delivered 0 Stocked 0 401403 View" at bounding box center [518, 49] width 720 height 33
type input "401376"
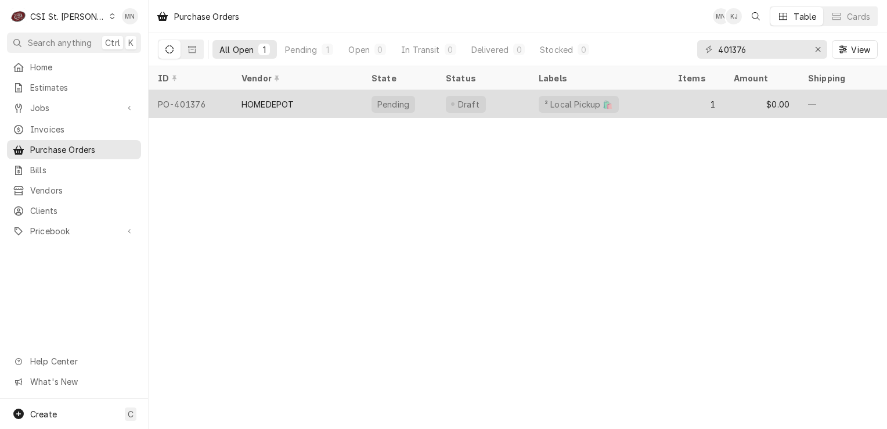
click at [334, 103] on div "HOMEDEPOT" at bounding box center [297, 104] width 130 height 28
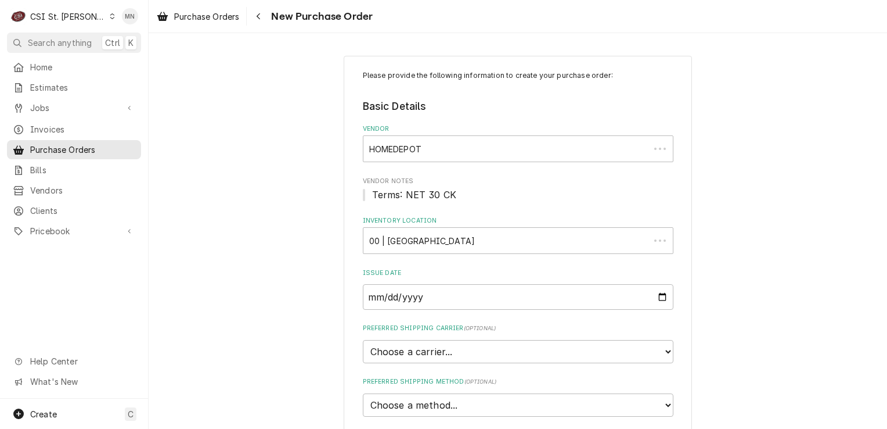
type textarea "x"
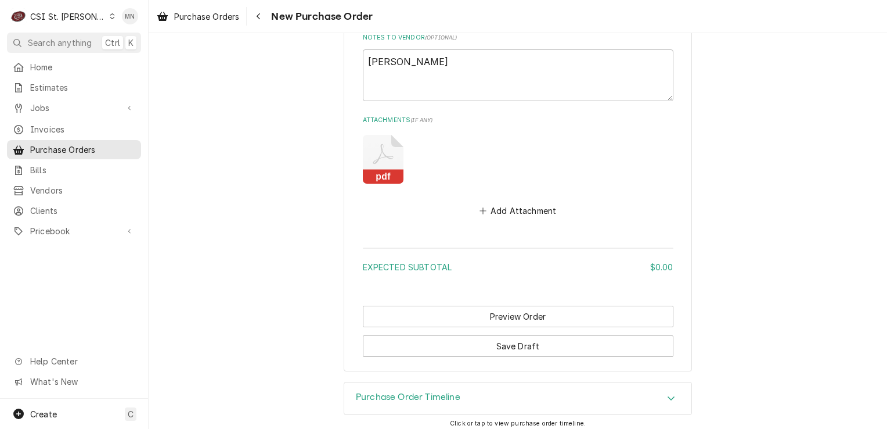
scroll to position [812, 0]
click at [261, 17] on icon "Navigate back" at bounding box center [258, 16] width 5 height 8
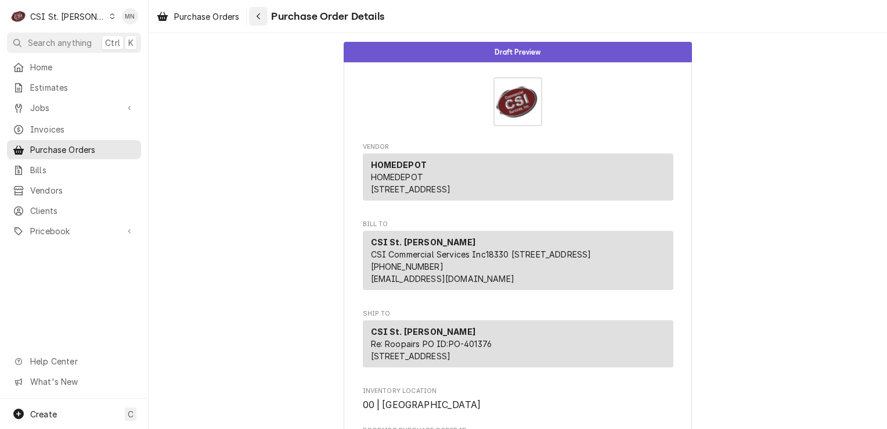
click at [260, 13] on icon "Navigate back" at bounding box center [258, 16] width 5 height 8
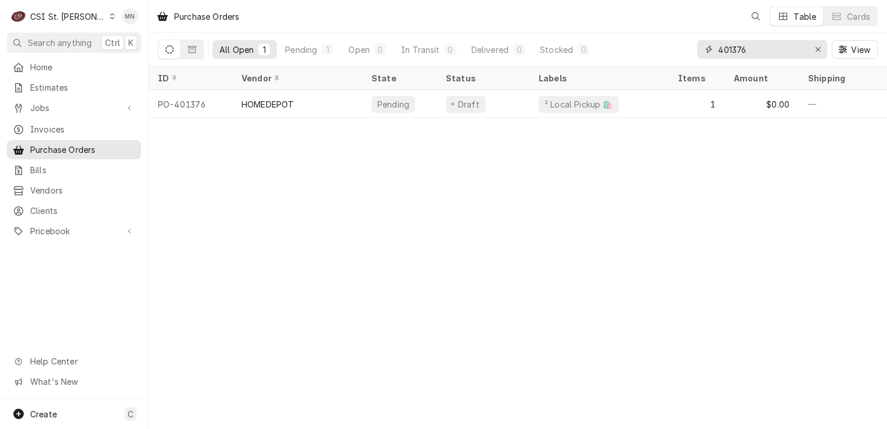
drag, startPoint x: 753, startPoint y: 44, endPoint x: 661, endPoint y: 45, distance: 91.7
click at [661, 45] on div "All Open 1 Pending 1 Open 0 In Transit 0 Delivered 0 Stocked 0 401376 View" at bounding box center [518, 49] width 720 height 33
type input "401388"
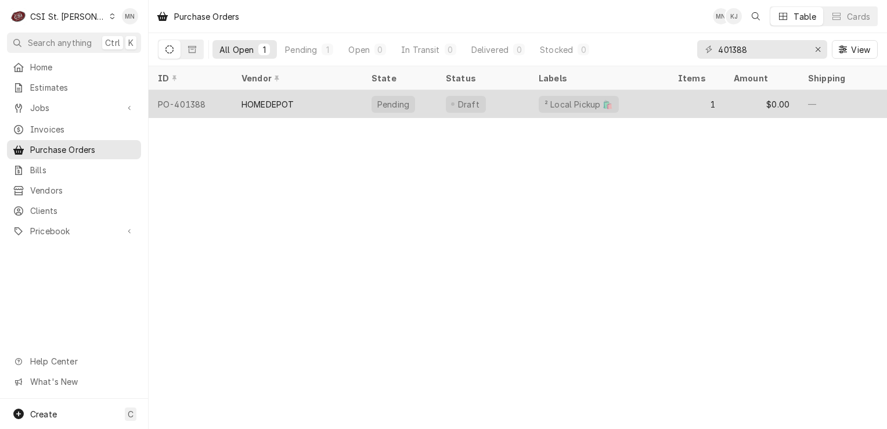
click at [340, 102] on div "HOMEDEPOT" at bounding box center [297, 104] width 130 height 28
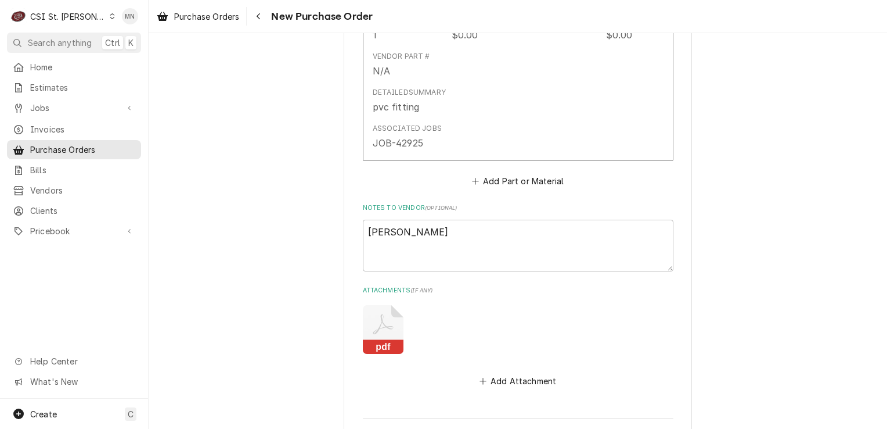
scroll to position [812, 0]
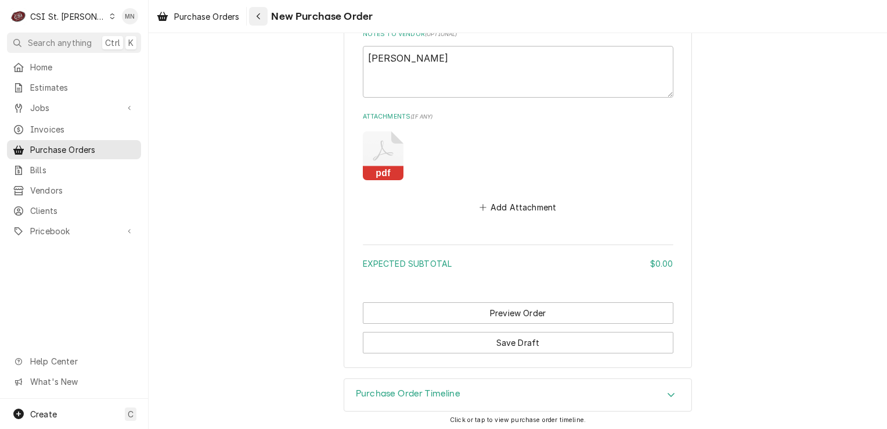
click at [267, 19] on button "Navigate back" at bounding box center [258, 16] width 19 height 19
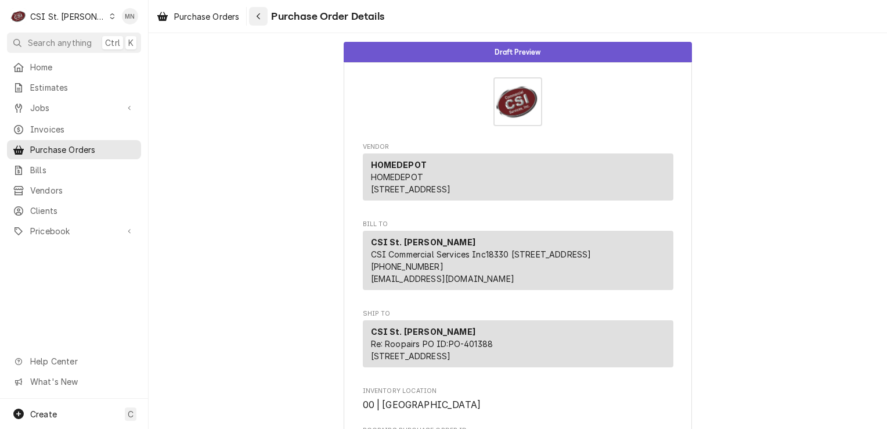
click at [261, 20] on icon "Navigate back" at bounding box center [258, 16] width 5 height 8
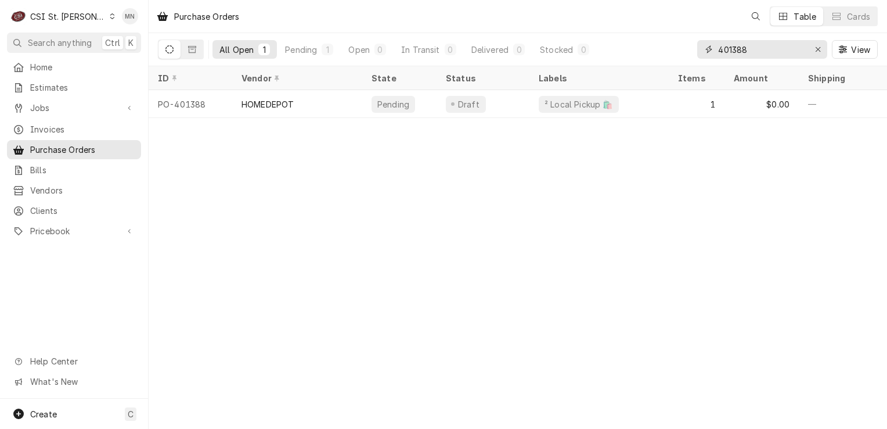
click at [748, 53] on input "401388" at bounding box center [761, 49] width 87 height 19
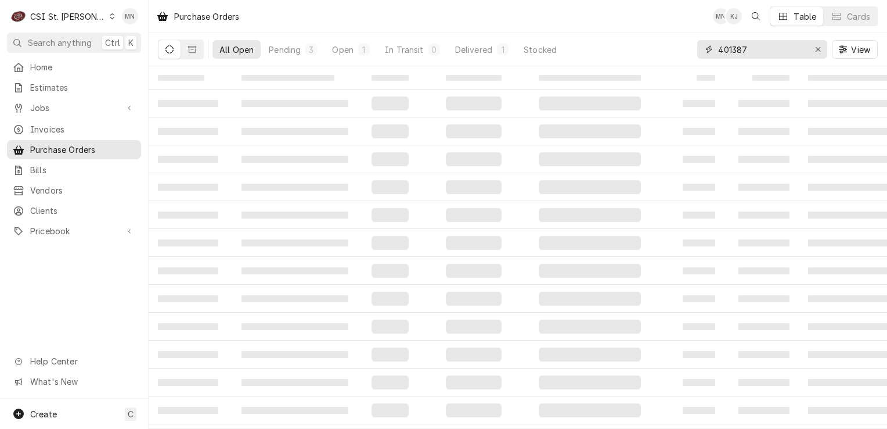
type input "401387"
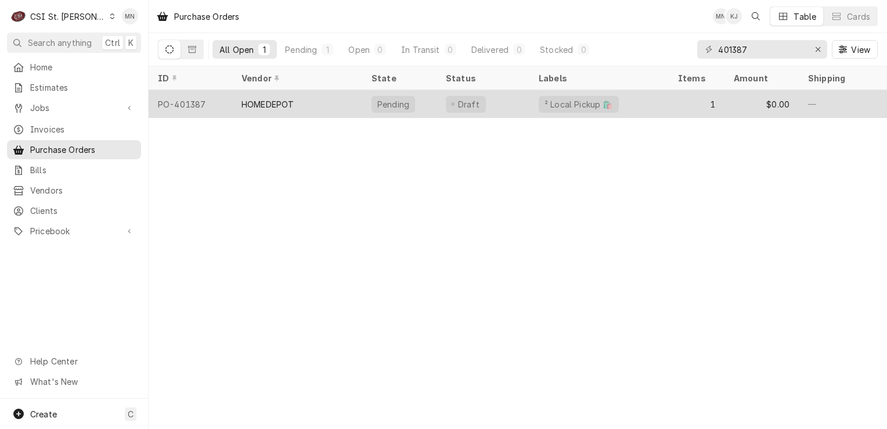
click at [309, 106] on div "HOMEDEPOT" at bounding box center [297, 104] width 130 height 28
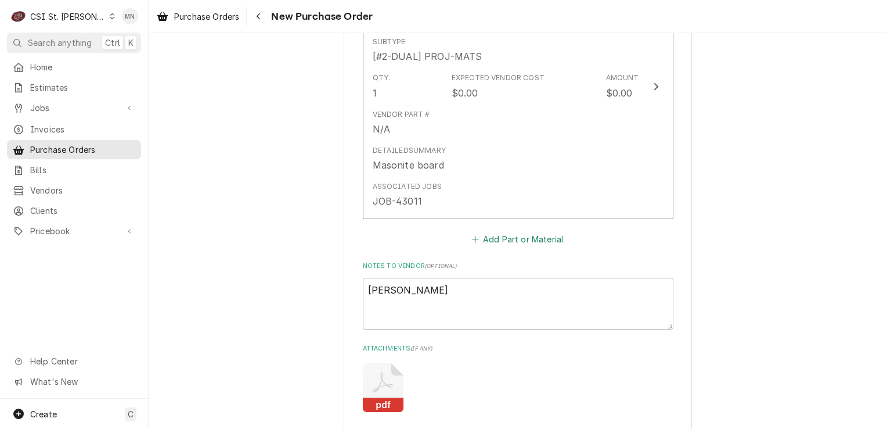
scroll to position [812, 0]
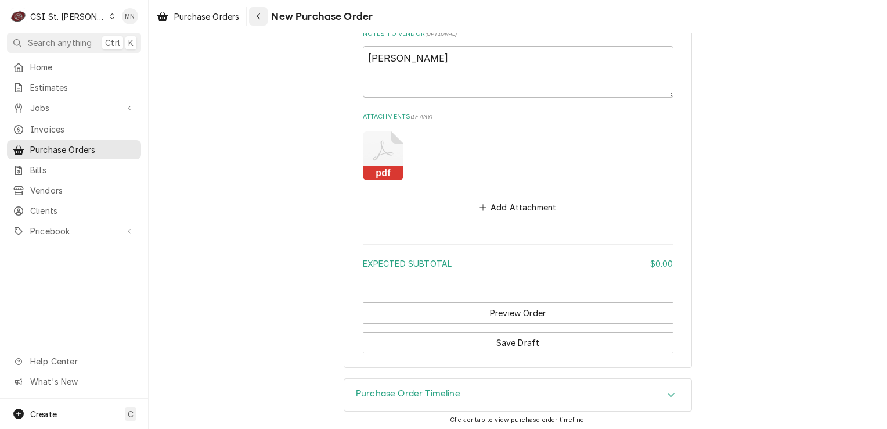
click at [263, 18] on div "Navigate back" at bounding box center [259, 16] width 12 height 12
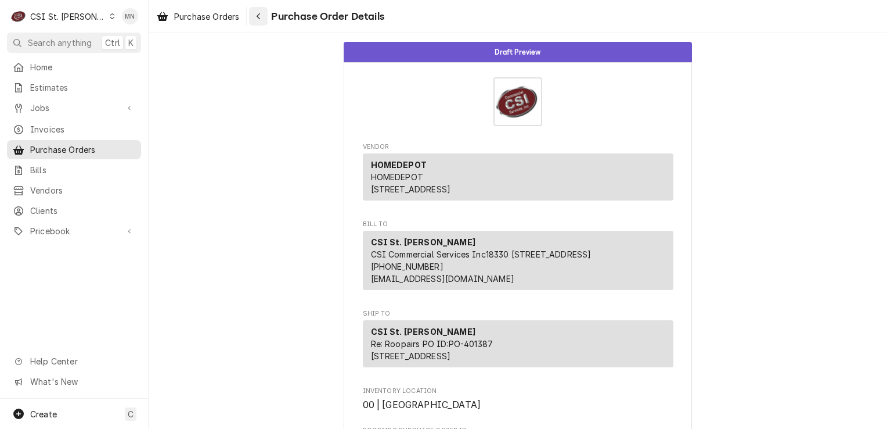
click at [255, 16] on div "Navigate back" at bounding box center [259, 16] width 12 height 12
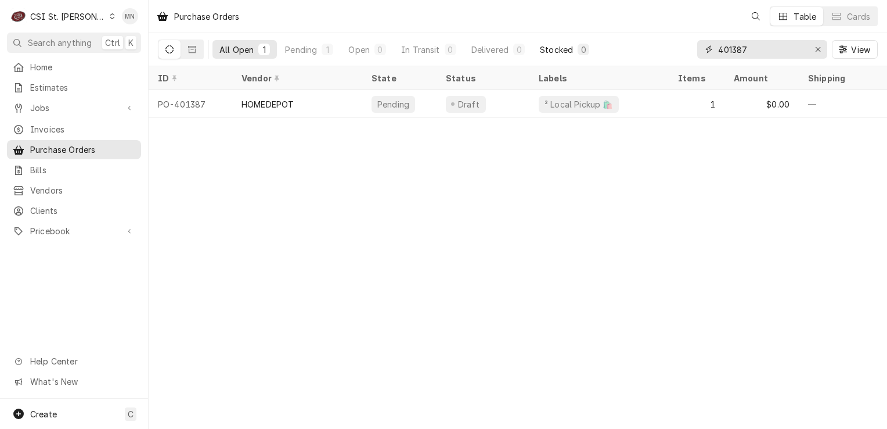
click at [593, 54] on div "All Open 1 Pending 1 Open 0 In Transit 0 Delivered 0 Stocked 0 401387 View" at bounding box center [518, 49] width 720 height 33
type input "401378"
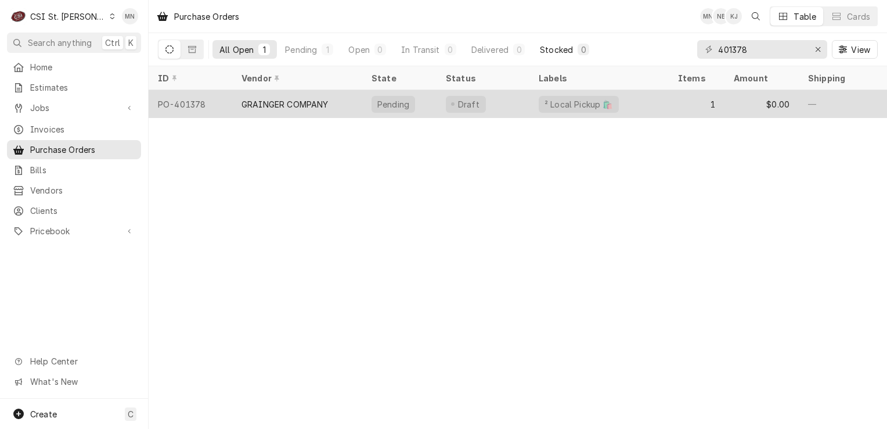
click at [263, 106] on div "GRAINGER COMPANY" at bounding box center [285, 104] width 87 height 12
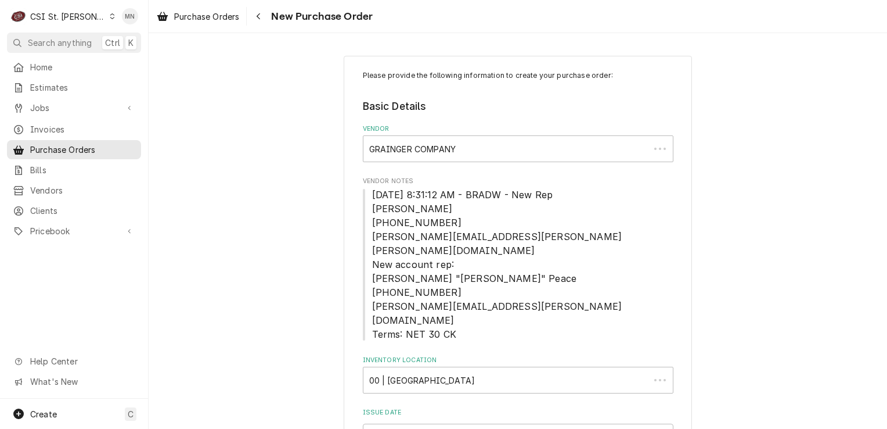
type textarea "x"
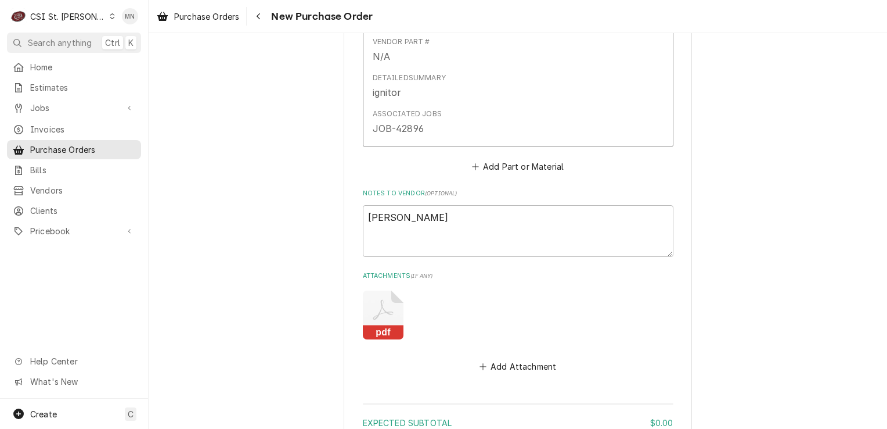
scroll to position [924, 0]
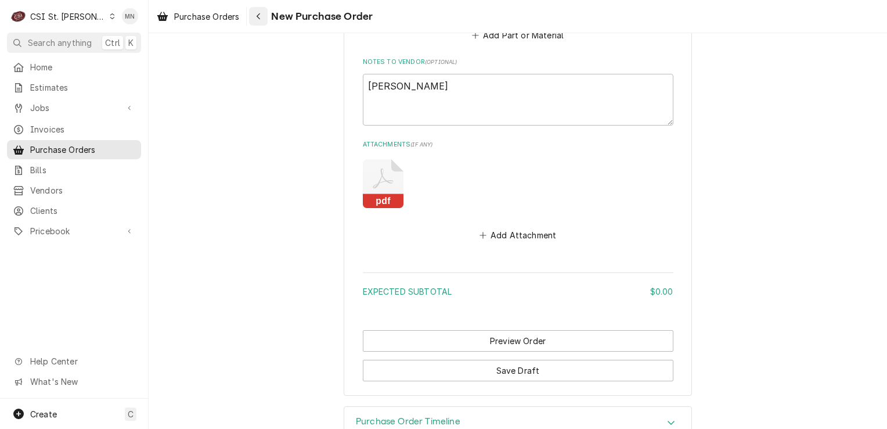
click at [255, 20] on div "Navigate back" at bounding box center [259, 16] width 12 height 12
click at [258, 17] on icon "Navigate back" at bounding box center [258, 16] width 5 height 8
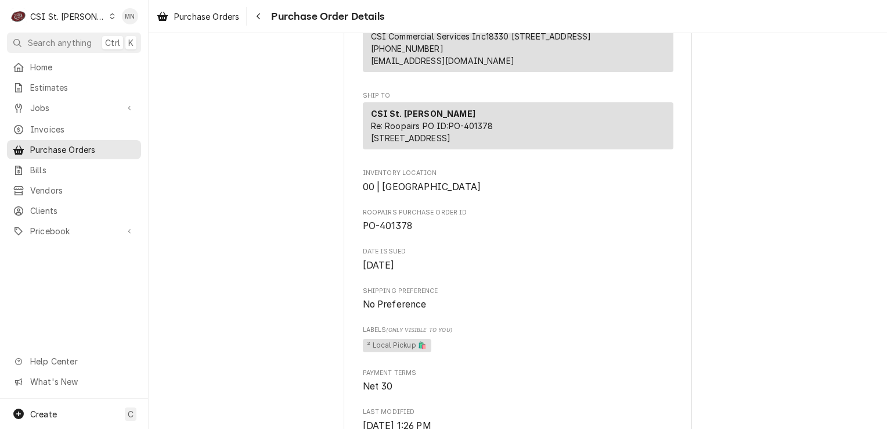
scroll to position [232, 0]
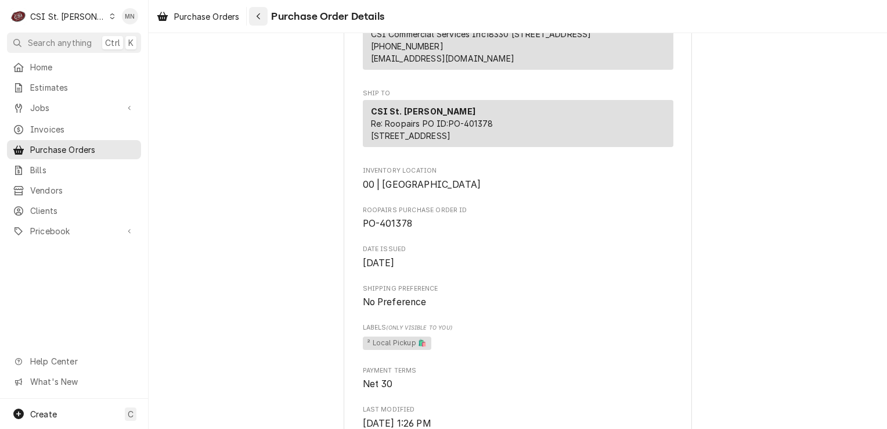
click at [258, 19] on icon "Navigate back" at bounding box center [258, 16] width 5 height 8
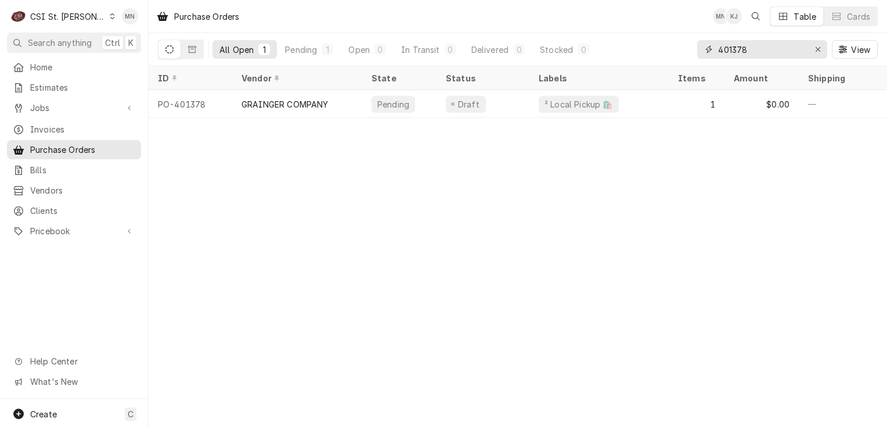
drag, startPoint x: 769, startPoint y: 52, endPoint x: 610, endPoint y: 57, distance: 159.2
click at [620, 57] on div "All Open 1 Pending 1 Open 0 In Transit 0 Delivered 0 Stocked 0 401378 View" at bounding box center [518, 49] width 720 height 33
type input "401403"
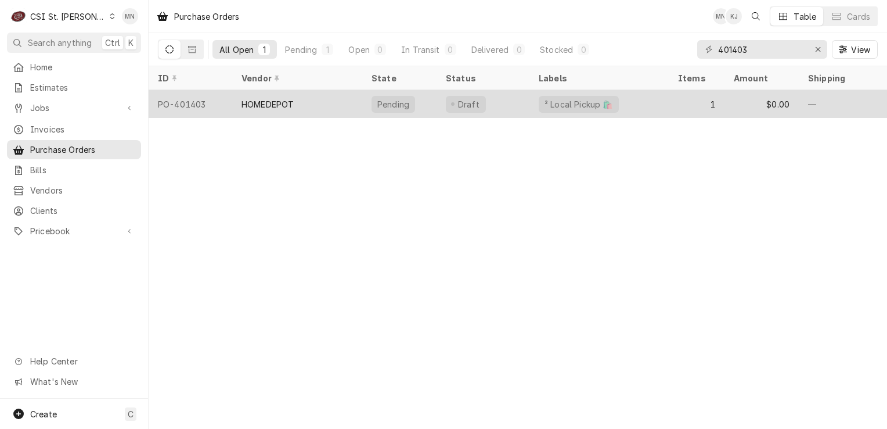
click at [317, 108] on div "HOMEDEPOT" at bounding box center [297, 104] width 130 height 28
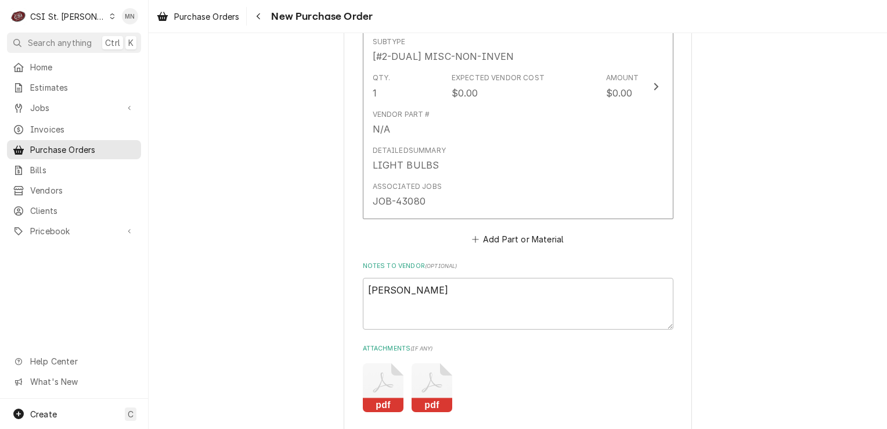
scroll to position [812, 0]
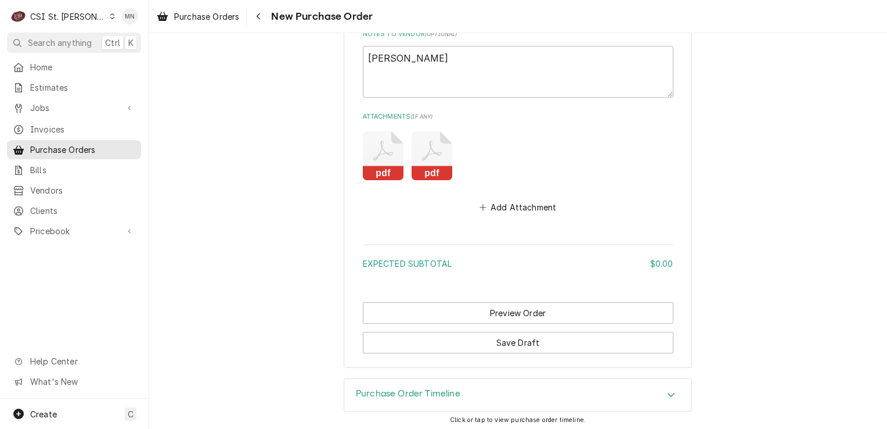
click at [427, 172] on rect "Attachments" at bounding box center [432, 173] width 41 height 15
type textarea "x"
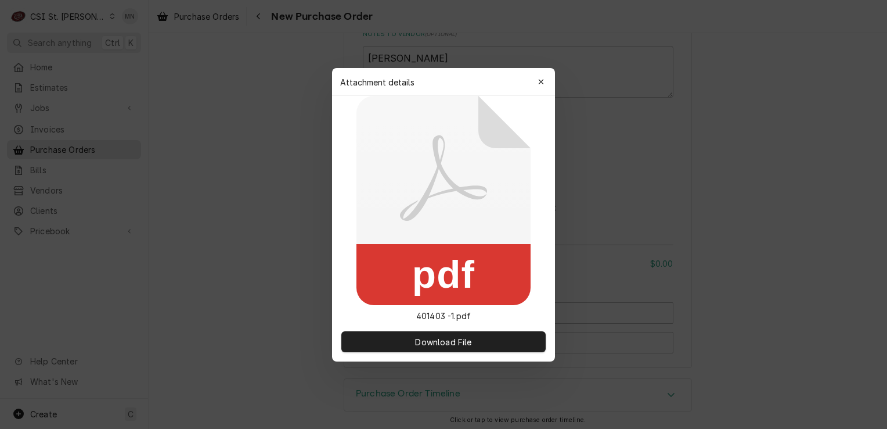
drag, startPoint x: 538, startPoint y: 82, endPoint x: 534, endPoint y: 89, distance: 7.9
click at [538, 82] on icon "button" at bounding box center [541, 82] width 6 height 8
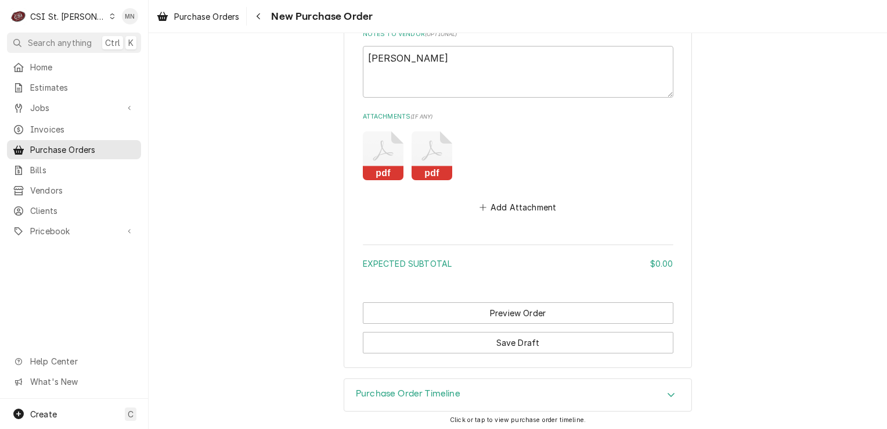
click at [386, 166] on rect "Attachments" at bounding box center [383, 173] width 41 height 15
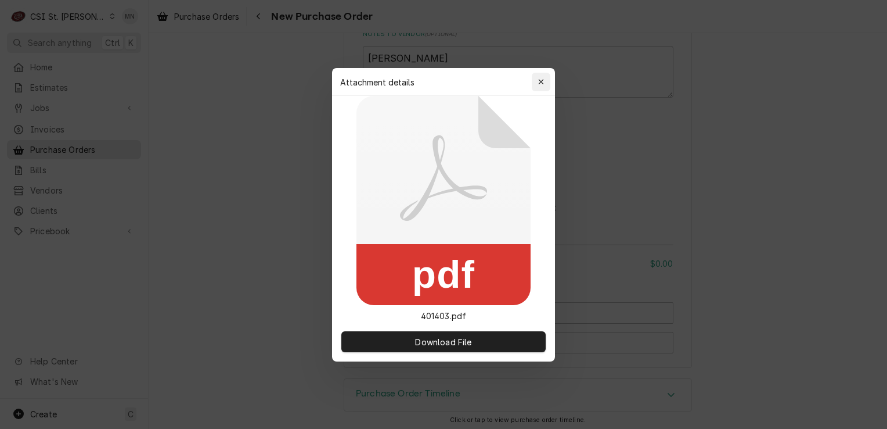
click at [542, 87] on button "button" at bounding box center [541, 82] width 19 height 19
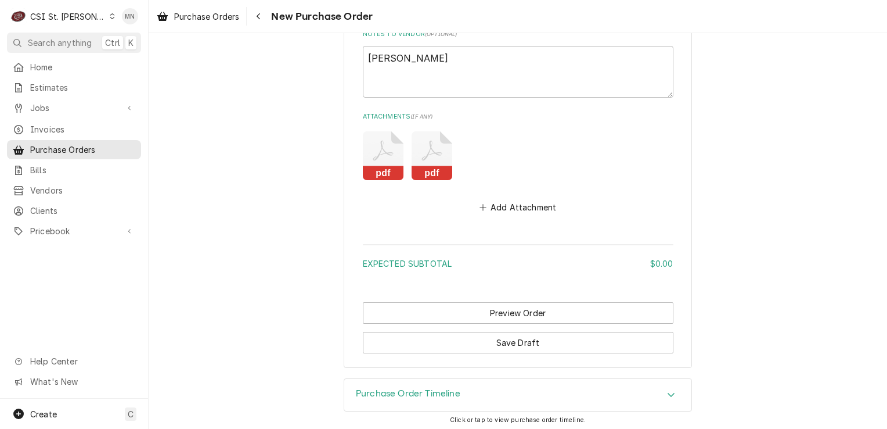
click at [437, 166] on rect "Attachments" at bounding box center [432, 173] width 41 height 15
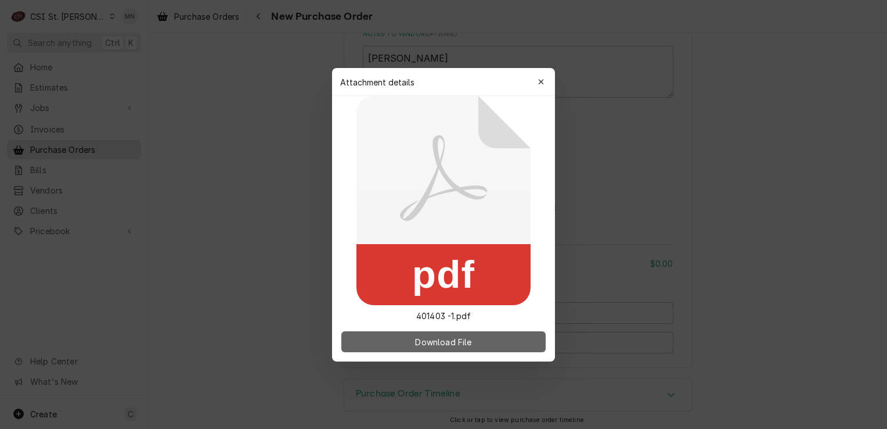
click at [427, 342] on span "Download File" at bounding box center [443, 341] width 61 height 12
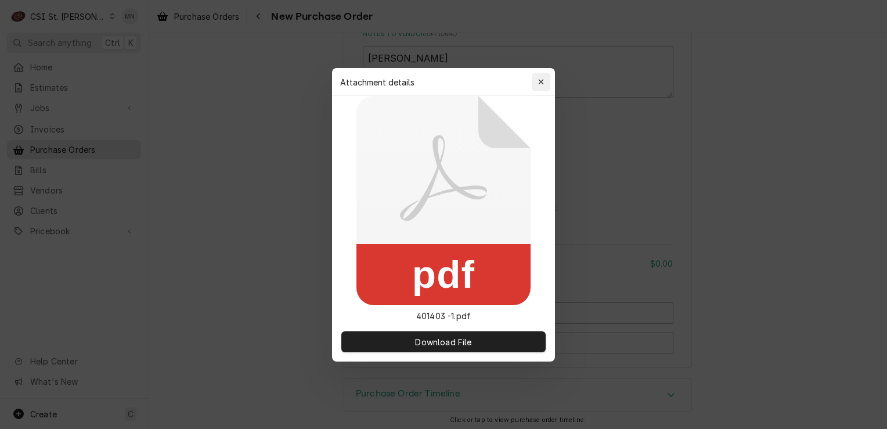
click at [542, 86] on div "button" at bounding box center [541, 82] width 12 height 12
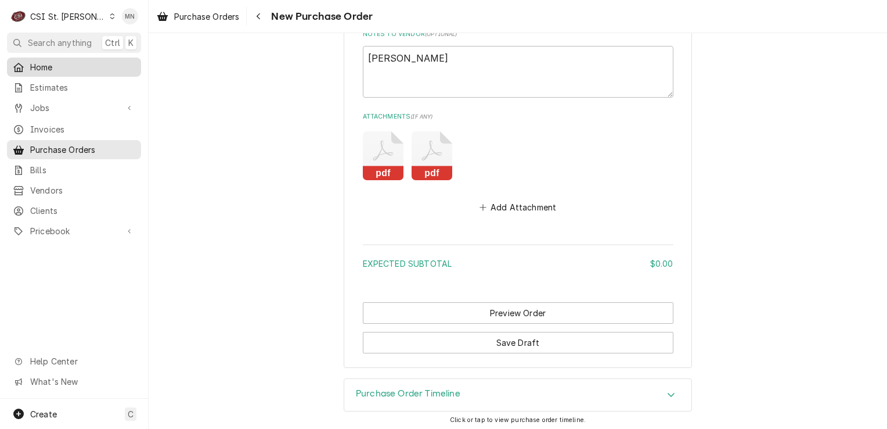
click at [41, 60] on div "Home" at bounding box center [73, 67] width 129 height 15
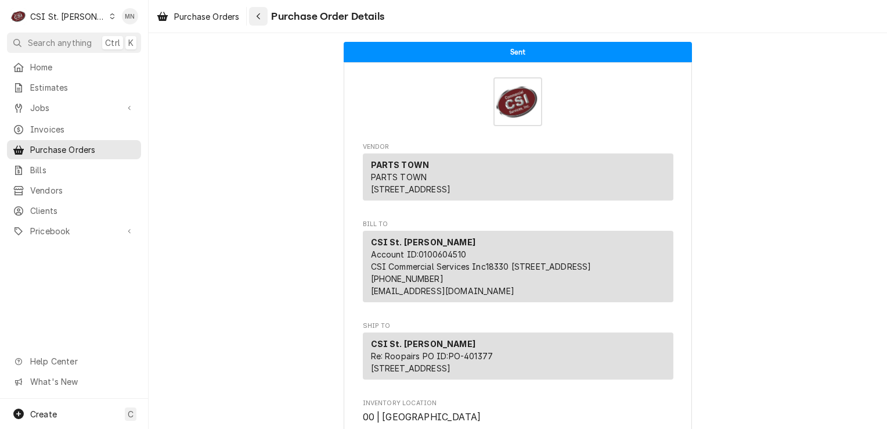
click at [254, 17] on div "Navigate back" at bounding box center [259, 16] width 12 height 12
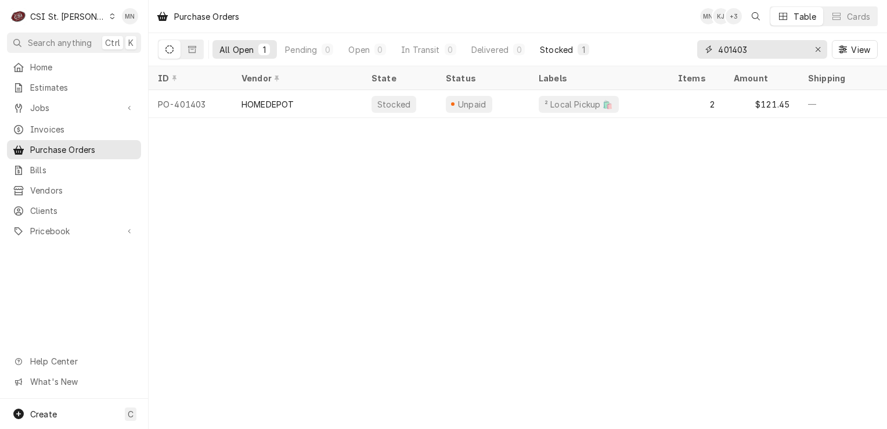
drag, startPoint x: 758, startPoint y: 48, endPoint x: 544, endPoint y: 52, distance: 214.3
click at [633, 50] on div "All Open 1 Pending 0 Open 0 In Transit 0 Delivered 0 Stocked 1 401403 View" at bounding box center [518, 49] width 720 height 33
type input "401412"
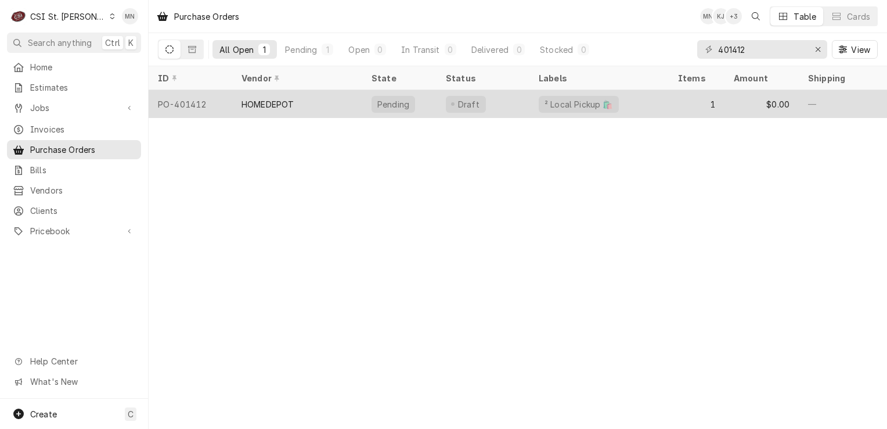
click at [330, 103] on div "HOMEDEPOT" at bounding box center [297, 104] width 130 height 28
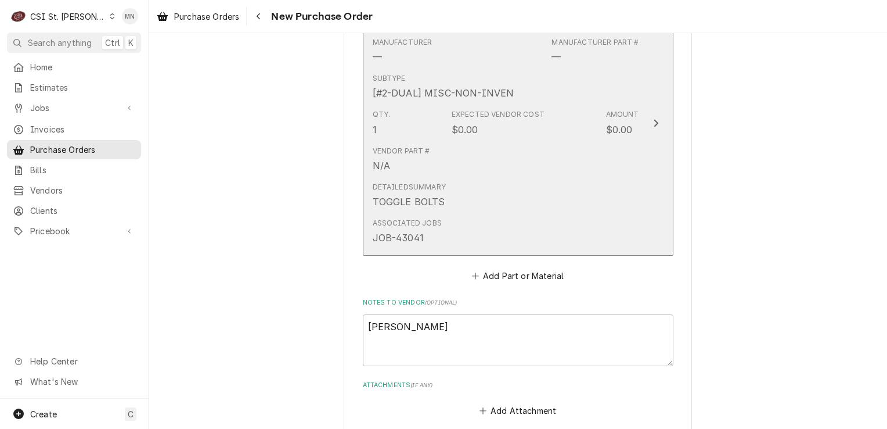
scroll to position [747, 0]
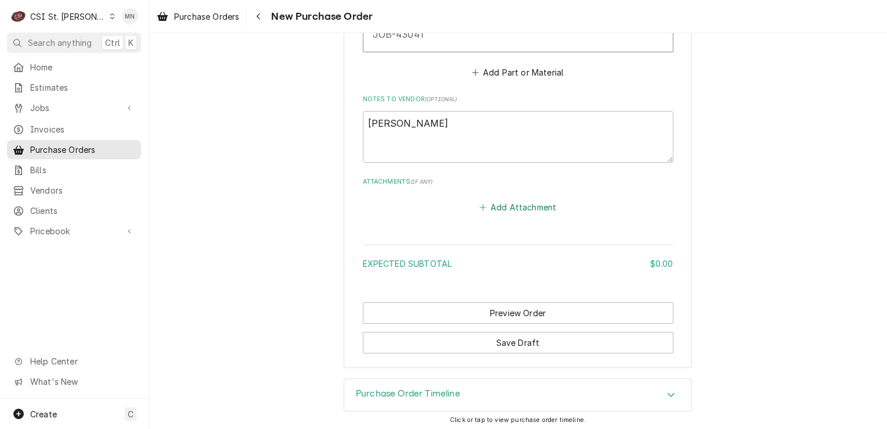
click at [516, 207] on button "Add Attachment" at bounding box center [517, 207] width 81 height 16
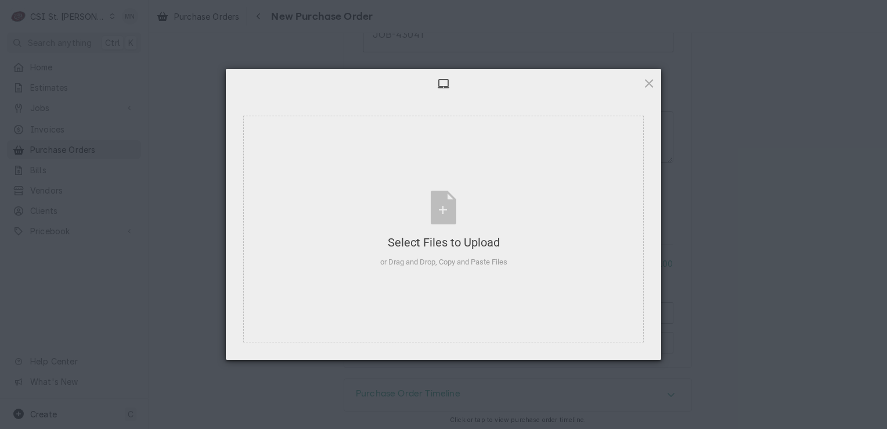
type textarea "x"
click at [448, 212] on div "Select Files to Upload or Drag and Drop, Copy and Paste Files" at bounding box center [443, 228] width 127 height 77
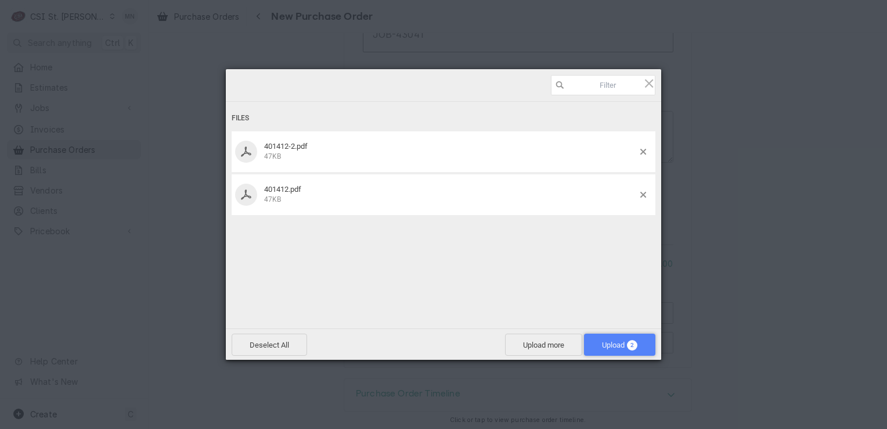
click at [615, 340] on span "Upload 2" at bounding box center [619, 344] width 35 height 9
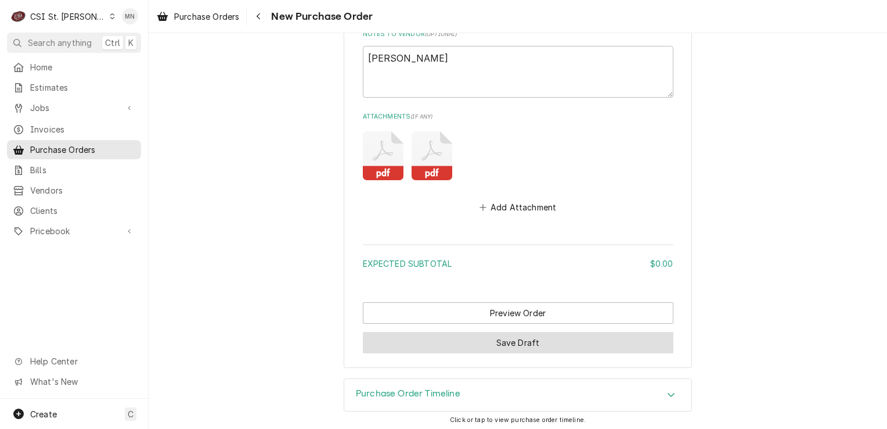
click at [527, 337] on button "Save Draft" at bounding box center [518, 342] width 311 height 21
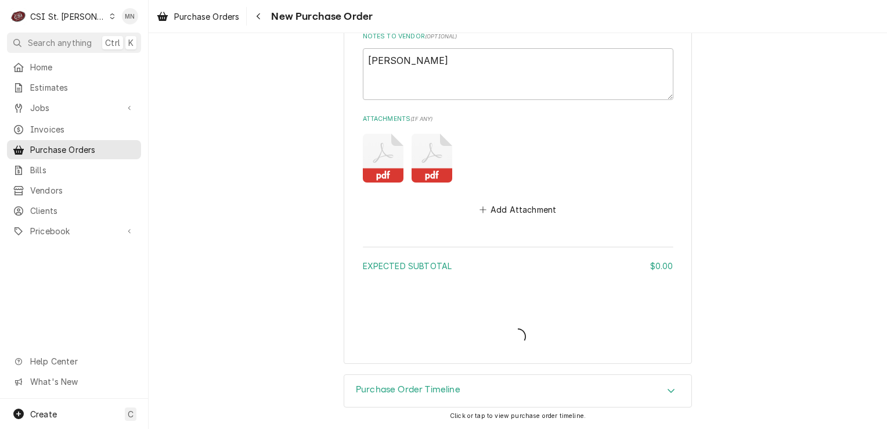
scroll to position [806, 0]
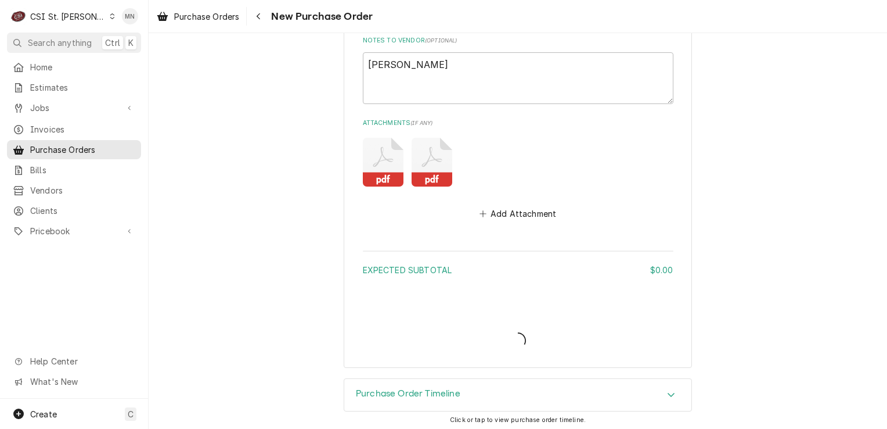
type textarea "x"
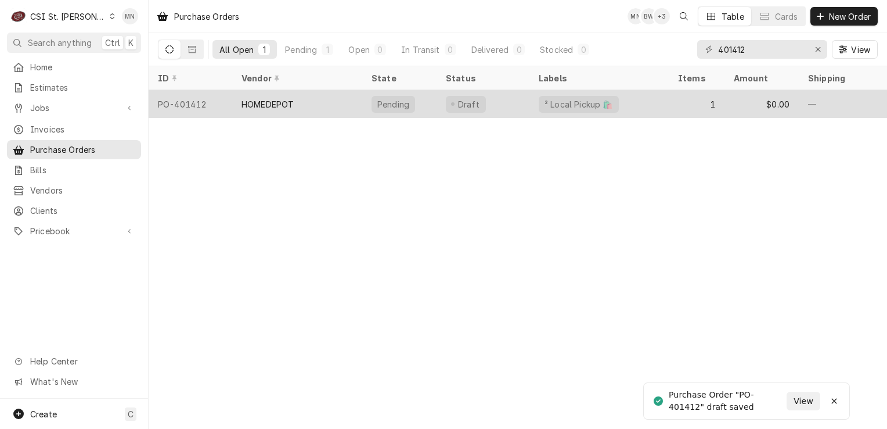
click at [323, 106] on div "HOMEDEPOT" at bounding box center [297, 104] width 130 height 28
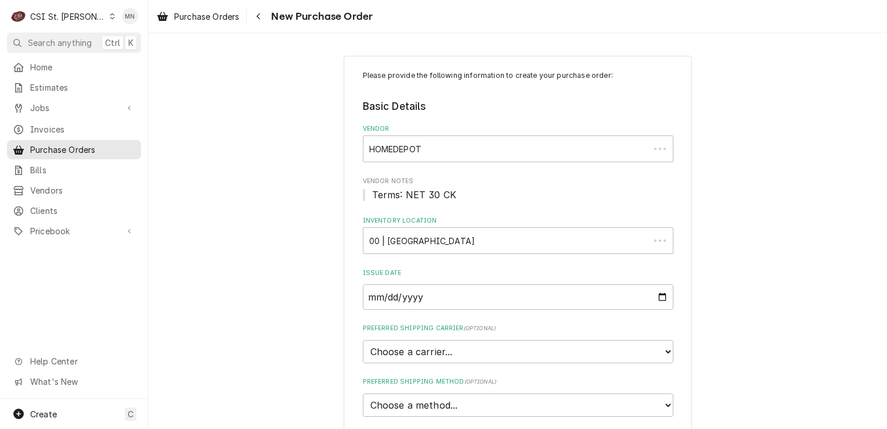
type textarea "x"
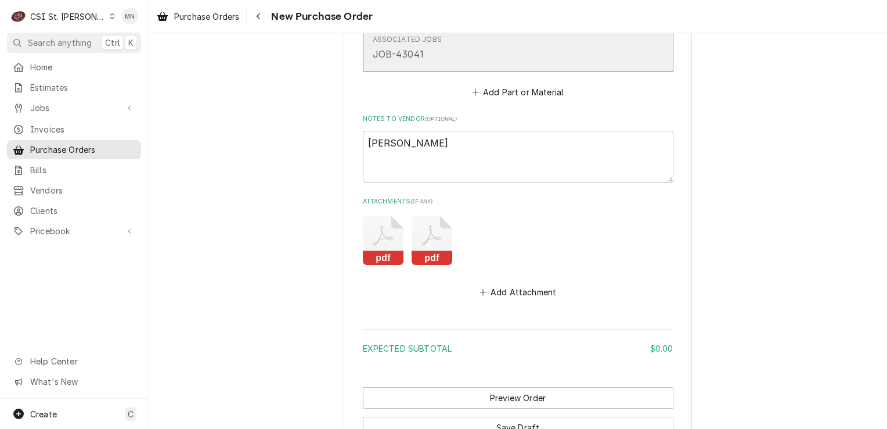
scroll to position [812, 0]
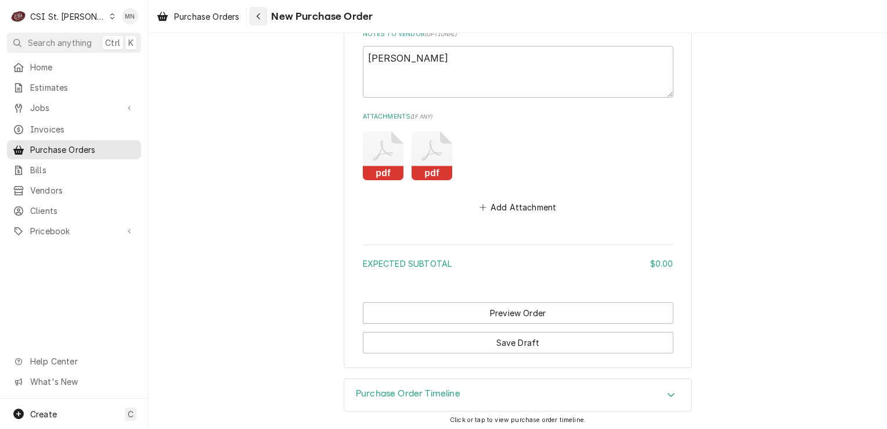
click at [258, 16] on icon "Navigate back" at bounding box center [258, 16] width 5 height 8
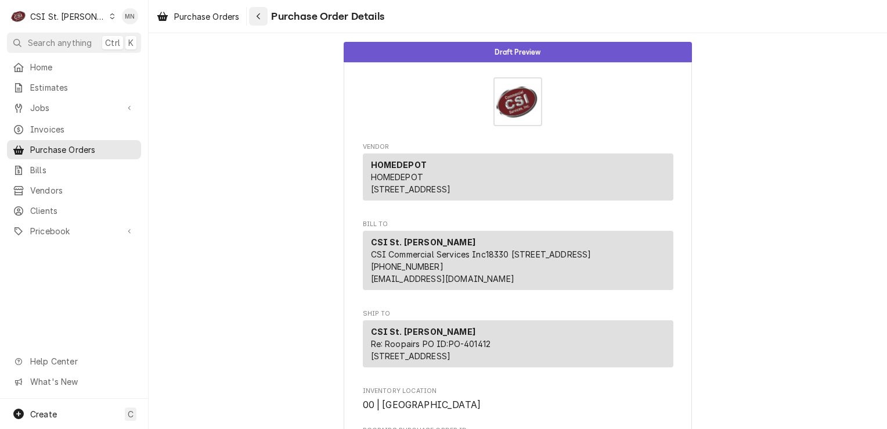
click at [258, 19] on icon "Navigate back" at bounding box center [258, 16] width 5 height 8
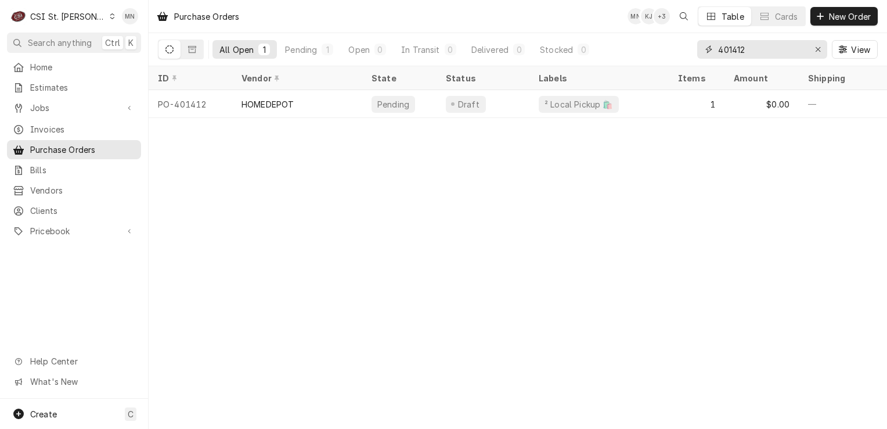
drag, startPoint x: 769, startPoint y: 48, endPoint x: 608, endPoint y: 62, distance: 161.4
click at [608, 62] on div "All Open 1 Pending 1 Open 0 In Transit 0 Delivered 0 Stocked 0 401412 View" at bounding box center [518, 49] width 720 height 33
type input "401414"
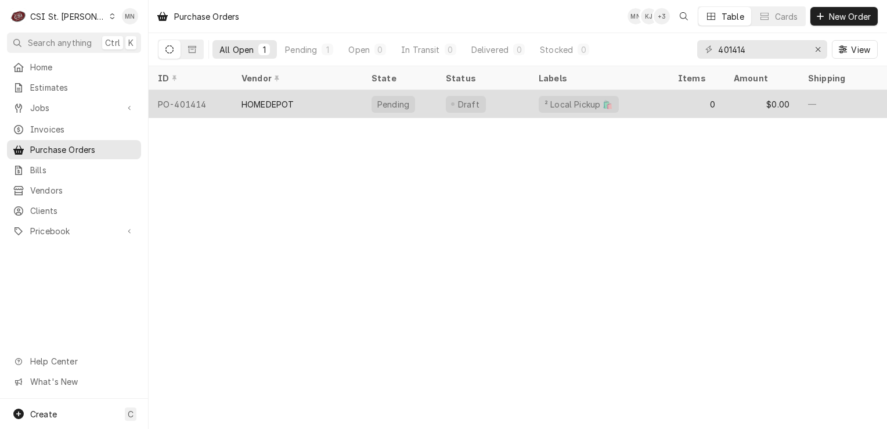
click at [291, 107] on div "HOMEDEPOT" at bounding box center [268, 104] width 52 height 12
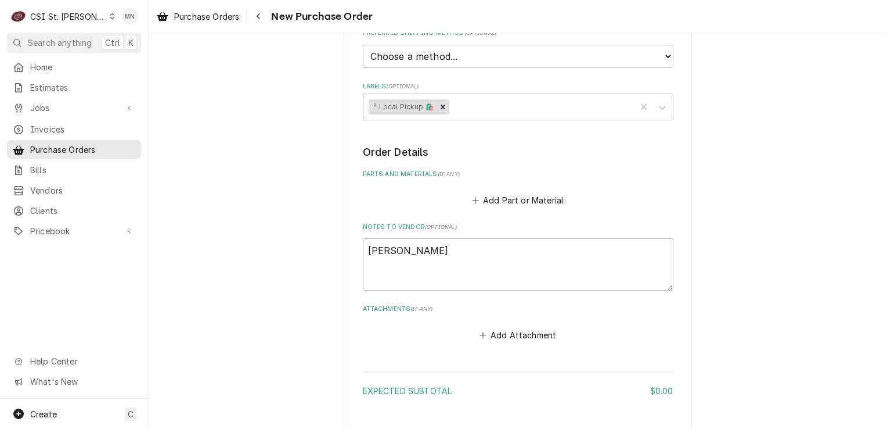
scroll to position [476, 0]
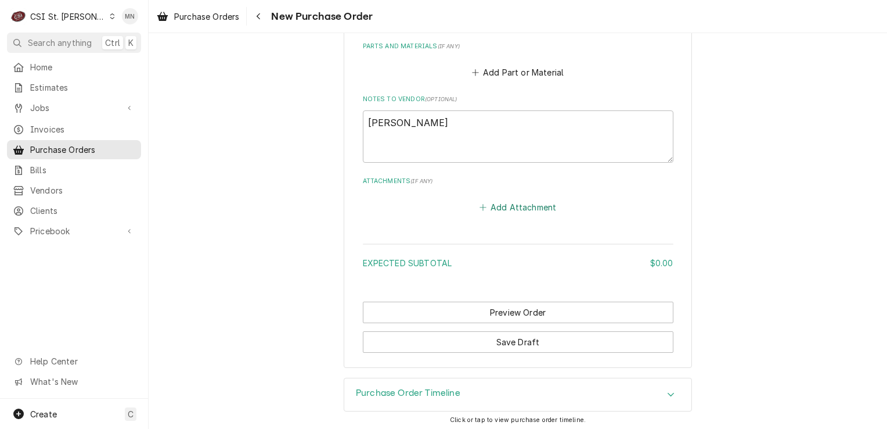
click at [525, 207] on button "Add Attachment" at bounding box center [517, 207] width 81 height 16
type textarea "x"
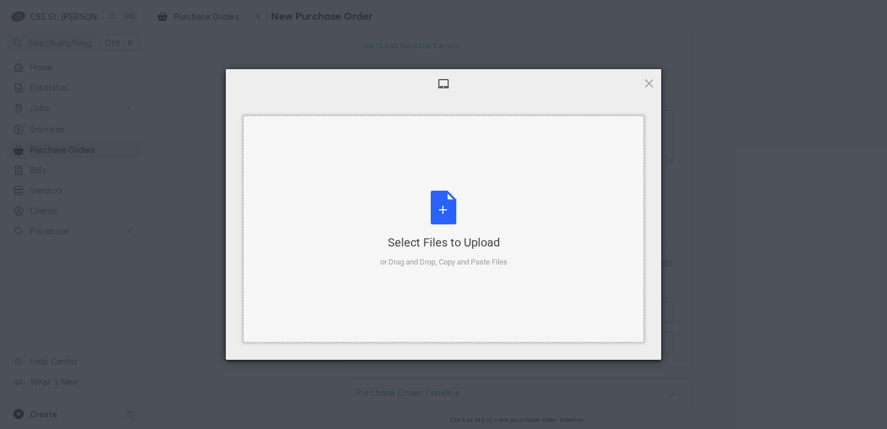
click at [454, 200] on div "Select Files to Upload or Drag and Drop, Copy and Paste Files" at bounding box center [443, 228] width 127 height 77
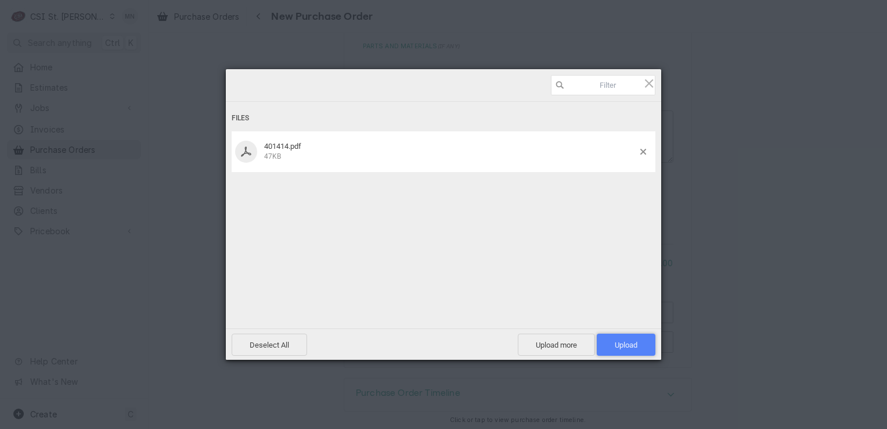
click at [628, 347] on span "Upload 1" at bounding box center [626, 344] width 23 height 9
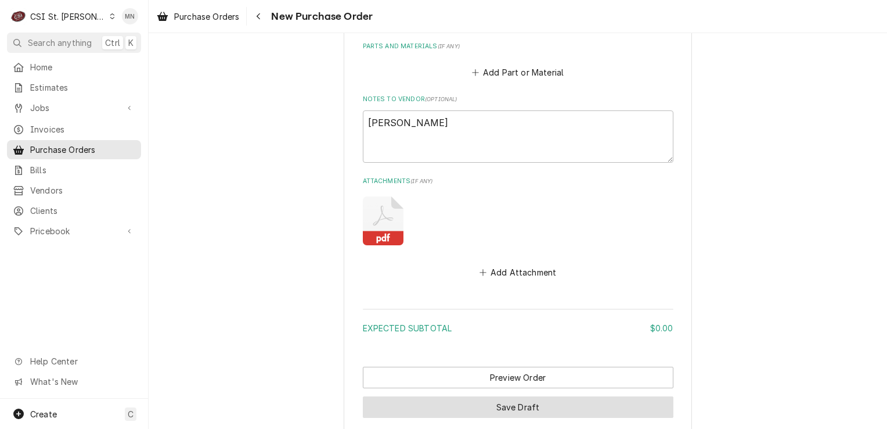
click at [512, 404] on button "Save Draft" at bounding box center [518, 406] width 311 height 21
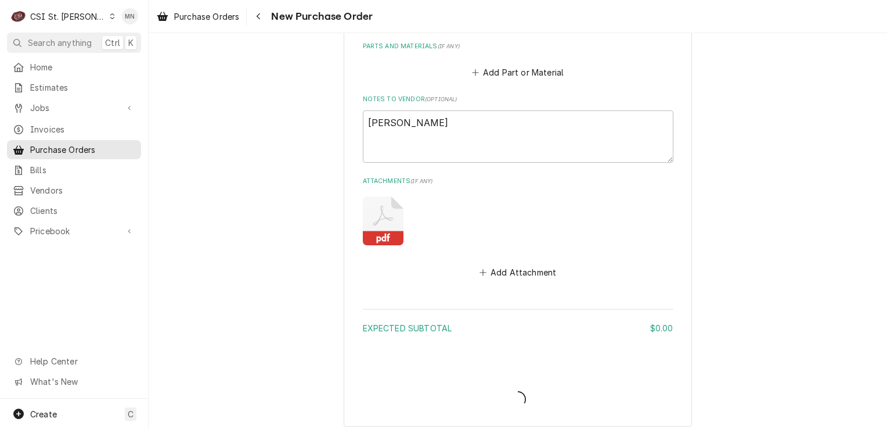
type textarea "x"
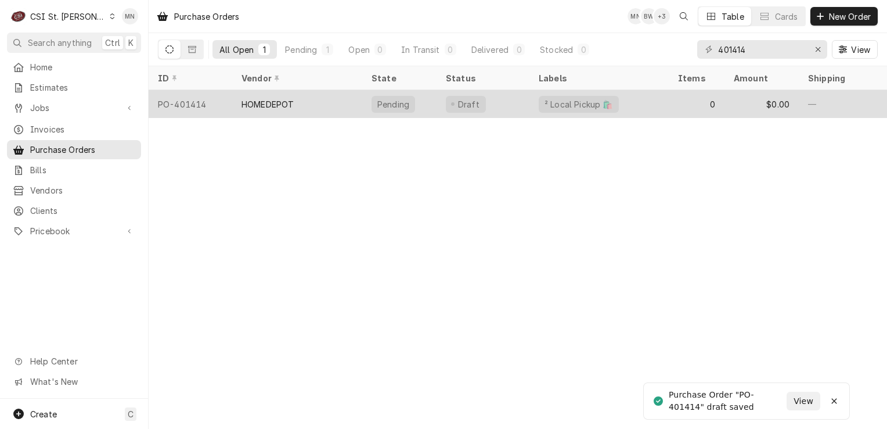
click at [293, 106] on div "HOMEDEPOT" at bounding box center [268, 104] width 52 height 12
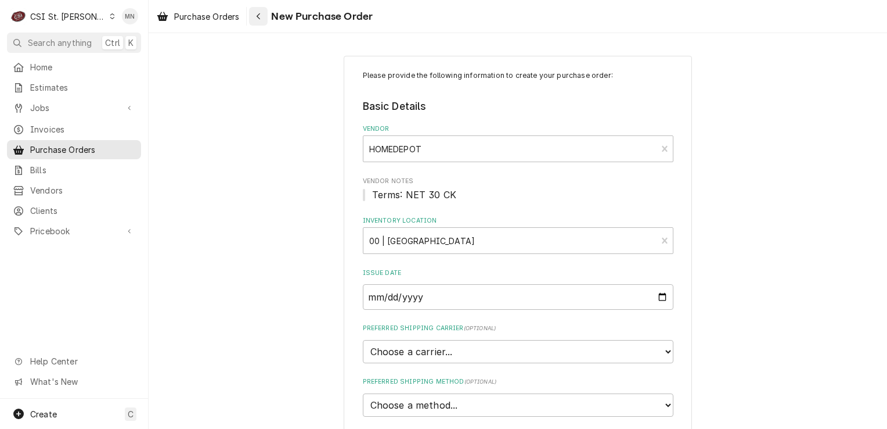
click at [260, 17] on icon "Navigate back" at bounding box center [258, 16] width 3 height 6
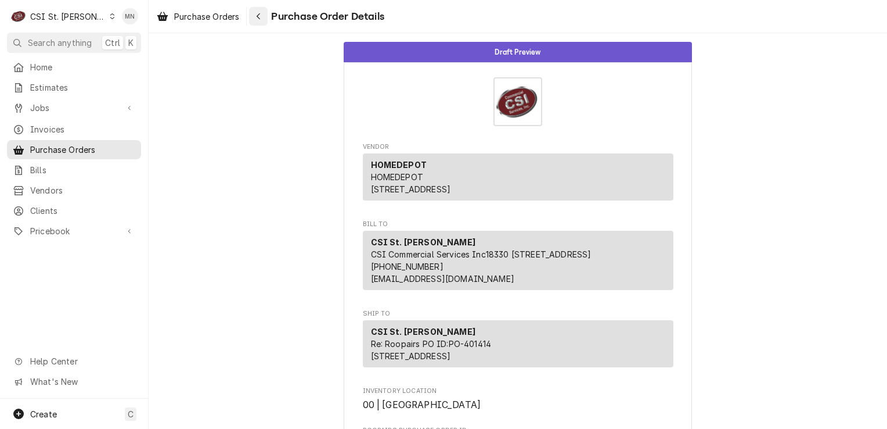
click at [260, 22] on button "Navigate back" at bounding box center [258, 16] width 19 height 19
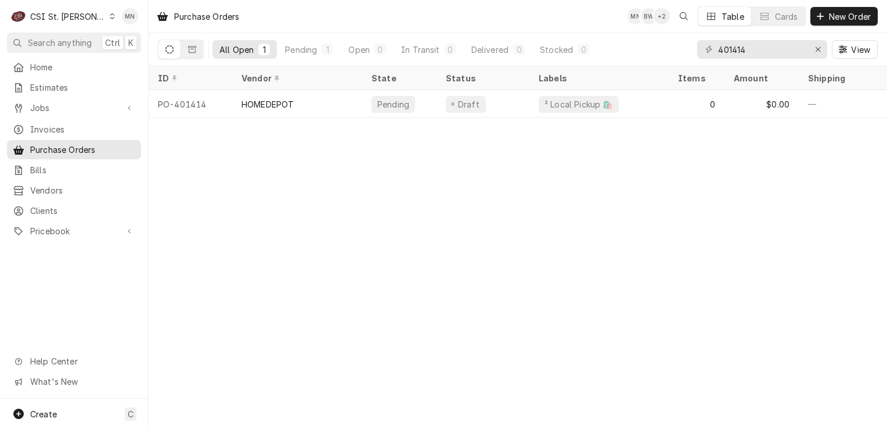
click at [80, 22] on div "C CSI St. Louis" at bounding box center [63, 16] width 112 height 23
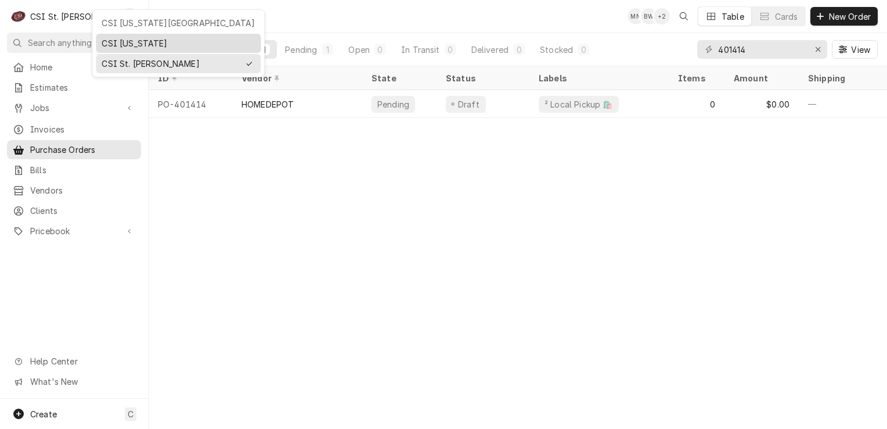
click at [116, 44] on div "CSI [US_STATE]" at bounding box center [178, 43] width 153 height 12
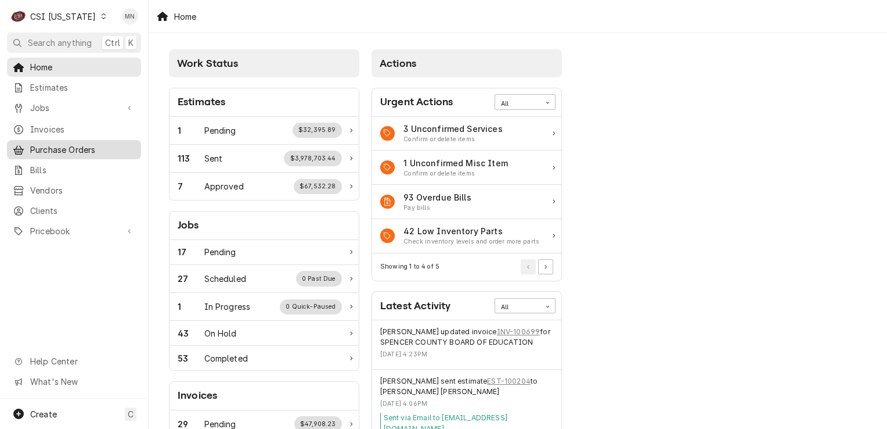
click at [55, 143] on span "Purchase Orders" at bounding box center [82, 149] width 105 height 12
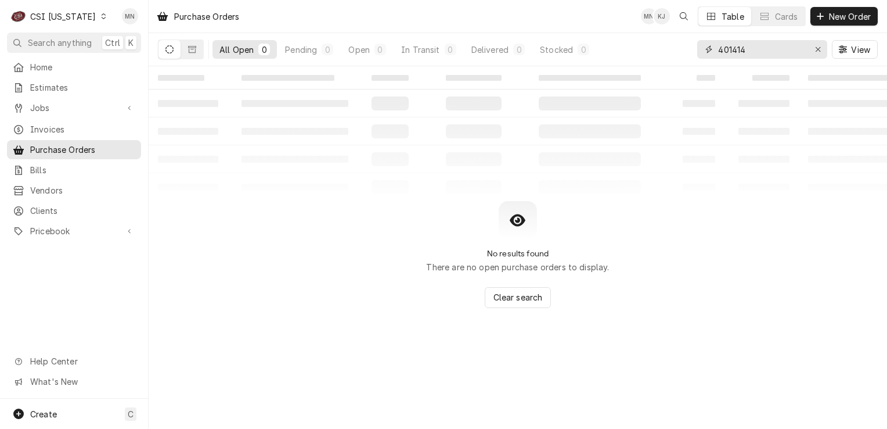
drag, startPoint x: 747, startPoint y: 50, endPoint x: 687, endPoint y: 52, distance: 59.3
click at [689, 52] on div "All Open 0 Pending 0 Open 0 In Transit 0 Delivered 0 Stocked 0 401414 View" at bounding box center [518, 49] width 720 height 33
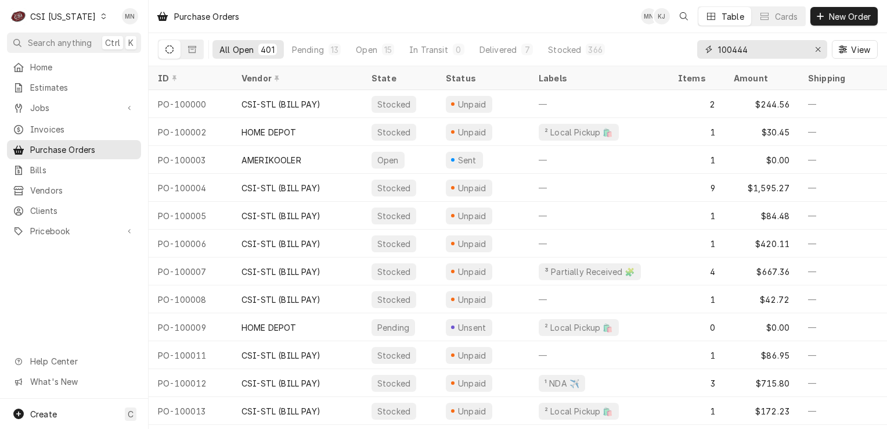
type input "100444"
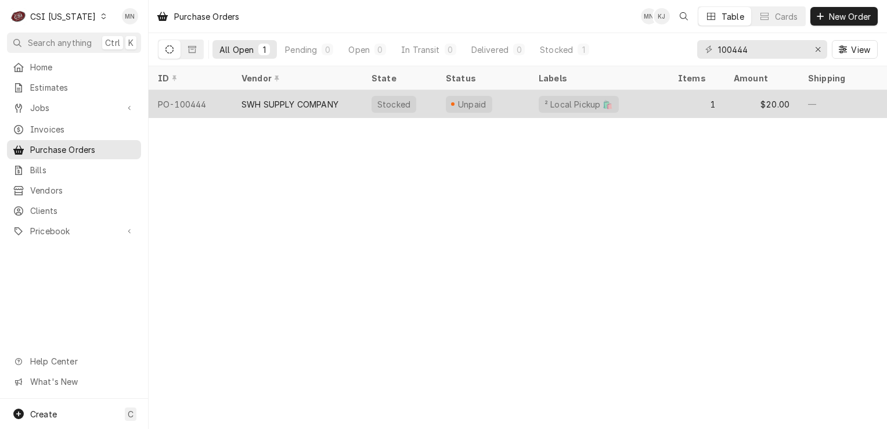
click at [341, 106] on div "SWH SUPPLY COMPANY" at bounding box center [297, 104] width 130 height 28
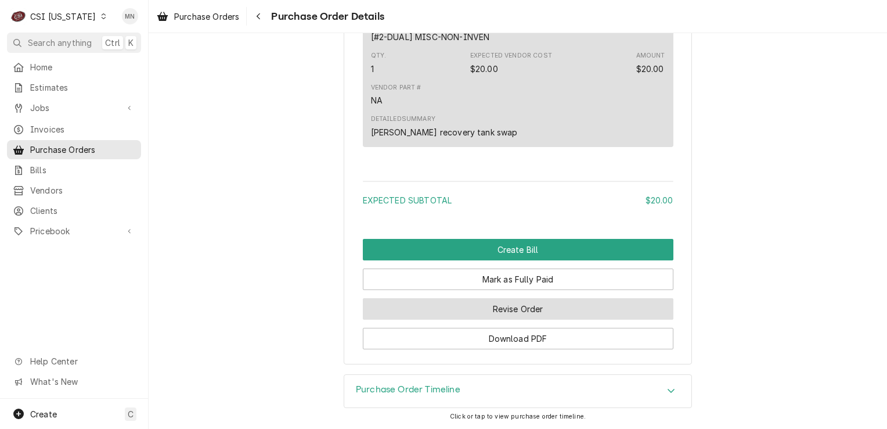
scroll to position [949, 0]
click at [527, 304] on button "Revise Order" at bounding box center [518, 308] width 311 height 21
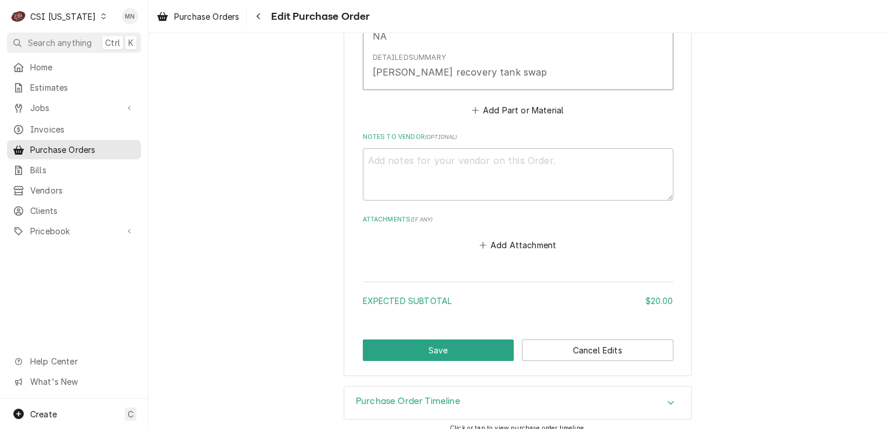
scroll to position [689, 0]
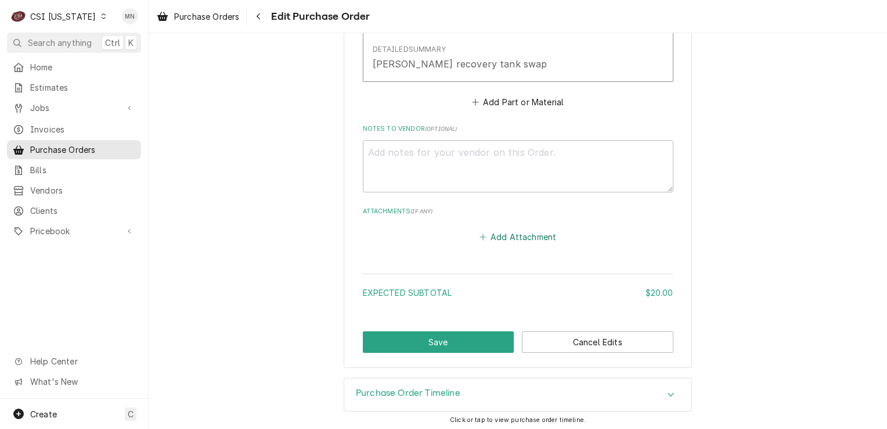
click at [528, 236] on button "Add Attachment" at bounding box center [517, 236] width 81 height 16
type textarea "x"
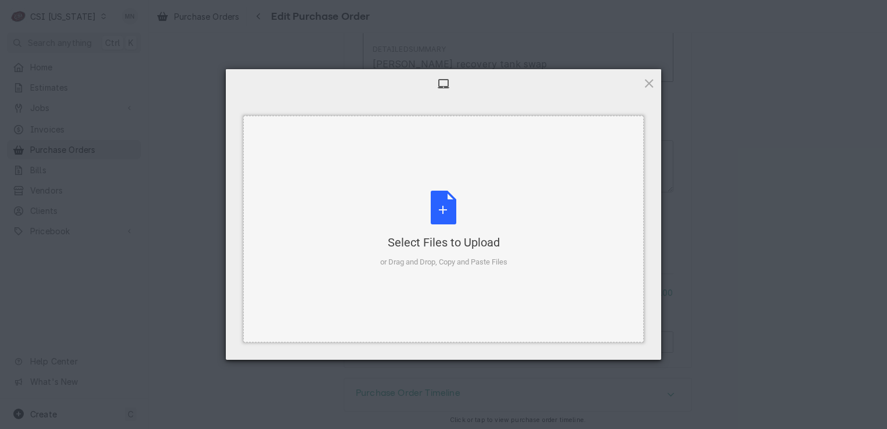
click at [441, 221] on div "Select Files to Upload or Drag and Drop, Copy and Paste Files" at bounding box center [443, 228] width 127 height 77
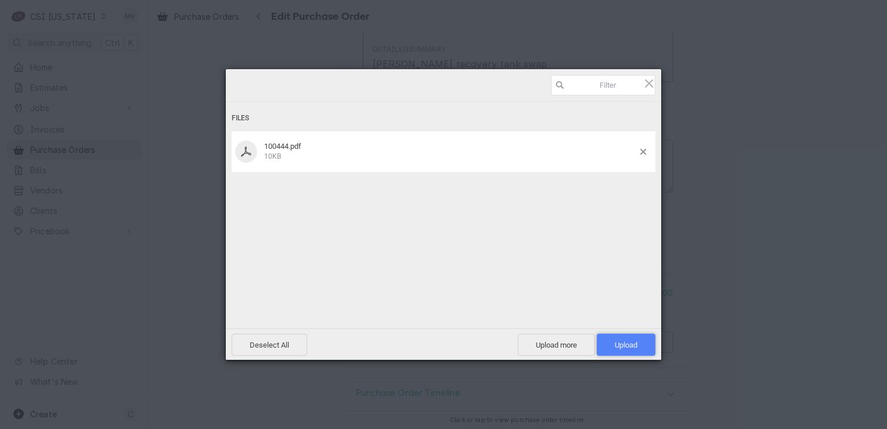
click at [624, 344] on span "Upload 1" at bounding box center [626, 344] width 23 height 9
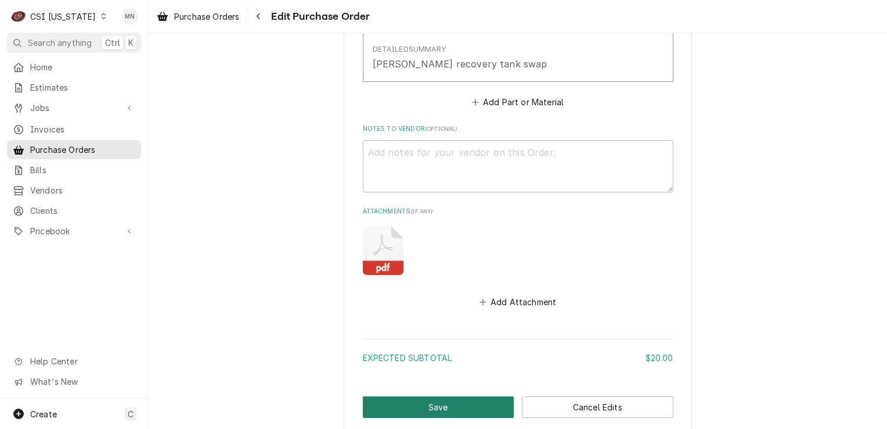
click at [431, 399] on button "Save" at bounding box center [439, 406] width 152 height 21
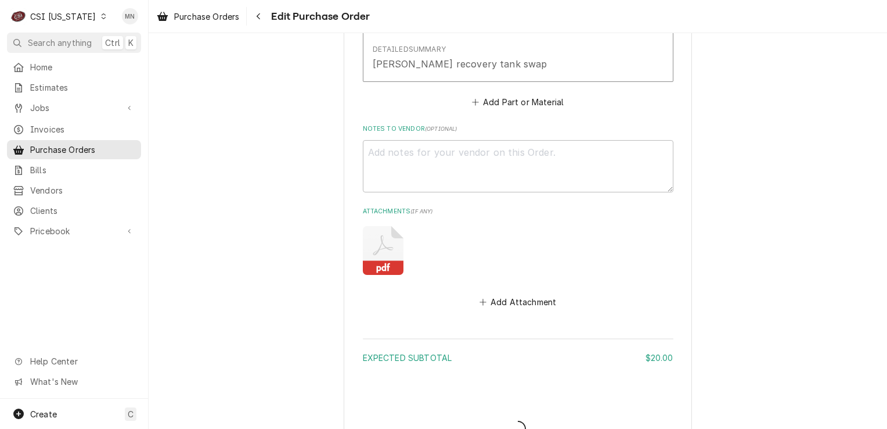
type textarea "x"
